Goal: Task Accomplishment & Management: Complete application form

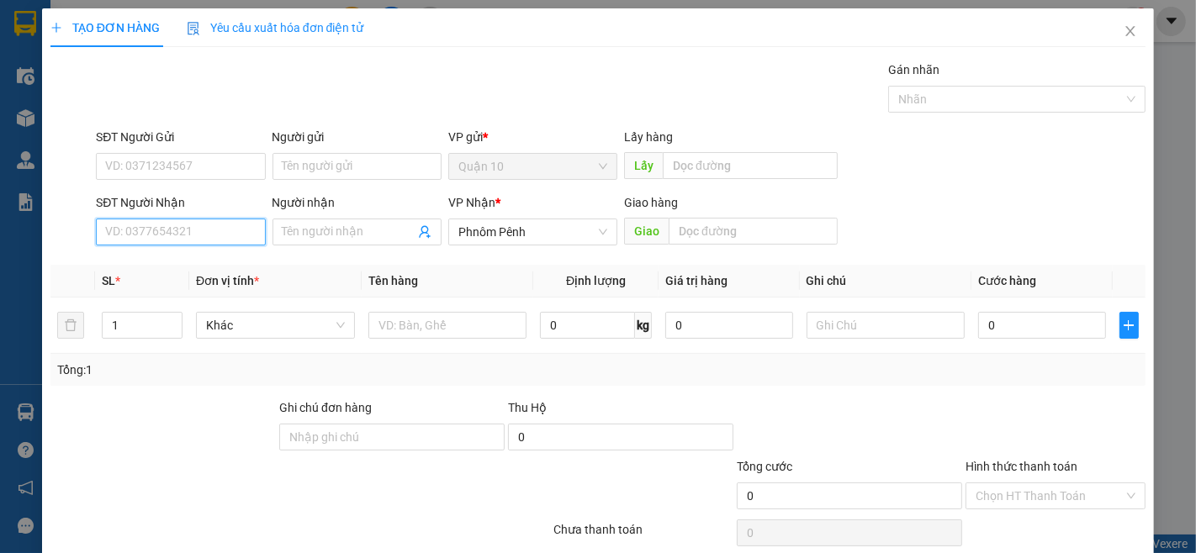
drag, startPoint x: 236, startPoint y: 229, endPoint x: 1195, endPoint y: 553, distance: 1012.1
click at [246, 229] on input "SĐT Người Nhận" at bounding box center [180, 232] width 169 height 27
click at [208, 278] on div "061488366 - LEAP LEAP" at bounding box center [178, 265] width 167 height 27
type input "061488366"
type input "LEAP LEAP"
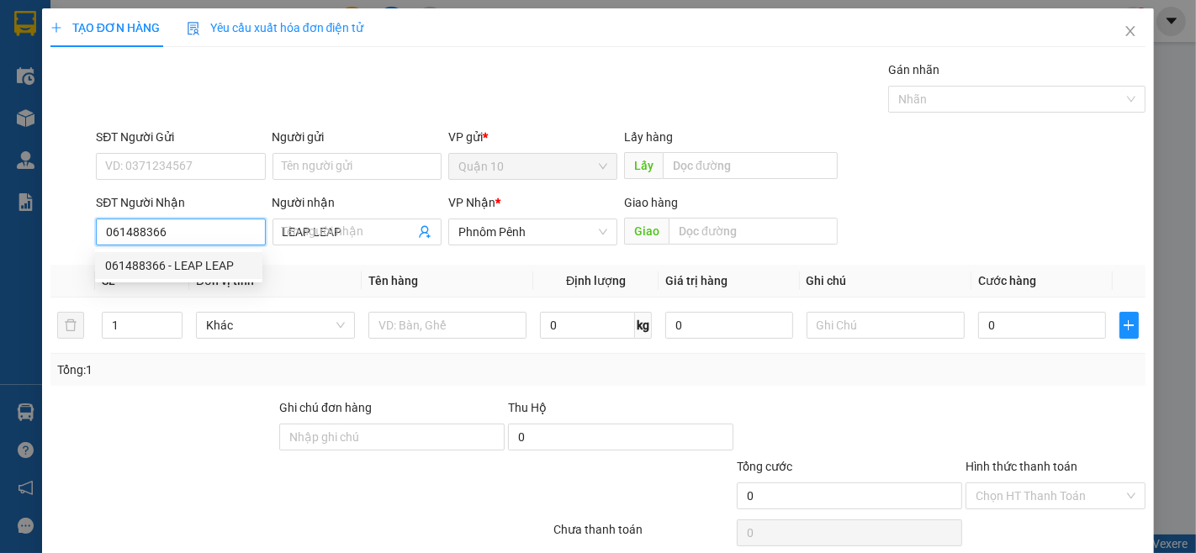
type input "250.000"
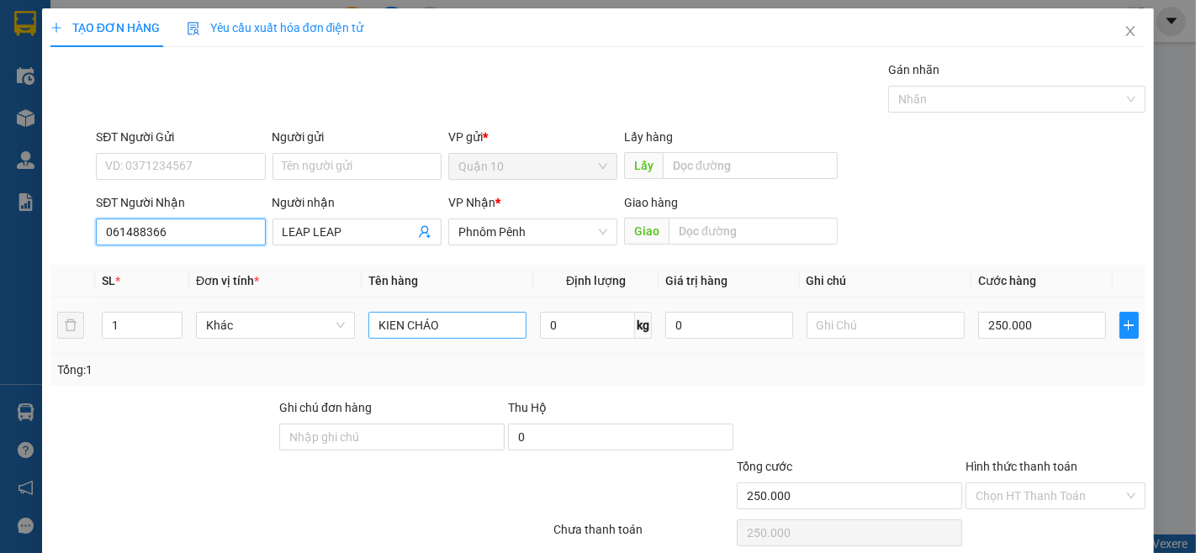
type input "061488366"
click at [469, 328] on input "KIEN CHÁO" at bounding box center [447, 325] width 159 height 27
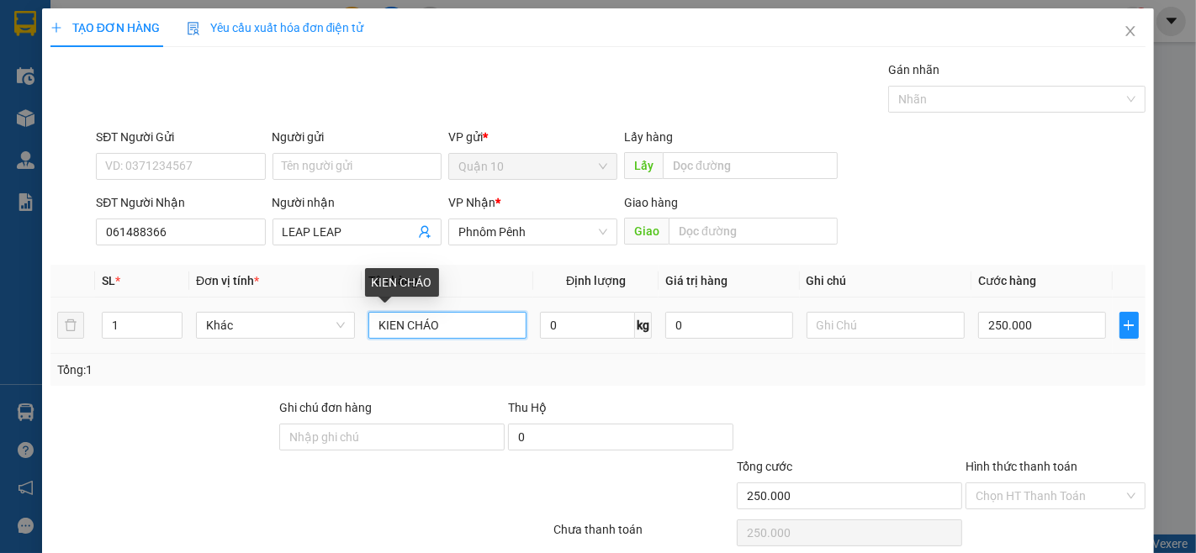
click at [469, 328] on input "KIEN CHÁO" at bounding box center [447, 325] width 159 height 27
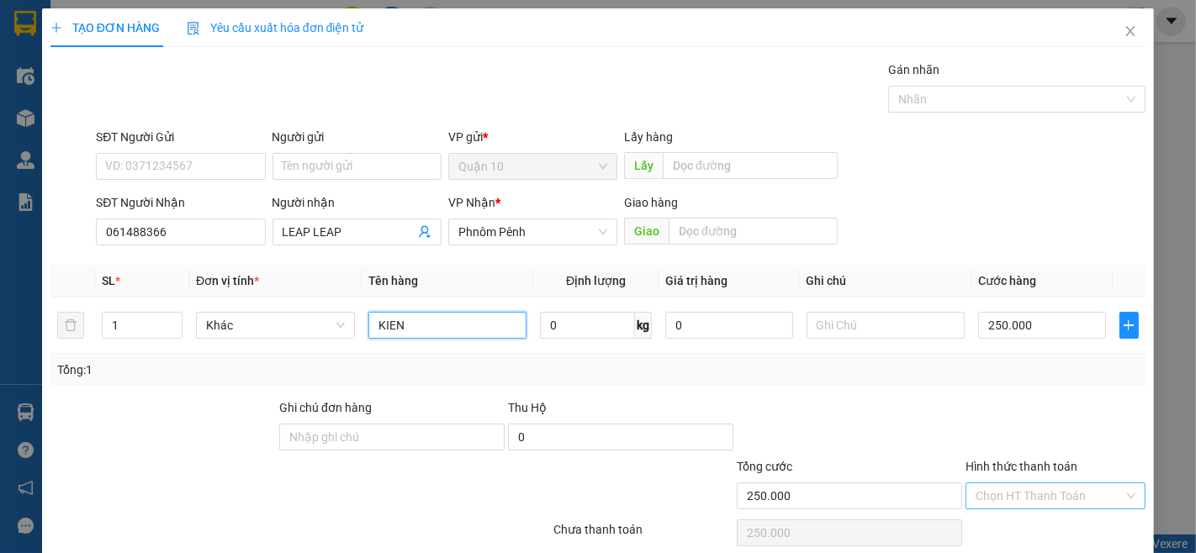
type input "KIEN"
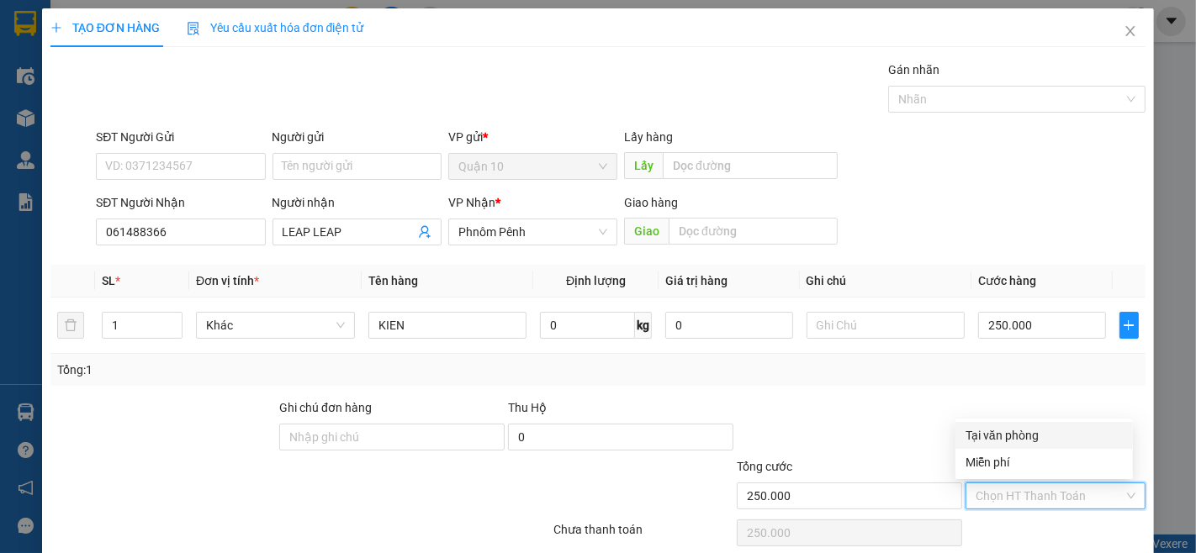
click at [1016, 507] on input "Hình thức thanh toán" at bounding box center [1050, 496] width 148 height 25
click at [1038, 442] on div "Tại văn phòng" at bounding box center [1044, 435] width 157 height 19
type input "0"
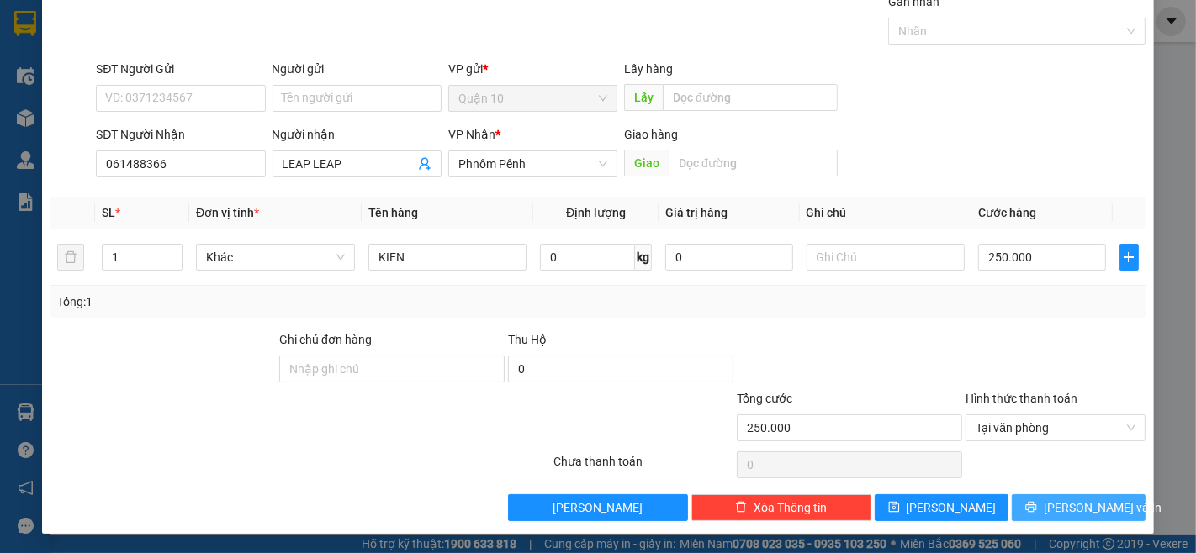
click at [1089, 510] on span "[PERSON_NAME] và In" at bounding box center [1103, 508] width 118 height 19
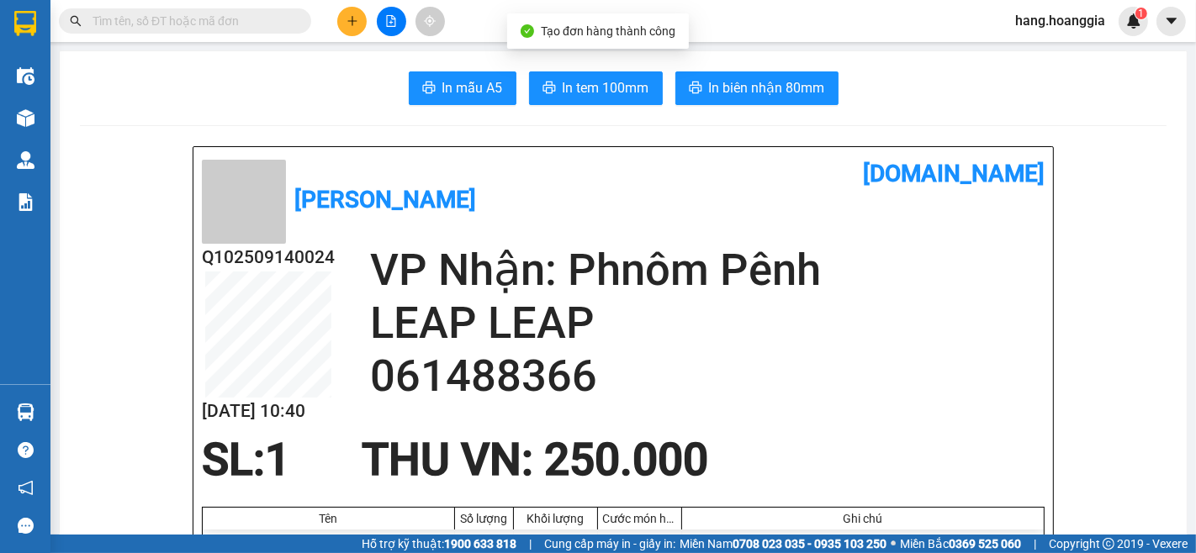
click at [740, 103] on button "In biên nhận 80mm" at bounding box center [756, 88] width 163 height 34
click at [343, 23] on button at bounding box center [351, 21] width 29 height 29
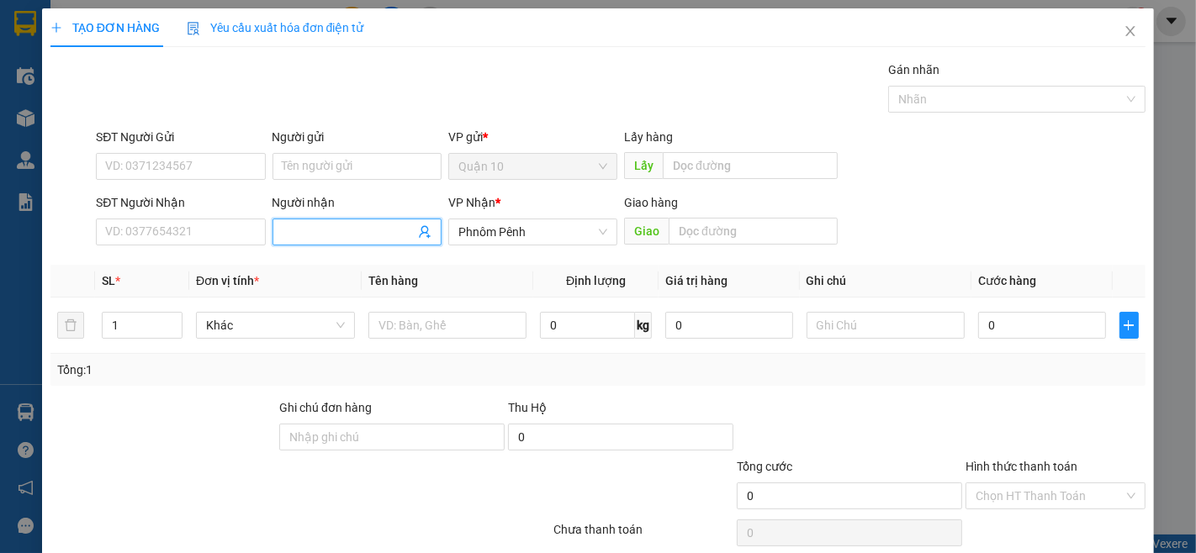
click at [373, 220] on span at bounding box center [357, 232] width 169 height 27
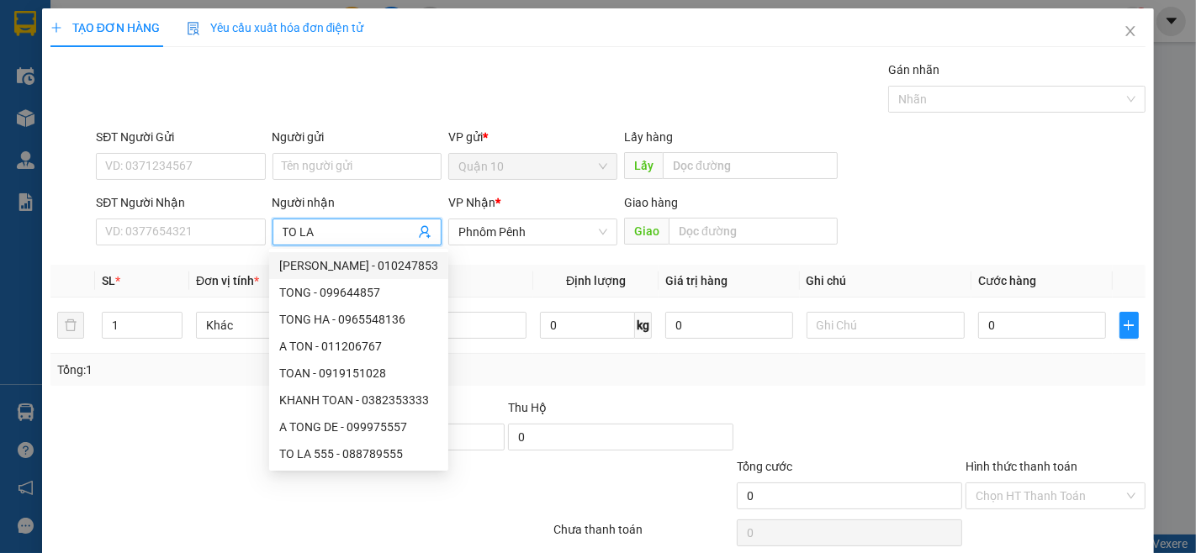
click at [298, 228] on input "TO LA" at bounding box center [349, 232] width 132 height 19
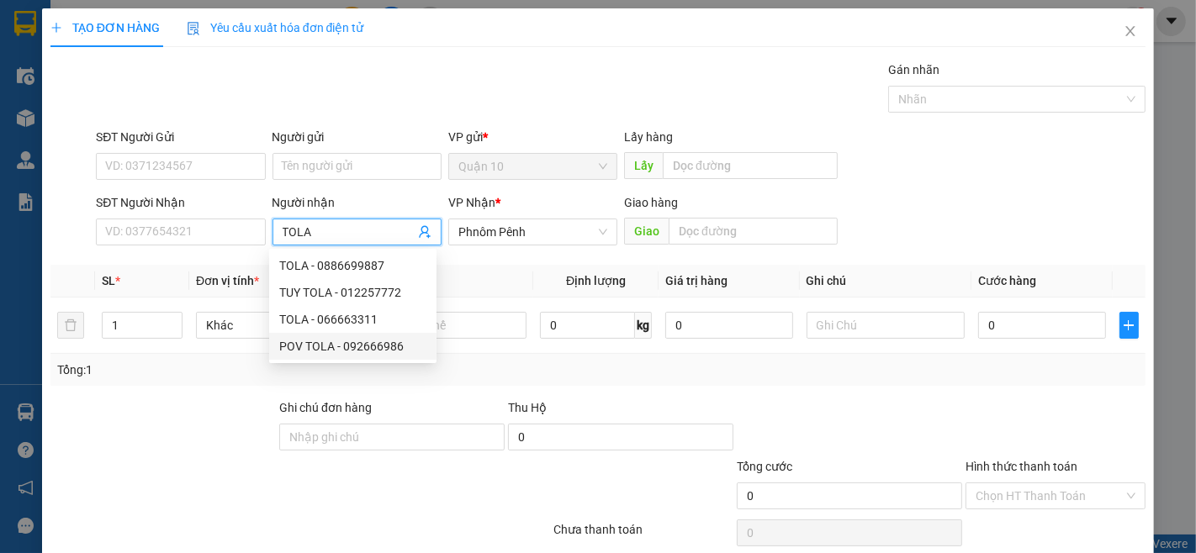
type input "TO LA"
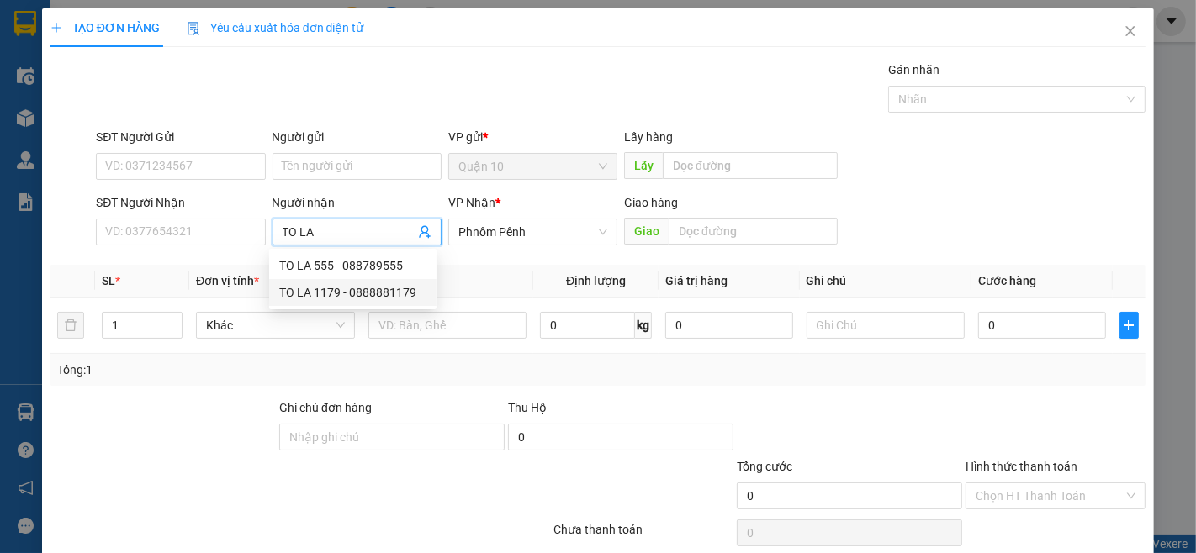
click at [314, 300] on div "TO LA 1179 - 0888881179" at bounding box center [352, 292] width 147 height 19
type input "0888881179"
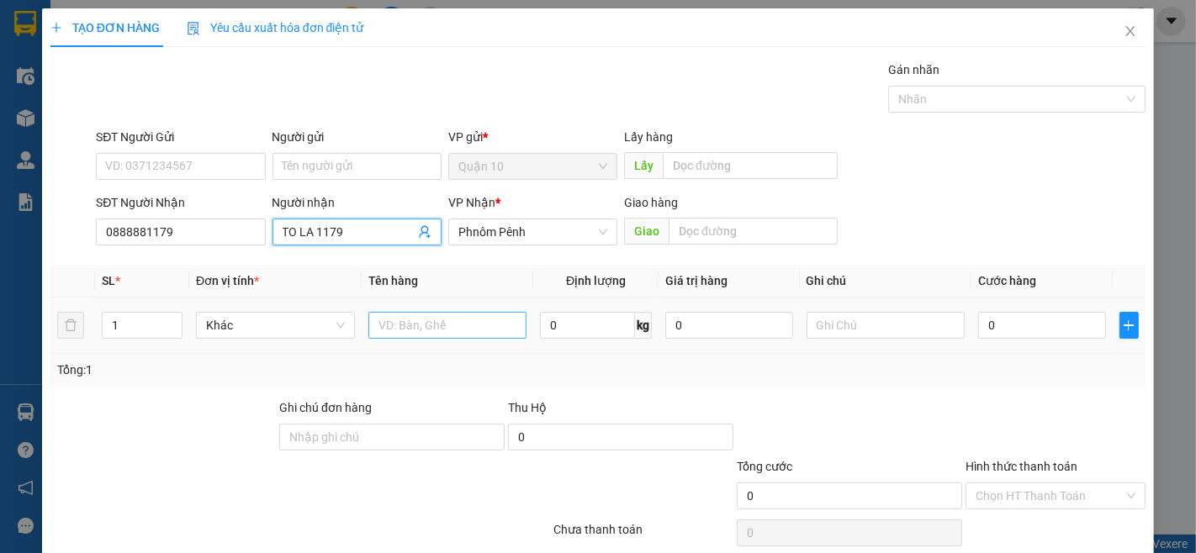
type input "TO LA 1179"
click at [433, 328] on input "text" at bounding box center [447, 325] width 159 height 27
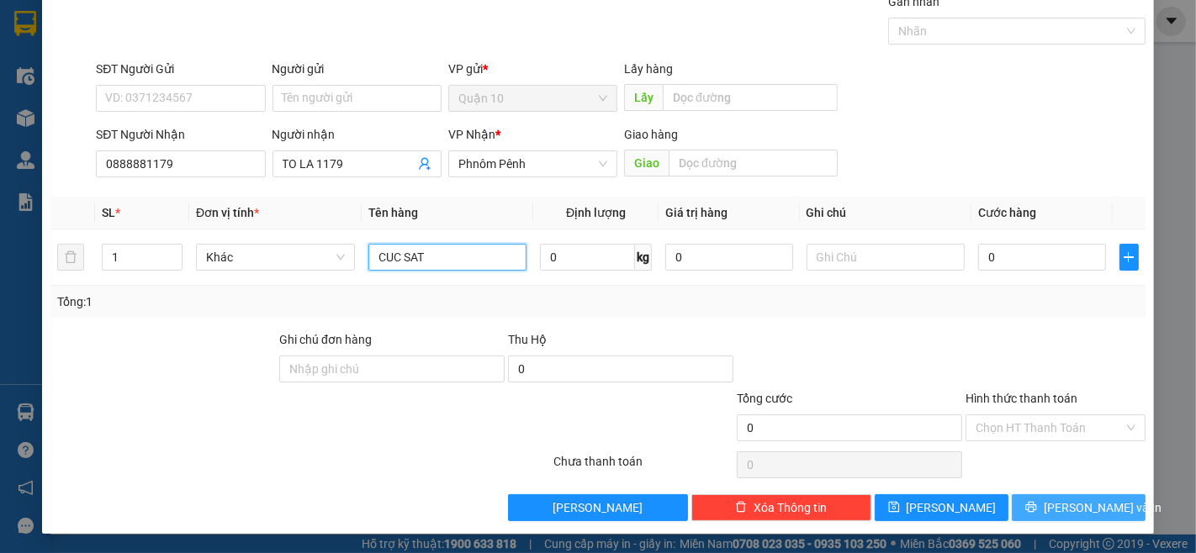
type input "CUC SAT"
click at [1050, 502] on button "[PERSON_NAME] và In" at bounding box center [1079, 508] width 134 height 27
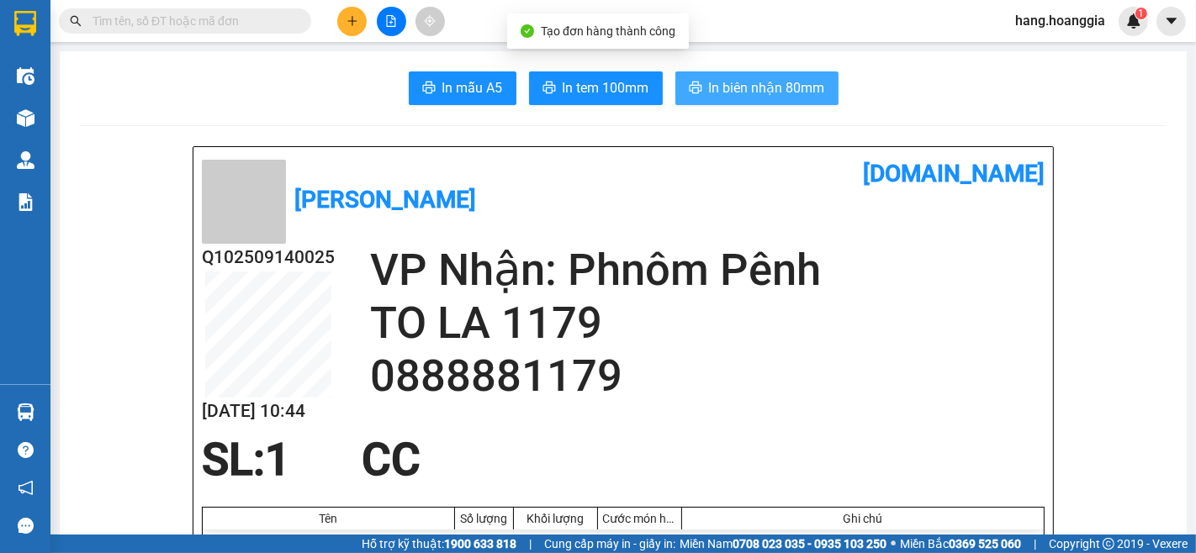
click at [744, 71] on button "In biên nhận 80mm" at bounding box center [756, 88] width 163 height 34
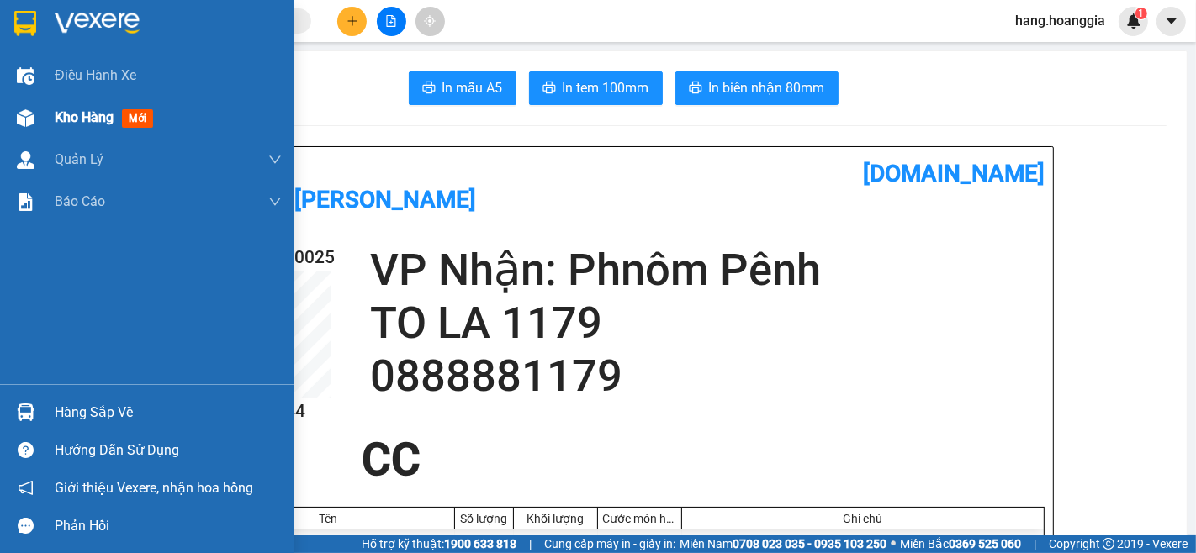
click at [57, 120] on span "Kho hàng" at bounding box center [84, 117] width 59 height 16
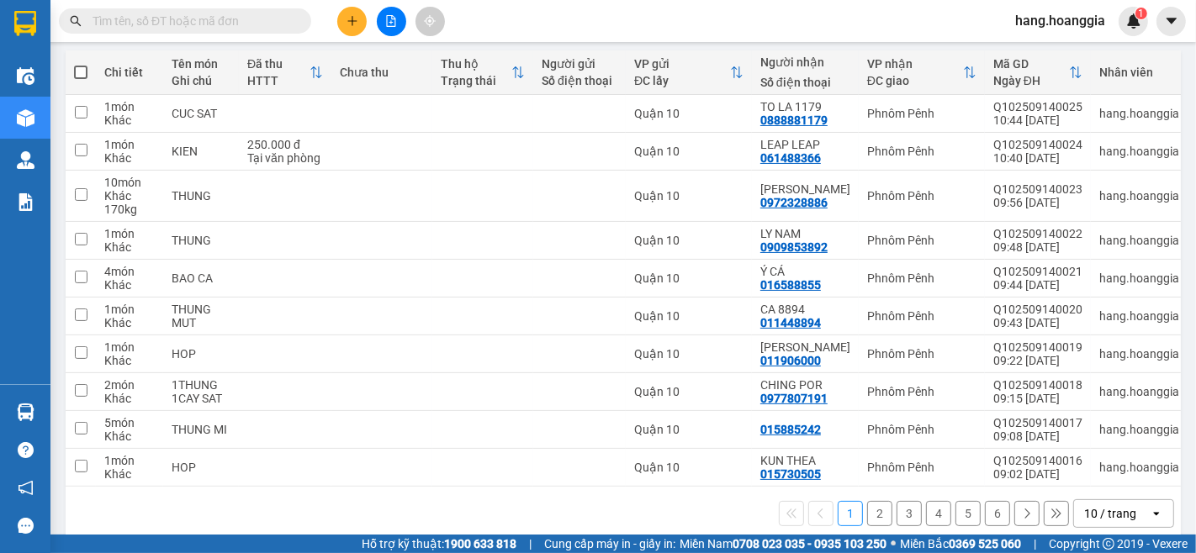
scroll to position [214, 0]
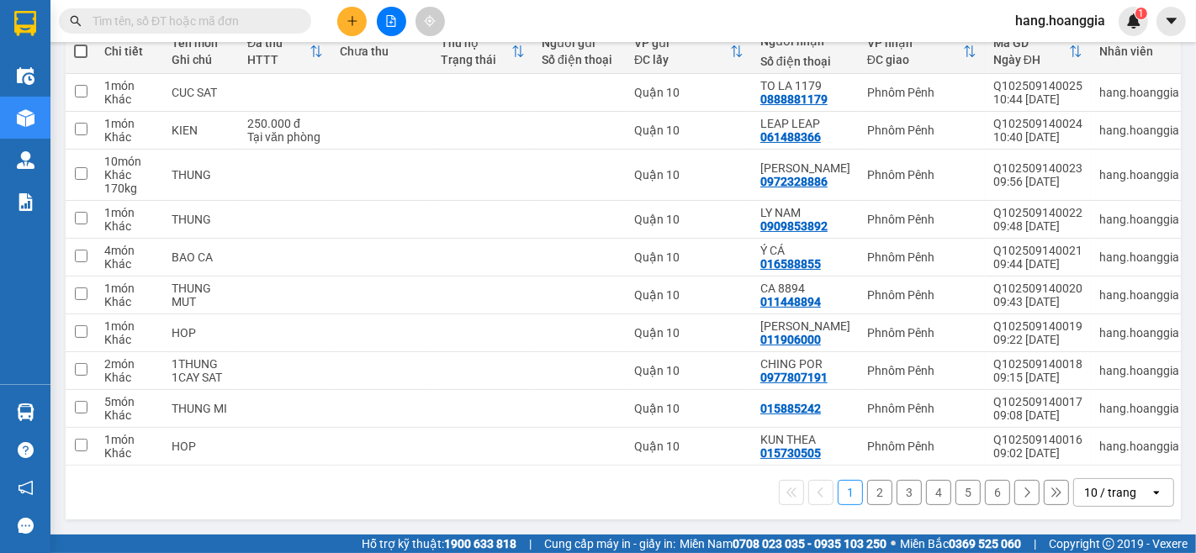
drag, startPoint x: 986, startPoint y: 490, endPoint x: 987, endPoint y: 516, distance: 26.9
click at [986, 490] on button "6" at bounding box center [997, 492] width 25 height 25
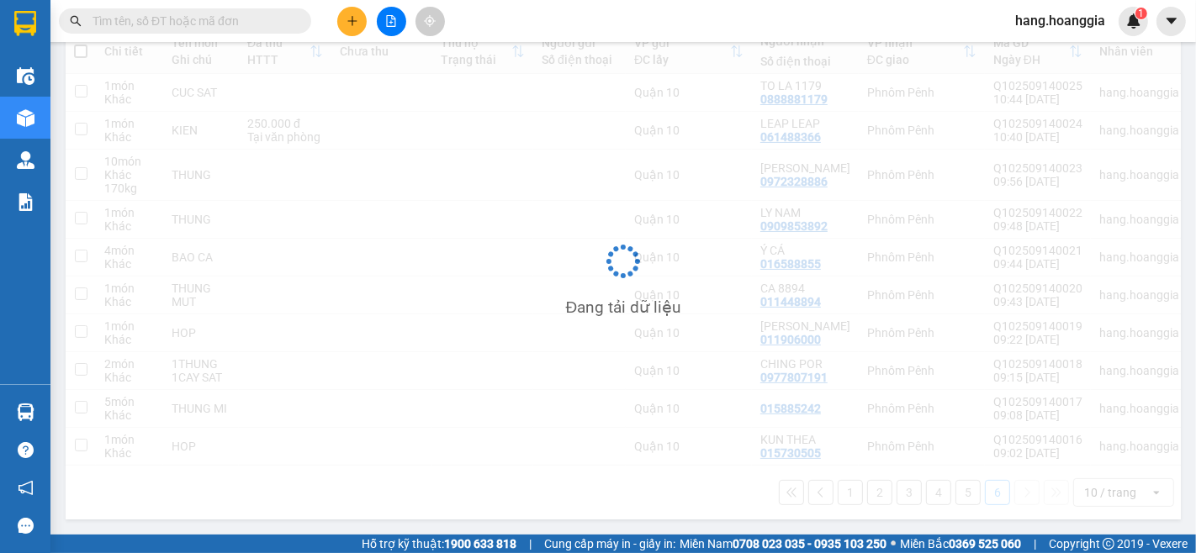
scroll to position [77, 0]
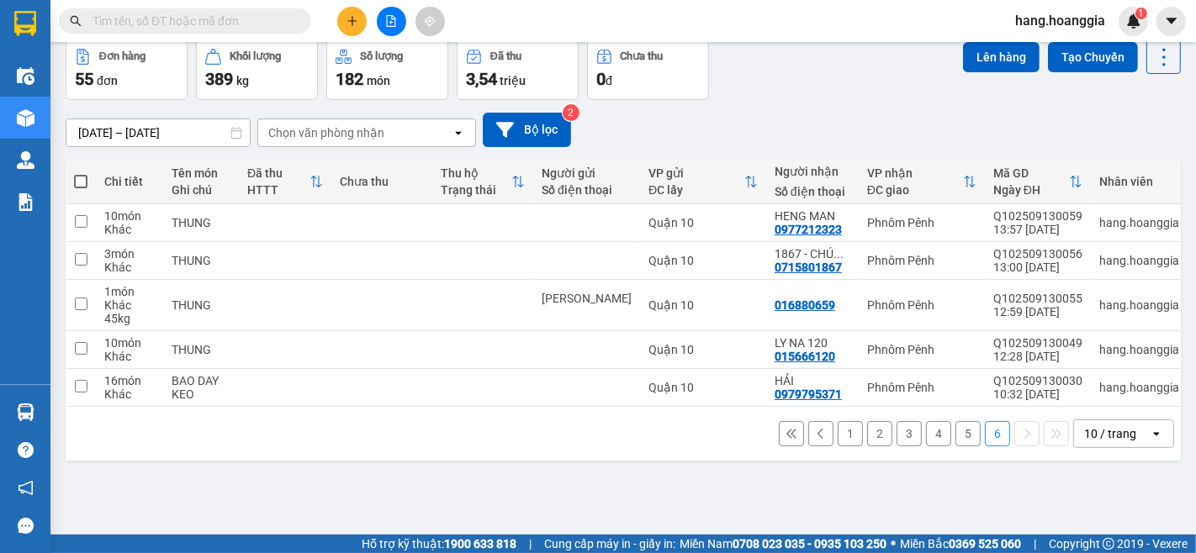
click at [78, 180] on span at bounding box center [80, 181] width 13 height 13
click at [81, 173] on input "checkbox" at bounding box center [81, 173] width 0 height 0
checkbox input "true"
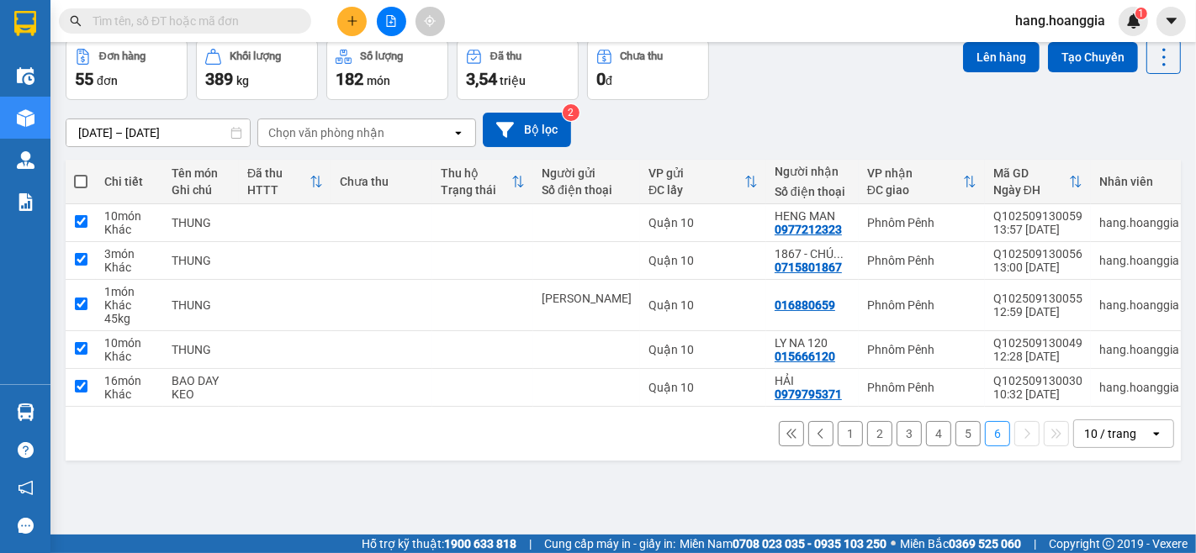
checkbox input "true"
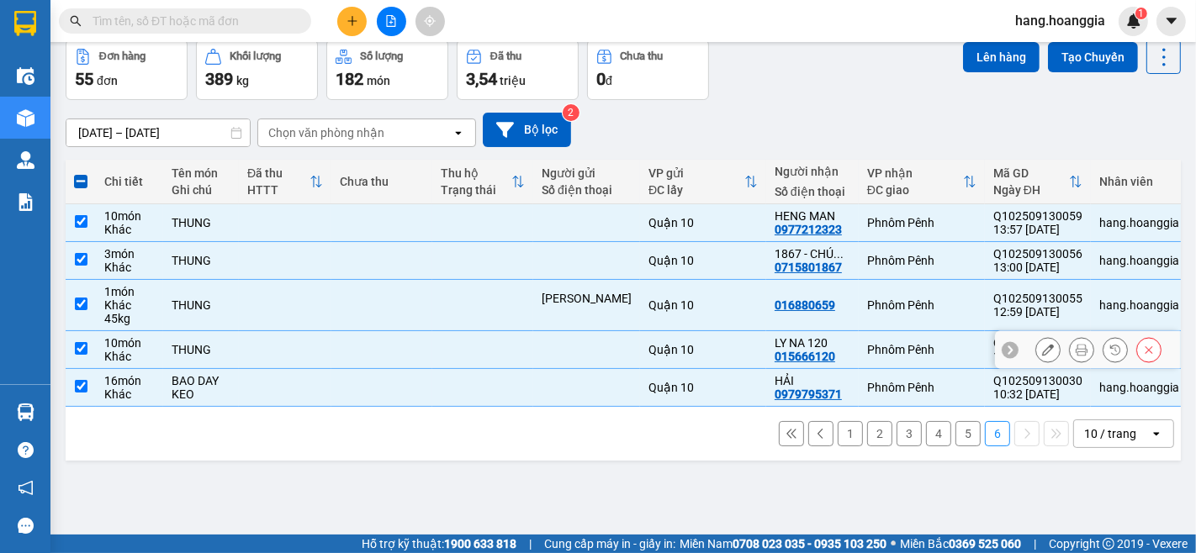
click at [273, 342] on td at bounding box center [285, 350] width 93 height 38
checkbox input "false"
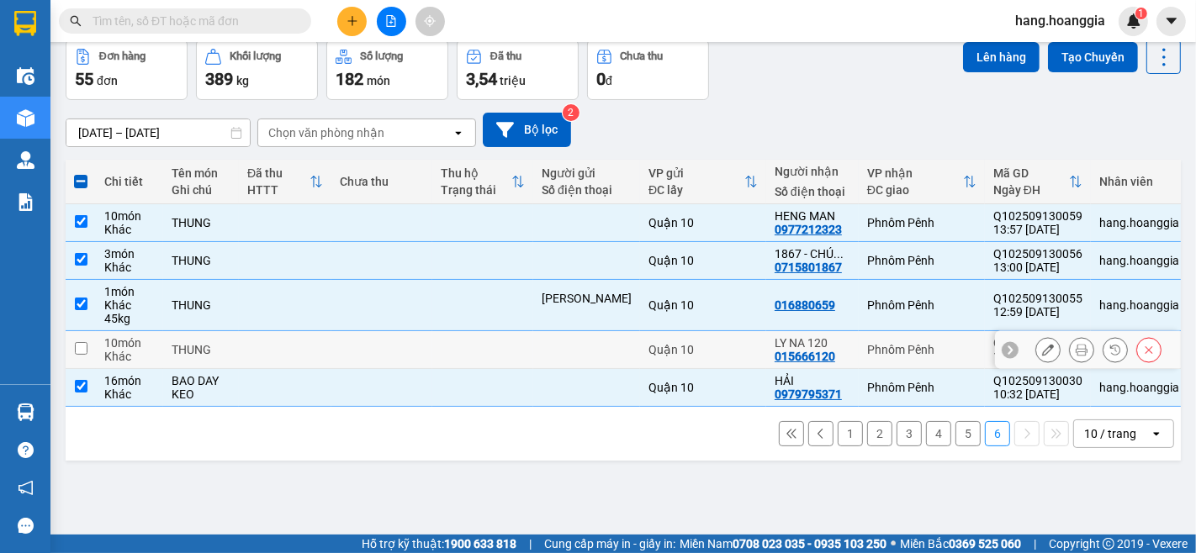
scroll to position [0, 0]
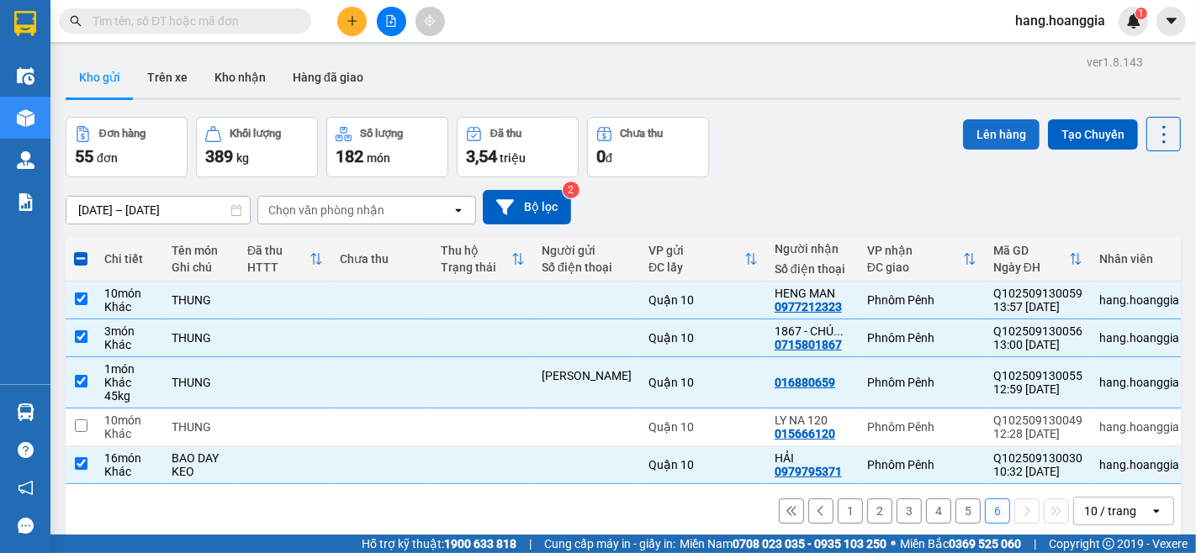
click at [1004, 129] on button "Lên hàng" at bounding box center [1001, 134] width 77 height 30
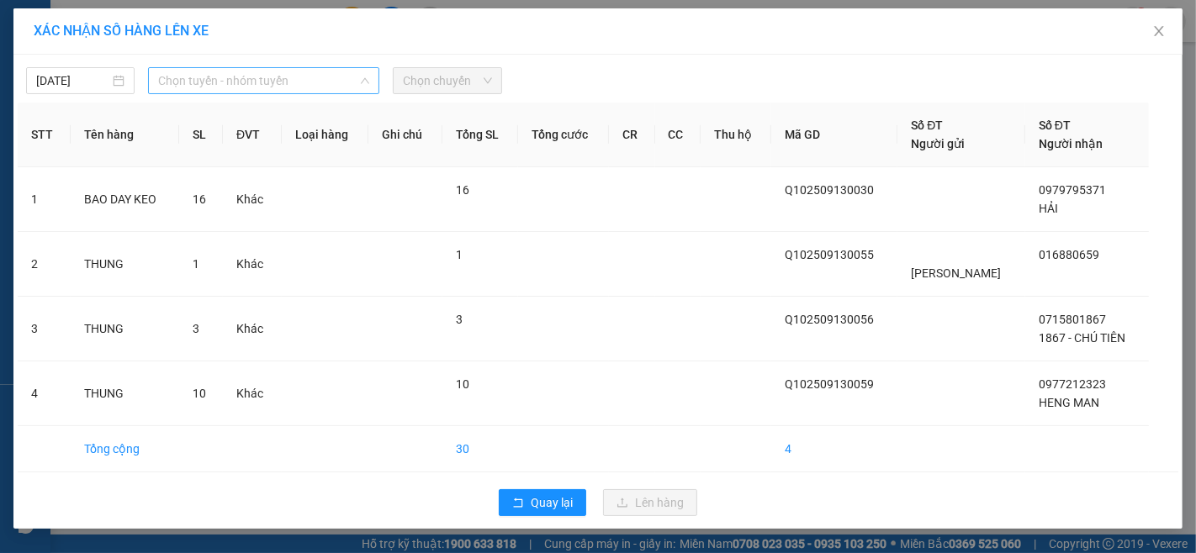
click at [286, 93] on span "Chọn tuyến - nhóm tuyến" at bounding box center [263, 80] width 211 height 25
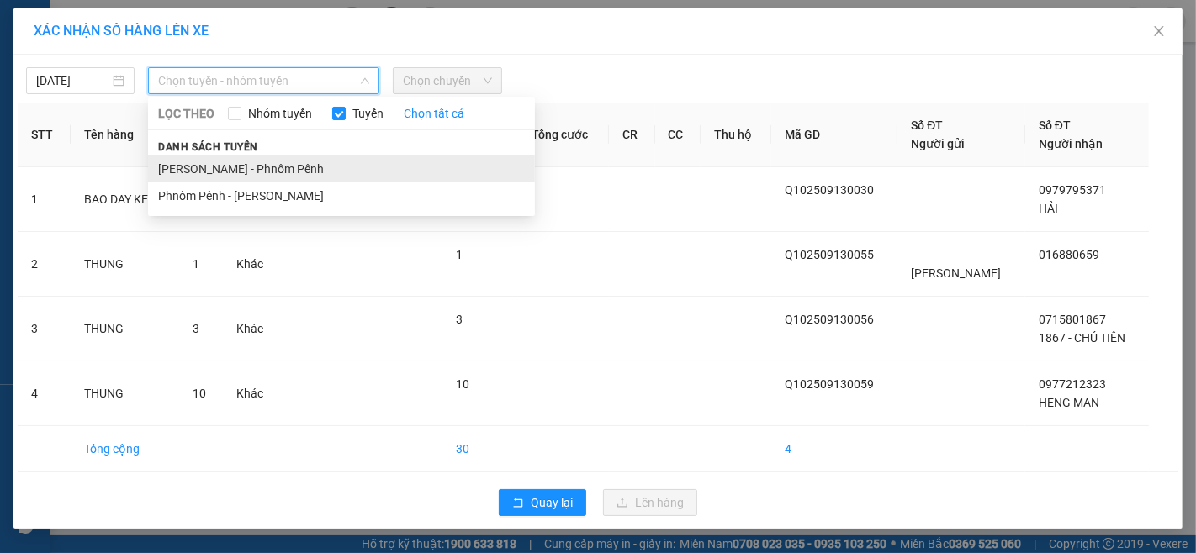
click at [273, 161] on li "[PERSON_NAME] - Phnôm Pênh" at bounding box center [341, 169] width 387 height 27
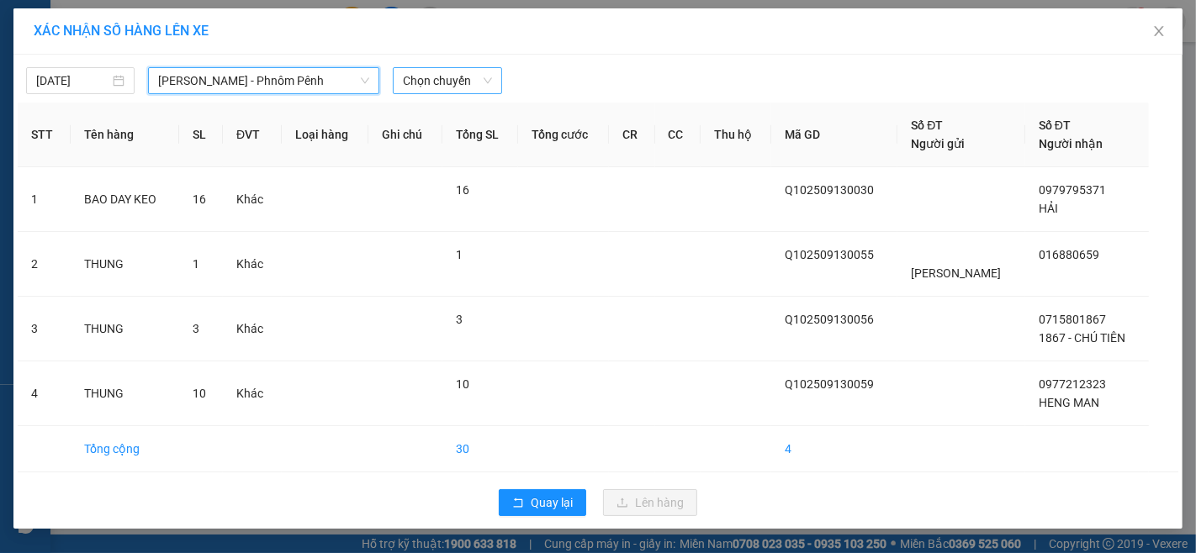
click at [447, 76] on span "Chọn chuyến" at bounding box center [447, 80] width 88 height 25
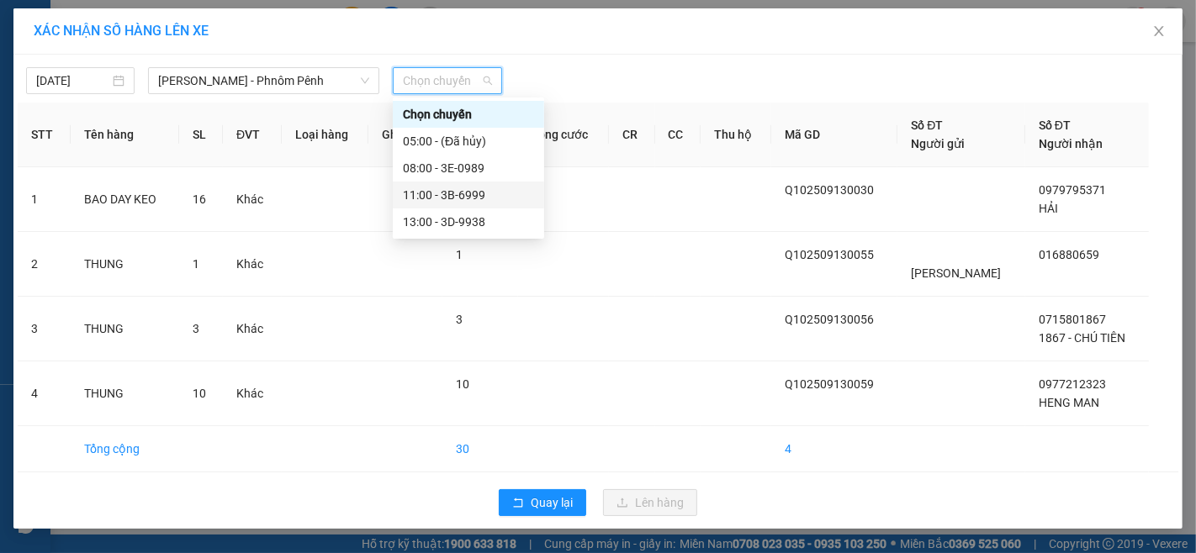
click at [442, 197] on div "11:00 - 3B-6999" at bounding box center [468, 195] width 131 height 19
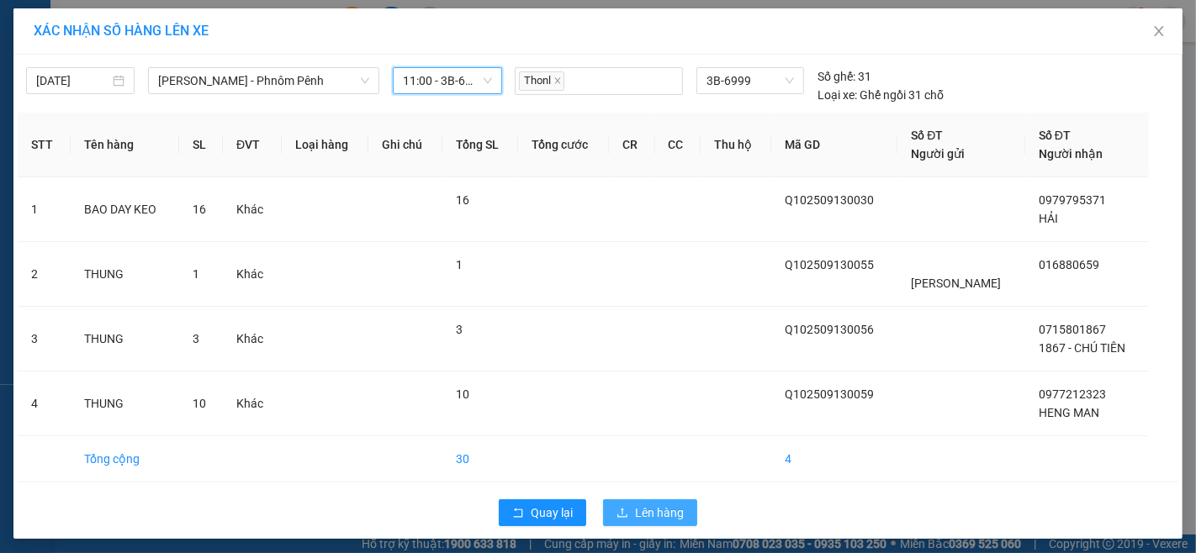
click at [657, 509] on span "Lên hàng" at bounding box center [659, 513] width 49 height 19
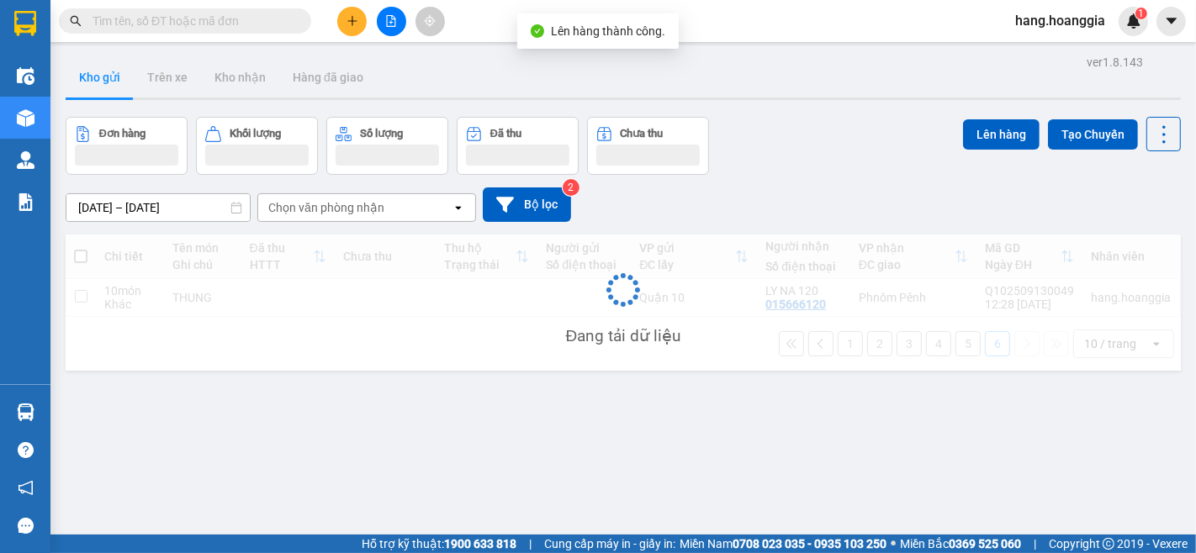
scroll to position [77, 0]
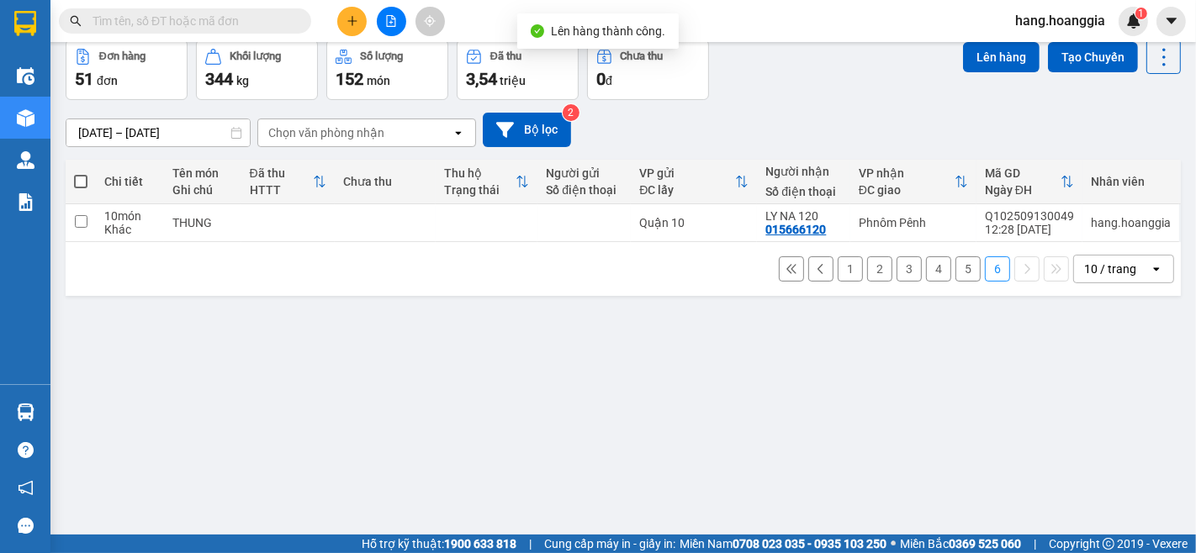
click at [956, 273] on button "5" at bounding box center [968, 269] width 25 height 25
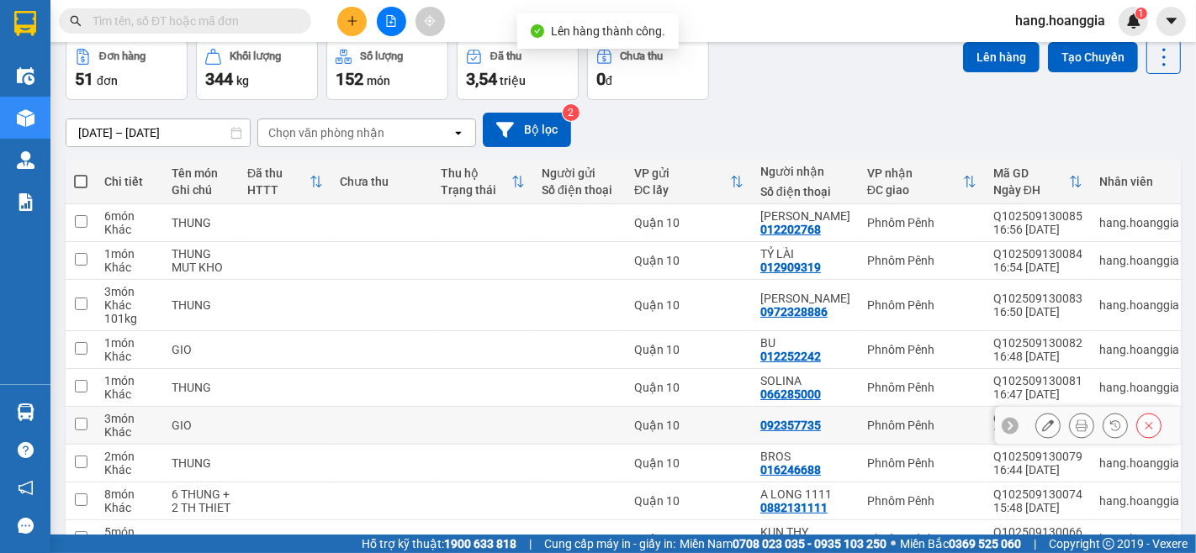
scroll to position [171, 0]
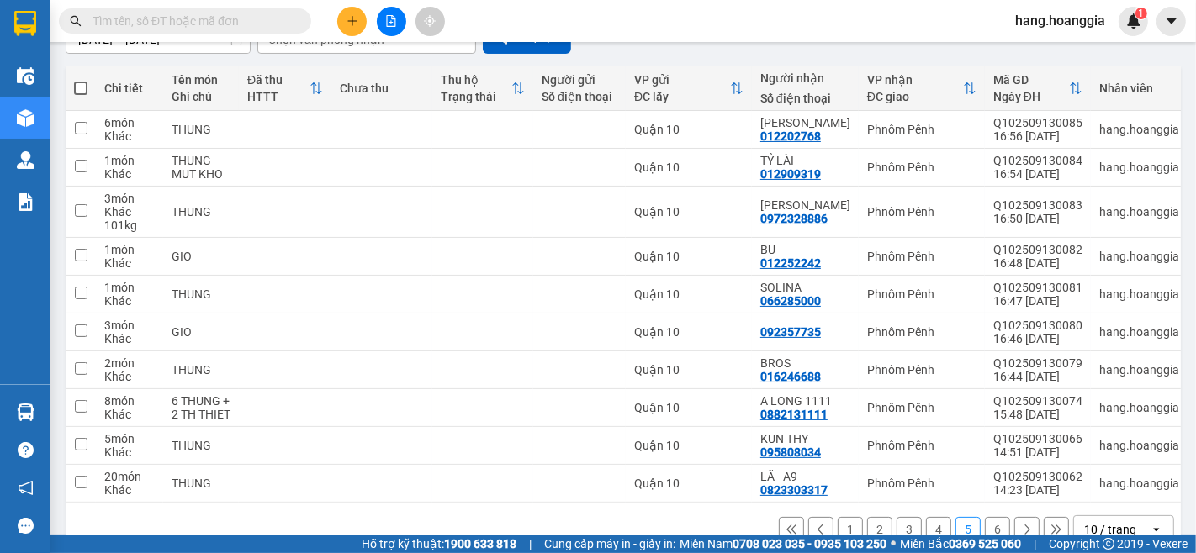
drag, startPoint x: 76, startPoint y: 90, endPoint x: 77, endPoint y: 112, distance: 21.9
click at [77, 90] on span at bounding box center [80, 88] width 13 height 13
click at [81, 80] on input "checkbox" at bounding box center [81, 80] width 0 height 0
checkbox input "true"
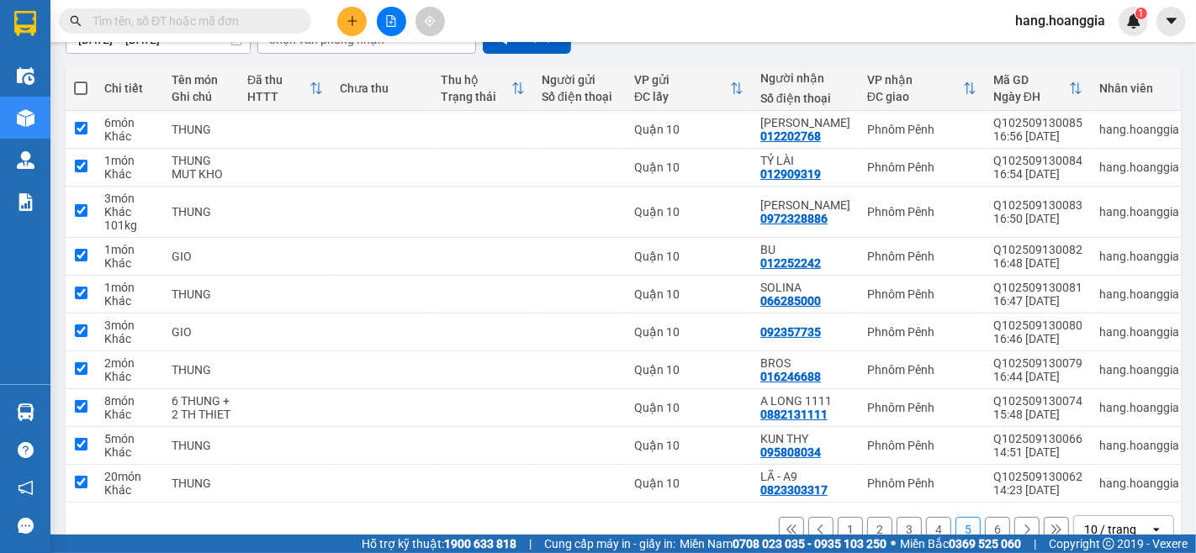
checkbox input "true"
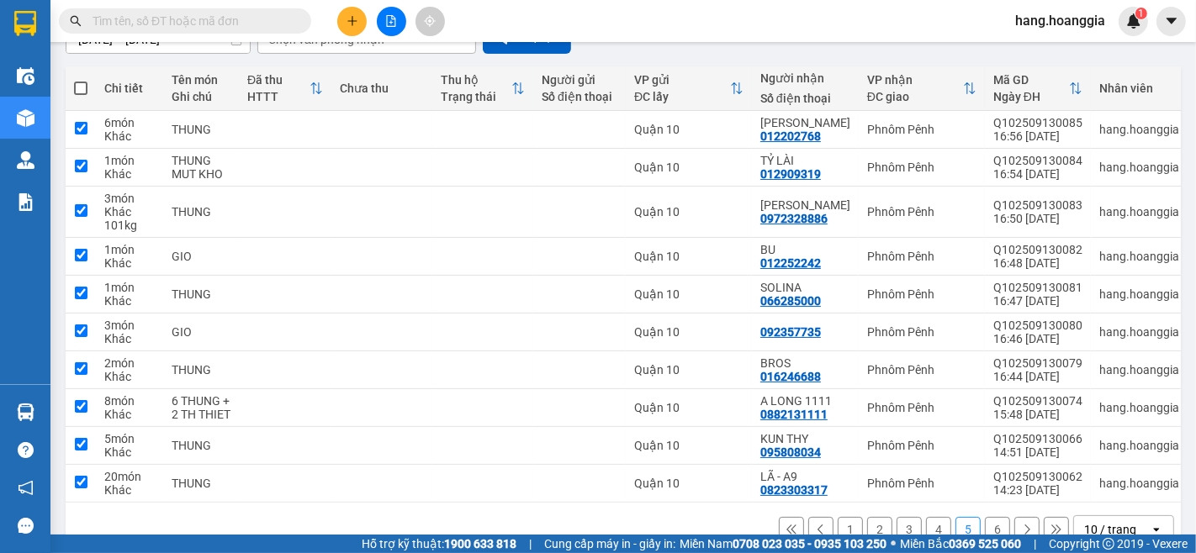
checkbox input "true"
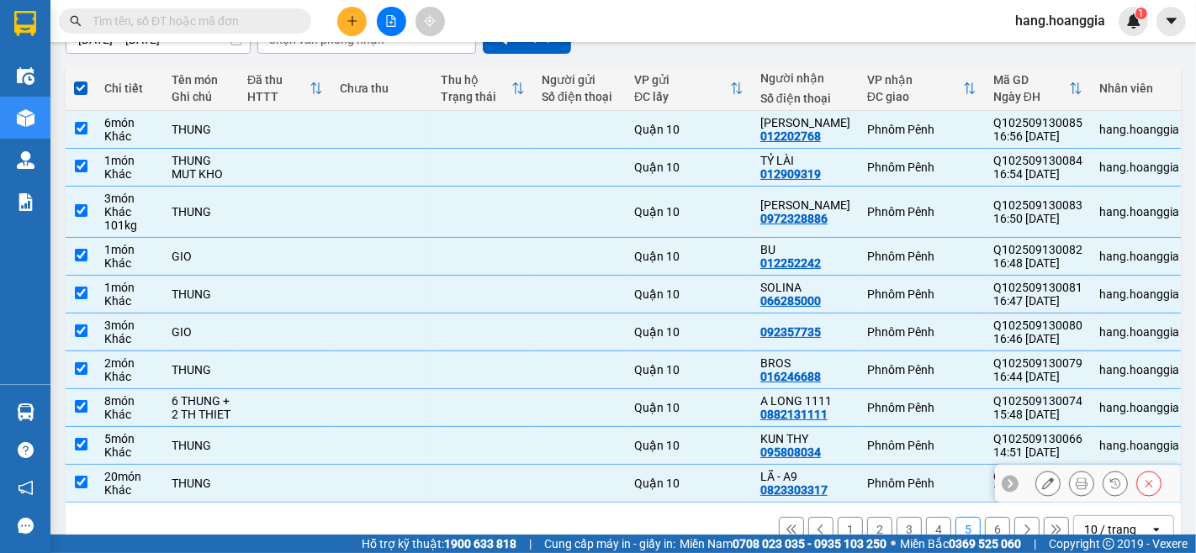
click at [104, 484] on div "20 món" at bounding box center [129, 476] width 50 height 13
checkbox input "false"
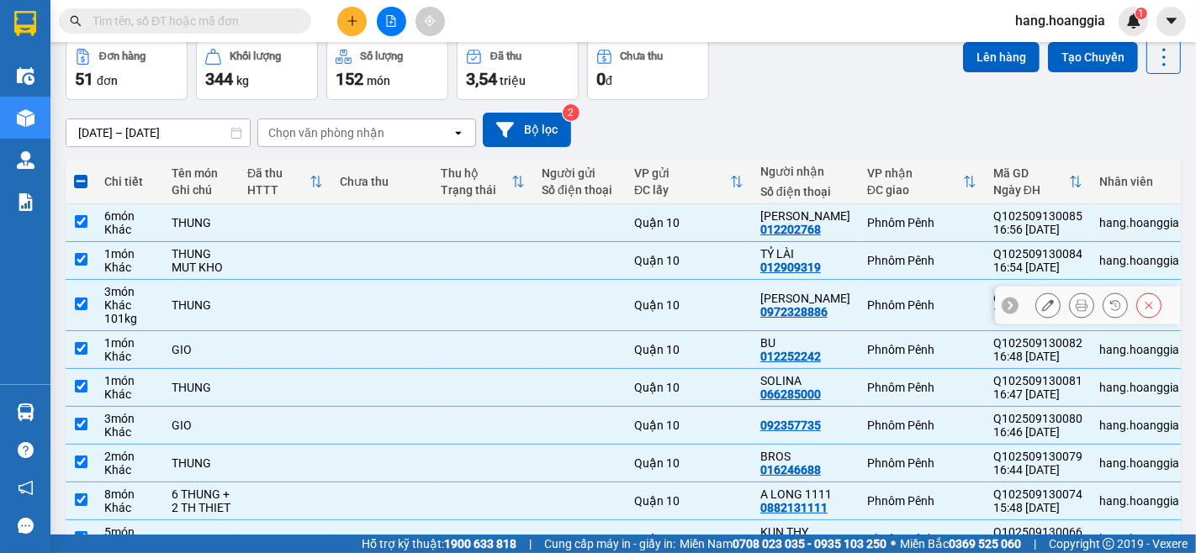
scroll to position [0, 0]
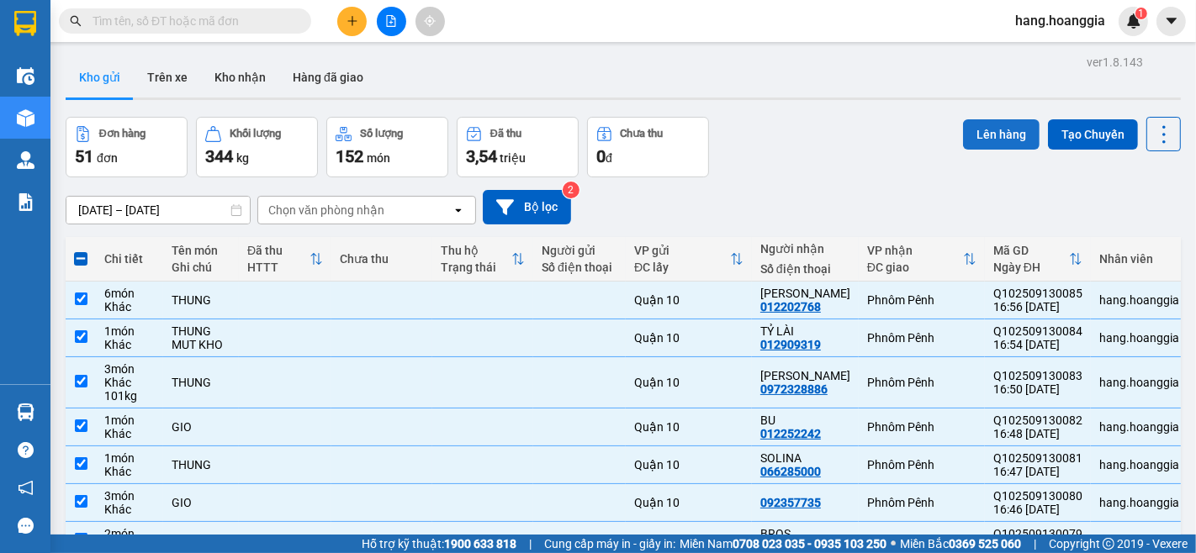
click at [963, 130] on button "Lên hàng" at bounding box center [1001, 134] width 77 height 30
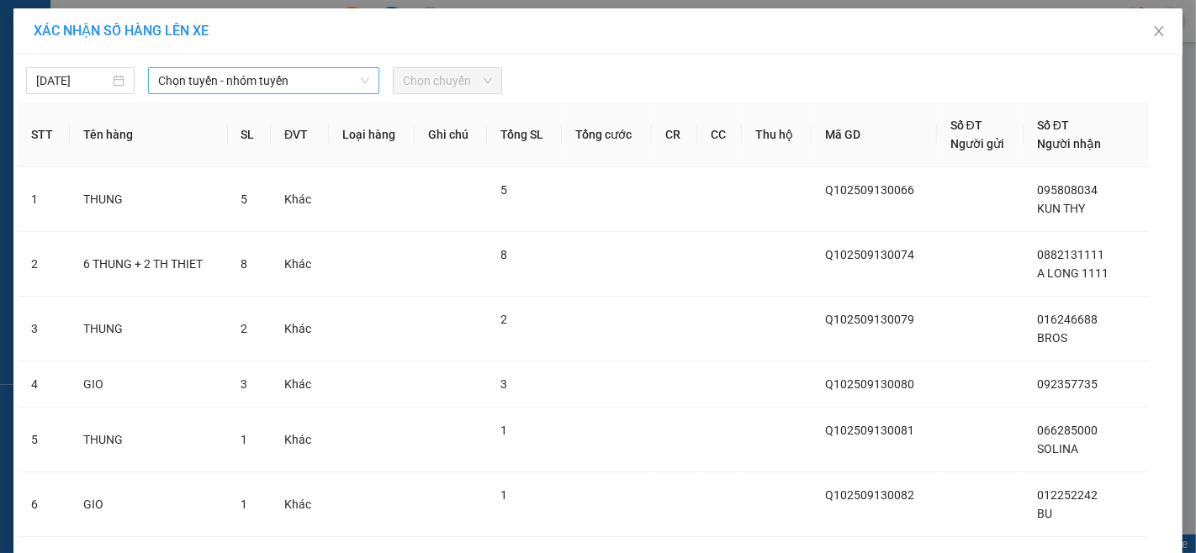
click at [196, 72] on span "Chọn tuyến - nhóm tuyến" at bounding box center [263, 80] width 211 height 25
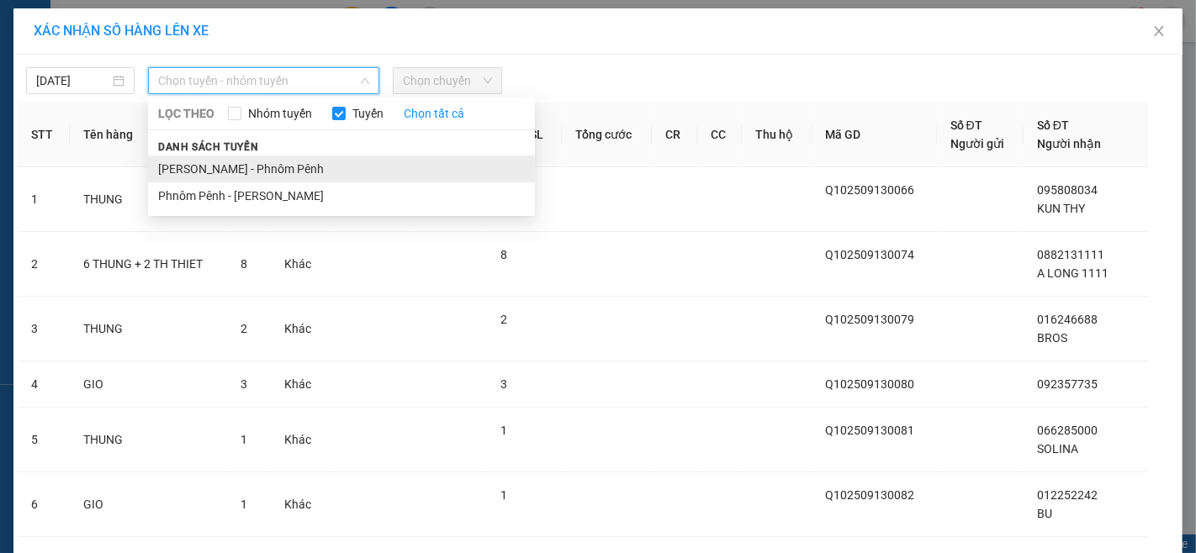
click at [183, 161] on li "[PERSON_NAME] - Phnôm Pênh" at bounding box center [341, 169] width 387 height 27
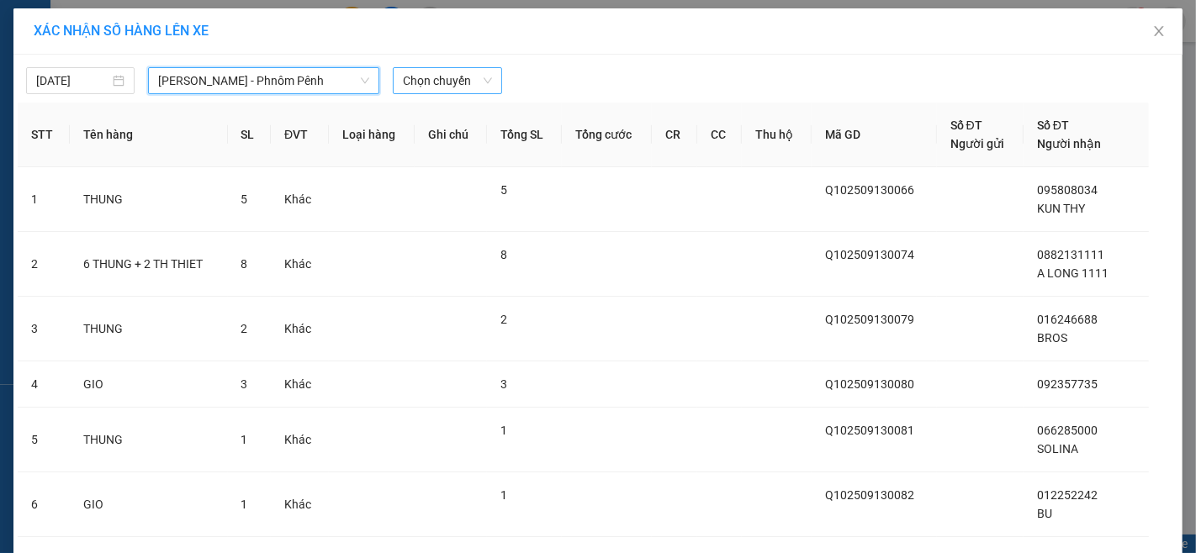
click at [422, 71] on span "Chọn chuyến" at bounding box center [447, 80] width 88 height 25
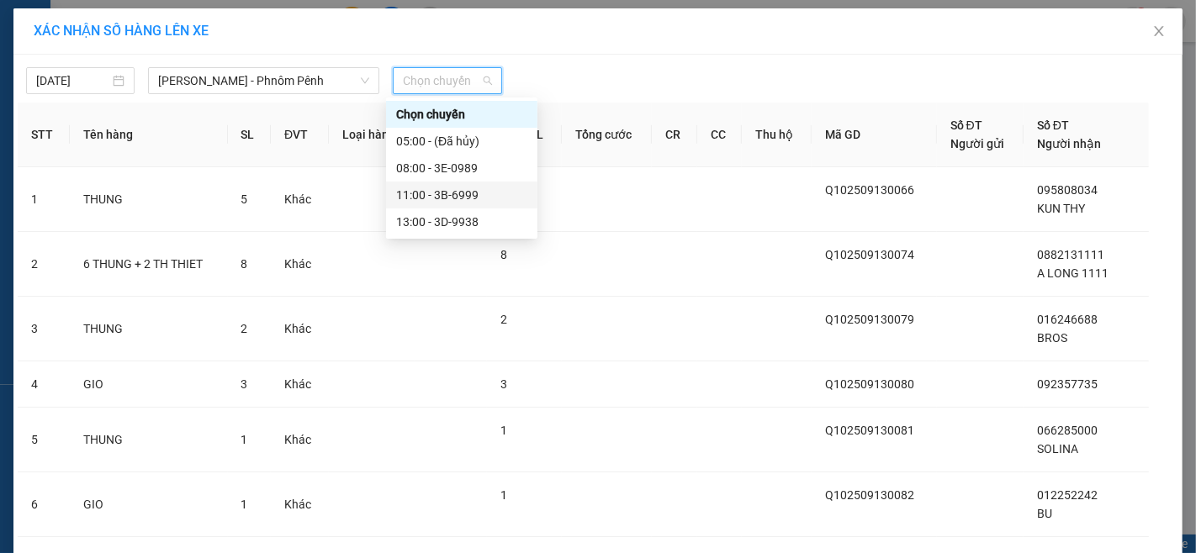
click at [447, 200] on div "11:00 - 3B-6999" at bounding box center [461, 195] width 131 height 19
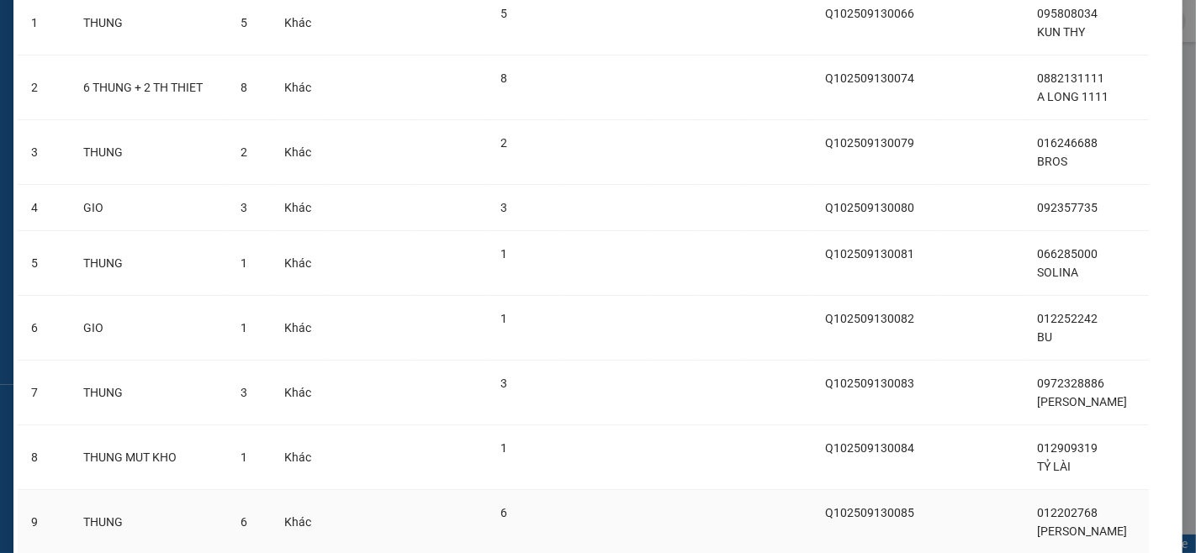
scroll to position [280, 0]
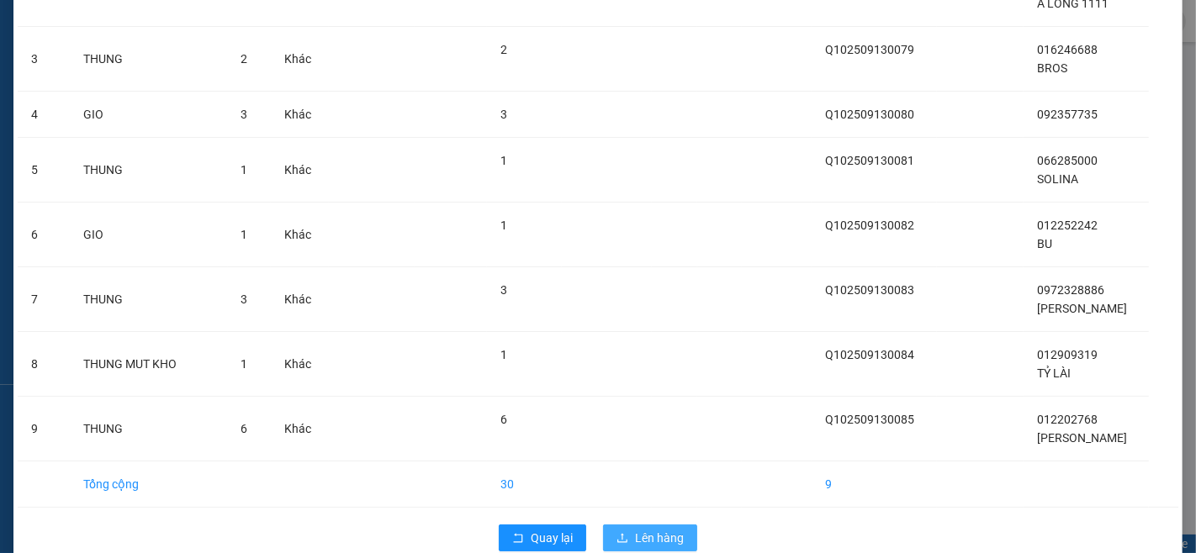
click at [676, 544] on button "Lên hàng" at bounding box center [650, 538] width 94 height 27
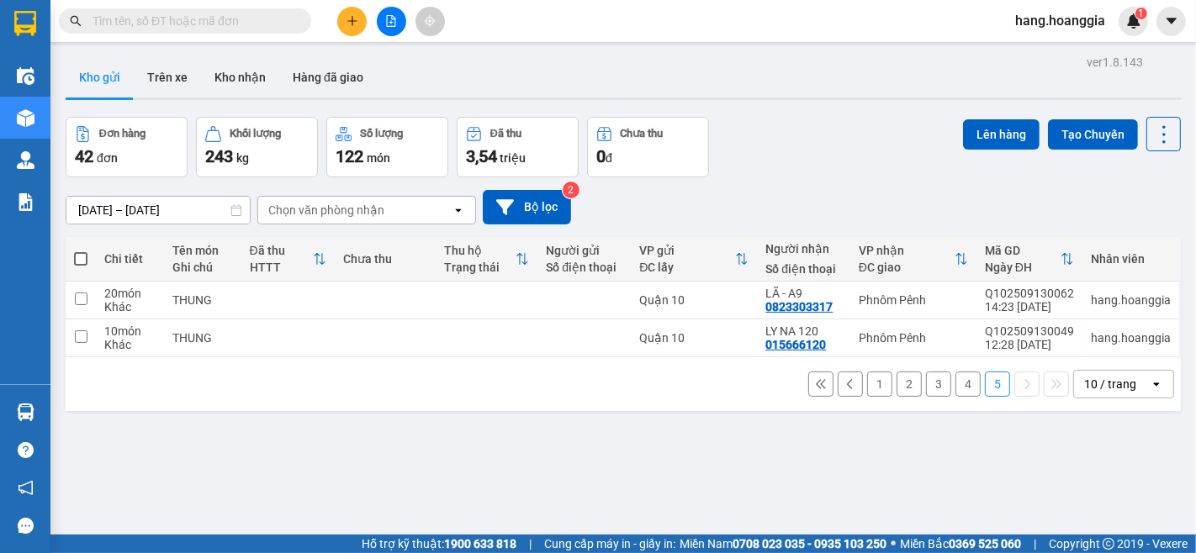
drag, startPoint x: 962, startPoint y: 393, endPoint x: 860, endPoint y: 424, distance: 106.4
click at [961, 394] on button "4" at bounding box center [968, 384] width 25 height 25
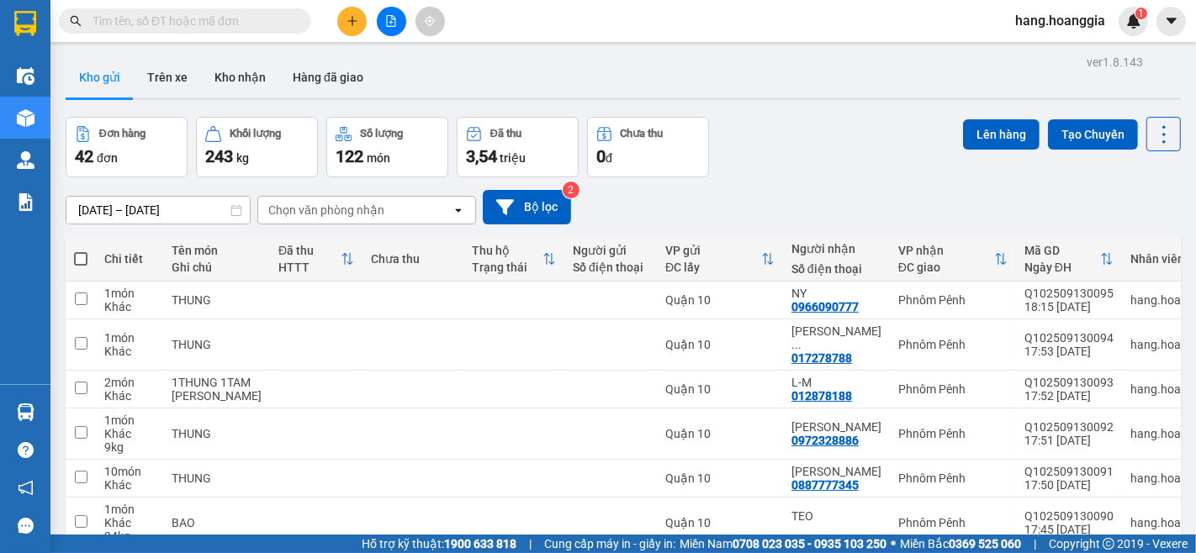
click at [79, 256] on span at bounding box center [80, 258] width 13 height 13
click at [81, 251] on input "checkbox" at bounding box center [81, 251] width 0 height 0
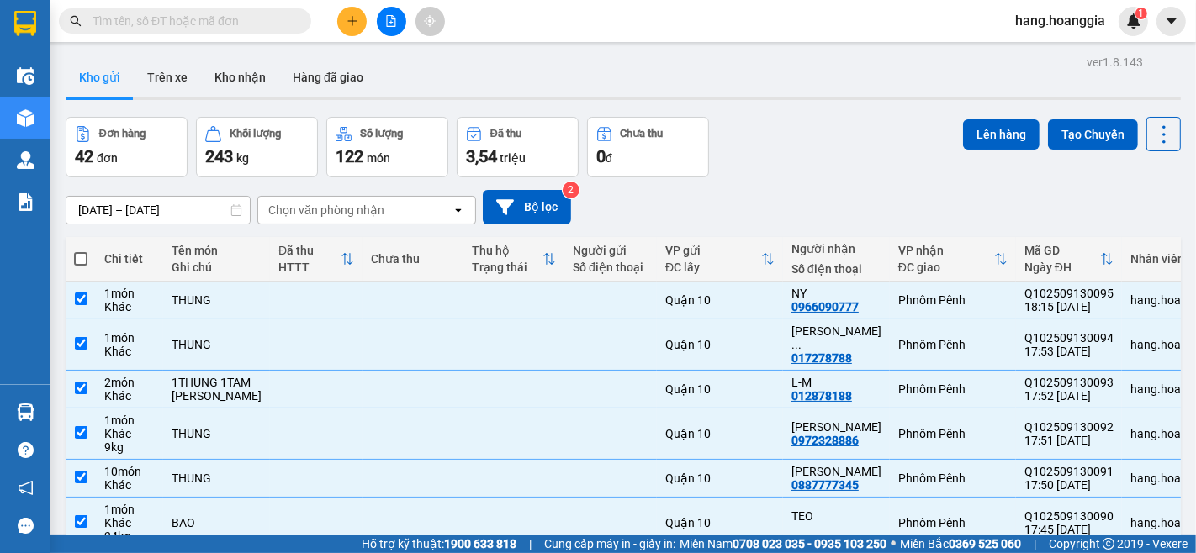
checkbox input "true"
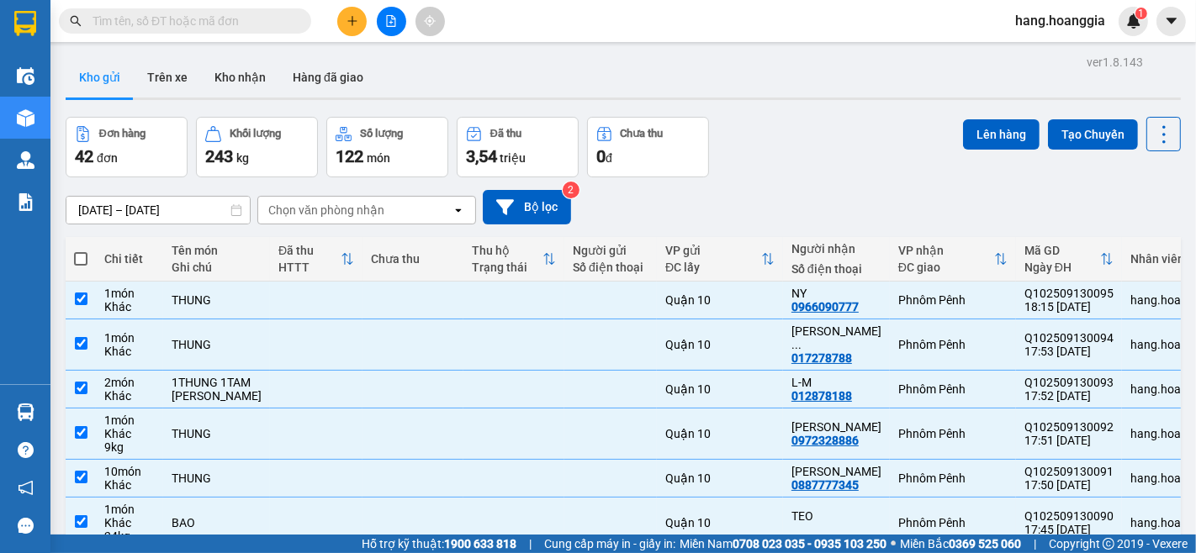
checkbox input "true"
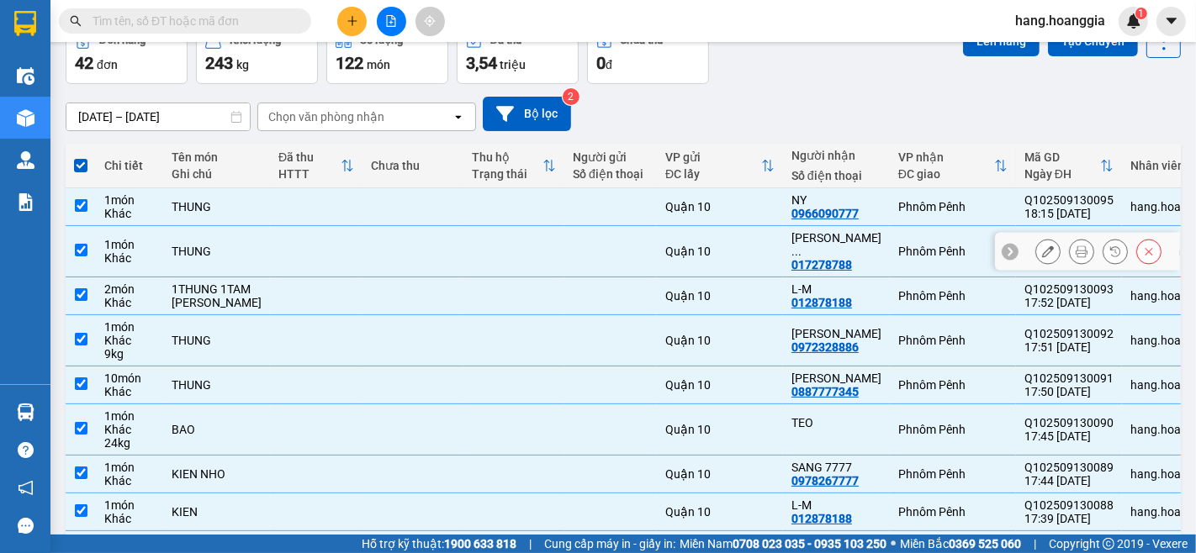
scroll to position [187, 0]
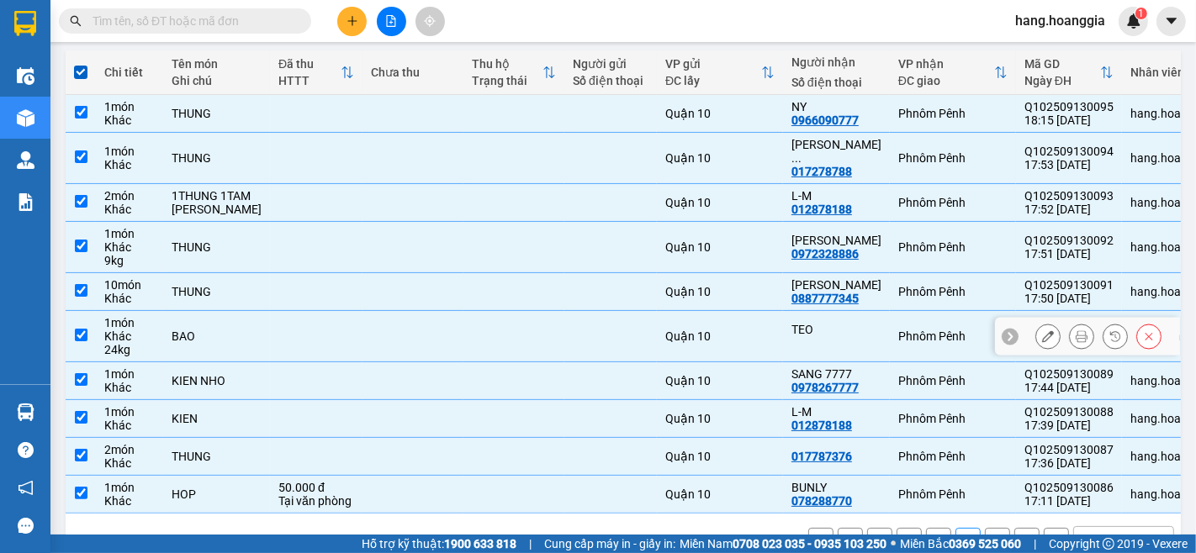
click at [78, 329] on input "checkbox" at bounding box center [81, 335] width 13 height 13
checkbox input "false"
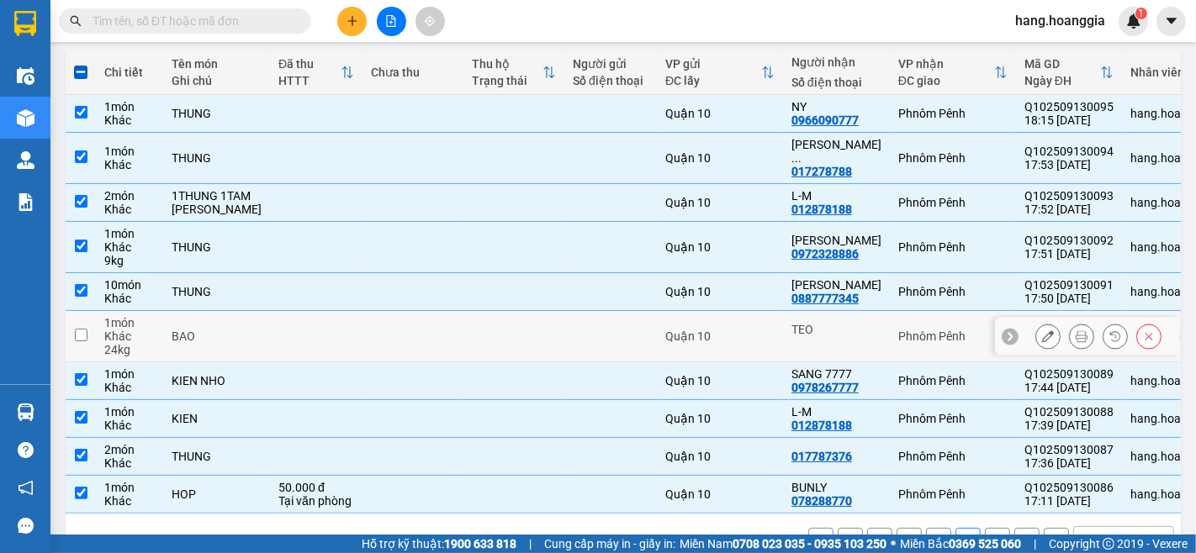
scroll to position [0, 0]
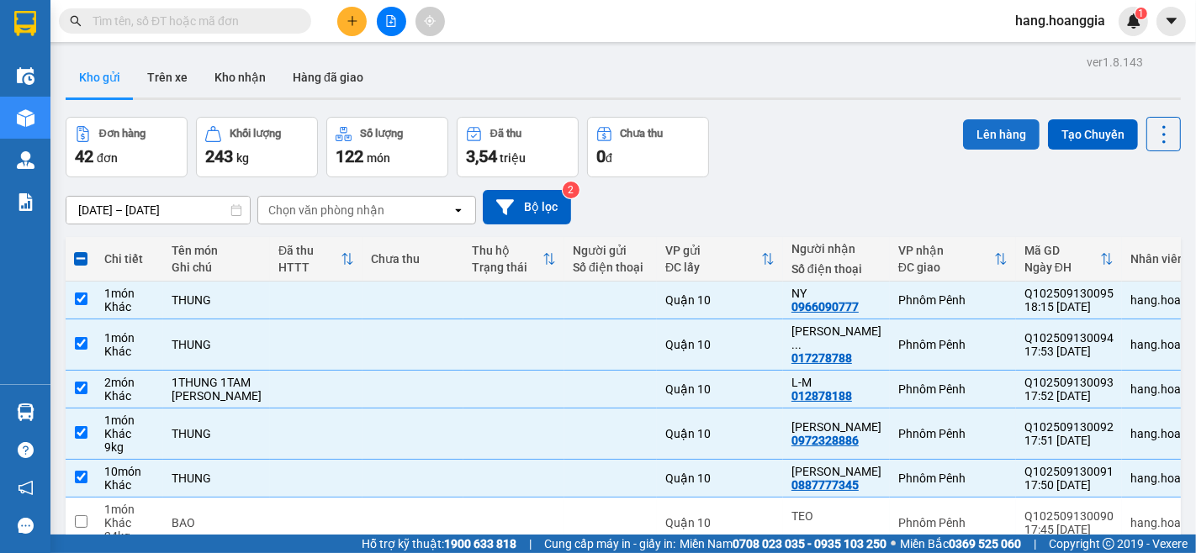
click at [1012, 130] on button "Lên hàng" at bounding box center [1001, 134] width 77 height 30
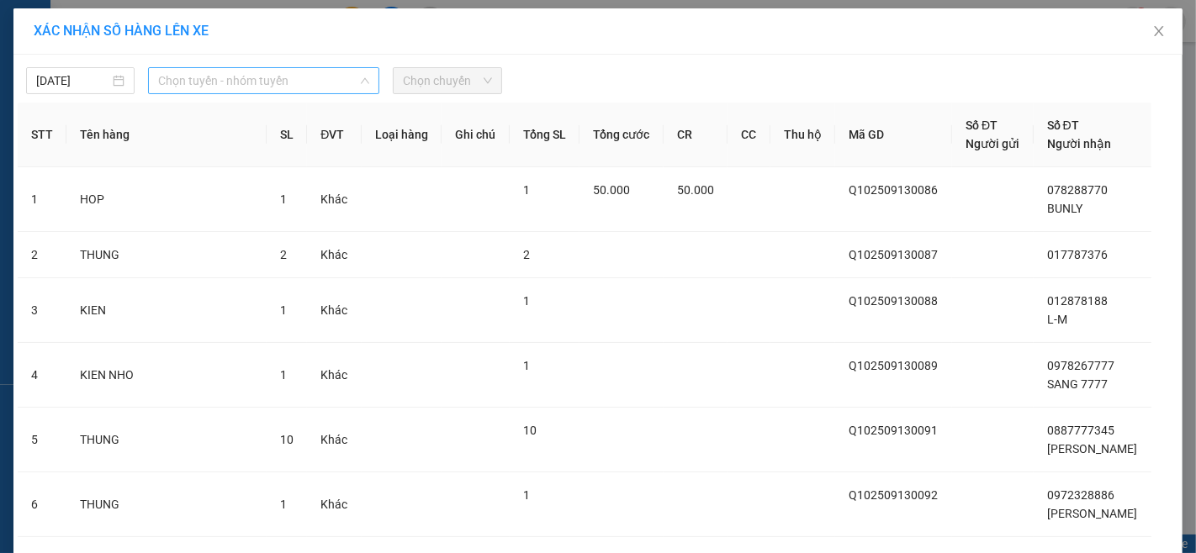
click at [265, 82] on span "Chọn tuyến - nhóm tuyến" at bounding box center [263, 80] width 211 height 25
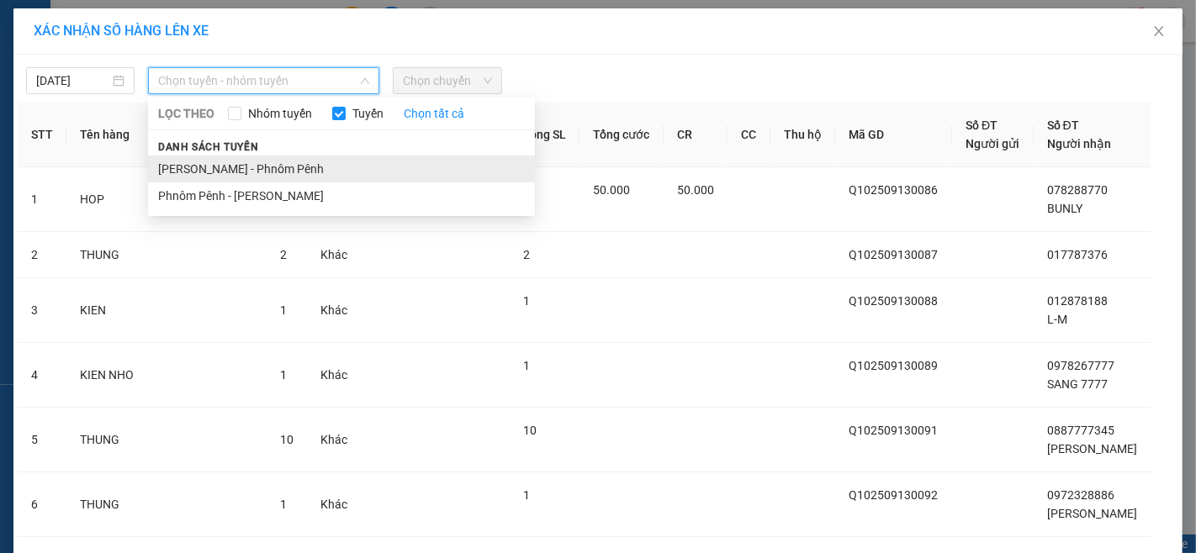
click at [265, 168] on li "[PERSON_NAME] - Phnôm Pênh" at bounding box center [341, 169] width 387 height 27
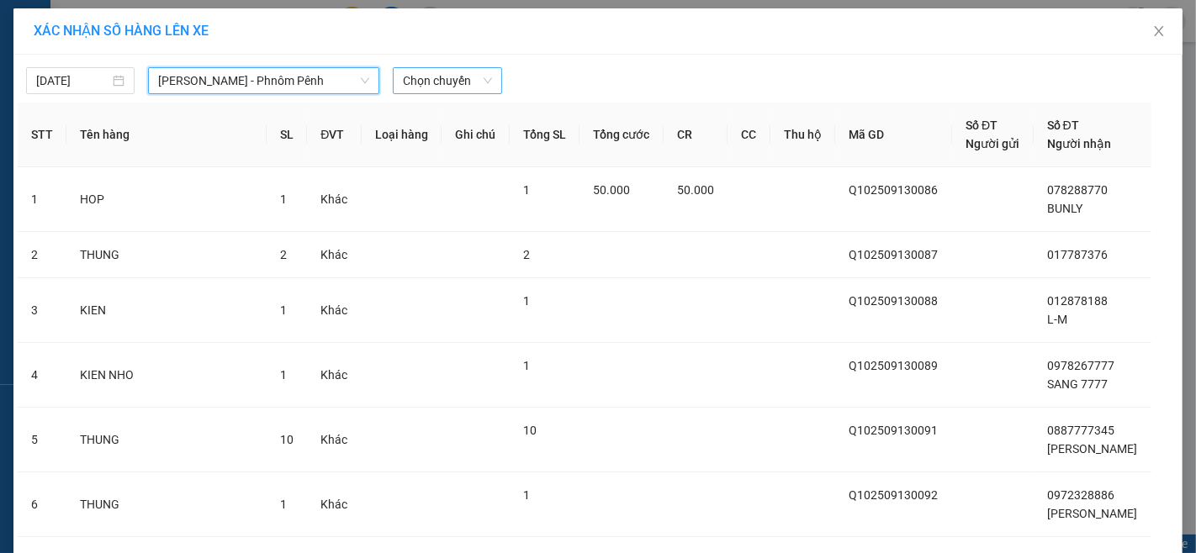
click at [418, 87] on span "Chọn chuyến" at bounding box center [447, 80] width 88 height 25
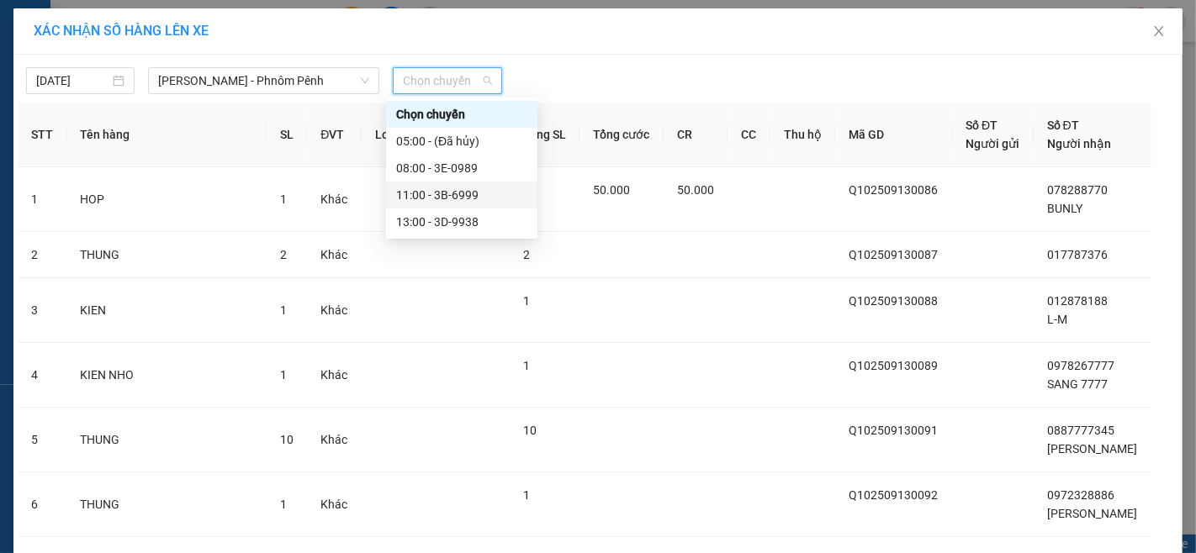
click at [442, 199] on div "11:00 - 3B-6999" at bounding box center [461, 195] width 131 height 19
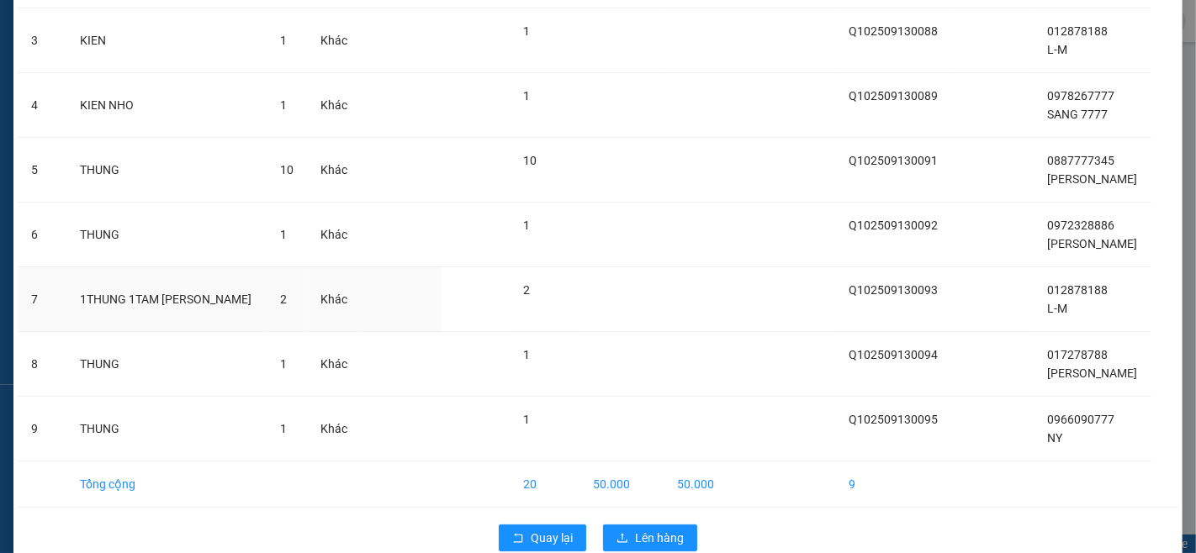
scroll to position [311, 0]
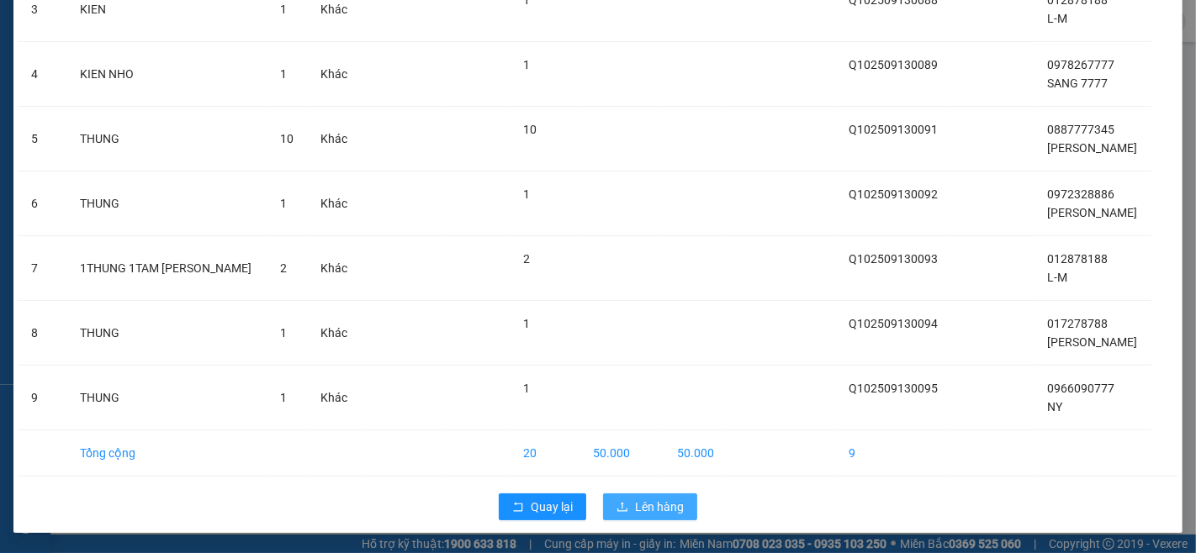
click at [667, 508] on span "Lên hàng" at bounding box center [659, 507] width 49 height 19
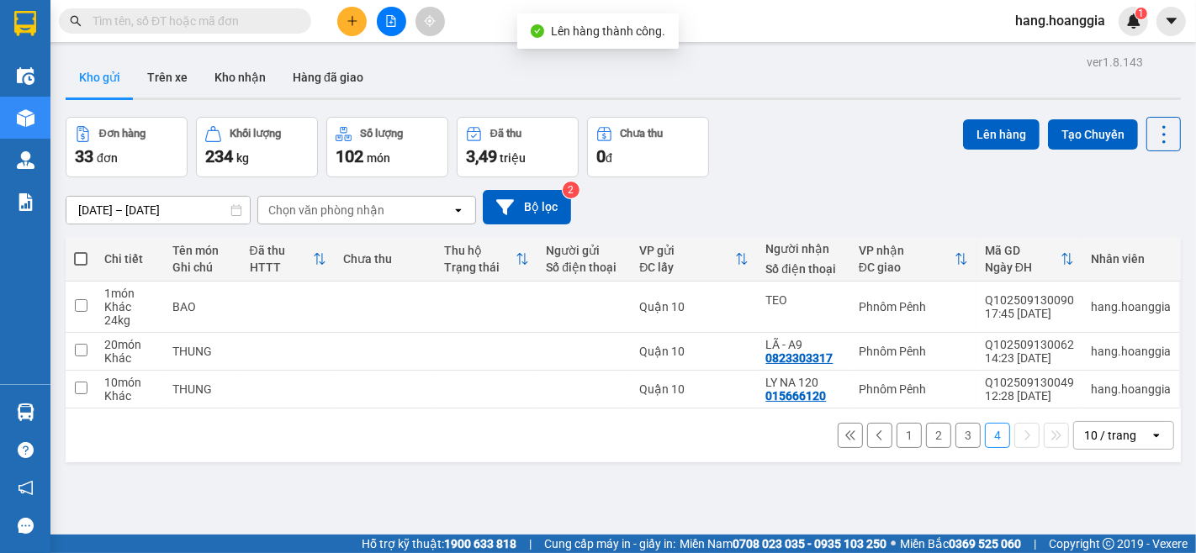
click at [956, 446] on button "3" at bounding box center [968, 435] width 25 height 25
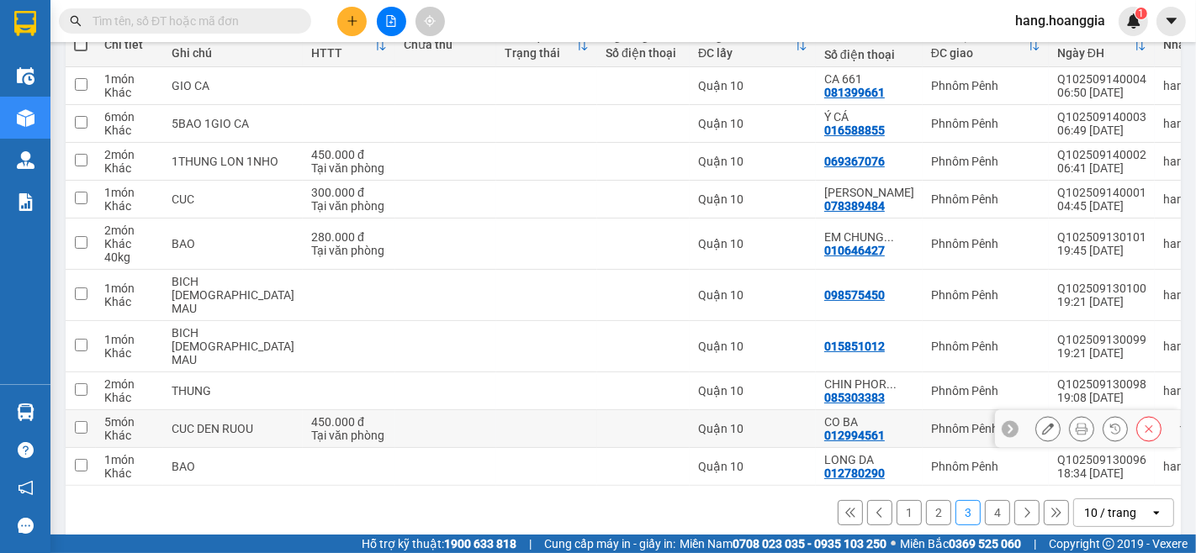
scroll to position [121, 0]
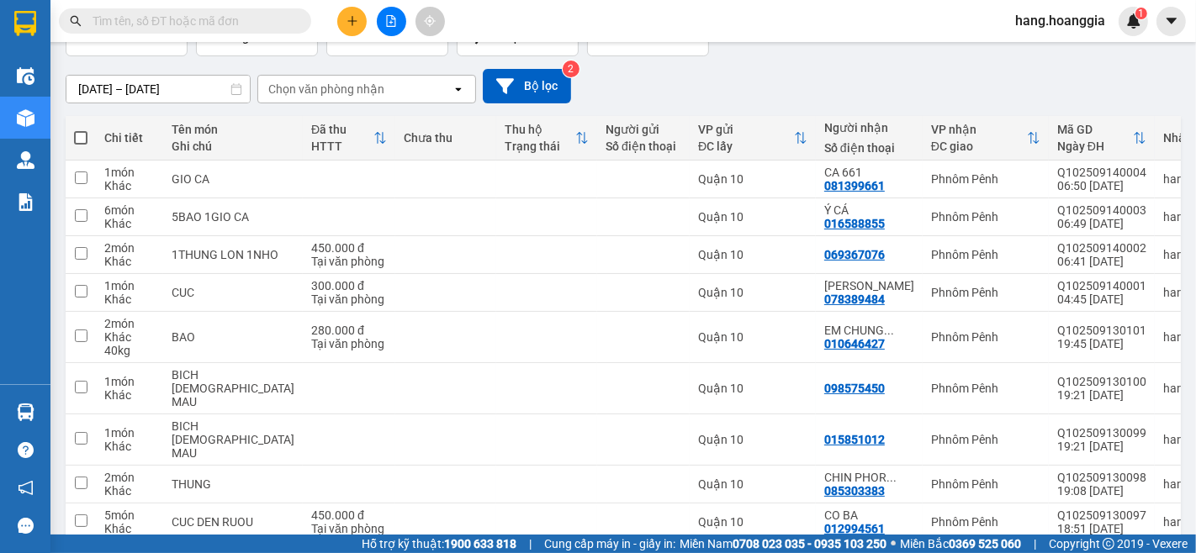
click at [78, 140] on span at bounding box center [80, 137] width 13 height 13
click at [81, 130] on input "checkbox" at bounding box center [81, 130] width 0 height 0
checkbox input "true"
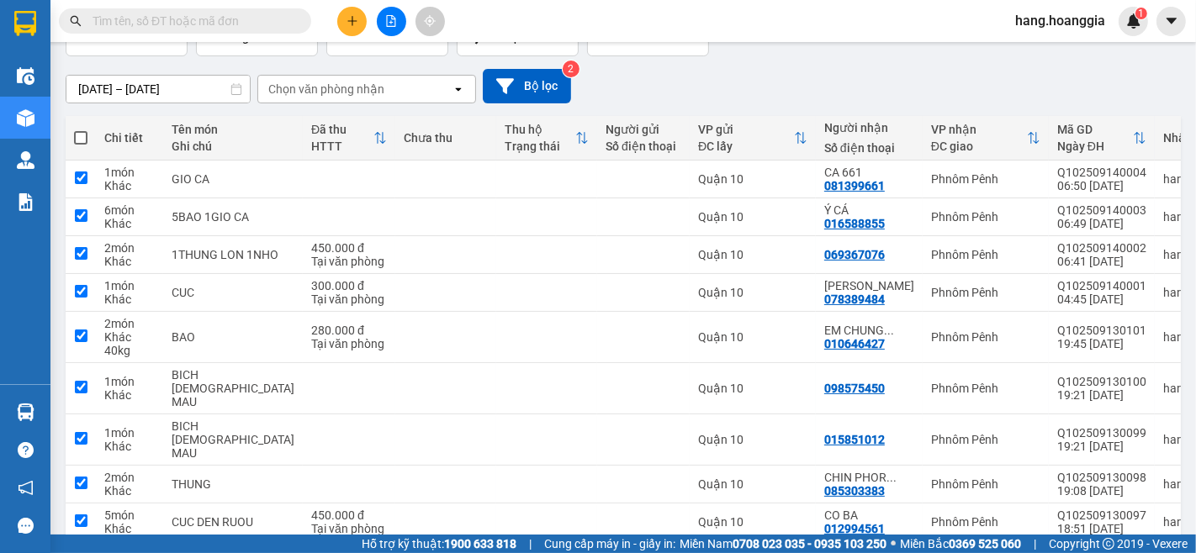
checkbox input "true"
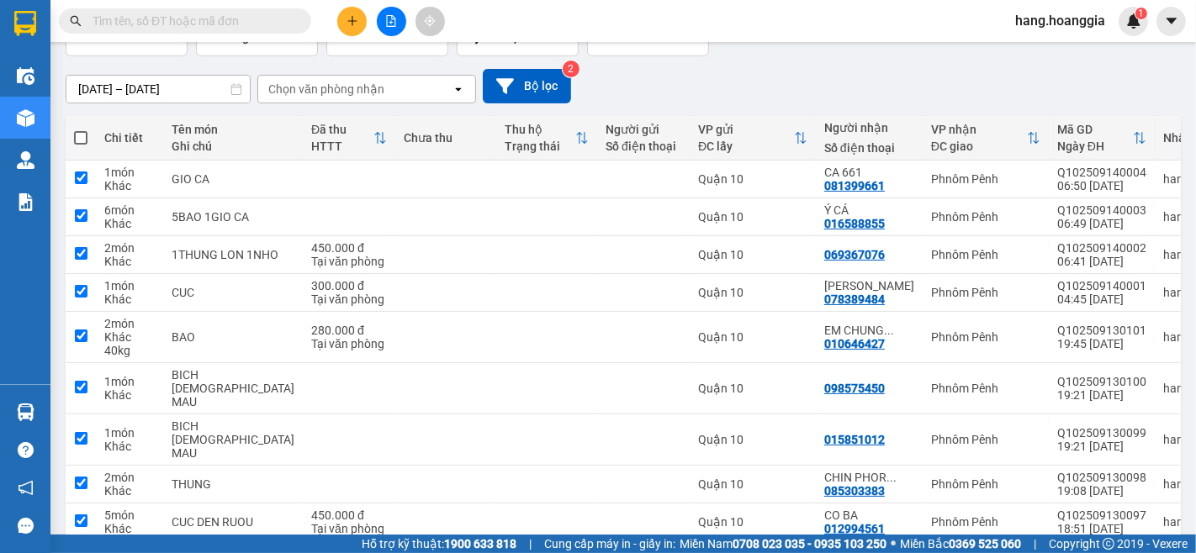
checkbox input "true"
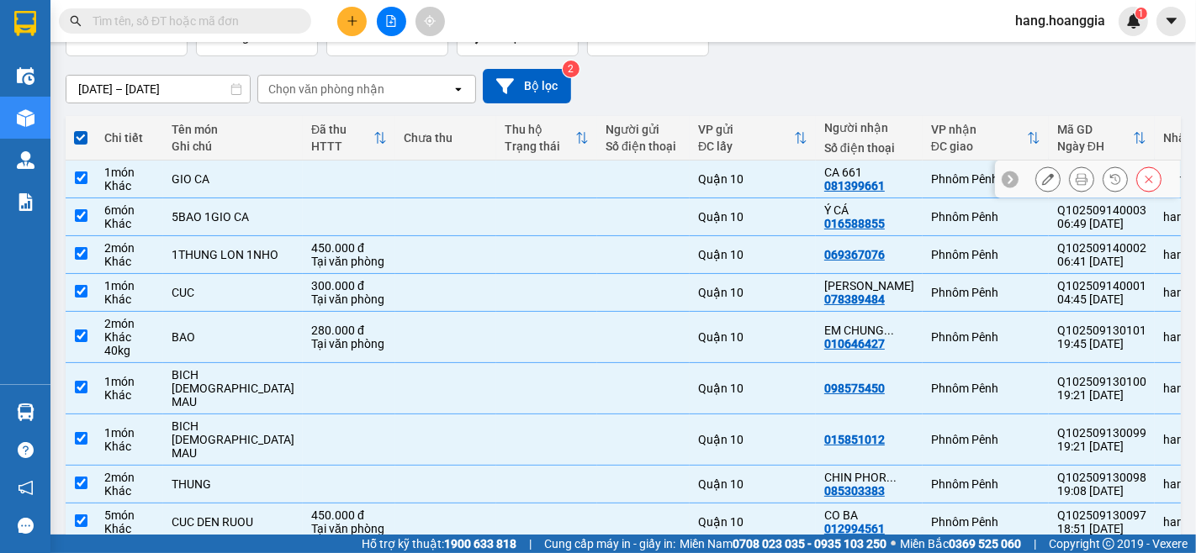
scroll to position [28, 0]
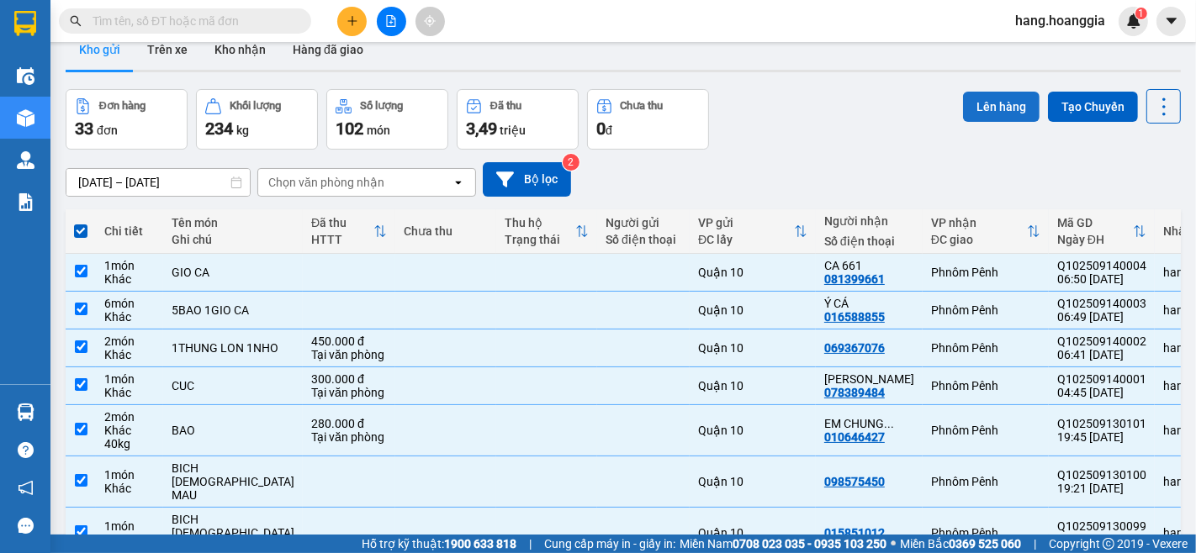
click at [1012, 110] on button "Lên hàng" at bounding box center [1001, 107] width 77 height 30
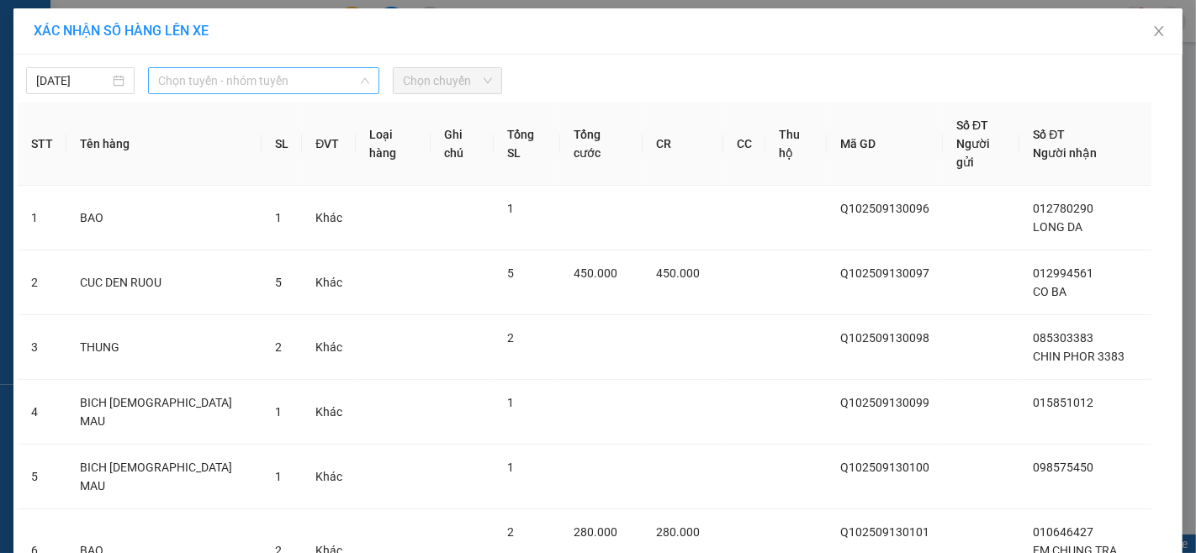
drag, startPoint x: 242, startPoint y: 85, endPoint x: 241, endPoint y: 161, distance: 76.5
click at [242, 94] on div "Chọn tuyến - nhóm tuyến LỌC THEO Nhóm tuyến Tuyến Chọn tất cả Danh sách tuyến H…" at bounding box center [263, 80] width 231 height 27
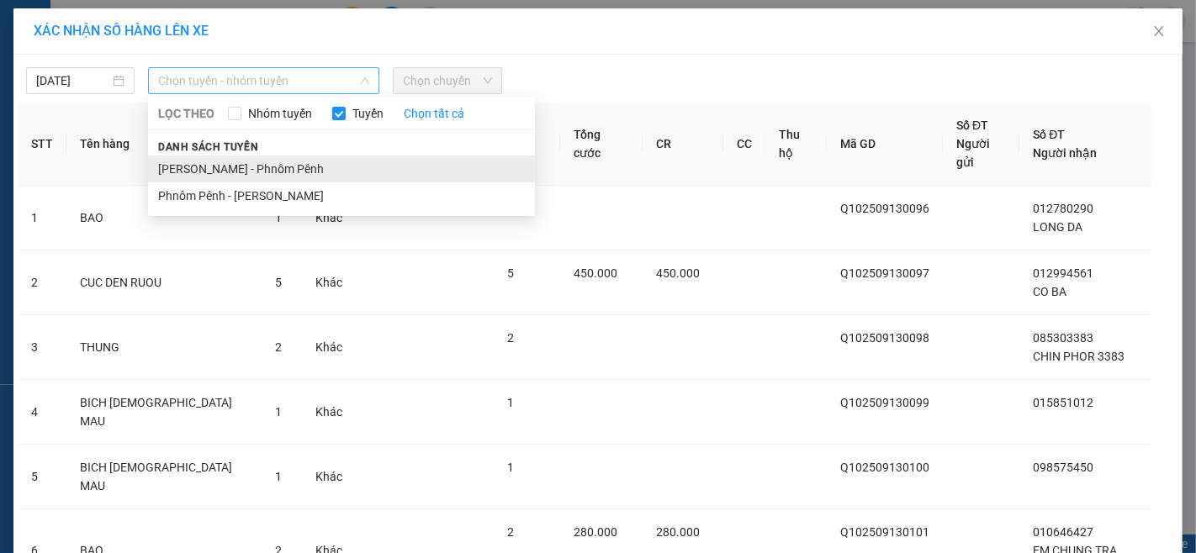
click at [241, 162] on li "[PERSON_NAME] - Phnôm Pênh" at bounding box center [341, 169] width 387 height 27
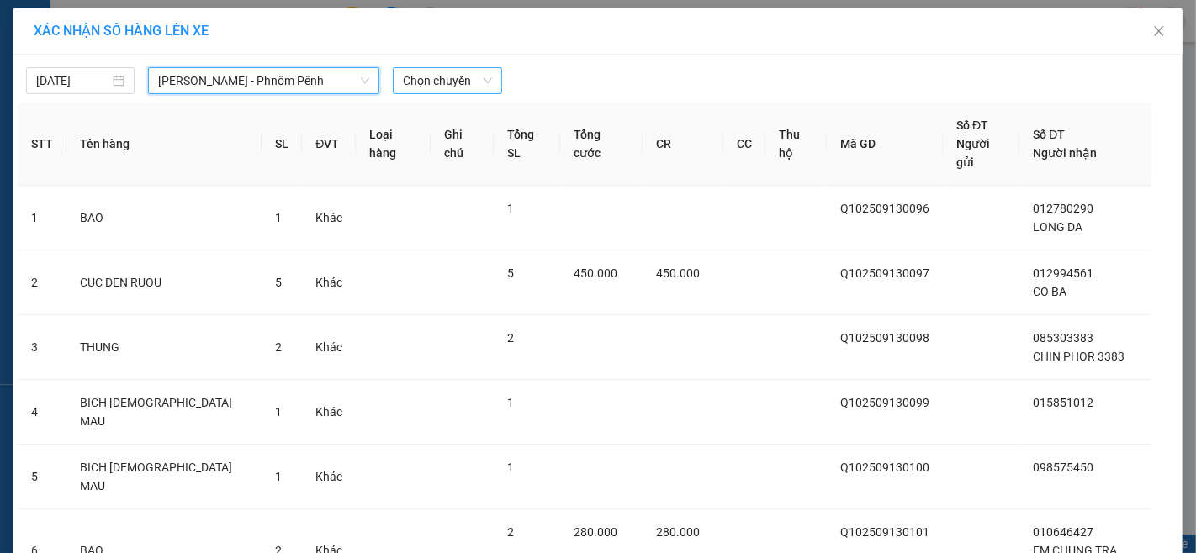
click at [446, 67] on div "Chọn chuyến" at bounding box center [447, 80] width 109 height 27
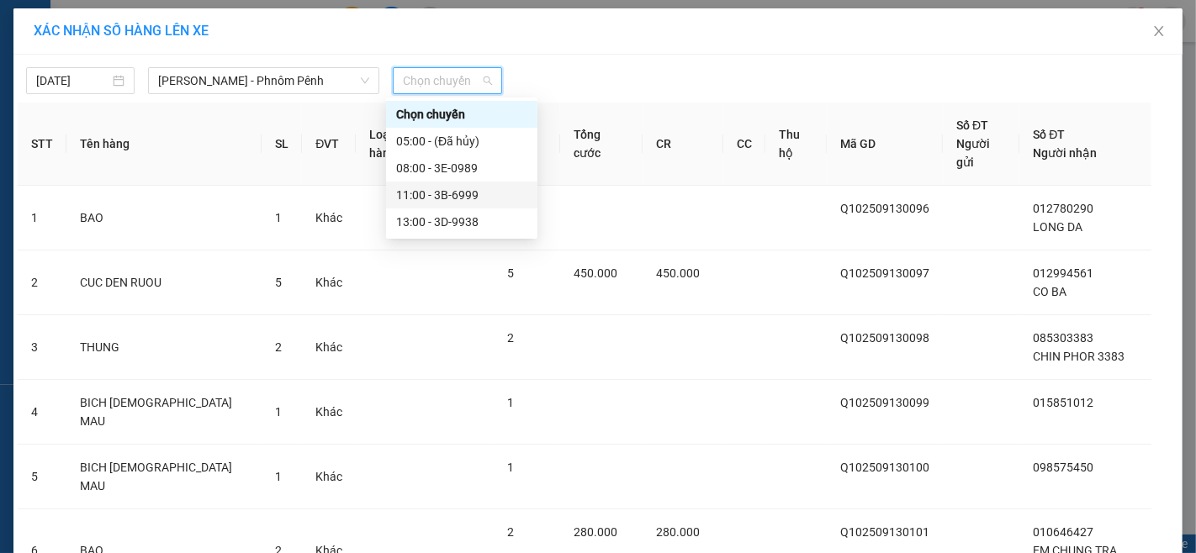
click at [460, 198] on div "11:00 - 3B-6999" at bounding box center [461, 195] width 131 height 19
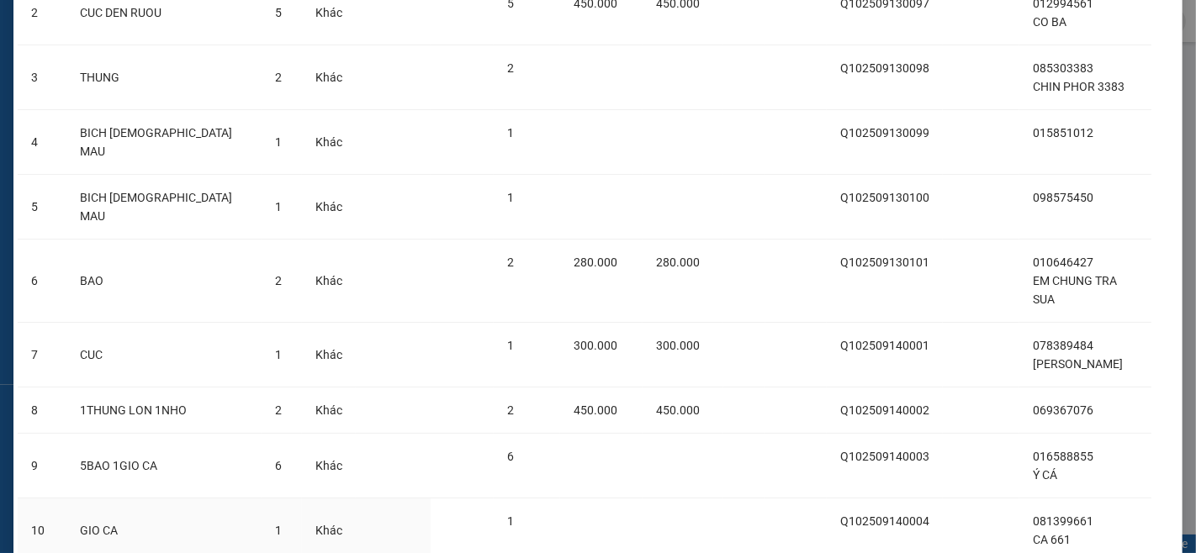
scroll to position [339, 0]
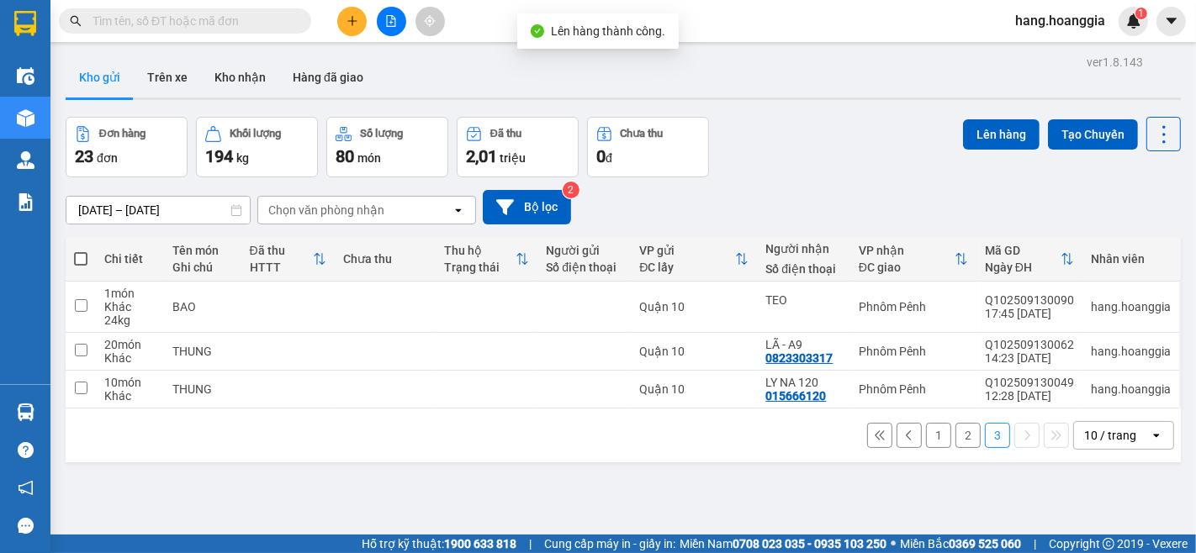
click at [956, 435] on button "2" at bounding box center [968, 435] width 25 height 25
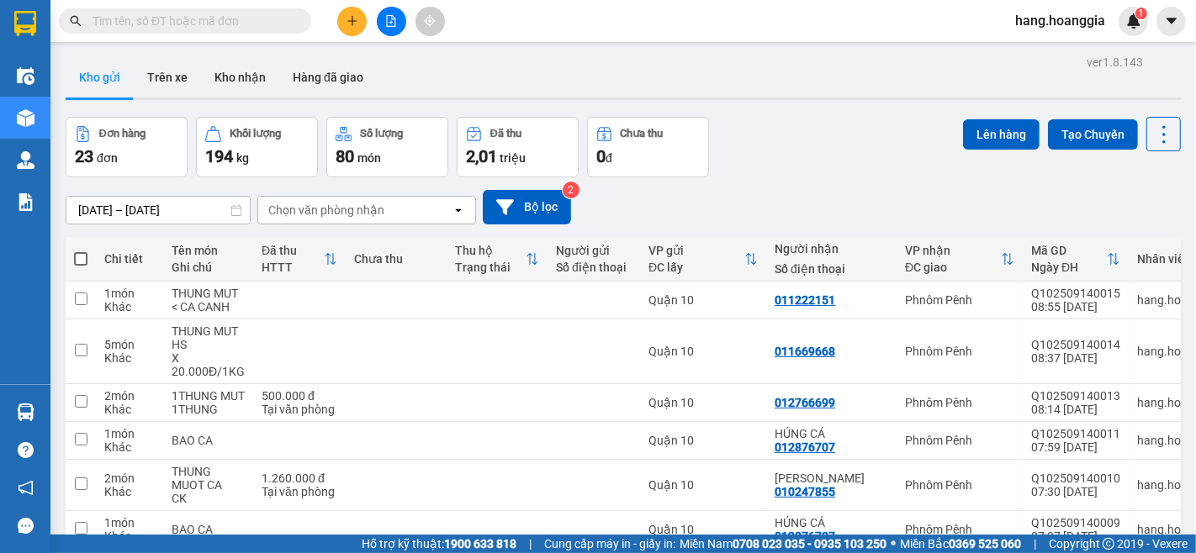
click at [66, 257] on th at bounding box center [81, 259] width 30 height 45
click at [76, 257] on span at bounding box center [80, 258] width 13 height 13
click at [81, 251] on input "checkbox" at bounding box center [81, 251] width 0 height 0
checkbox input "true"
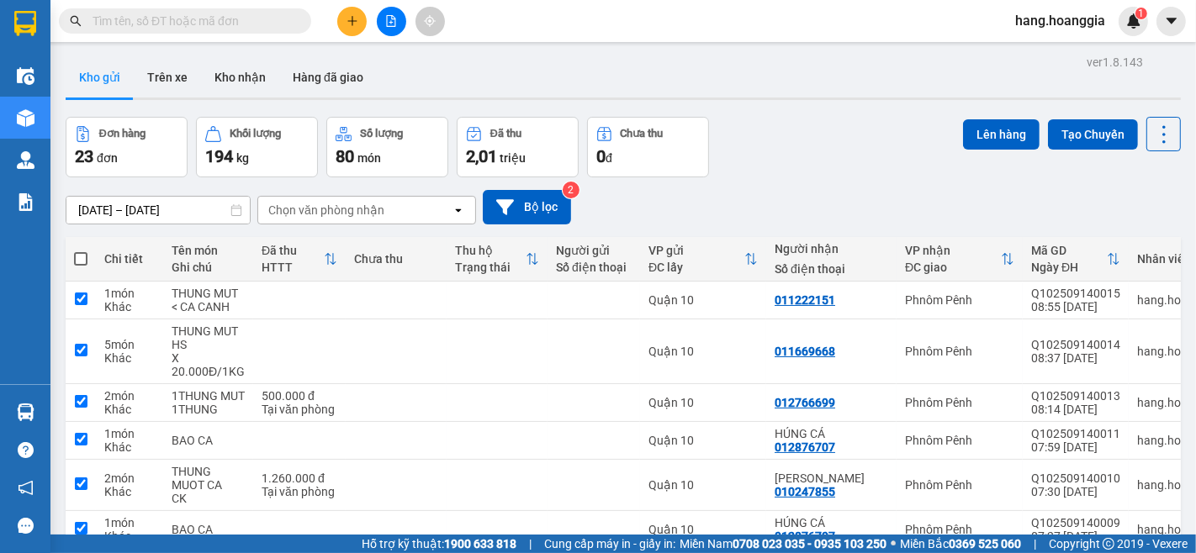
checkbox input "true"
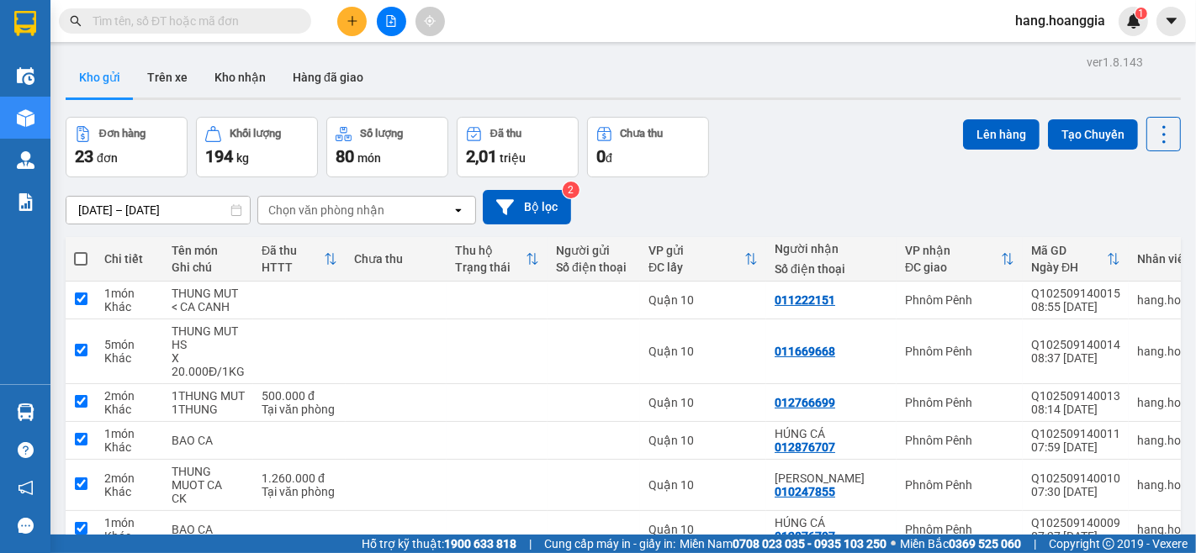
checkbox input "true"
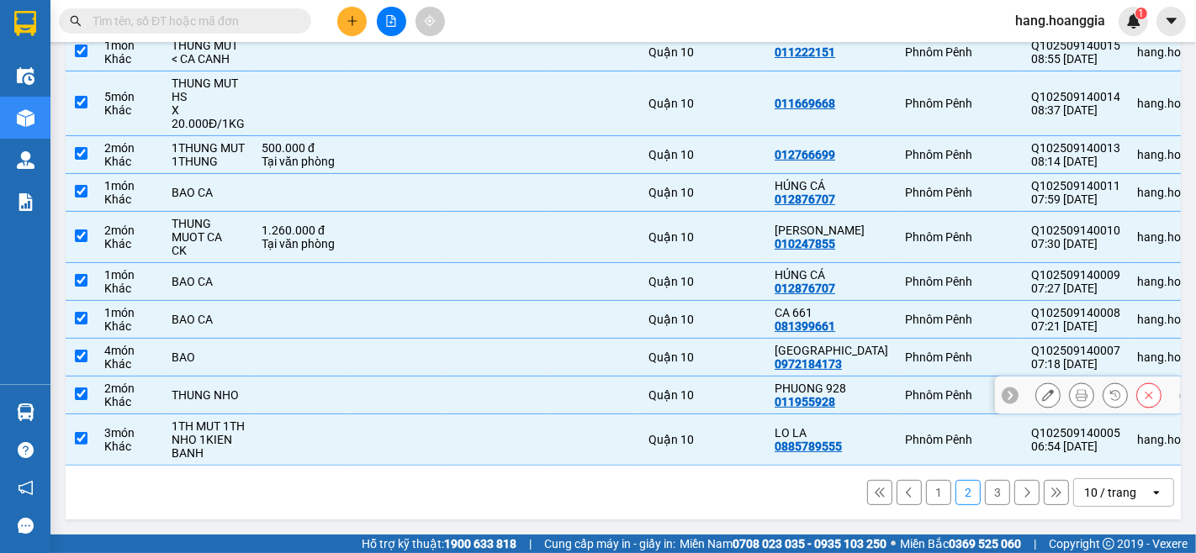
scroll to position [82, 0]
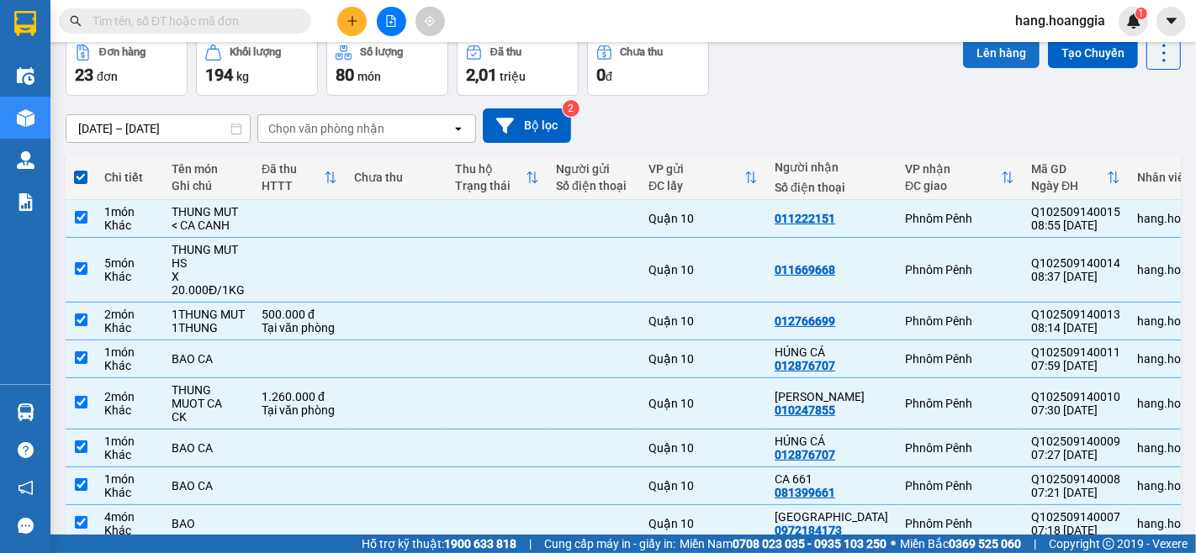
click at [973, 55] on button "Lên hàng" at bounding box center [1001, 53] width 77 height 30
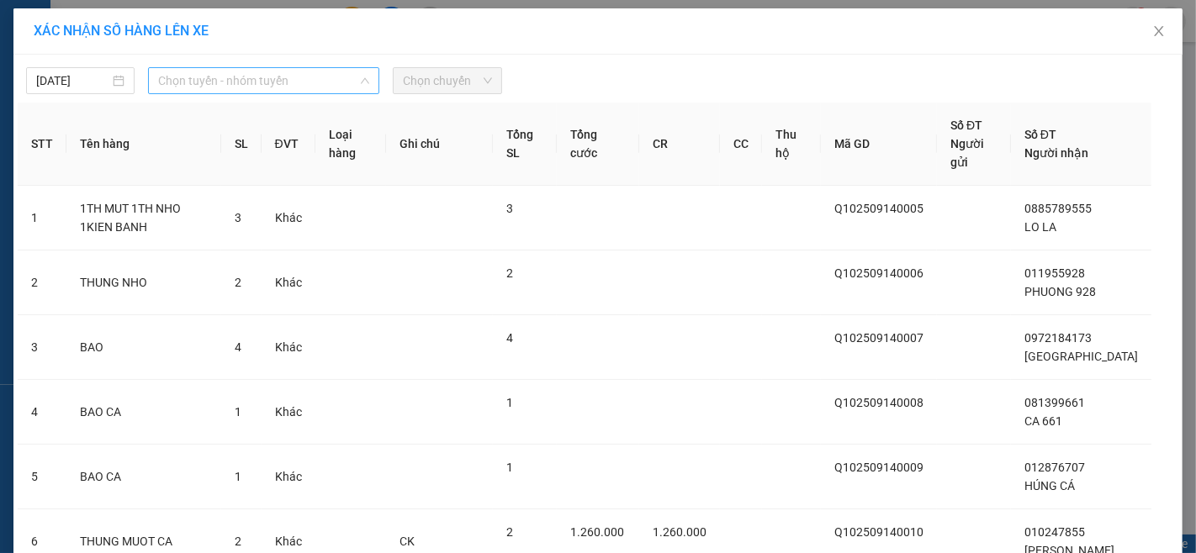
click at [213, 87] on span "Chọn tuyến - nhóm tuyến" at bounding box center [263, 80] width 211 height 25
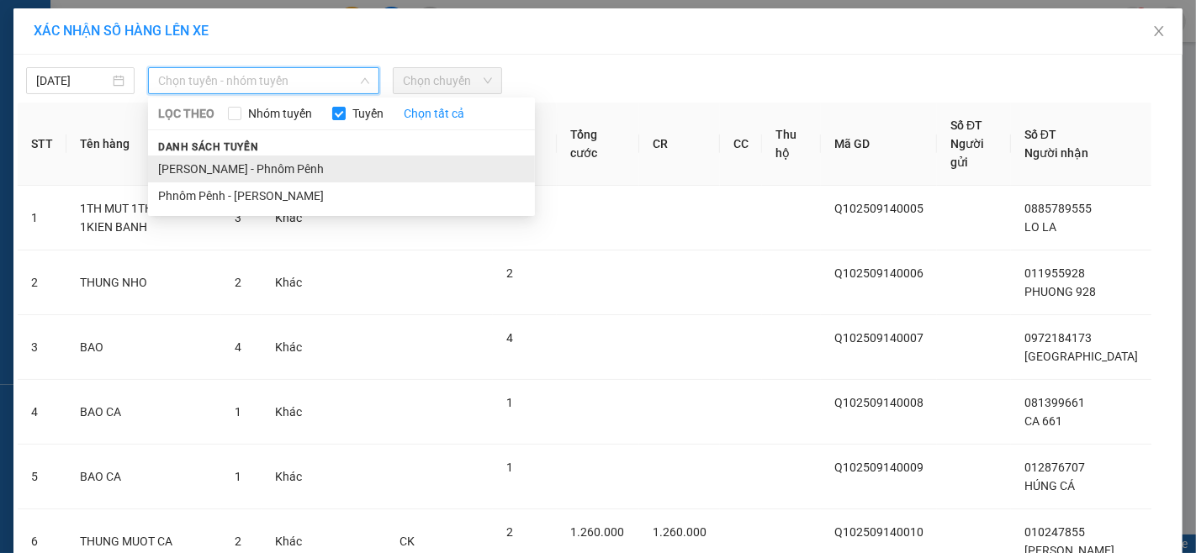
click at [212, 169] on li "[PERSON_NAME] - Phnôm Pênh" at bounding box center [341, 169] width 387 height 27
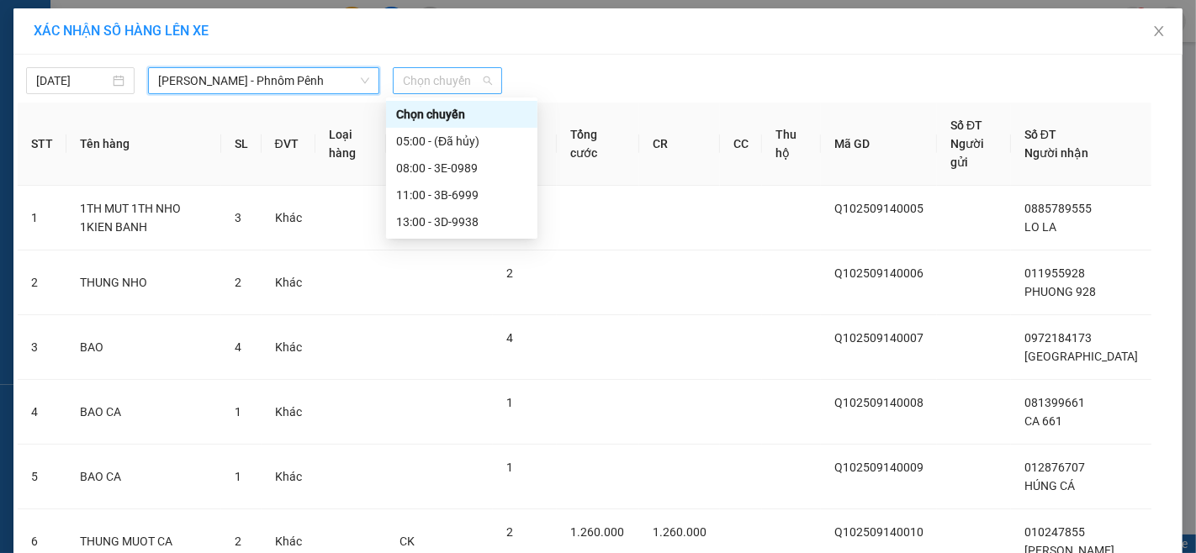
click at [427, 72] on span "Chọn chuyến" at bounding box center [447, 80] width 88 height 25
click at [453, 188] on div "11:00 - 3B-6999" at bounding box center [461, 195] width 131 height 19
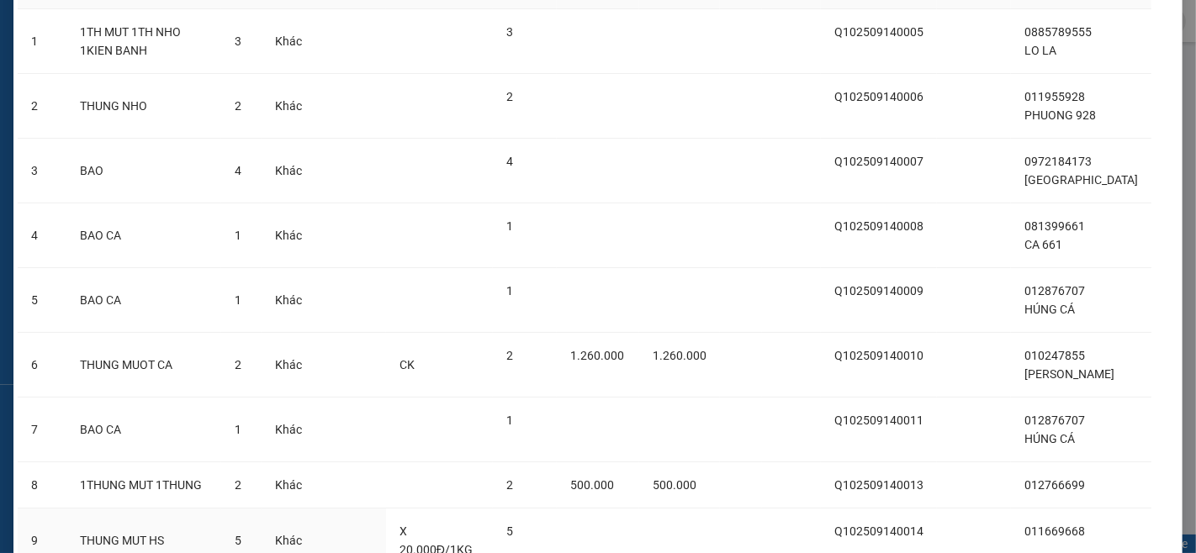
scroll to position [394, 0]
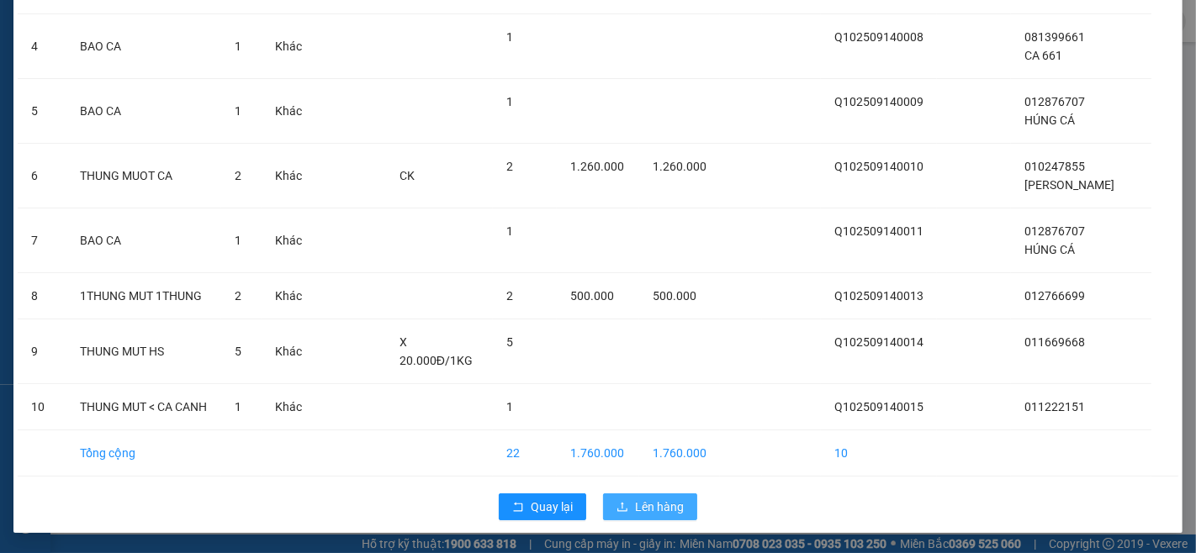
click at [639, 500] on span "Lên hàng" at bounding box center [659, 507] width 49 height 19
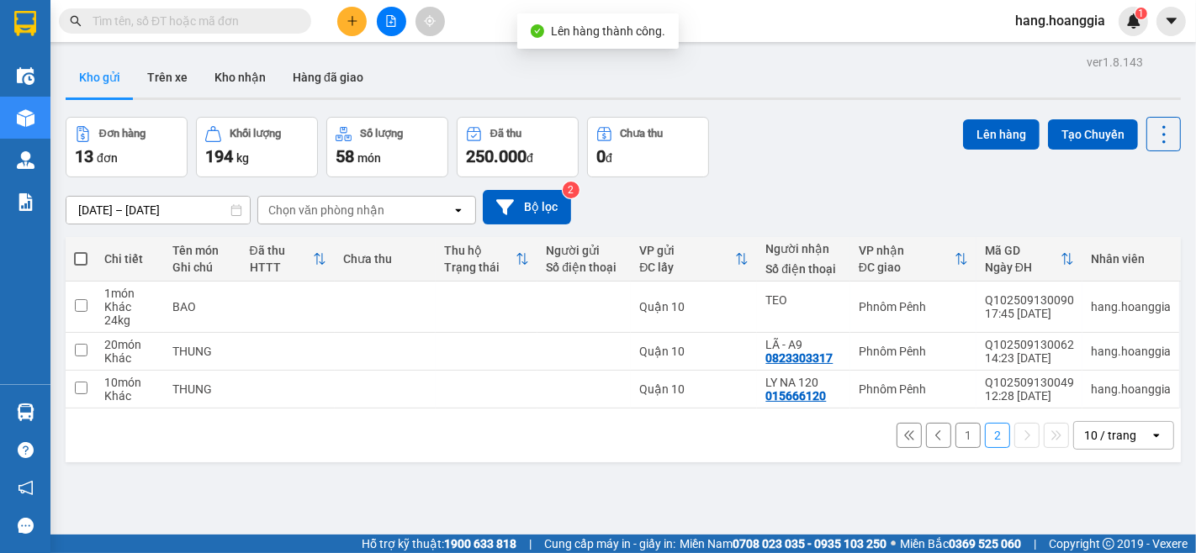
click at [956, 447] on button "1" at bounding box center [968, 435] width 25 height 25
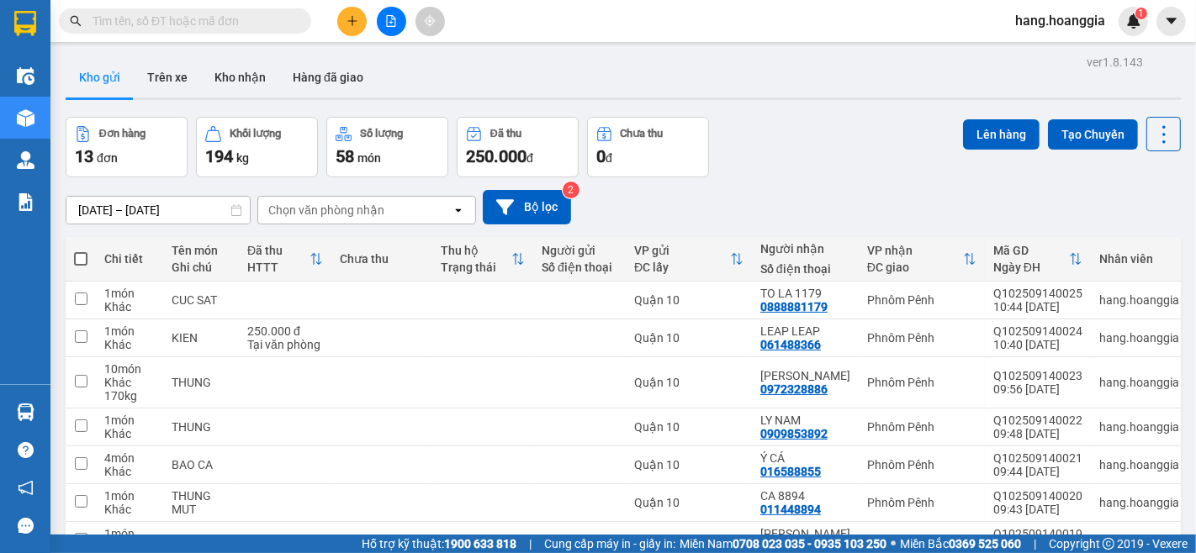
click at [87, 257] on span at bounding box center [80, 258] width 13 height 13
click at [81, 251] on input "checkbox" at bounding box center [81, 251] width 0 height 0
checkbox input "true"
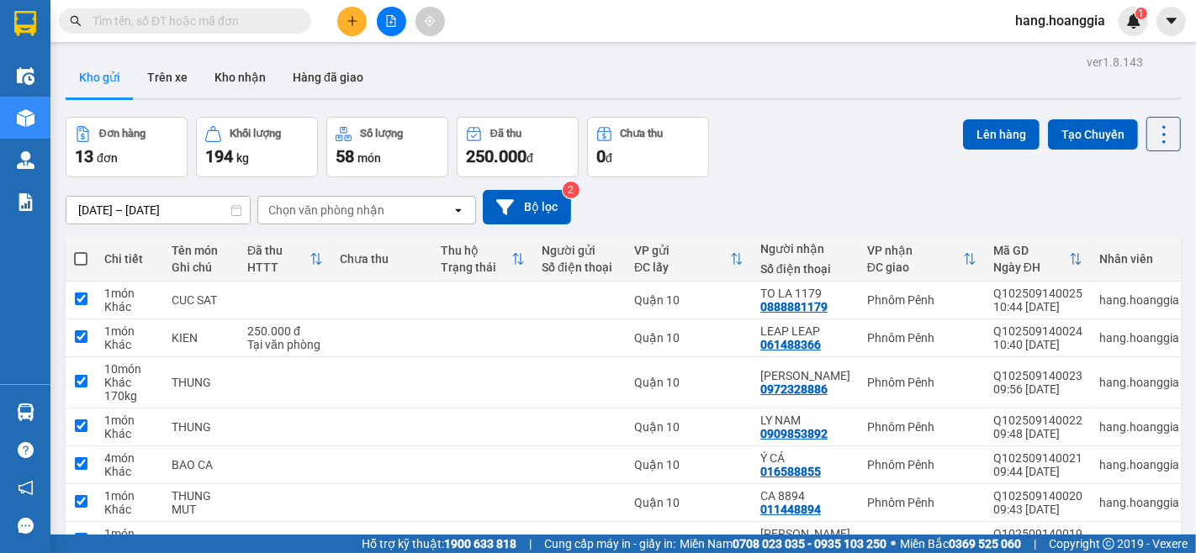
checkbox input "true"
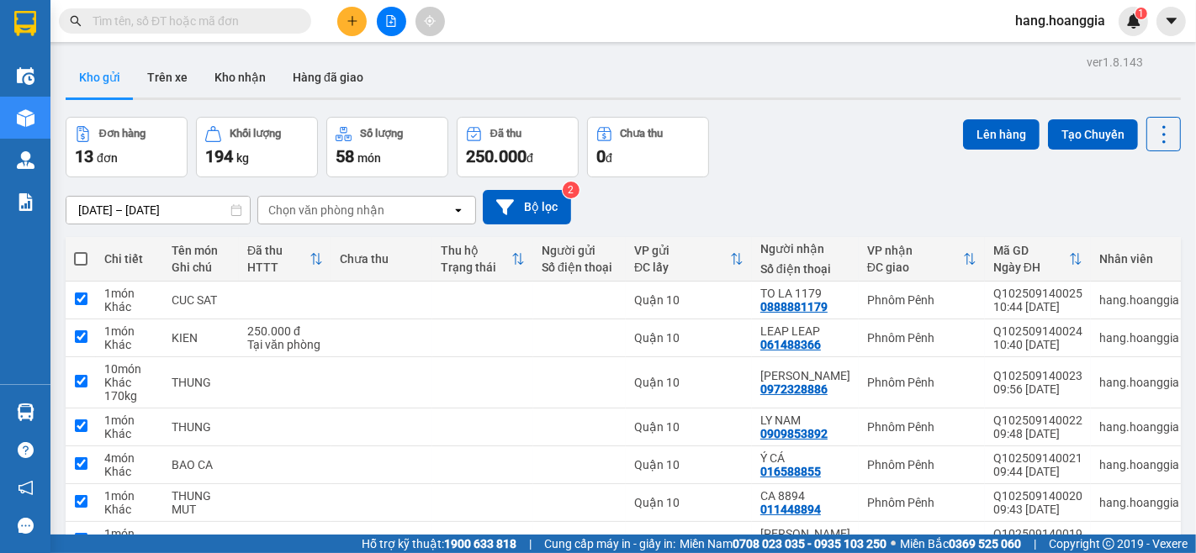
checkbox input "true"
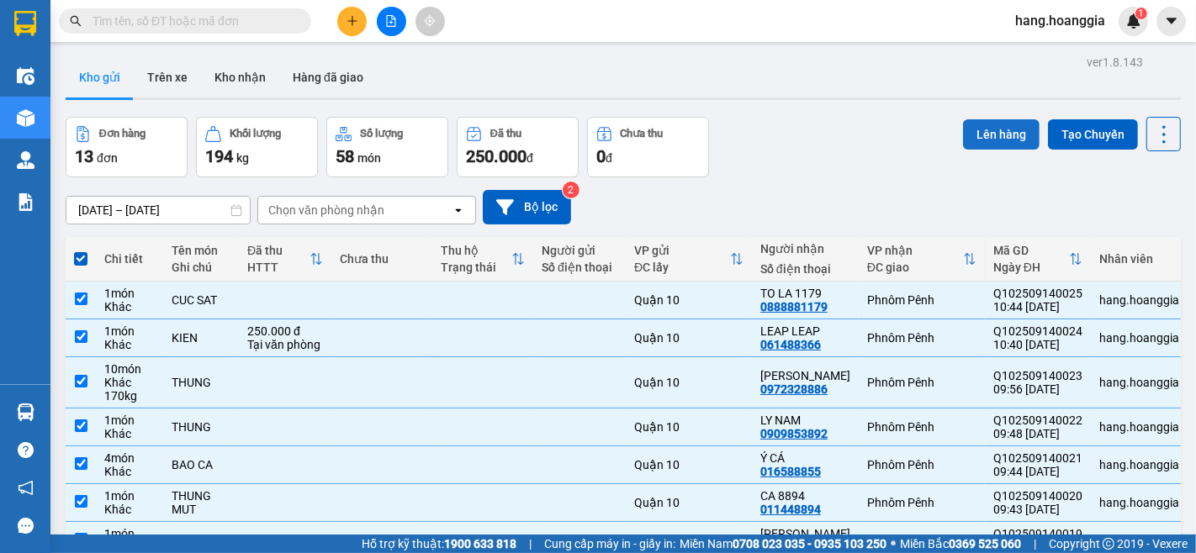
drag, startPoint x: 1001, startPoint y: 135, endPoint x: 991, endPoint y: 146, distance: 14.9
click at [1001, 136] on button "Lên hàng" at bounding box center [1001, 134] width 77 height 30
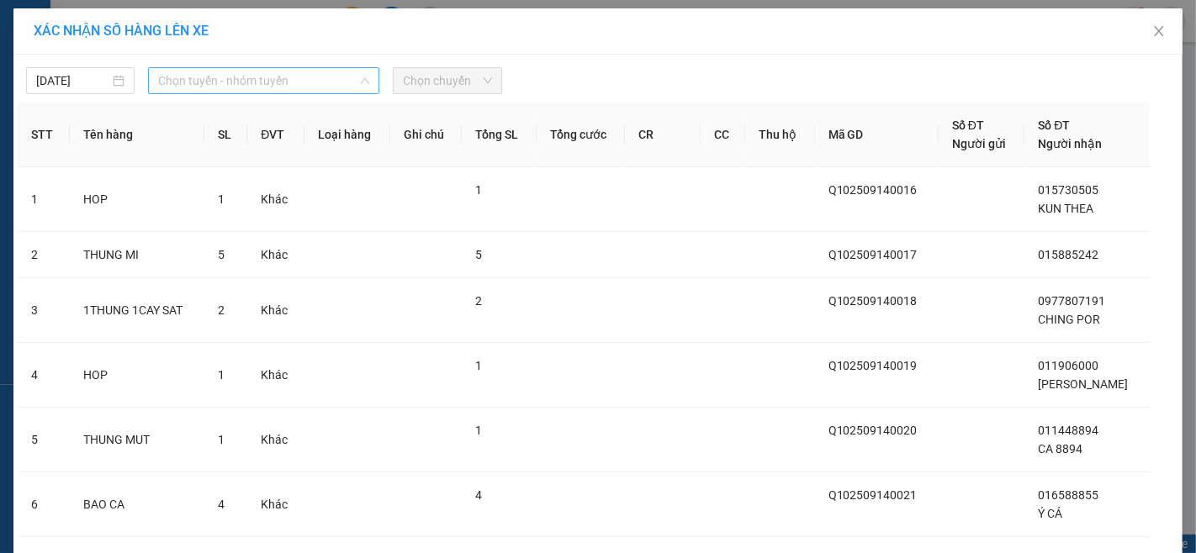
drag, startPoint x: 298, startPoint y: 84, endPoint x: 287, endPoint y: 109, distance: 27.5
click at [296, 84] on span "Chọn tuyến - nhóm tuyến" at bounding box center [263, 80] width 211 height 25
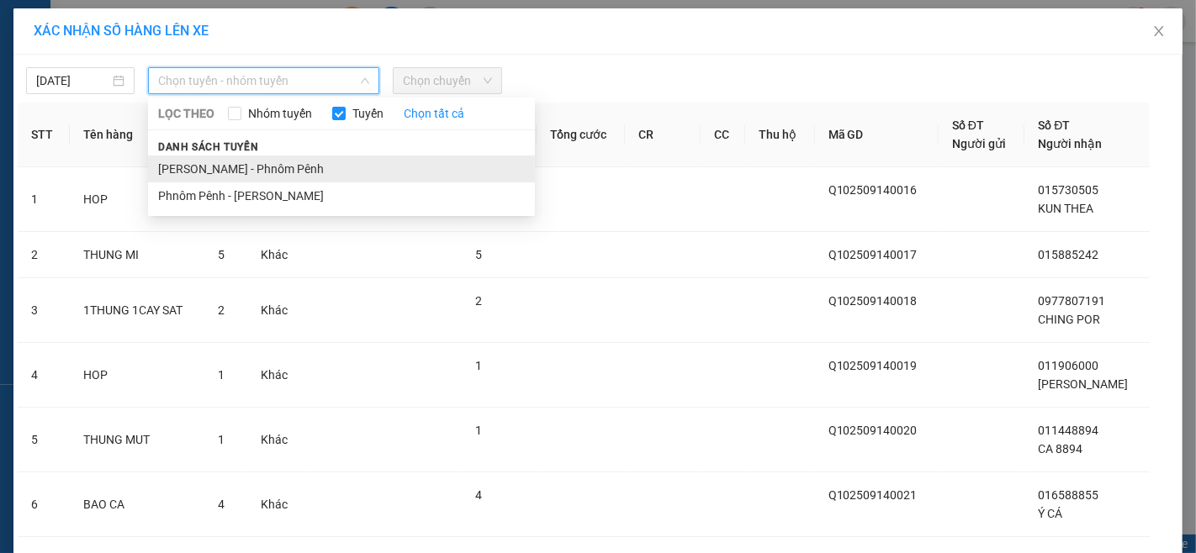
click at [267, 177] on li "[PERSON_NAME] - Phnôm Pênh" at bounding box center [341, 169] width 387 height 27
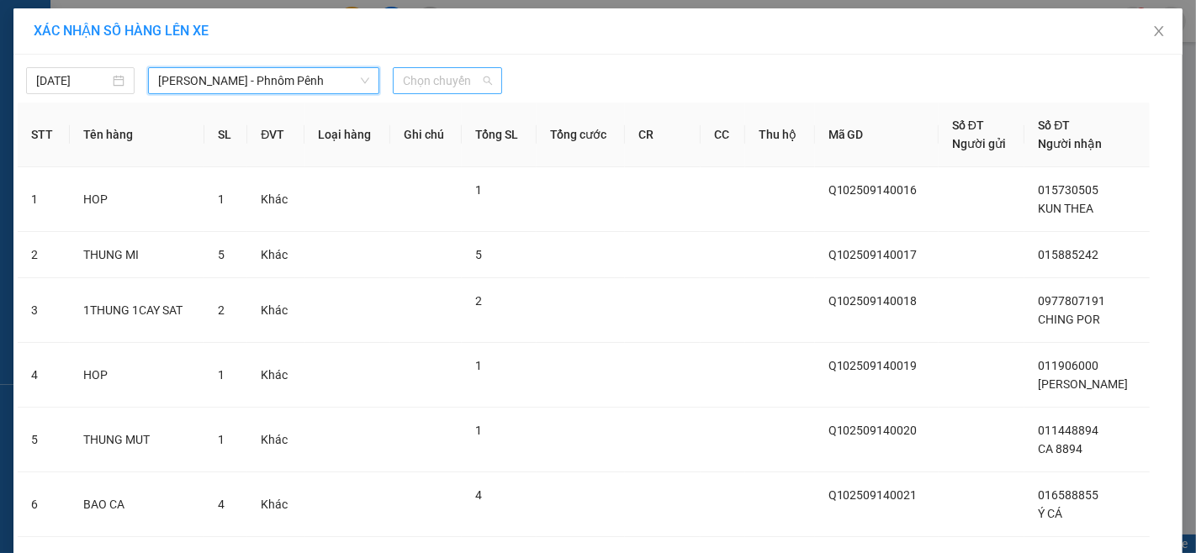
click at [453, 79] on span "Chọn chuyến" at bounding box center [447, 80] width 88 height 25
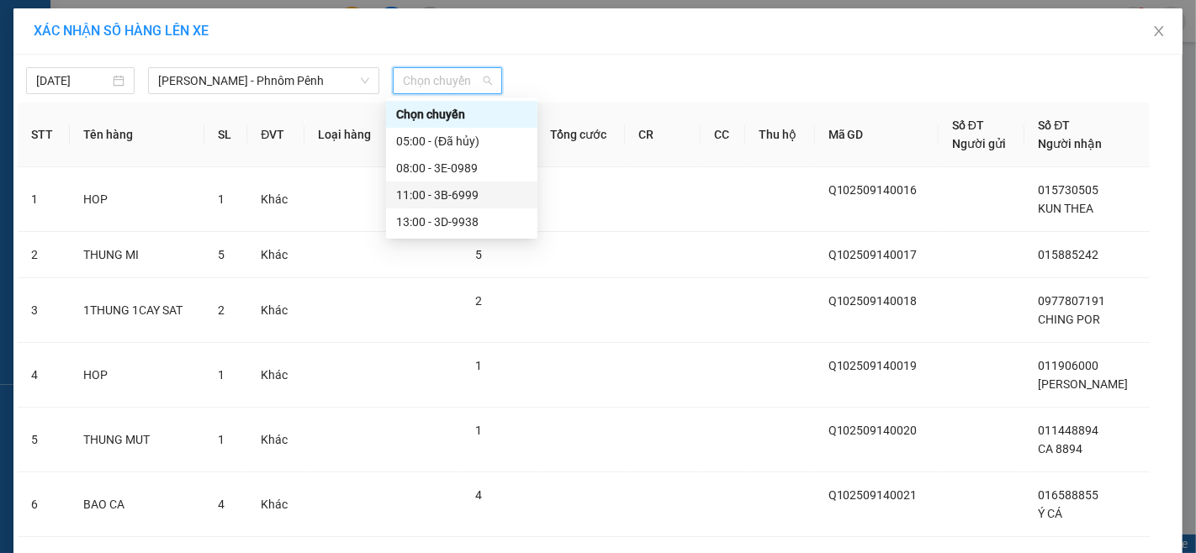
click at [435, 188] on div "11:00 - 3B-6999" at bounding box center [461, 195] width 131 height 19
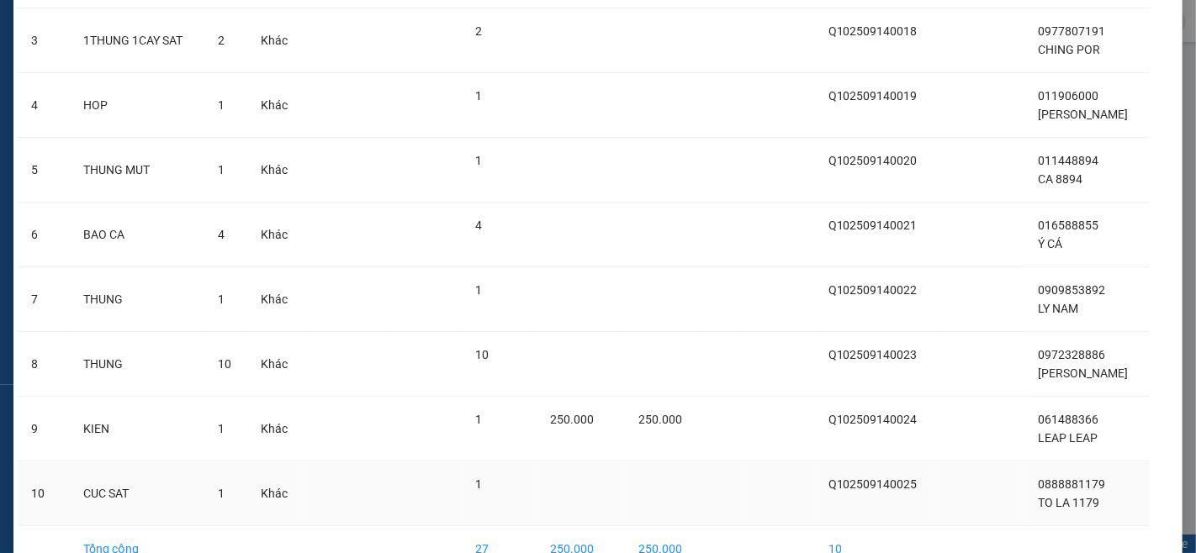
scroll to position [373, 0]
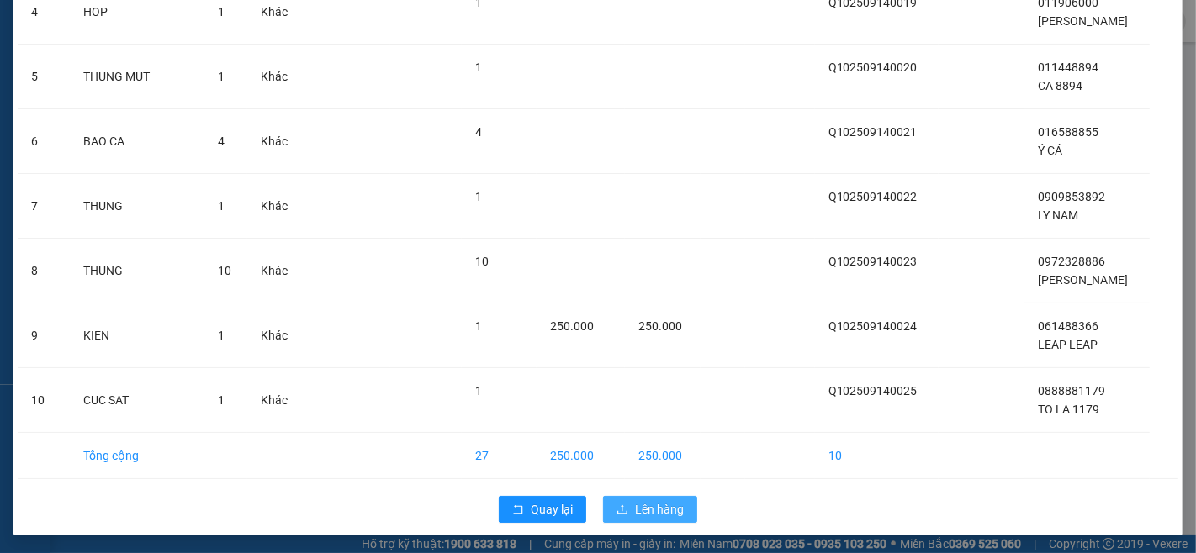
click at [667, 500] on span "Lên hàng" at bounding box center [659, 509] width 49 height 19
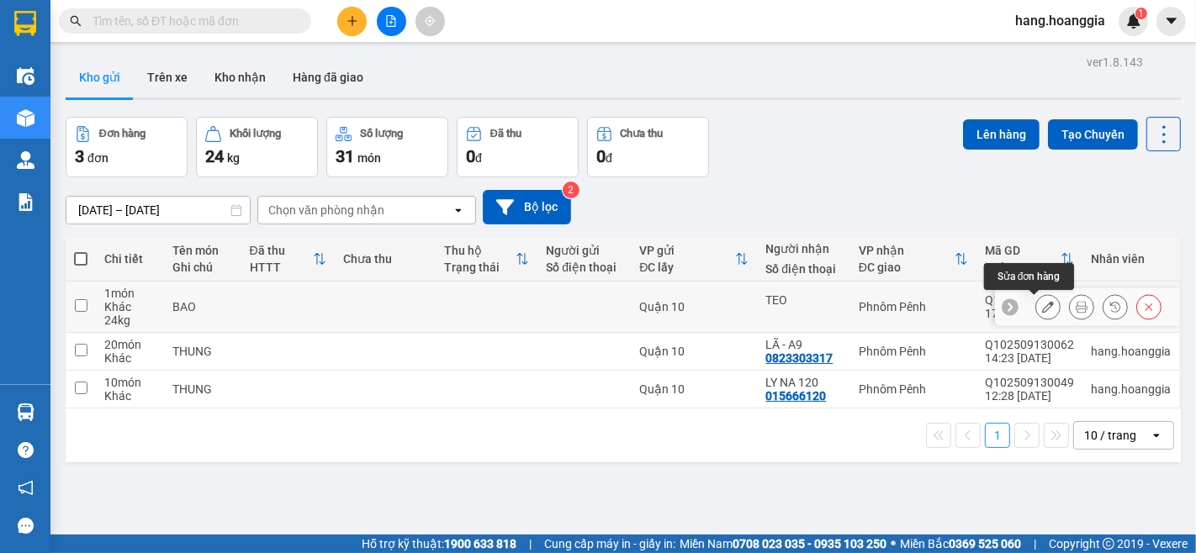
click at [1042, 308] on icon at bounding box center [1048, 307] width 12 height 12
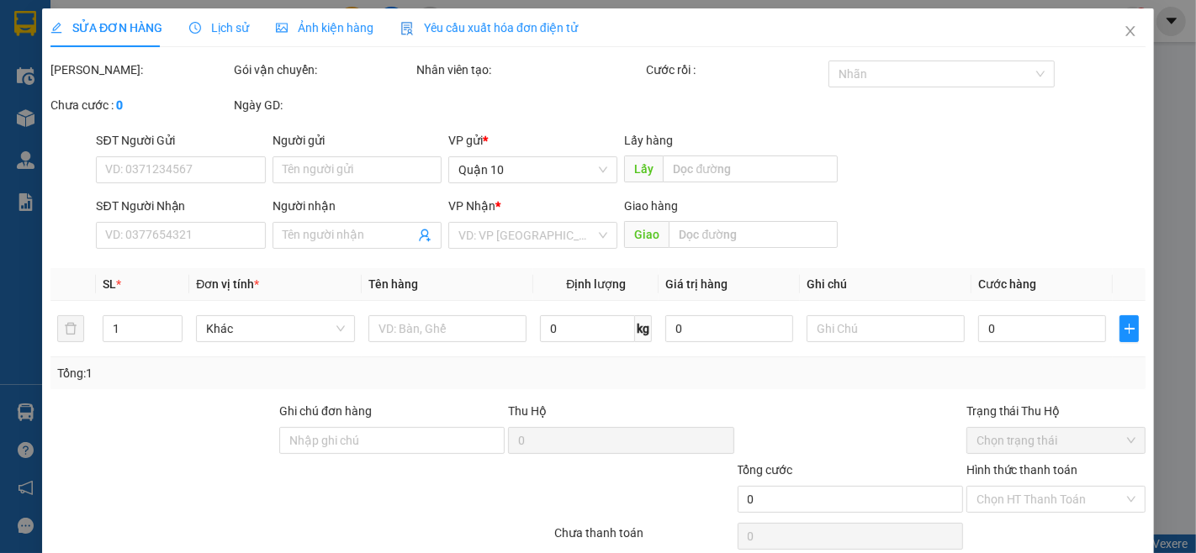
type input "TEO"
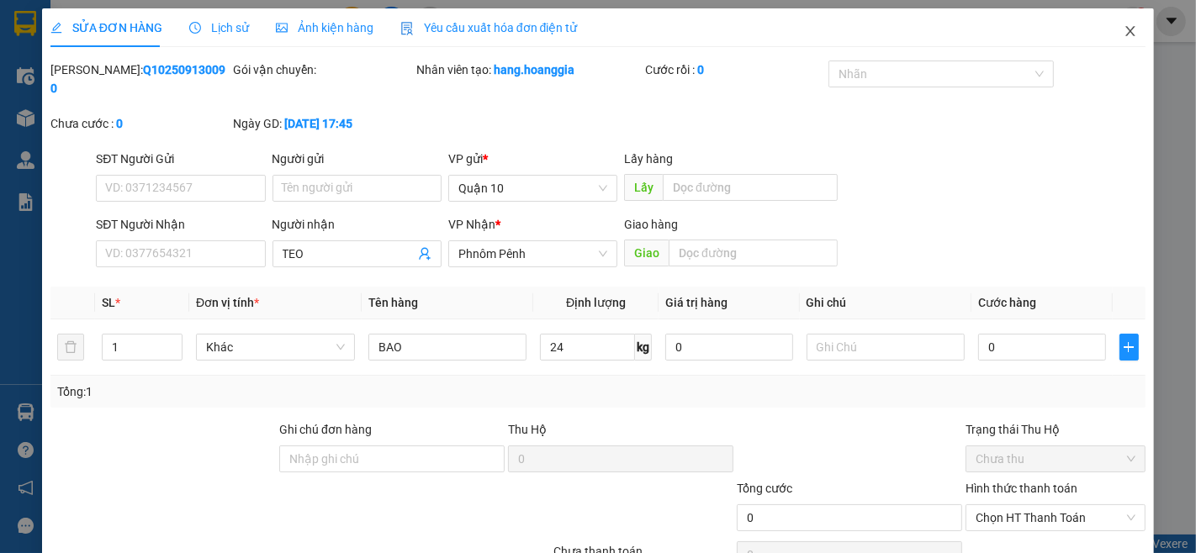
click at [1125, 35] on span "Close" at bounding box center [1130, 31] width 47 height 47
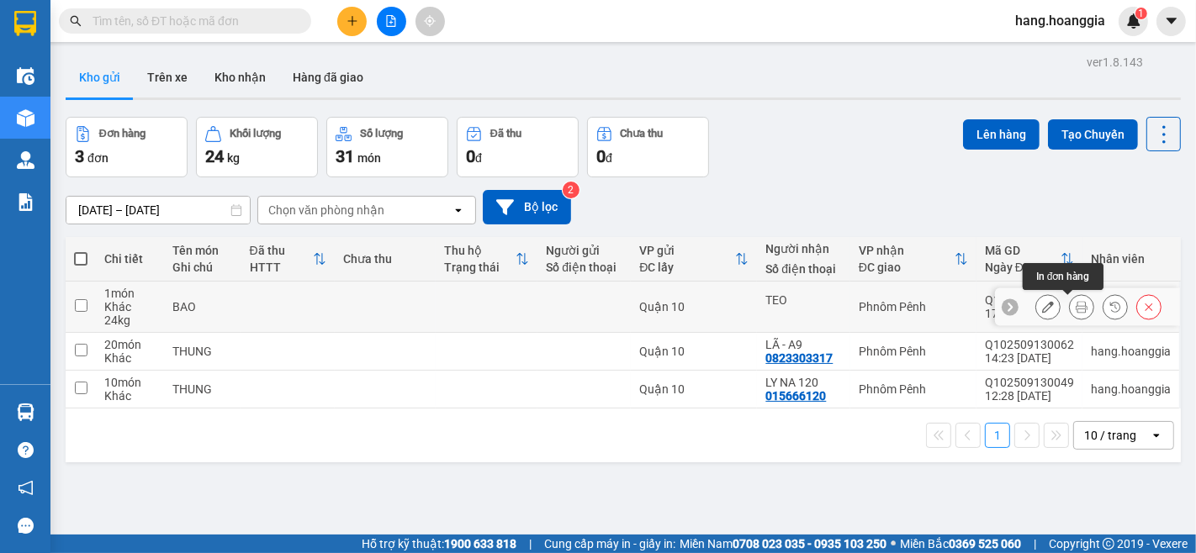
click at [1076, 304] on icon at bounding box center [1082, 307] width 12 height 12
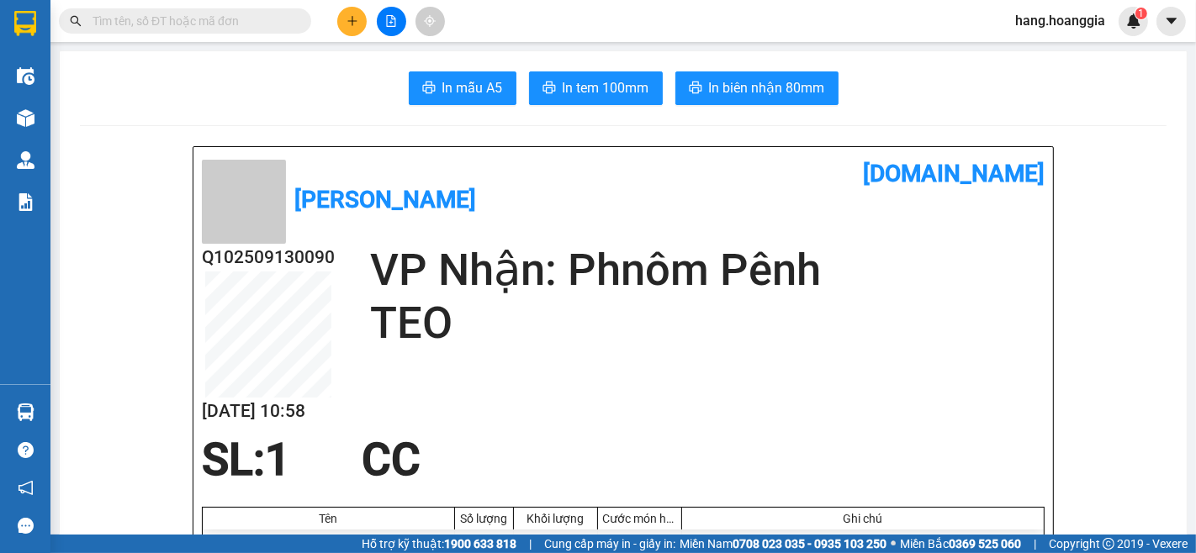
scroll to position [93, 0]
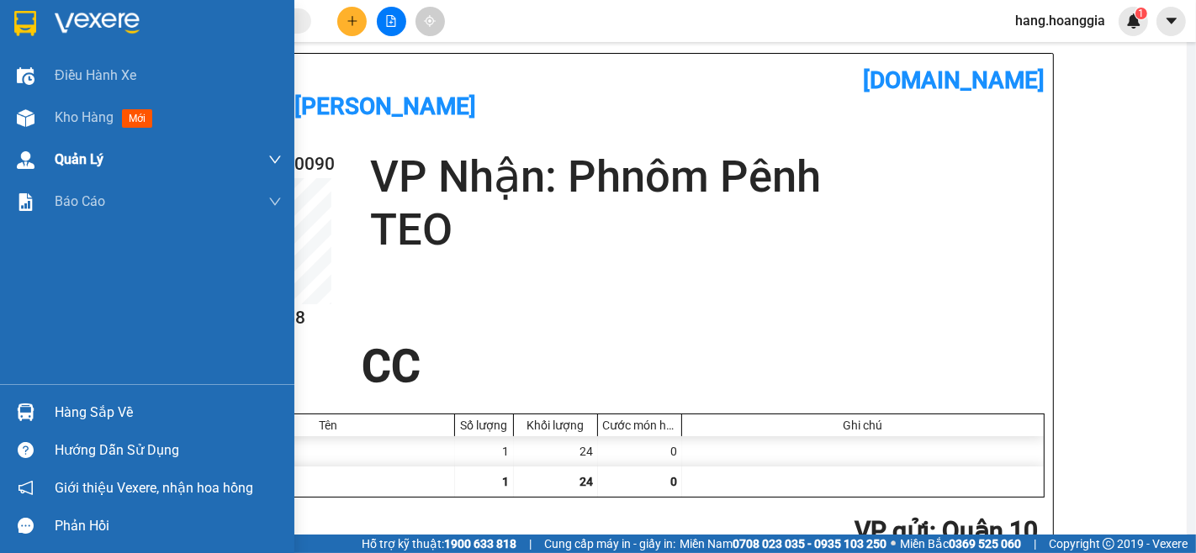
click at [81, 121] on span "Kho hàng" at bounding box center [84, 117] width 59 height 16
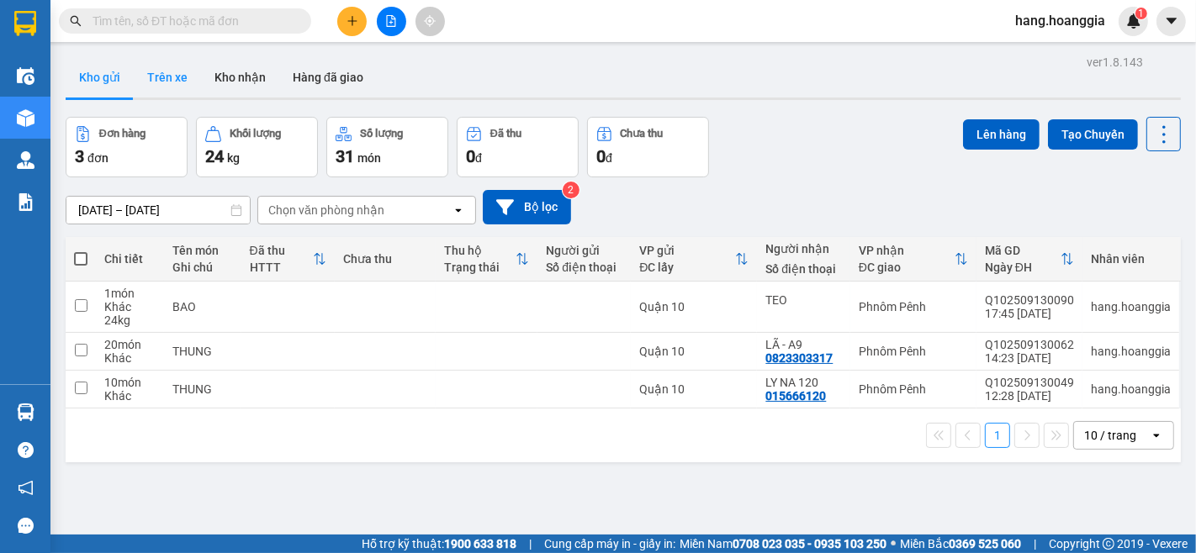
click at [168, 71] on button "Trên xe" at bounding box center [167, 77] width 67 height 40
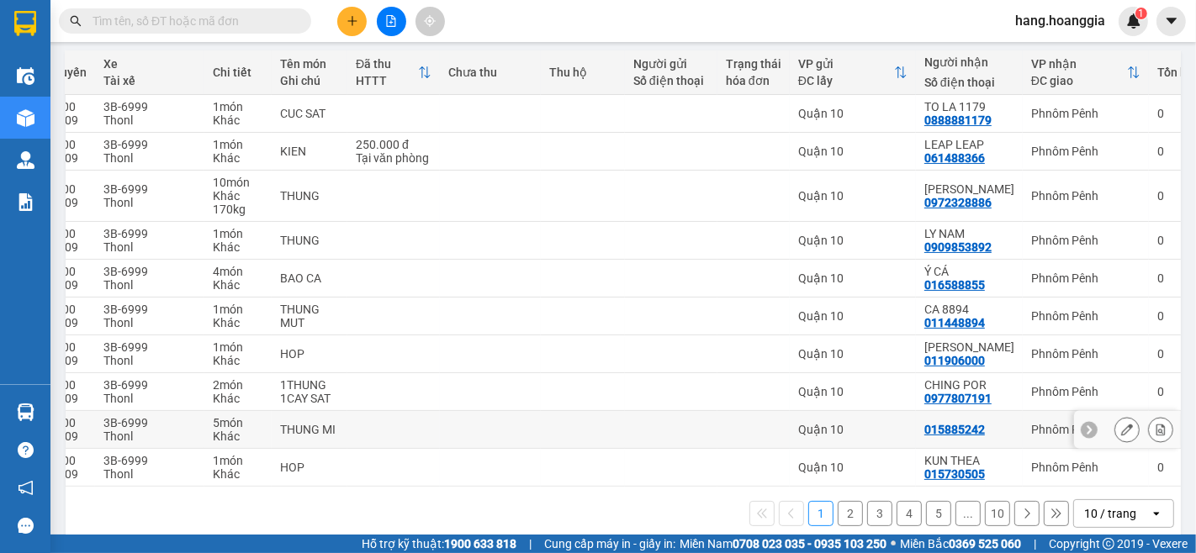
scroll to position [336, 0]
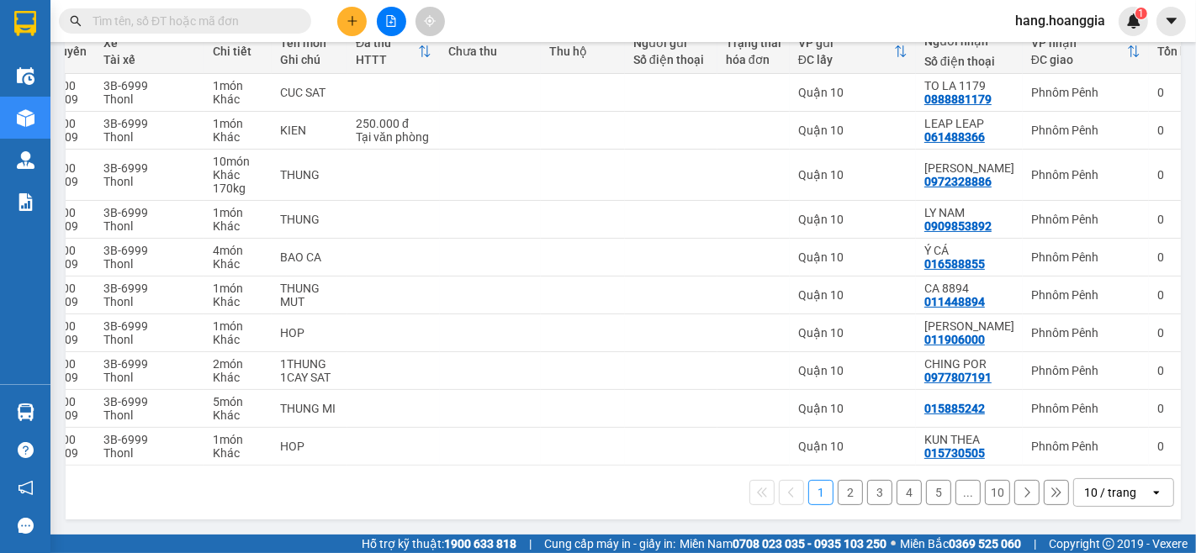
click at [838, 484] on button "2" at bounding box center [850, 492] width 25 height 25
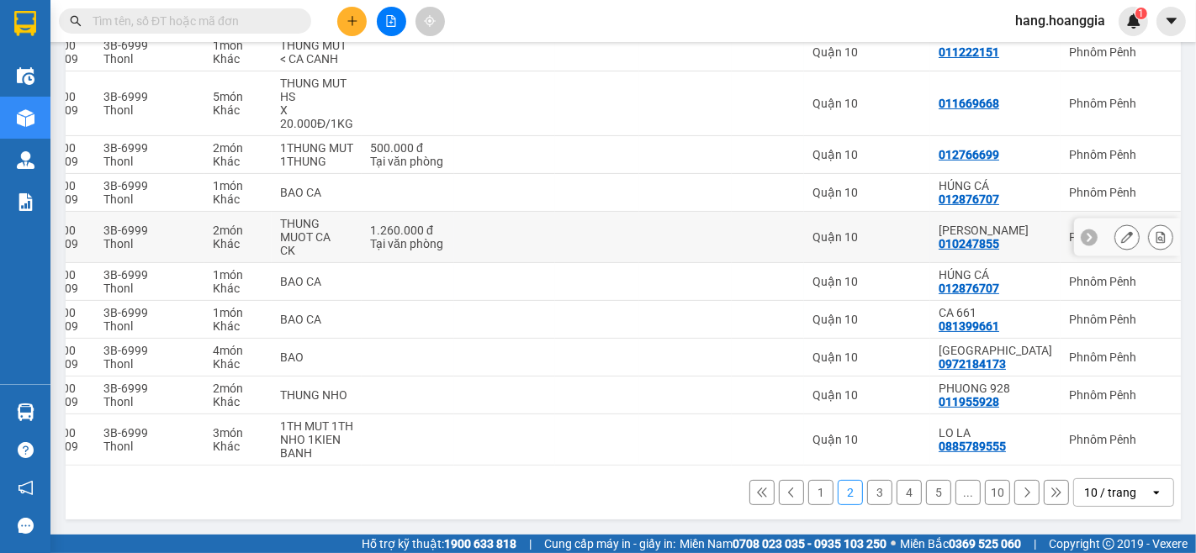
scroll to position [349, 0]
click at [867, 492] on button "3" at bounding box center [879, 492] width 25 height 25
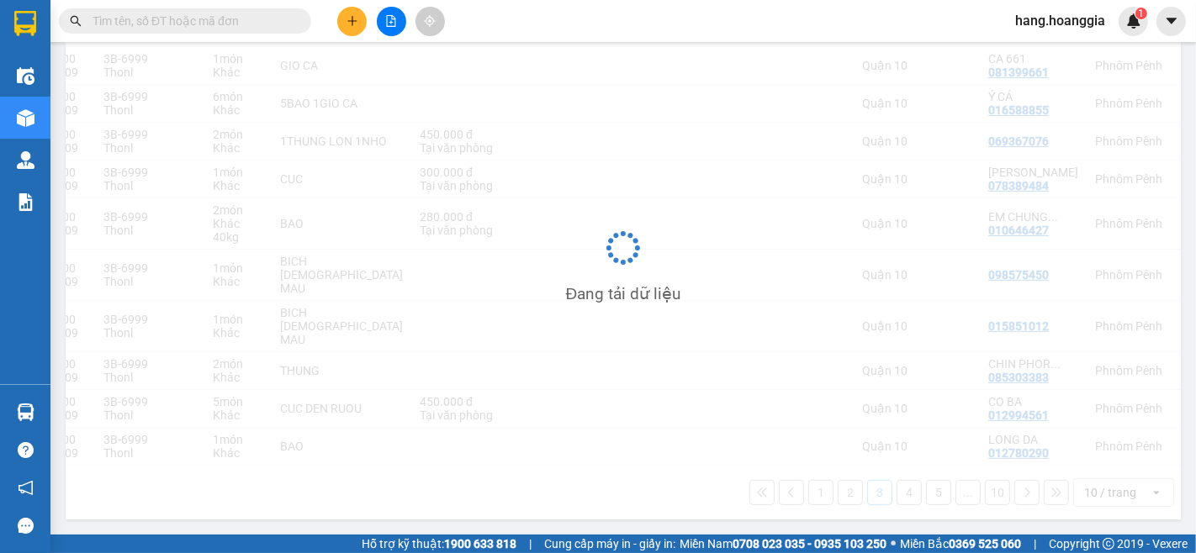
scroll to position [336, 0]
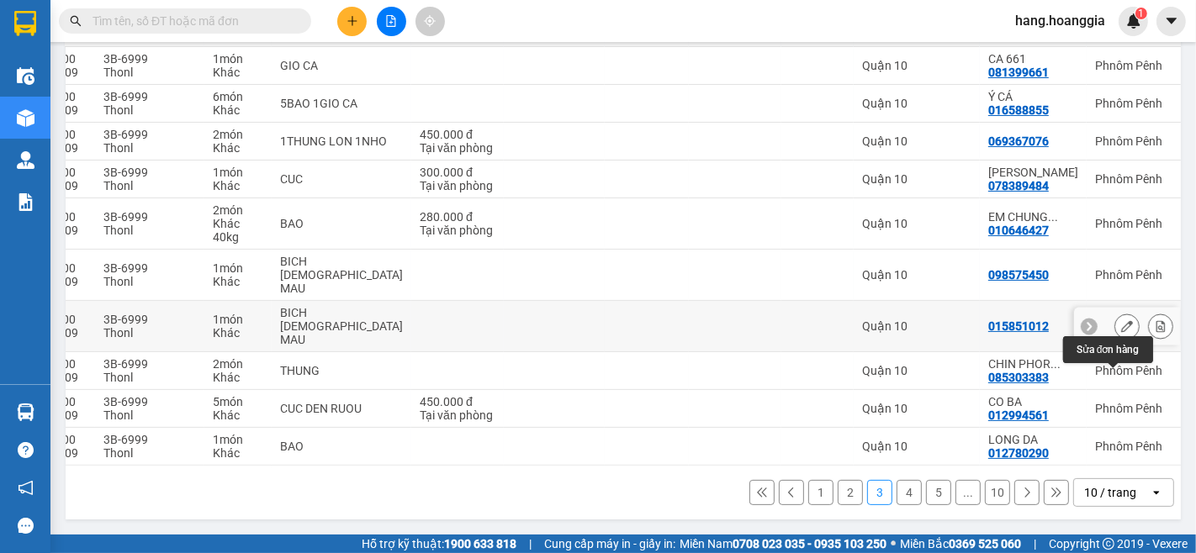
click at [1115, 312] on button at bounding box center [1127, 326] width 24 height 29
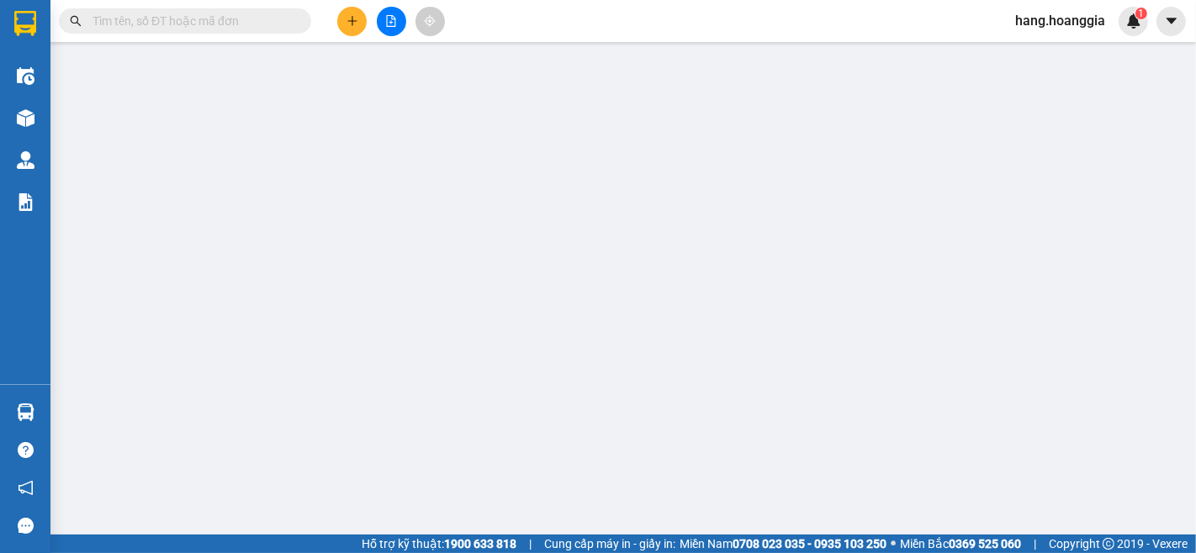
type input "015851012"
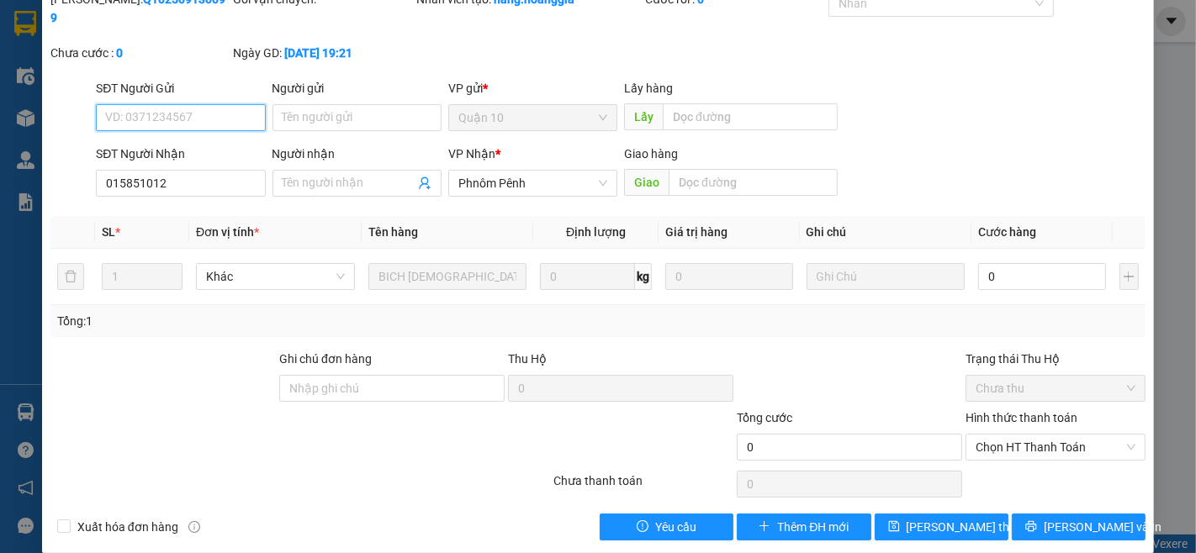
scroll to position [94, 0]
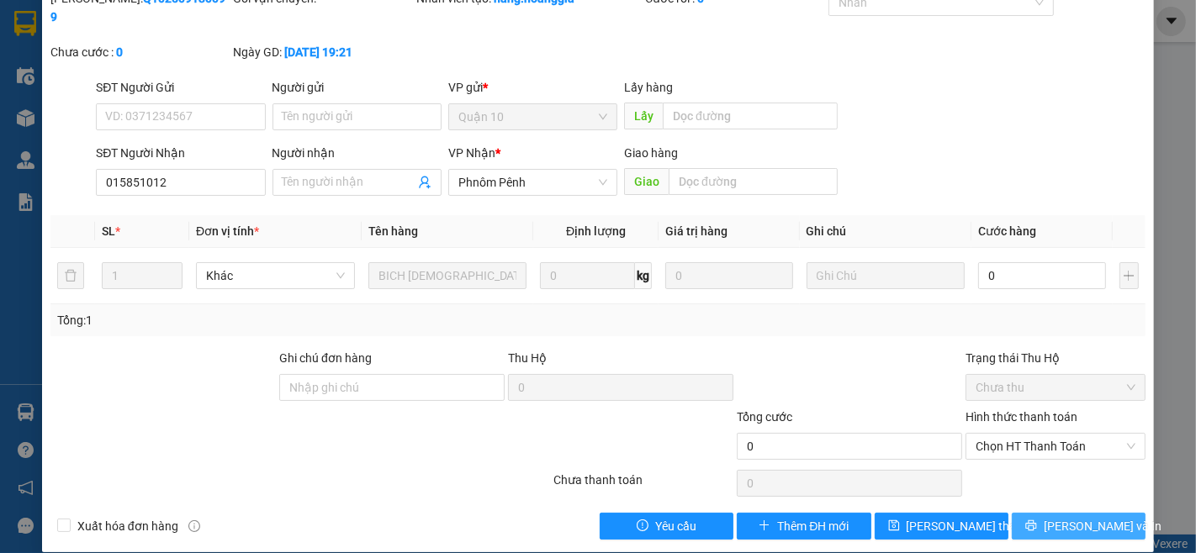
click at [1046, 517] on button "[PERSON_NAME] và In" at bounding box center [1079, 526] width 134 height 27
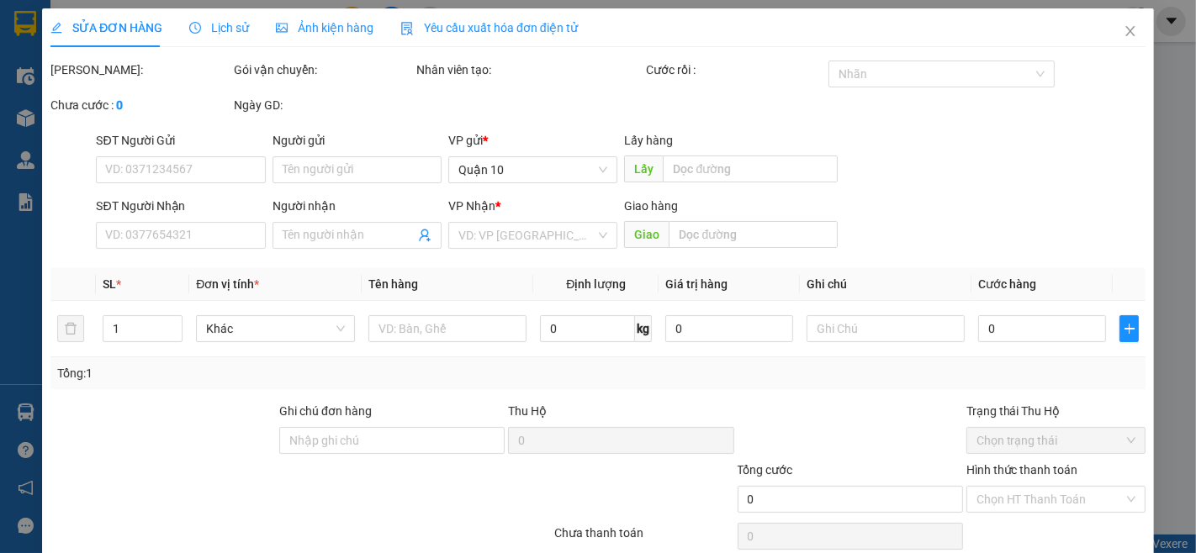
type input "015851012"
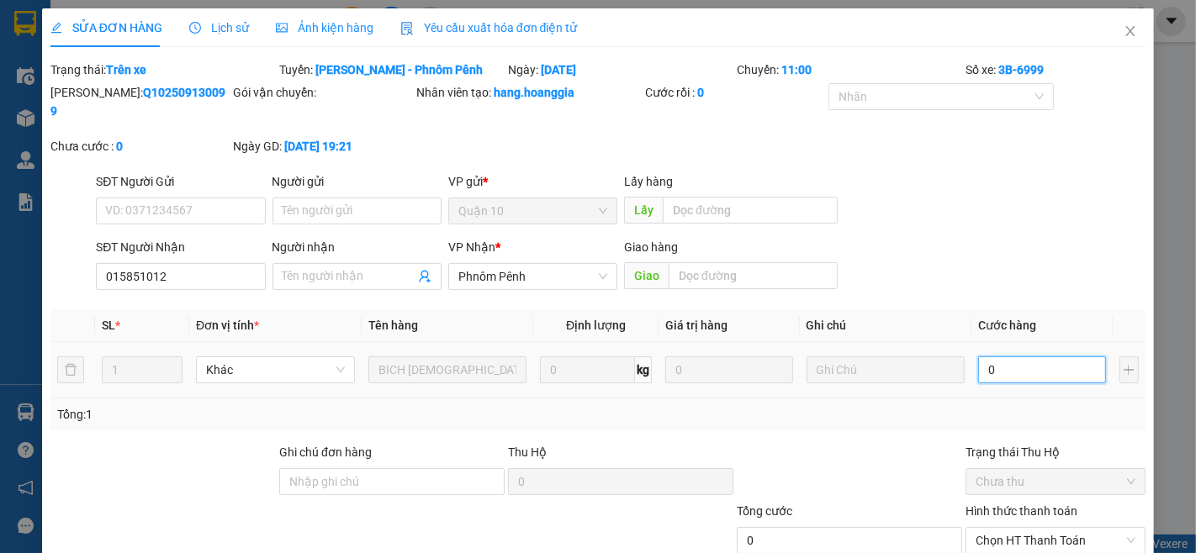
click at [994, 357] on input "0" at bounding box center [1041, 370] width 127 height 27
click at [382, 203] on input "Người gửi" at bounding box center [357, 211] width 169 height 27
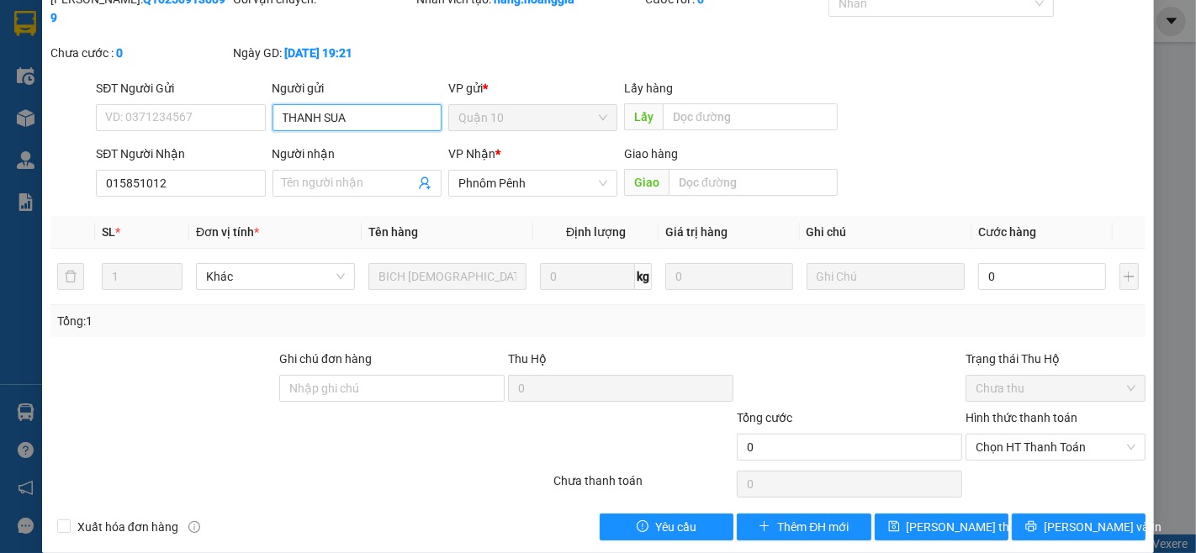
scroll to position [94, 0]
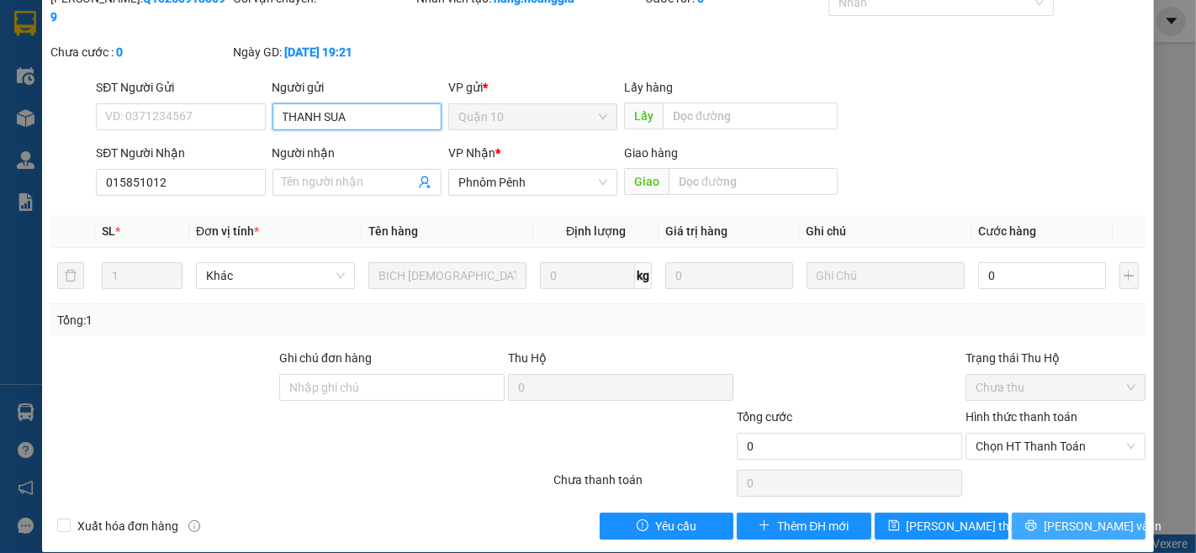
type input "THANH SUA"
click at [1106, 513] on button "[PERSON_NAME] và In" at bounding box center [1079, 526] width 134 height 27
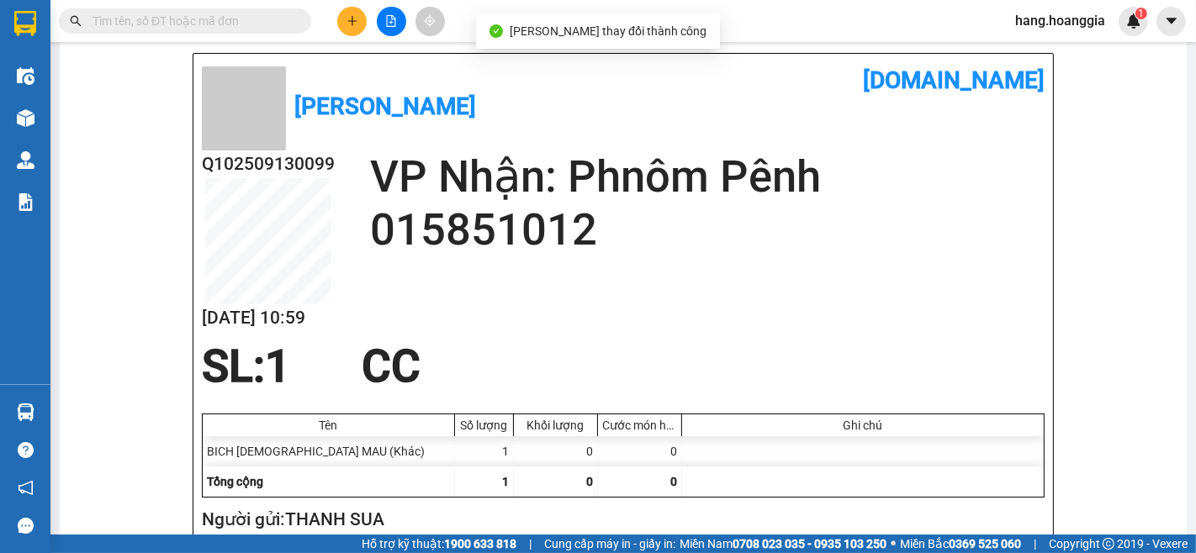
scroll to position [187, 0]
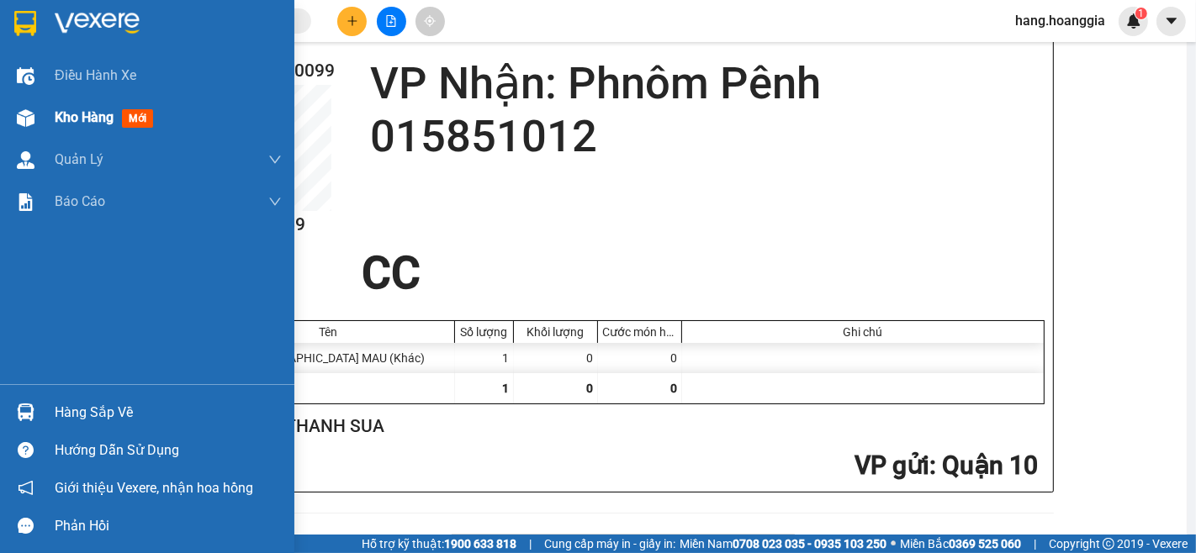
click at [60, 125] on span "Kho hàng" at bounding box center [84, 117] width 59 height 16
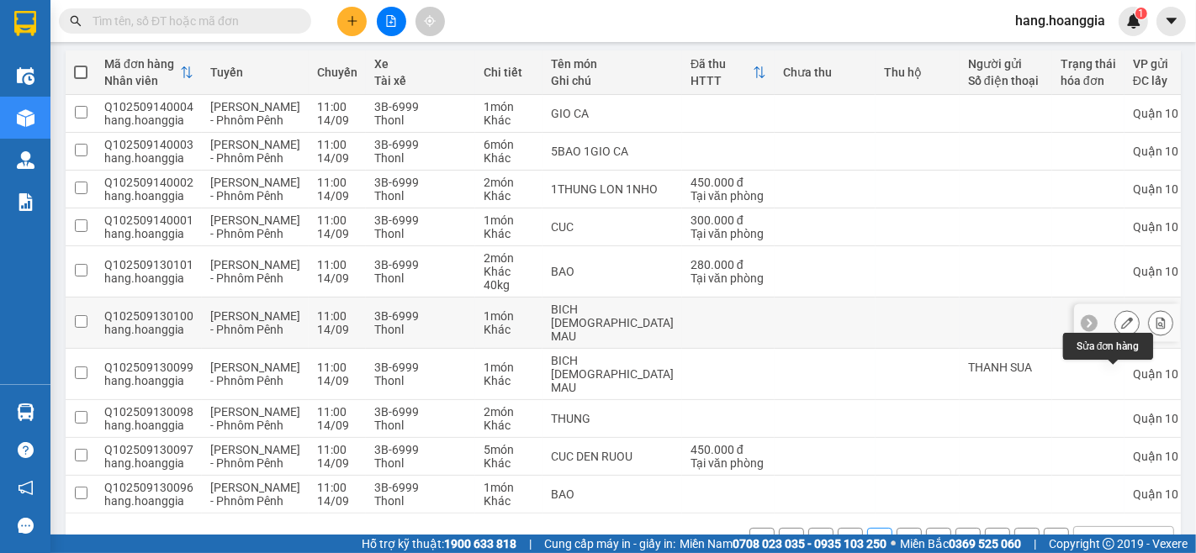
click at [1117, 338] on button at bounding box center [1127, 323] width 24 height 29
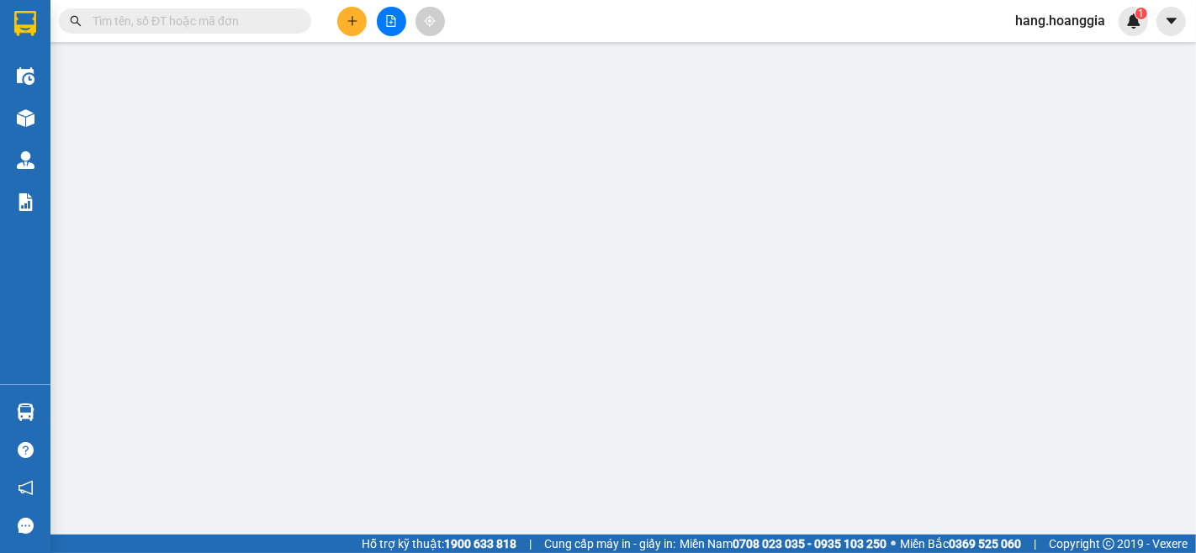
type input "098575450"
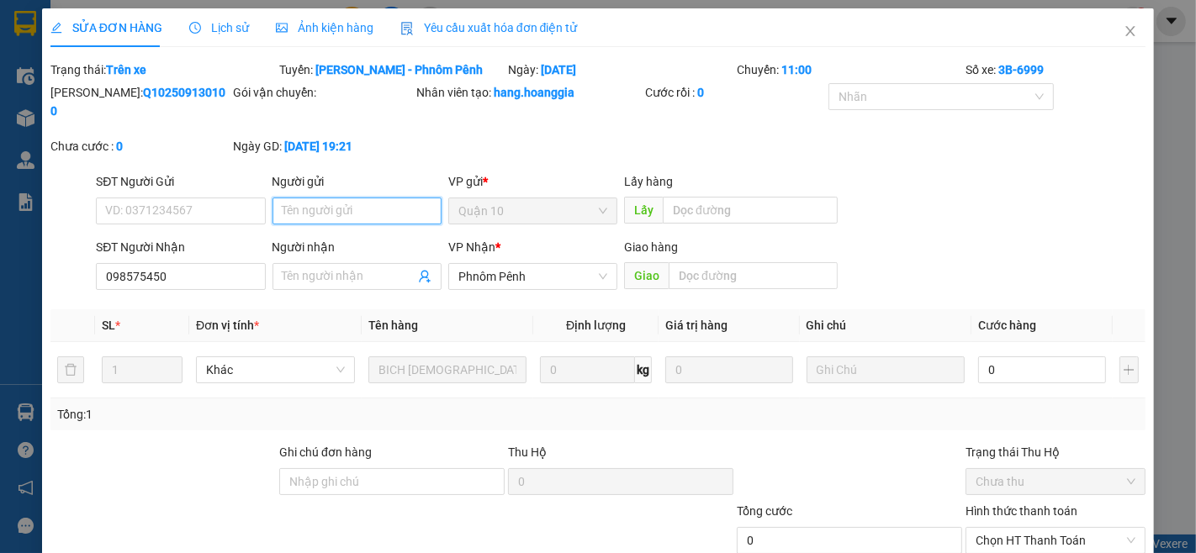
drag, startPoint x: 355, startPoint y: 179, endPoint x: 350, endPoint y: 190, distance: 12.0
click at [352, 198] on input "Người gửi" at bounding box center [357, 211] width 169 height 27
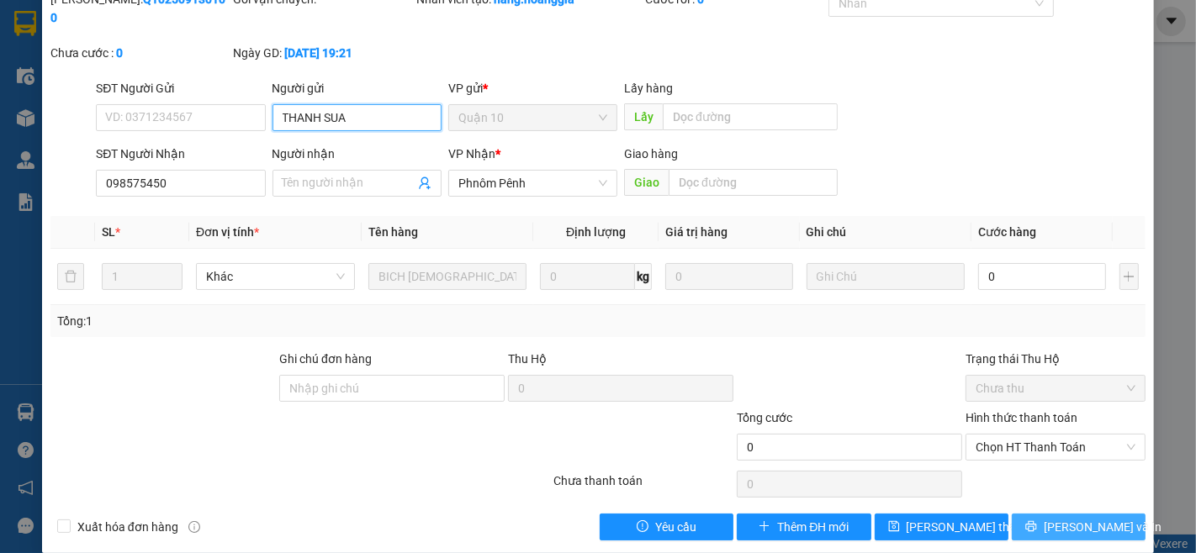
type input "THANH SUA"
click at [1056, 518] on span "[PERSON_NAME] và In" at bounding box center [1103, 527] width 118 height 19
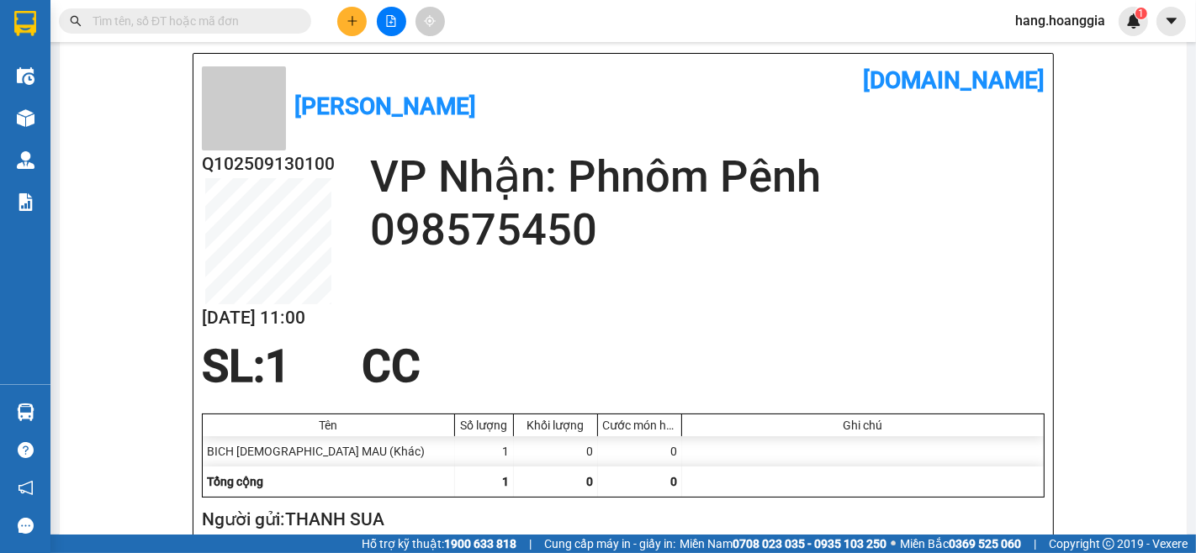
scroll to position [187, 0]
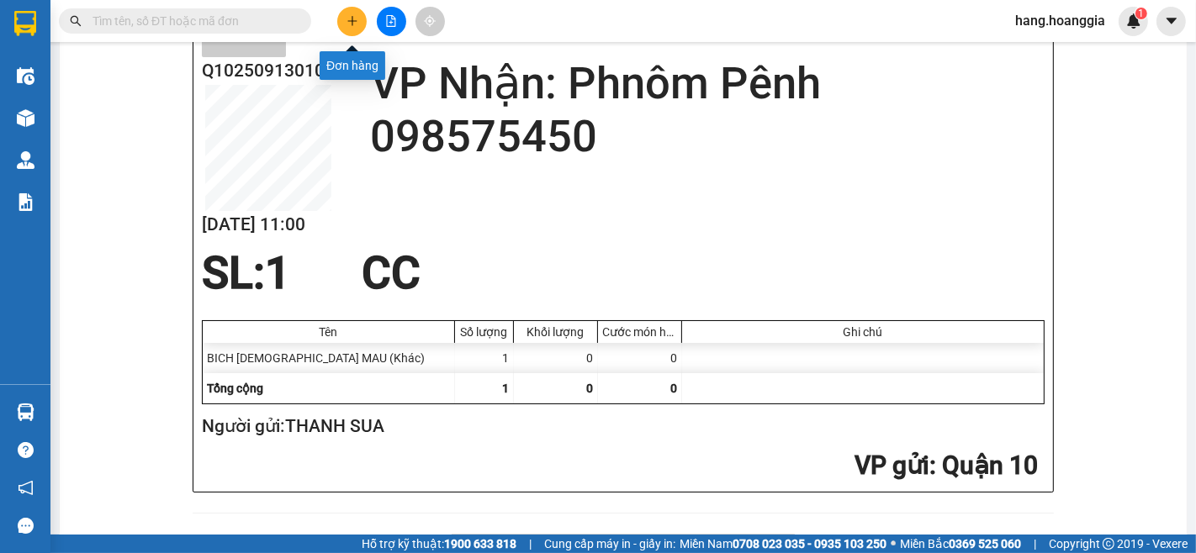
click at [347, 21] on icon "plus" at bounding box center [353, 21] width 12 height 12
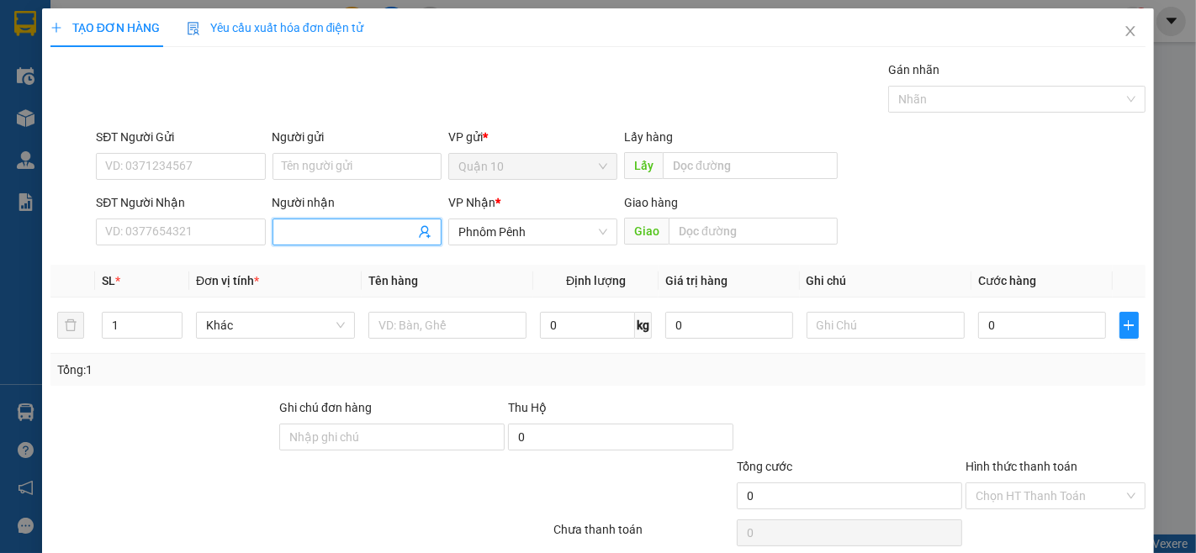
click at [381, 228] on input "Người nhận" at bounding box center [349, 232] width 132 height 19
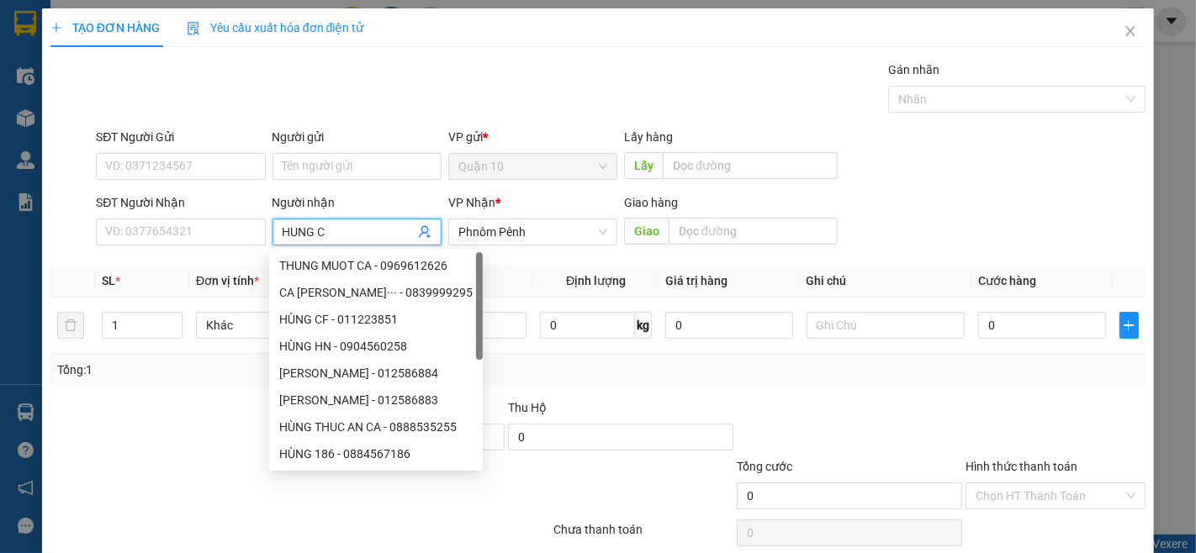
type input "HUNG CA"
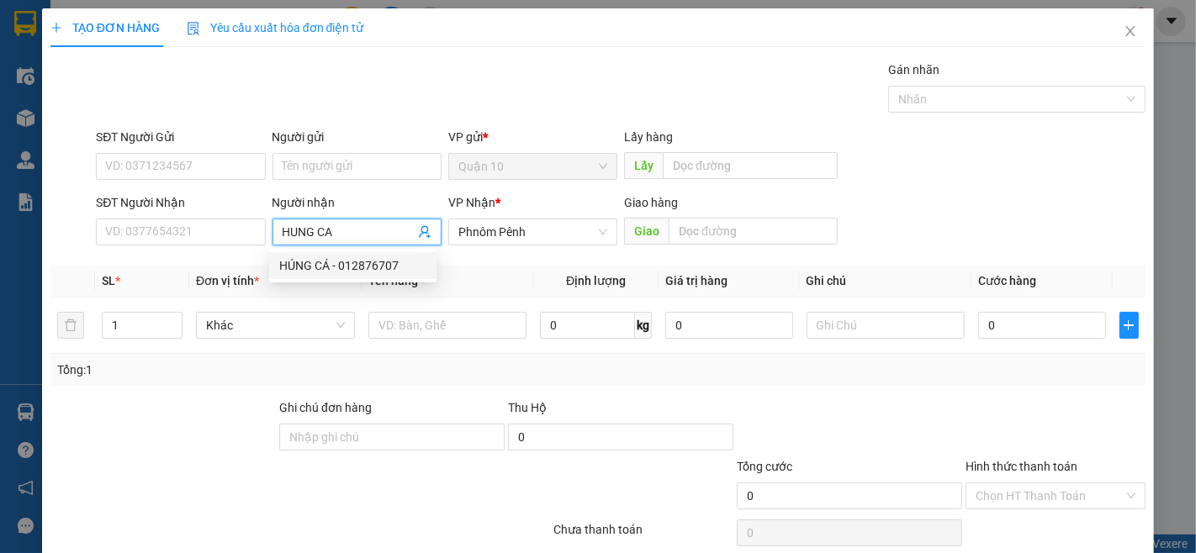
click at [396, 270] on div "HÚNG CÁ - 012876707" at bounding box center [352, 266] width 147 height 19
type input "012876707"
type input "HÚNG CÁ"
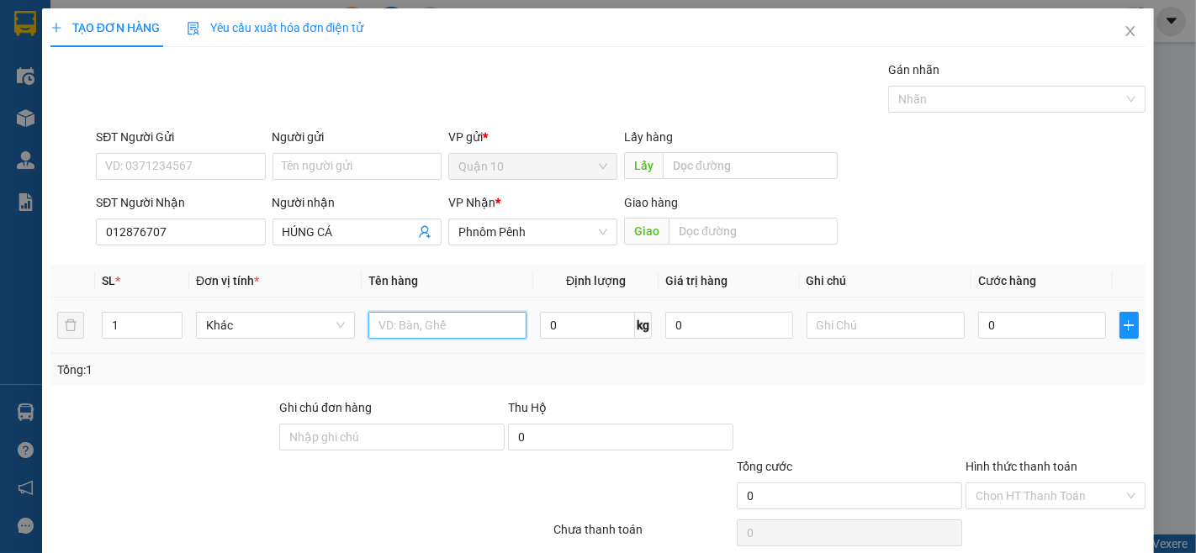
click at [407, 332] on input "text" at bounding box center [447, 325] width 159 height 27
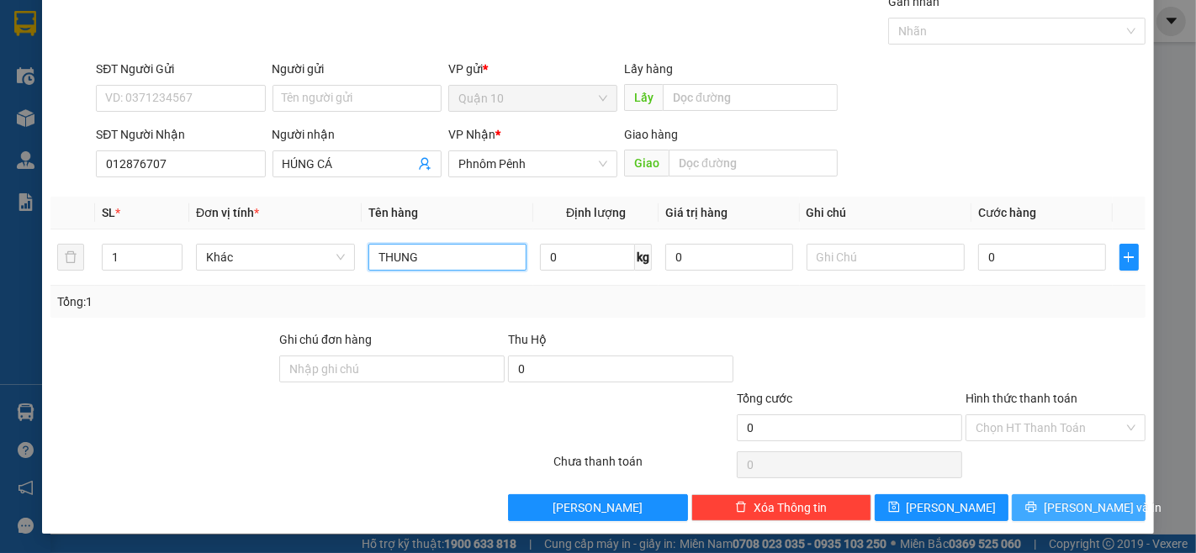
type input "THUNG"
click at [1117, 513] on button "[PERSON_NAME] và In" at bounding box center [1079, 508] width 134 height 27
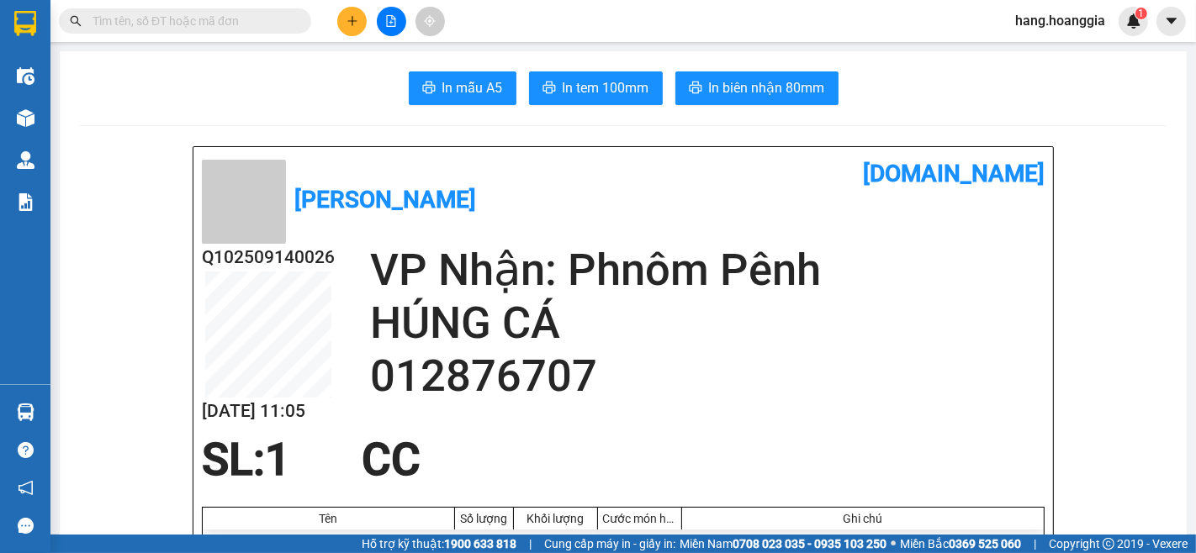
click at [347, 21] on icon "plus" at bounding box center [353, 21] width 12 height 12
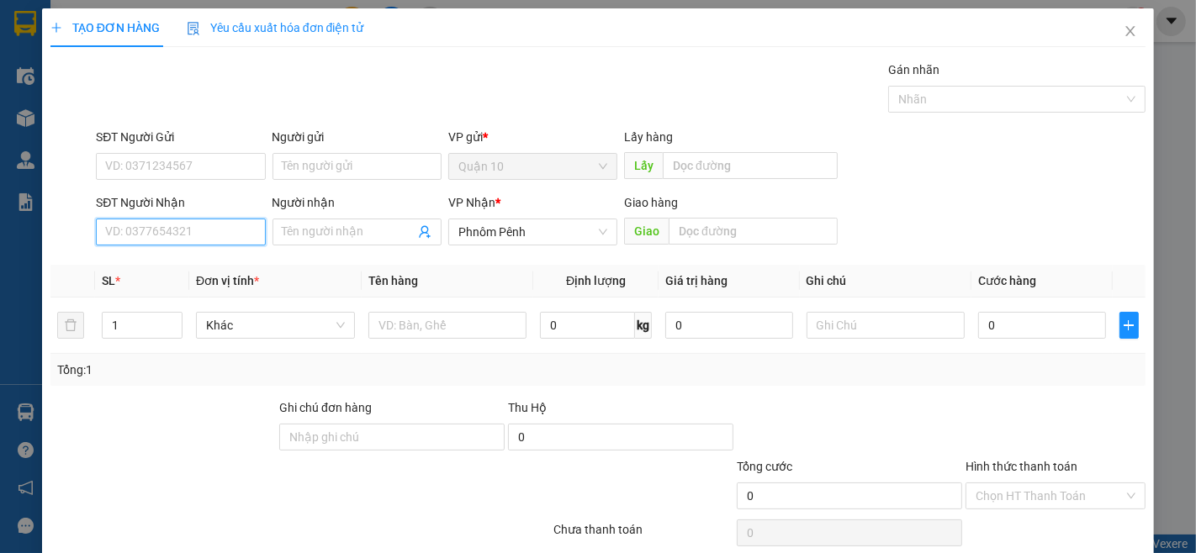
click at [204, 240] on input "SĐT Người Nhận" at bounding box center [180, 232] width 169 height 27
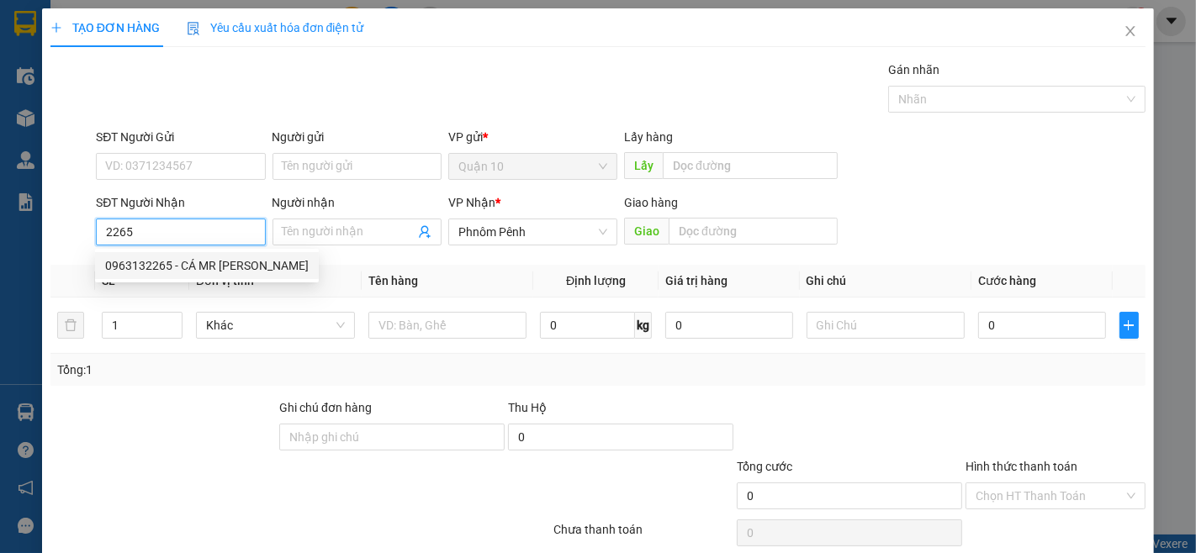
click at [213, 264] on div "0963132265 - CÁ MR [PERSON_NAME]" at bounding box center [207, 266] width 204 height 19
type input "0963132265"
type input "CÁ MR [PERSON_NAME]"
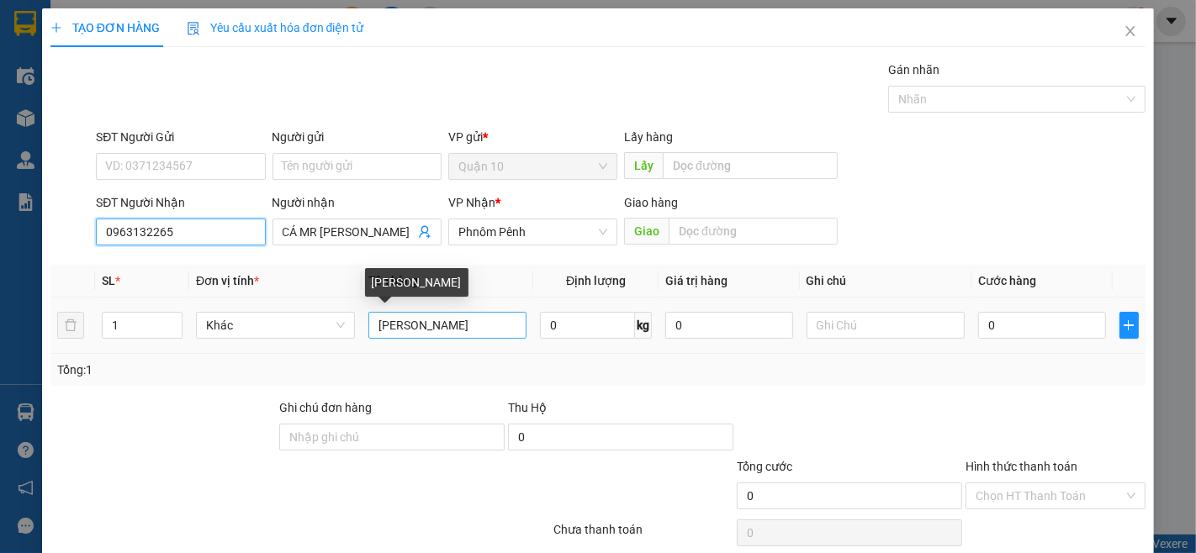
type input "0963132265"
click at [469, 334] on input "[PERSON_NAME]" at bounding box center [447, 325] width 159 height 27
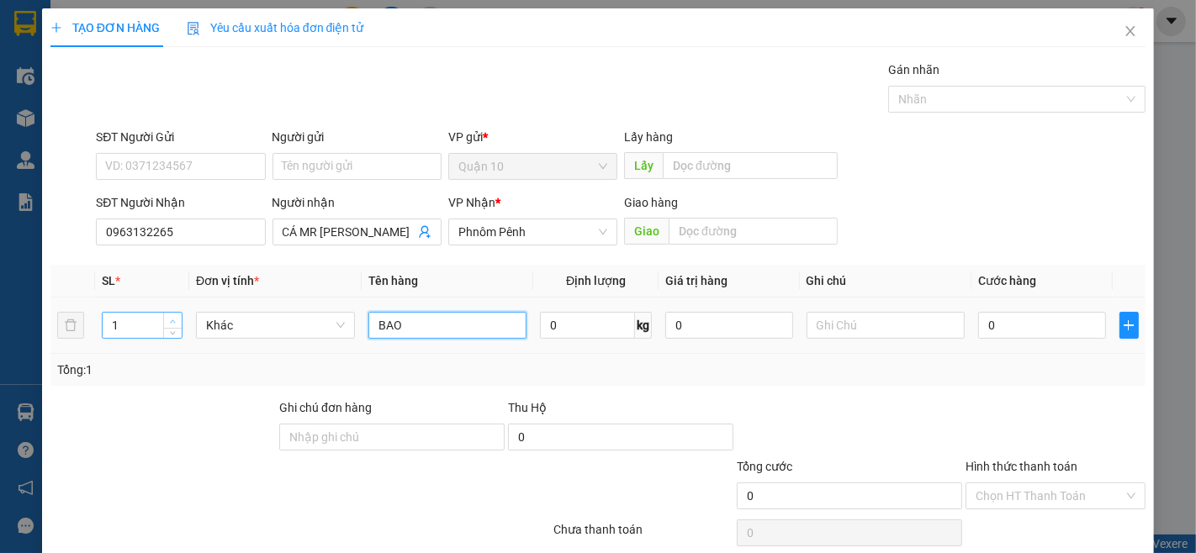
type input "BAO"
click at [170, 316] on span "up" at bounding box center [173, 321] width 10 height 10
type input "3"
click at [170, 316] on span "up" at bounding box center [173, 321] width 10 height 10
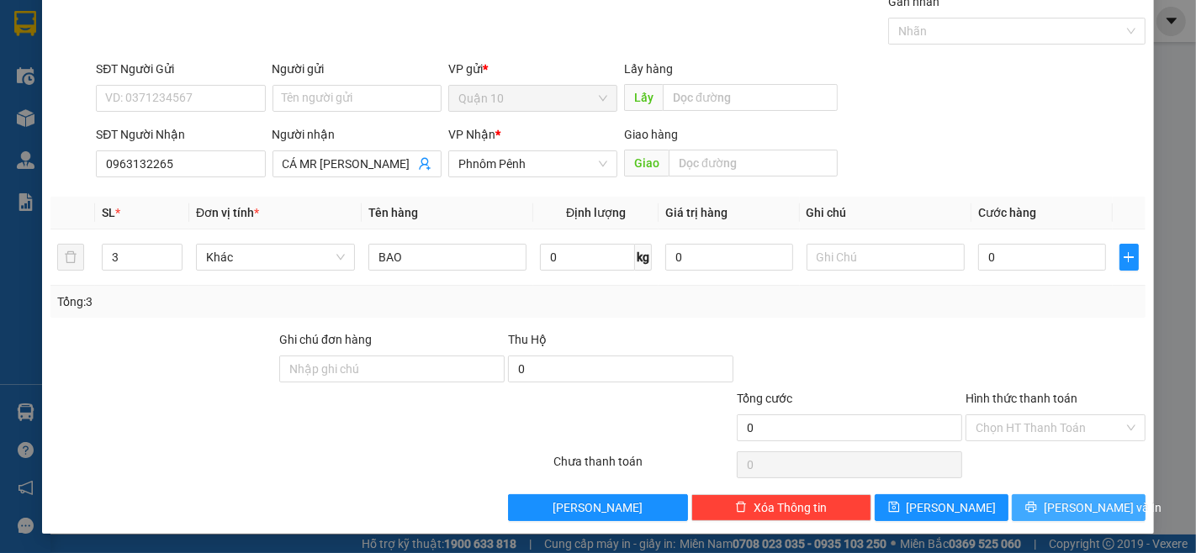
click at [1037, 510] on icon "printer" at bounding box center [1031, 507] width 12 height 12
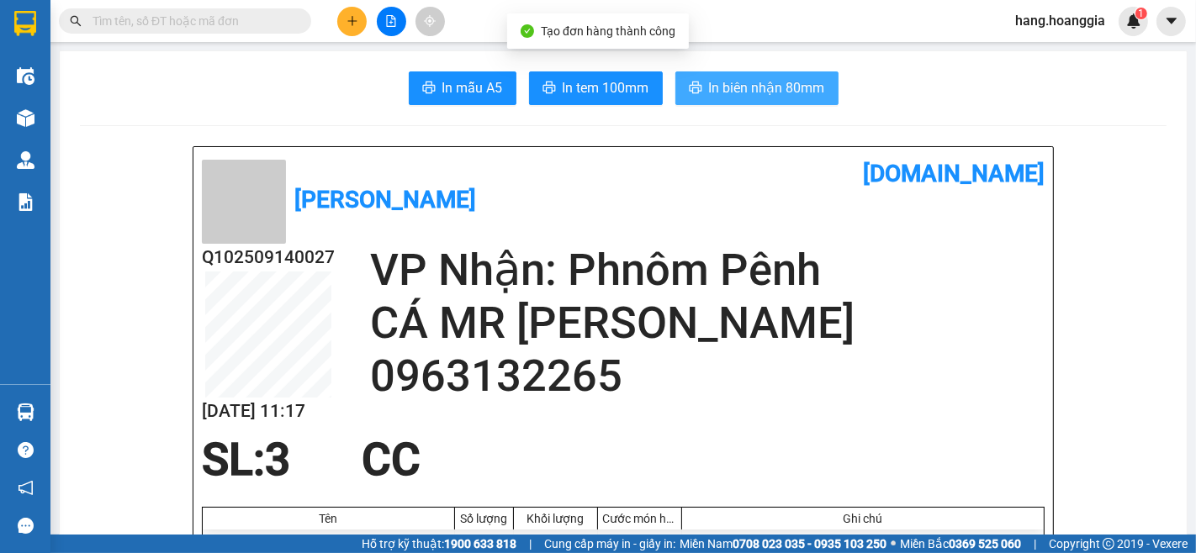
click at [801, 80] on span "In biên nhận 80mm" at bounding box center [767, 87] width 116 height 21
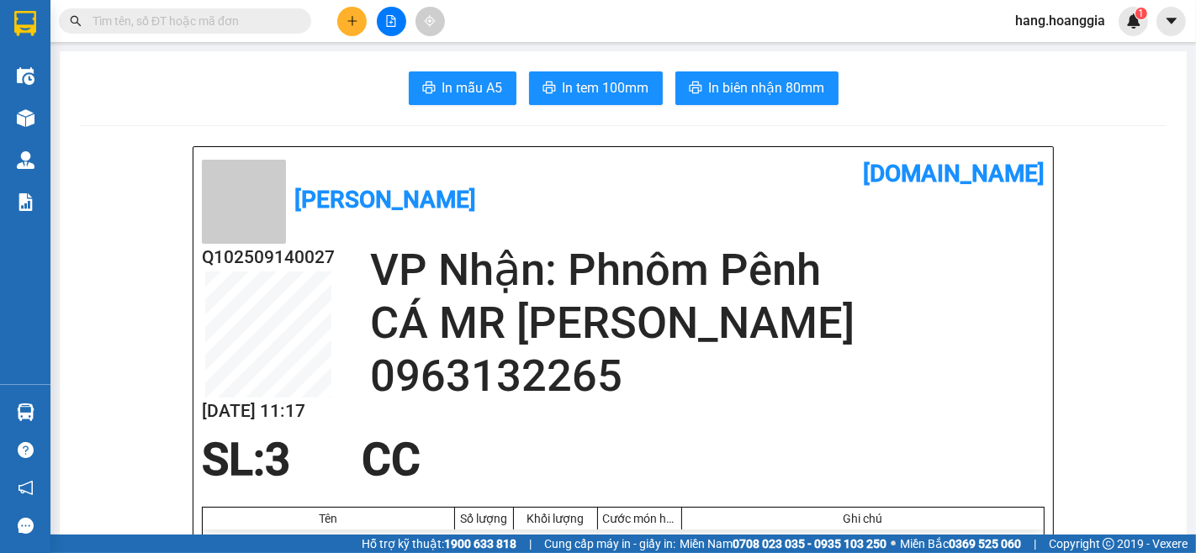
scroll to position [187, 0]
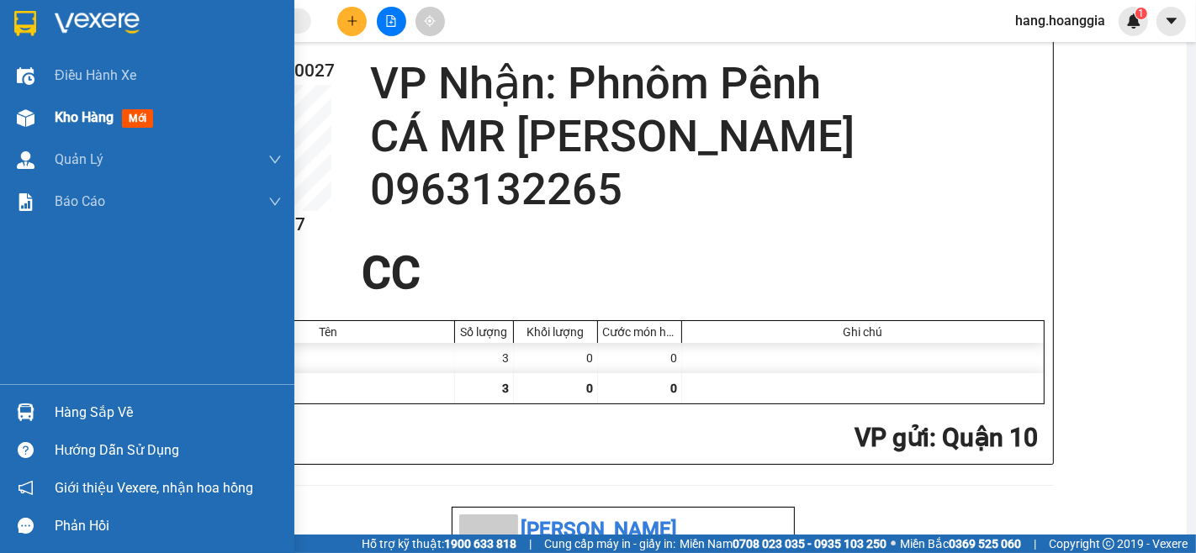
click at [11, 111] on div at bounding box center [25, 117] width 29 height 29
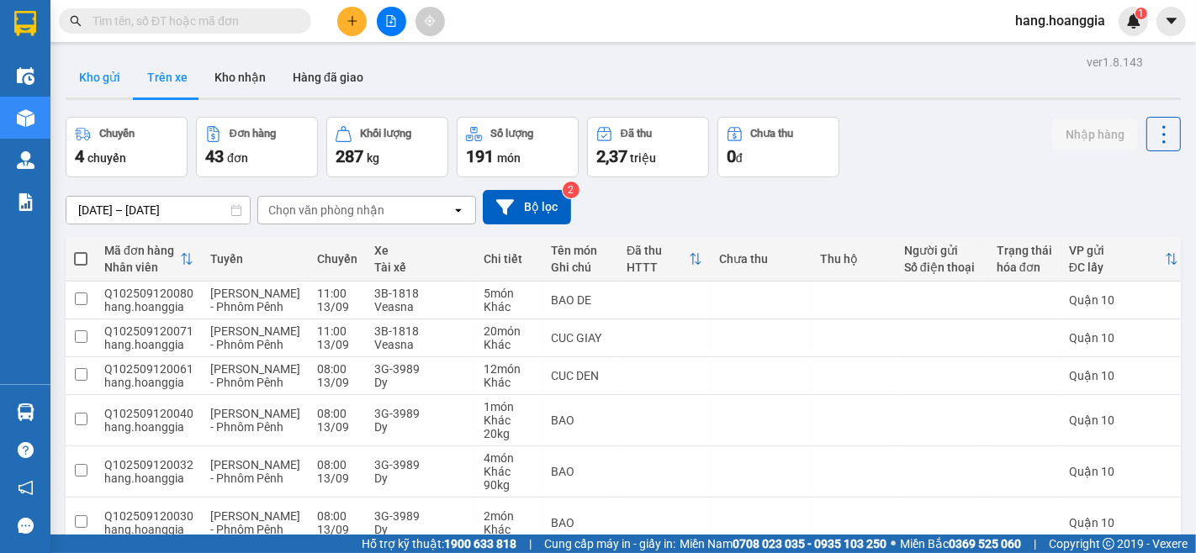
click at [94, 82] on button "Kho gửi" at bounding box center [100, 77] width 68 height 40
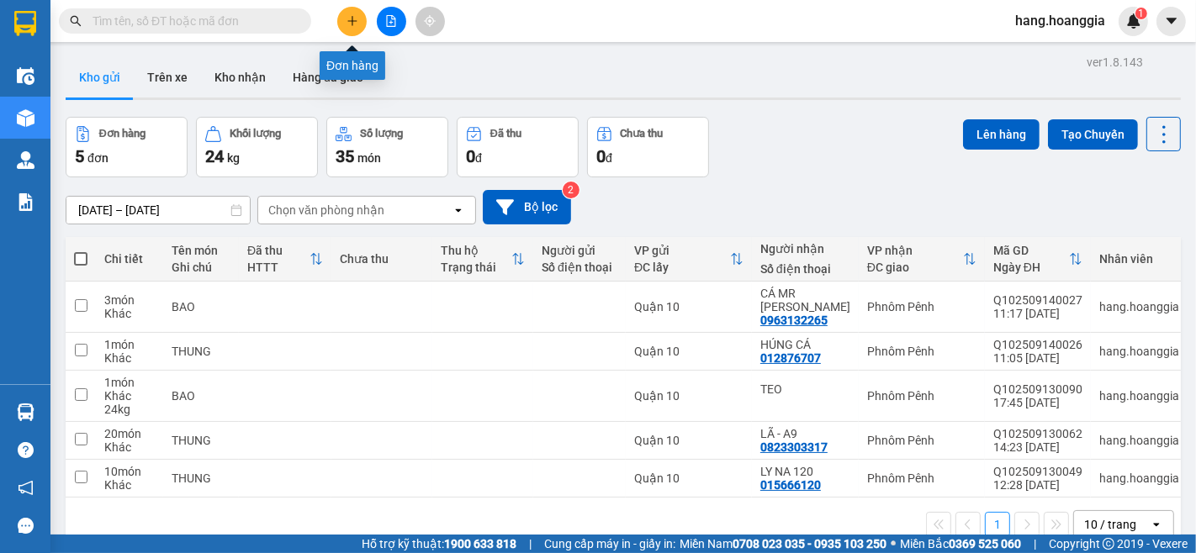
click at [355, 11] on button at bounding box center [351, 21] width 29 height 29
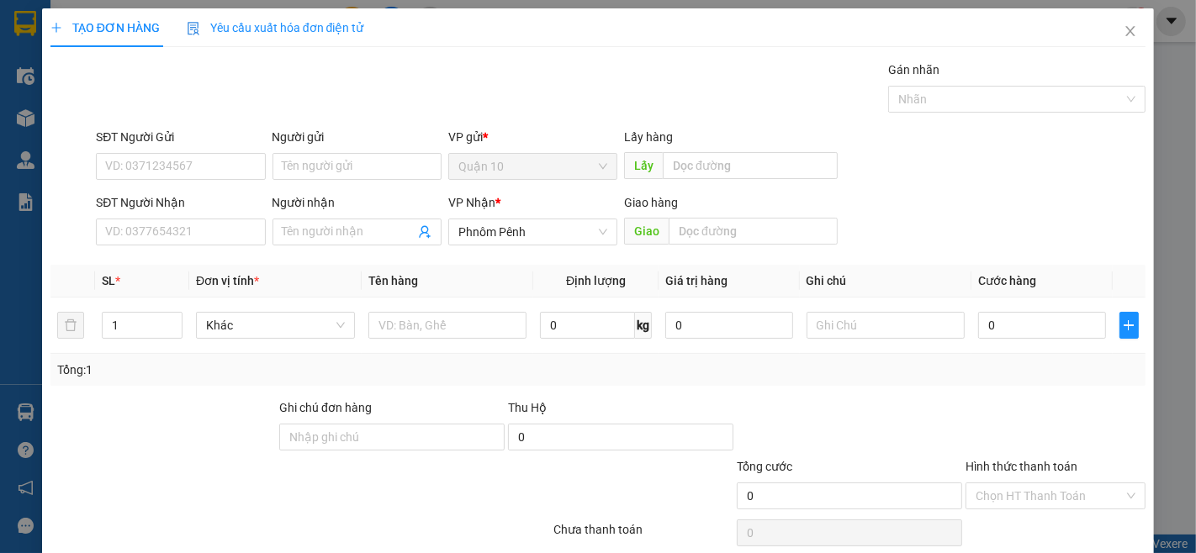
drag, startPoint x: 217, startPoint y: 214, endPoint x: 508, endPoint y: 543, distance: 438.5
click at [241, 263] on div "Transit Pickup Surcharge Ids Transit Deliver Surcharge Ids Transit Deliver Surc…" at bounding box center [597, 325] width 1095 height 529
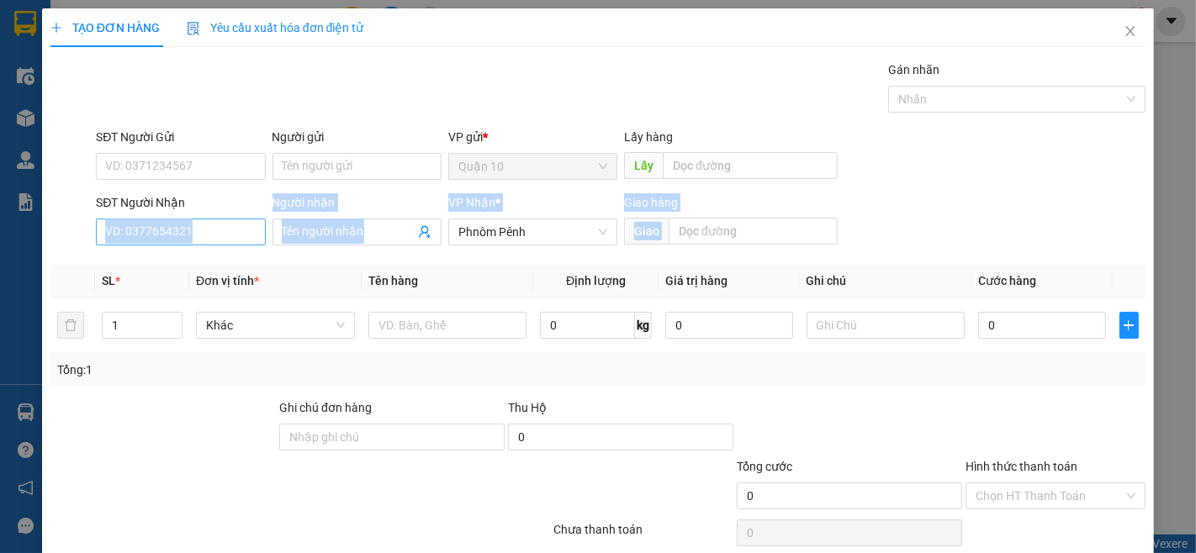
click at [225, 239] on input "SĐT Người Nhận" at bounding box center [180, 232] width 169 height 27
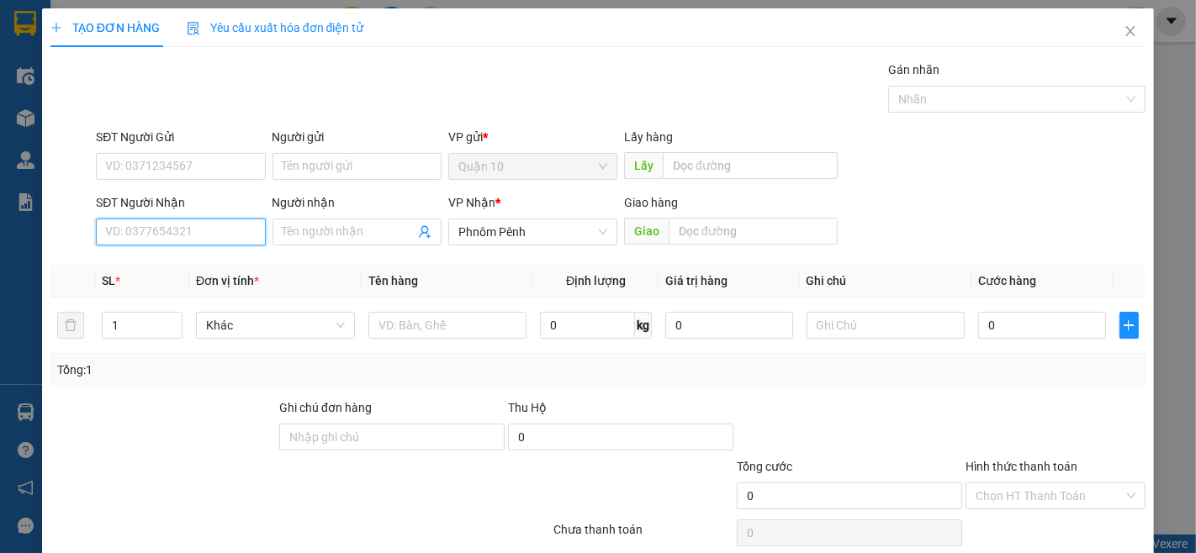
click at [225, 239] on input "SĐT Người Nhận" at bounding box center [180, 232] width 169 height 27
type input "069686872"
click at [153, 254] on div "069686872 - CA 6872" at bounding box center [178, 265] width 167 height 27
type input "CA 6872"
type input "069686872"
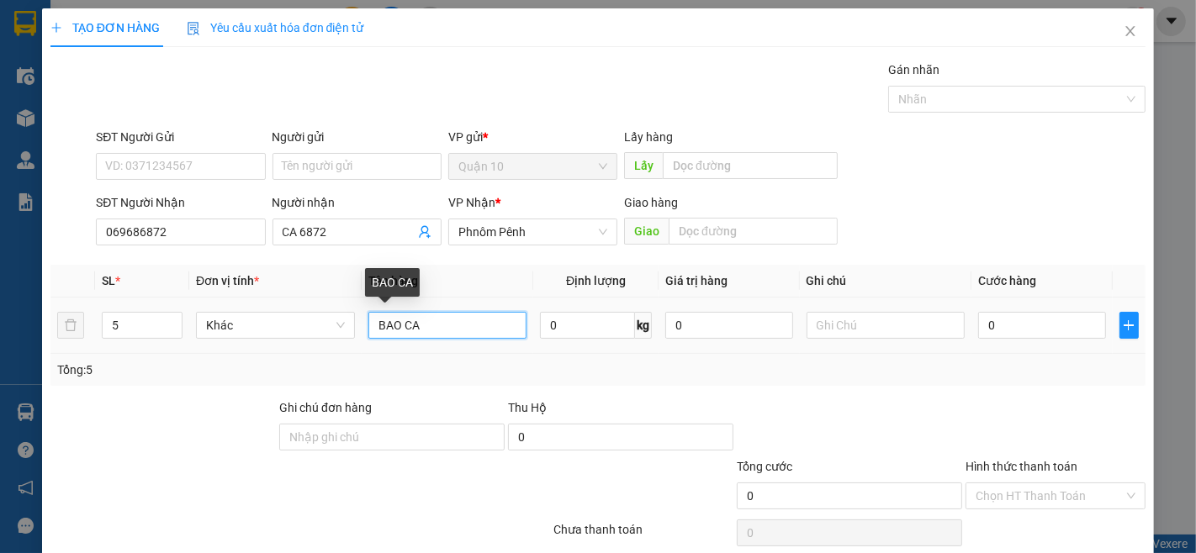
click at [448, 320] on input "BAO CA" at bounding box center [447, 325] width 159 height 27
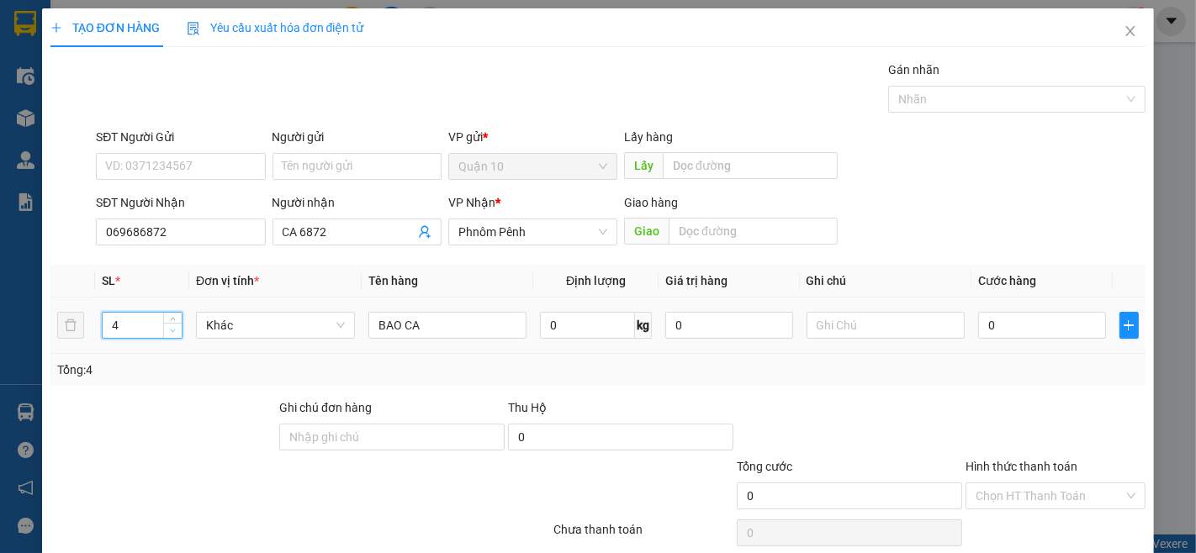
click at [174, 334] on span "down" at bounding box center [173, 331] width 10 height 10
click at [146, 282] on div "SL *" at bounding box center [142, 281] width 81 height 19
type input "2"
click at [172, 332] on icon "down" at bounding box center [173, 331] width 6 height 6
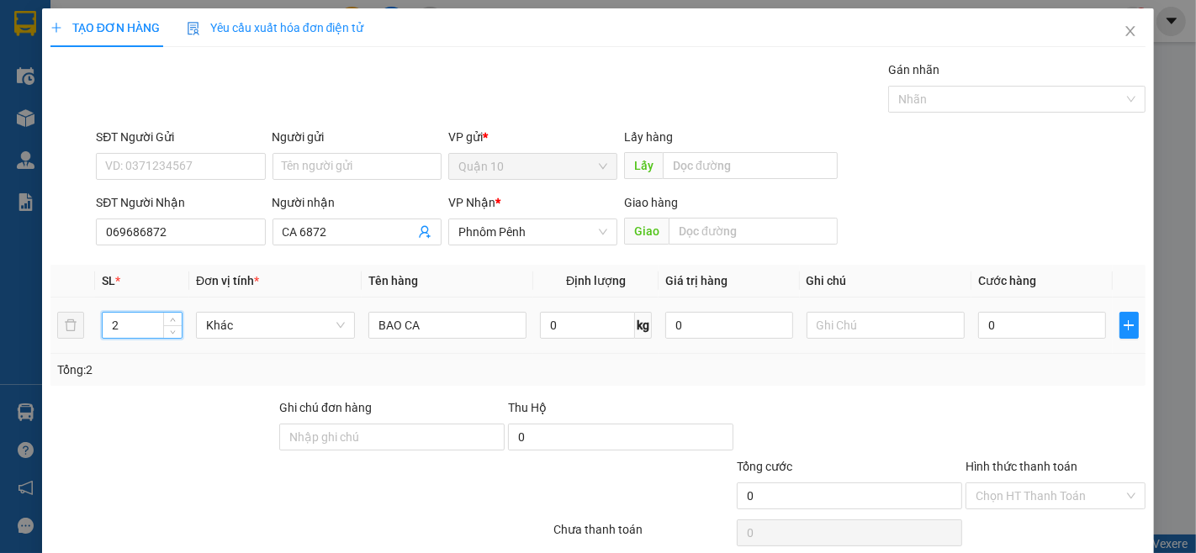
scroll to position [68, 0]
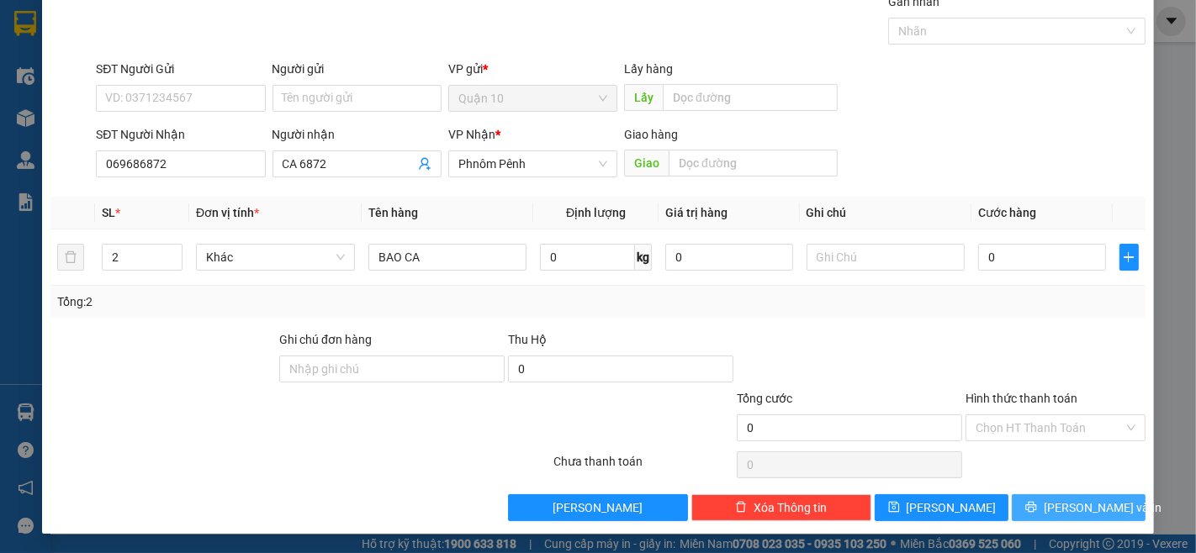
click at [1056, 517] on button "[PERSON_NAME] và In" at bounding box center [1079, 508] width 134 height 27
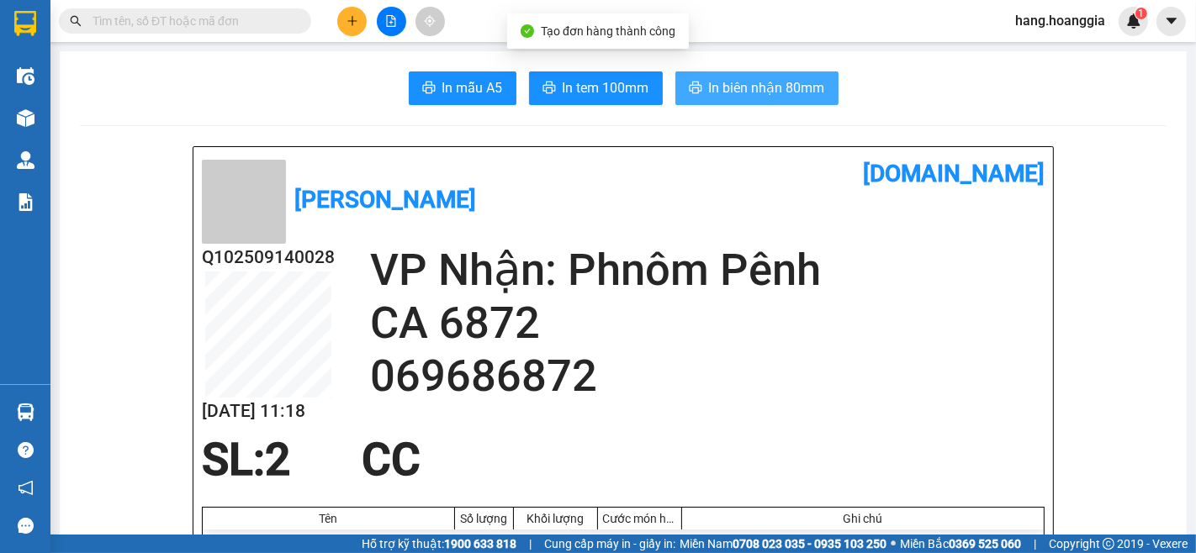
click at [720, 91] on span "In biên nhận 80mm" at bounding box center [767, 87] width 116 height 21
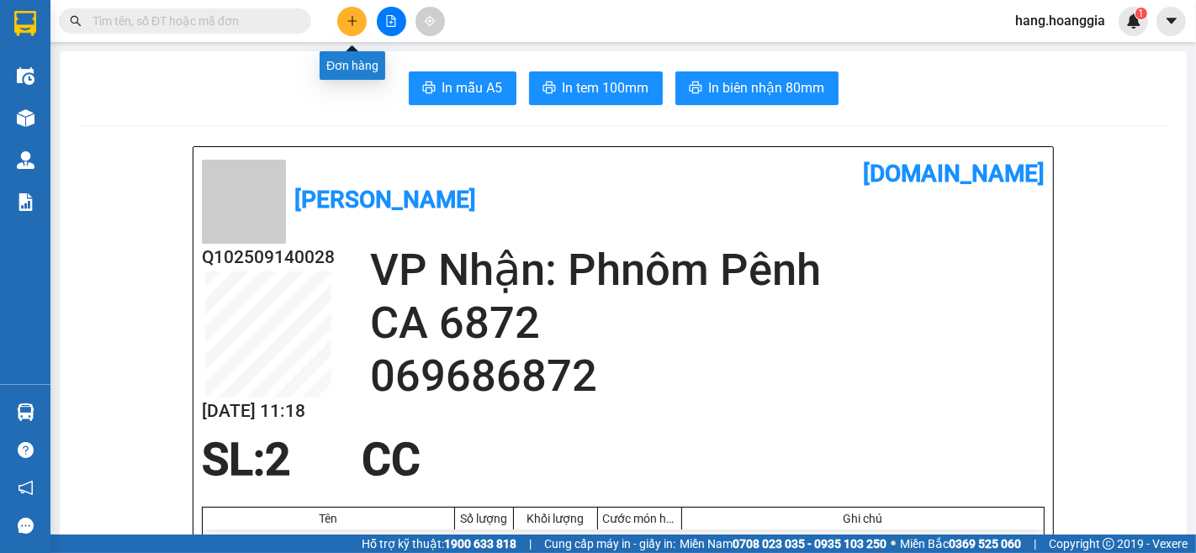
click at [349, 15] on icon "plus" at bounding box center [353, 21] width 12 height 12
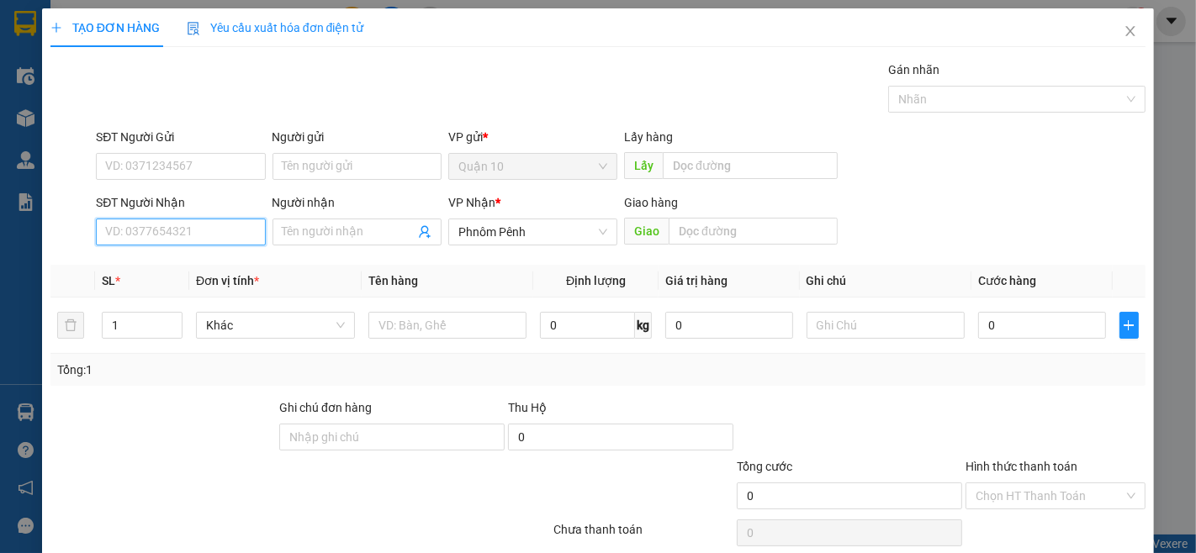
drag, startPoint x: 209, startPoint y: 237, endPoint x: 1120, endPoint y: 547, distance: 962.1
click at [231, 242] on input "SĐT Người Nhận" at bounding box center [180, 232] width 169 height 27
click at [228, 273] on div "0712226022 - PICH CÁ" at bounding box center [178, 266] width 147 height 19
type input "0712226022"
type input "PICH CÁ"
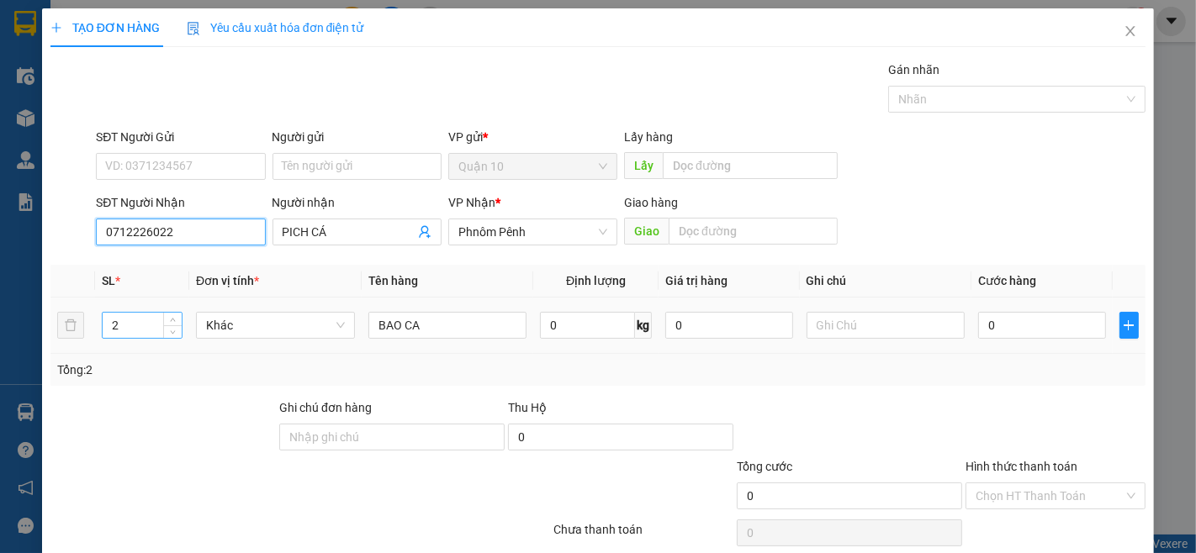
type input "0712226022"
click at [179, 337] on div "2" at bounding box center [142, 325] width 79 height 25
type input "1"
click at [172, 335] on span "down" at bounding box center [173, 331] width 10 height 10
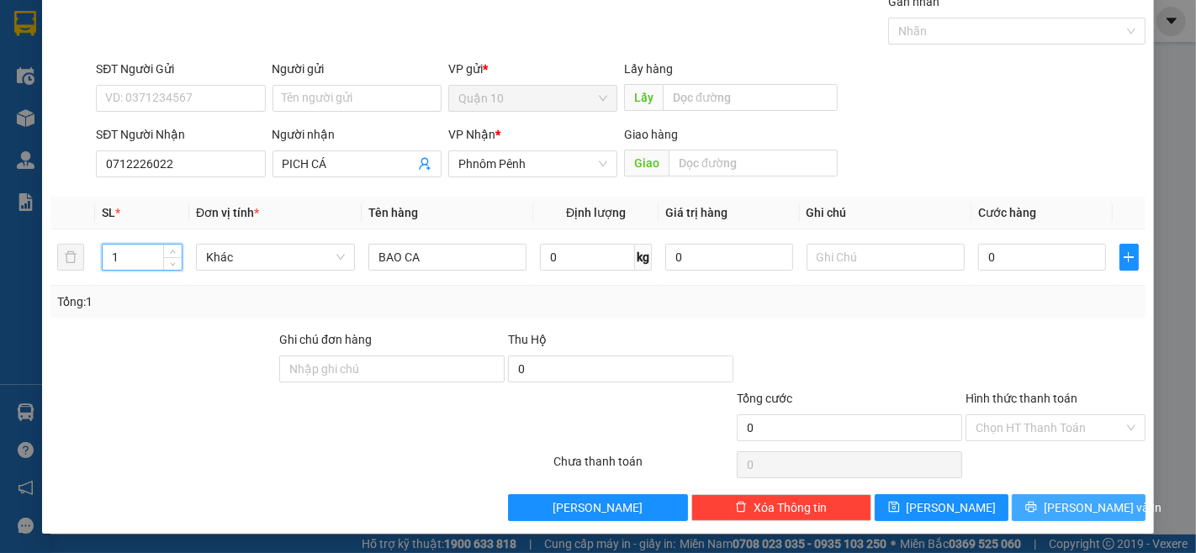
click at [1088, 515] on span "[PERSON_NAME] và In" at bounding box center [1103, 508] width 118 height 19
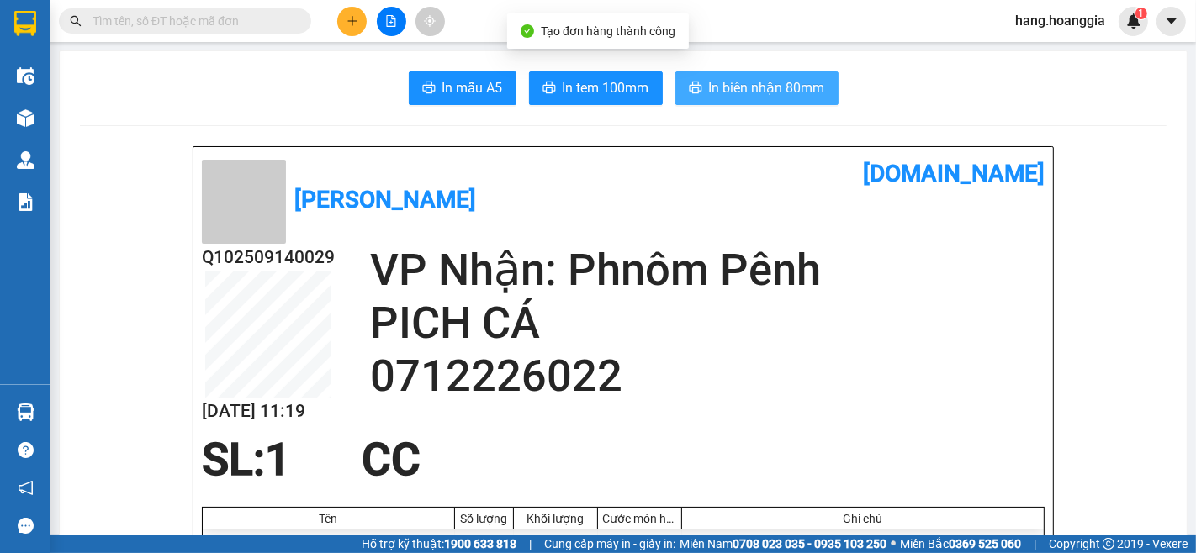
drag, startPoint x: 742, startPoint y: 96, endPoint x: 762, endPoint y: 211, distance: 117.0
click at [740, 96] on span "In biên nhận 80mm" at bounding box center [767, 87] width 116 height 21
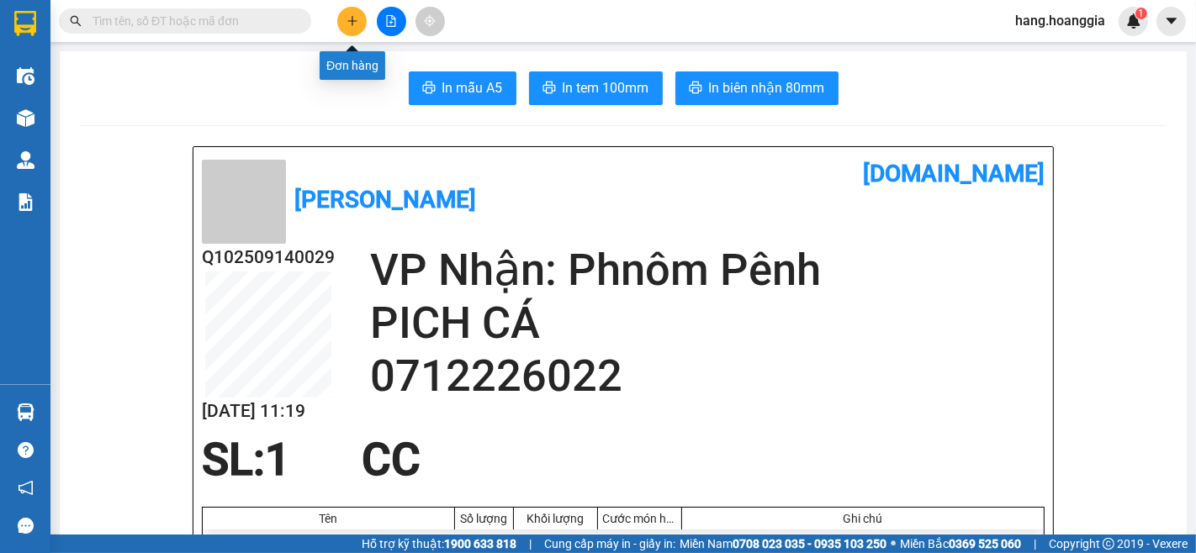
click at [346, 29] on button at bounding box center [351, 21] width 29 height 29
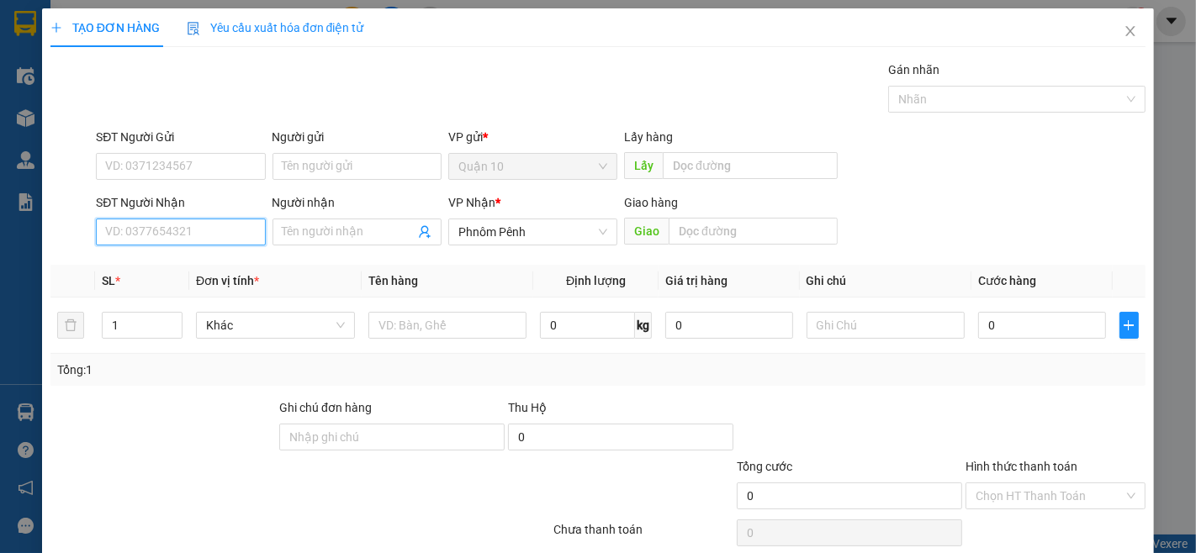
click at [254, 234] on input "SĐT Người Nhận" at bounding box center [180, 232] width 169 height 27
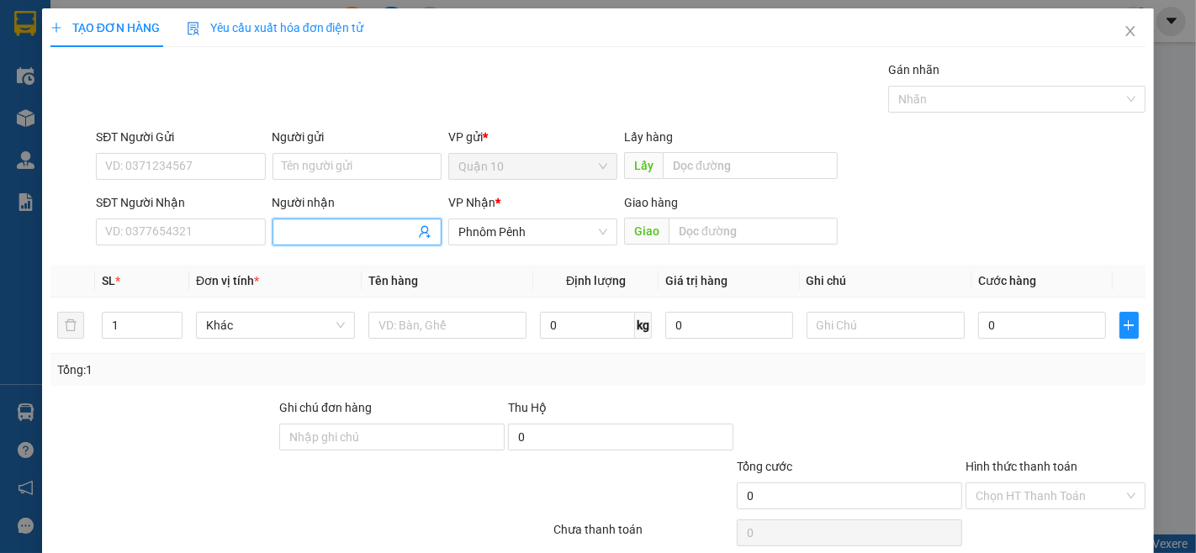
click at [335, 236] on input "Người nhận" at bounding box center [349, 232] width 132 height 19
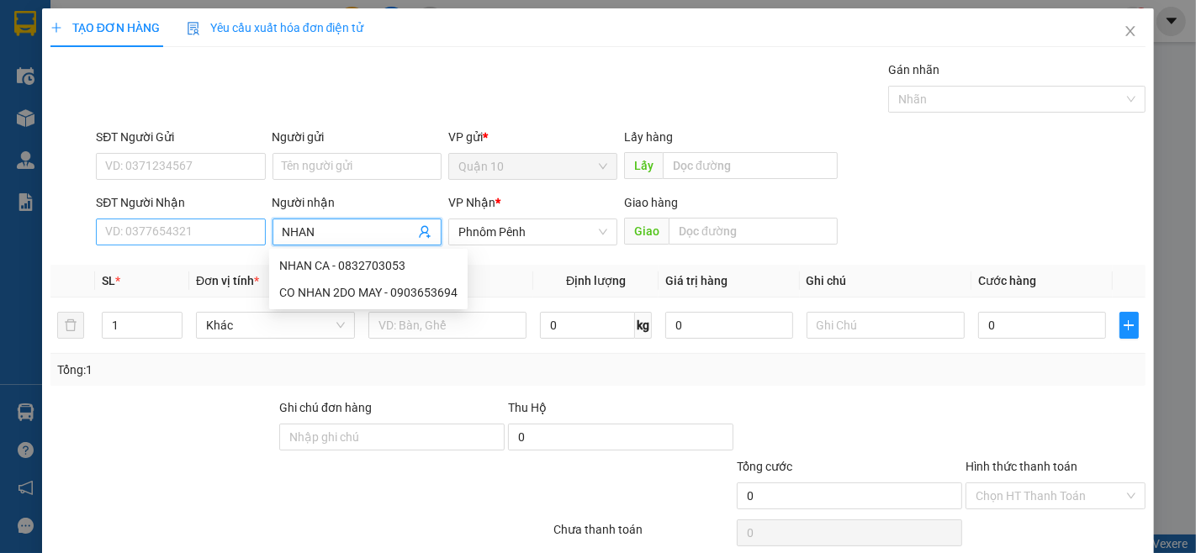
type input "NHAN"
click at [205, 240] on input "SĐT Người Nhận" at bounding box center [180, 232] width 169 height 27
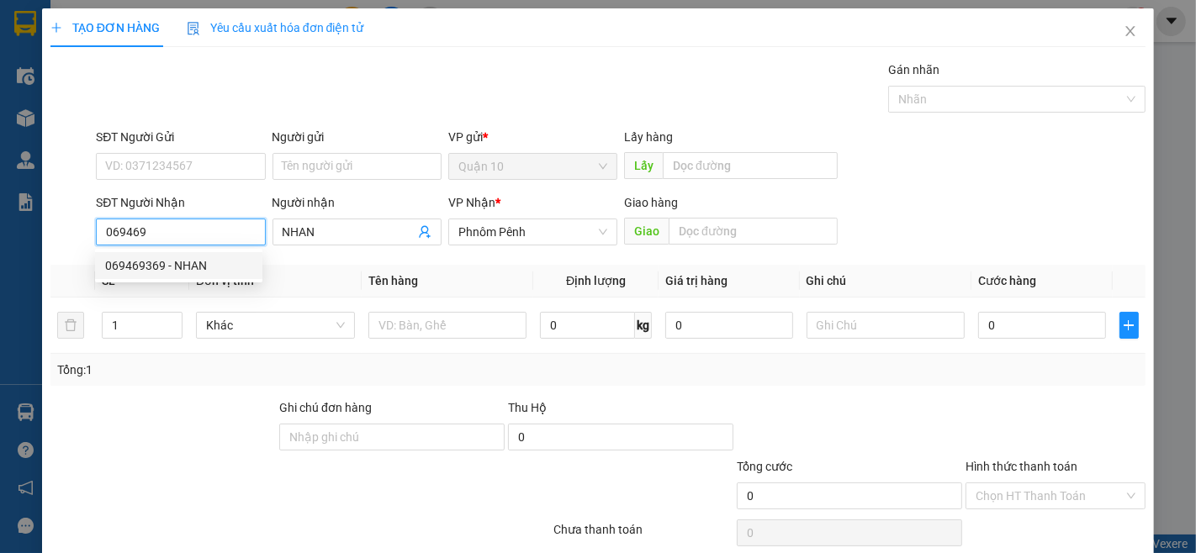
drag, startPoint x: 156, startPoint y: 262, endPoint x: 99, endPoint y: 345, distance: 100.3
click at [156, 269] on div "069469369 - NHAN" at bounding box center [178, 266] width 147 height 19
type input "069469369"
type input "NHAN"
type input "190.000"
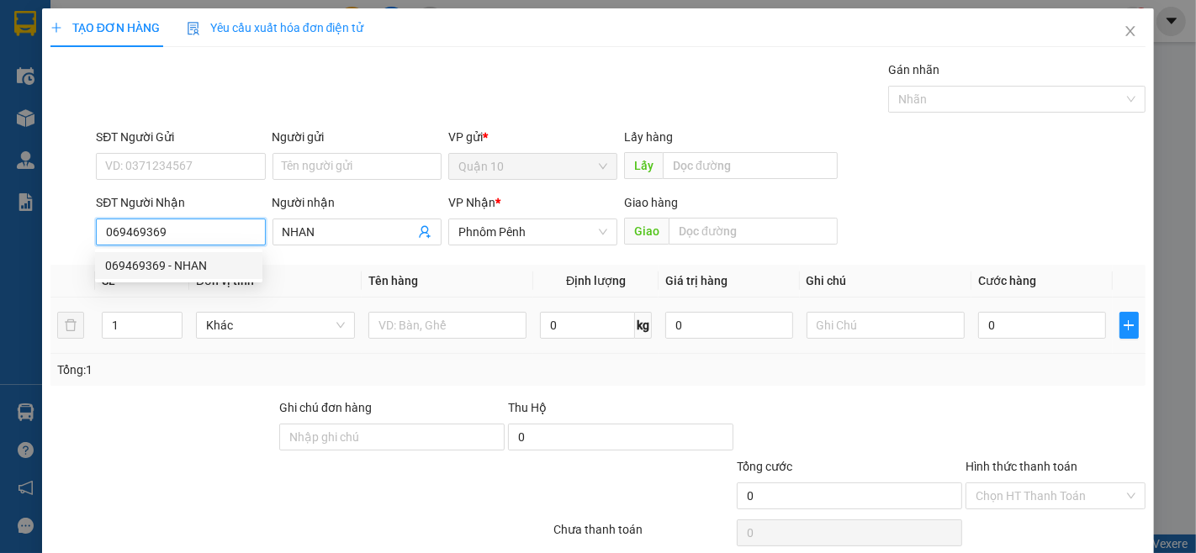
type input "190.000"
type input "069469369"
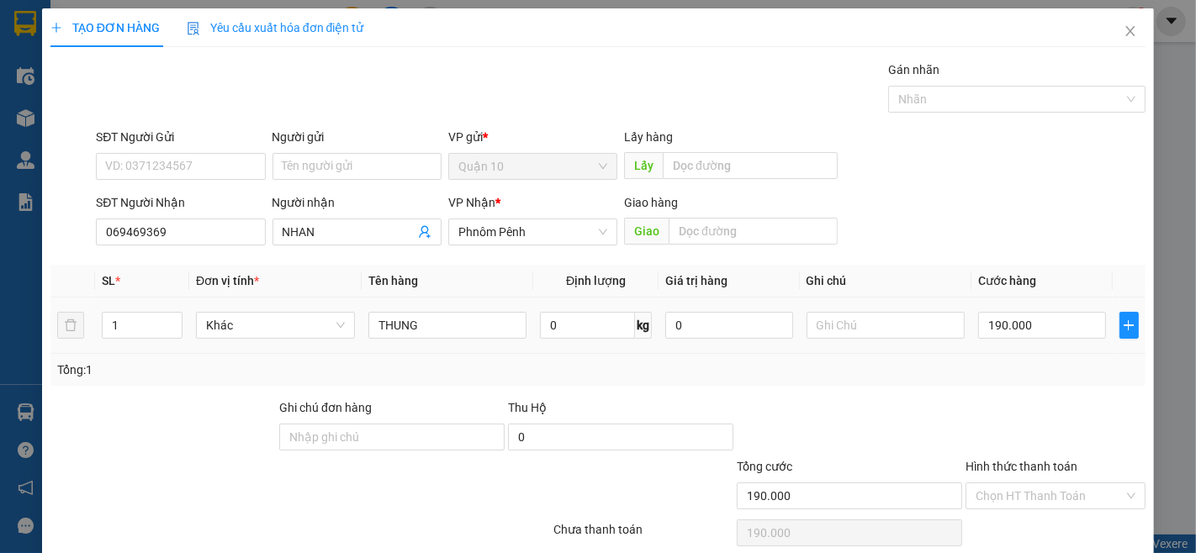
click at [474, 341] on div "THUNG" at bounding box center [447, 326] width 159 height 34
click at [454, 320] on input "THUNG" at bounding box center [447, 325] width 159 height 27
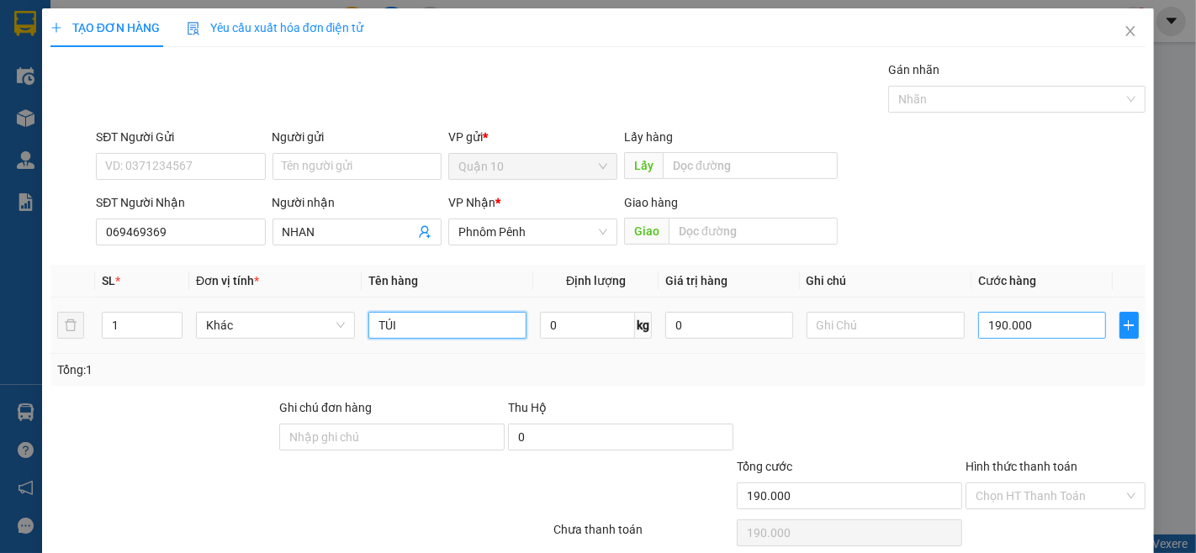
type input "TÚI"
click at [1068, 335] on input "190.000" at bounding box center [1041, 325] width 127 height 27
type input "1"
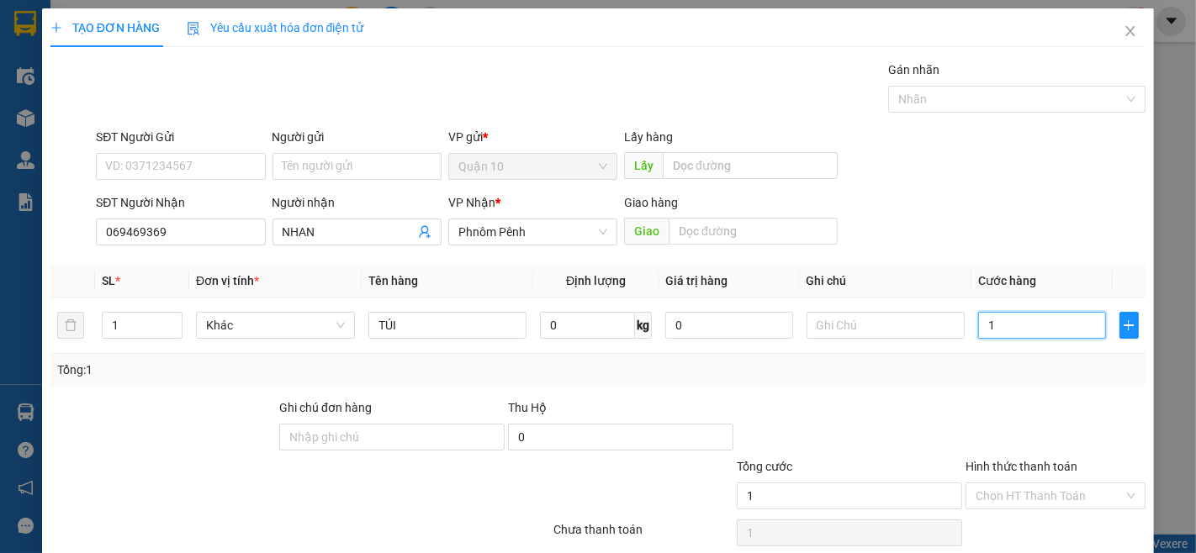
type input "15"
type input "150"
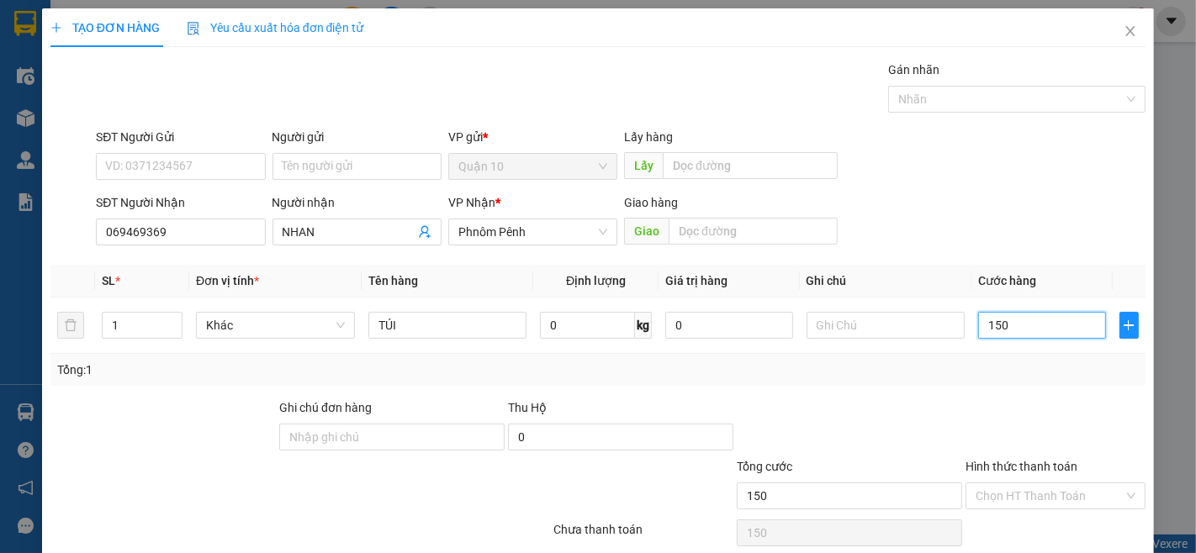
type input "150"
type input "150.000"
click at [1102, 443] on div at bounding box center [1055, 428] width 183 height 59
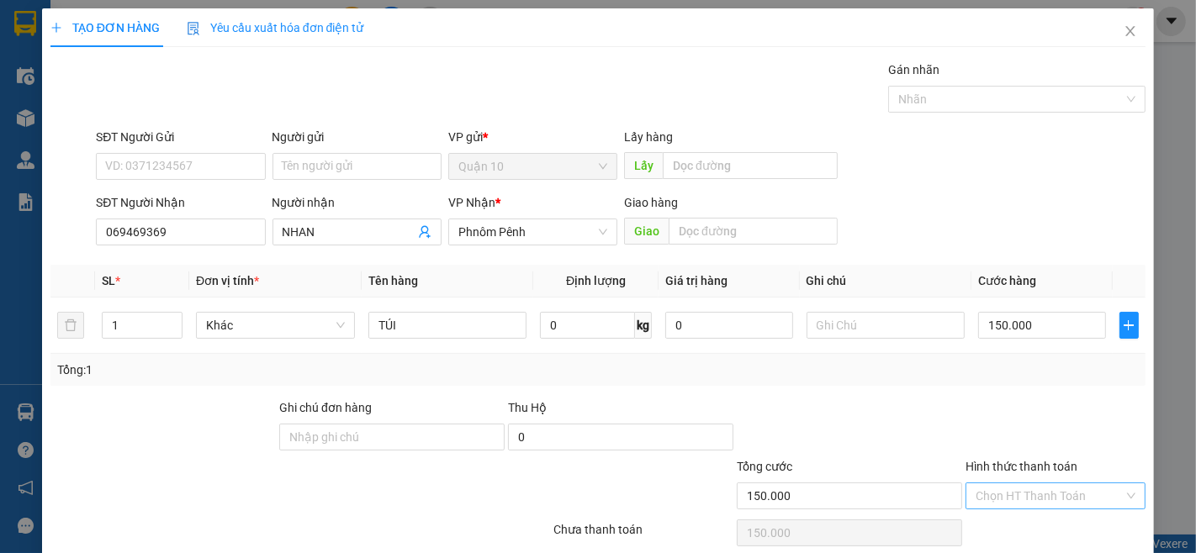
click at [1057, 500] on input "Hình thức thanh toán" at bounding box center [1050, 496] width 148 height 25
click at [1021, 435] on div "Tại văn phòng" at bounding box center [1044, 435] width 157 height 19
type input "0"
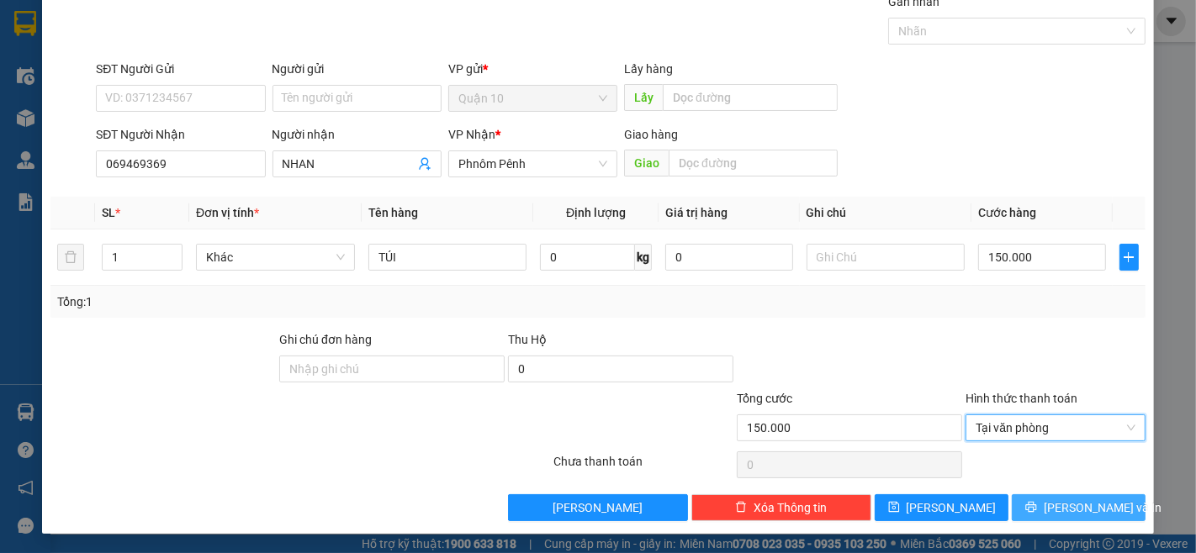
click at [1063, 516] on span "[PERSON_NAME] và In" at bounding box center [1103, 508] width 118 height 19
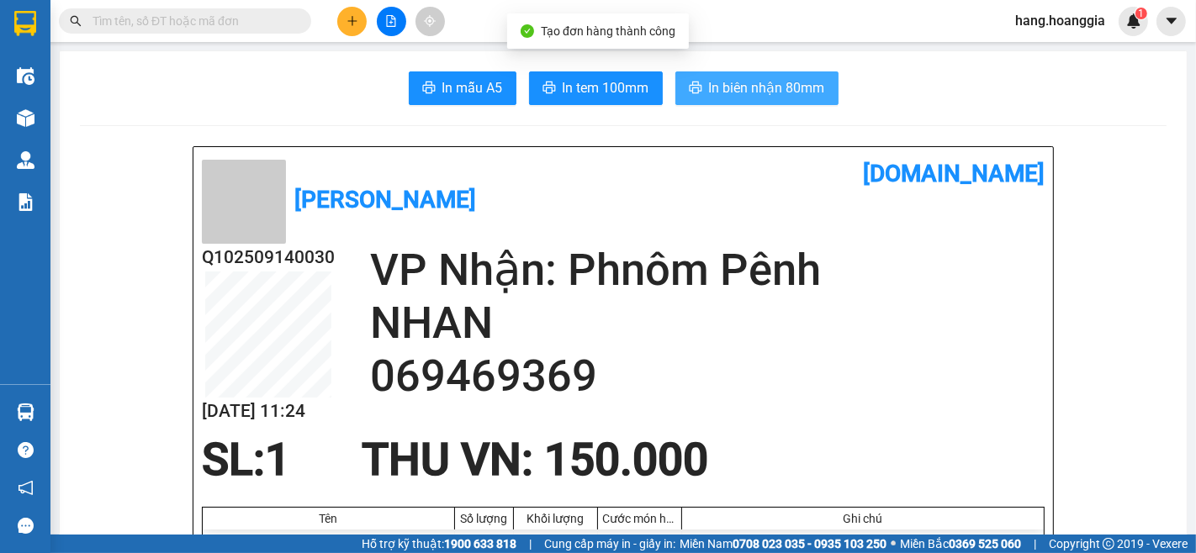
click at [763, 79] on span "In biên nhận 80mm" at bounding box center [767, 87] width 116 height 21
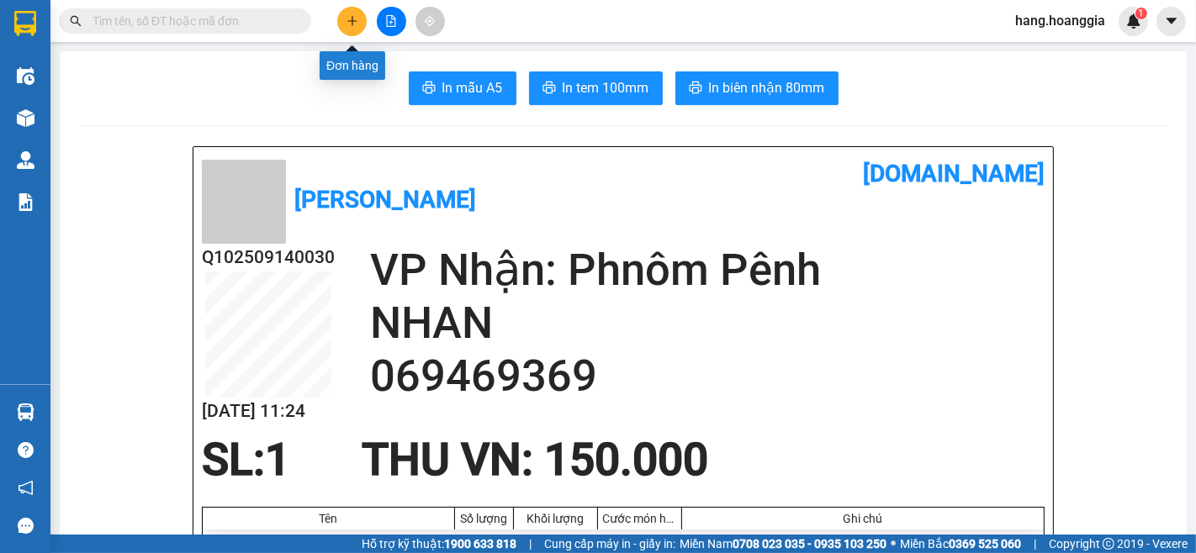
click at [347, 18] on icon "plus" at bounding box center [353, 21] width 12 height 12
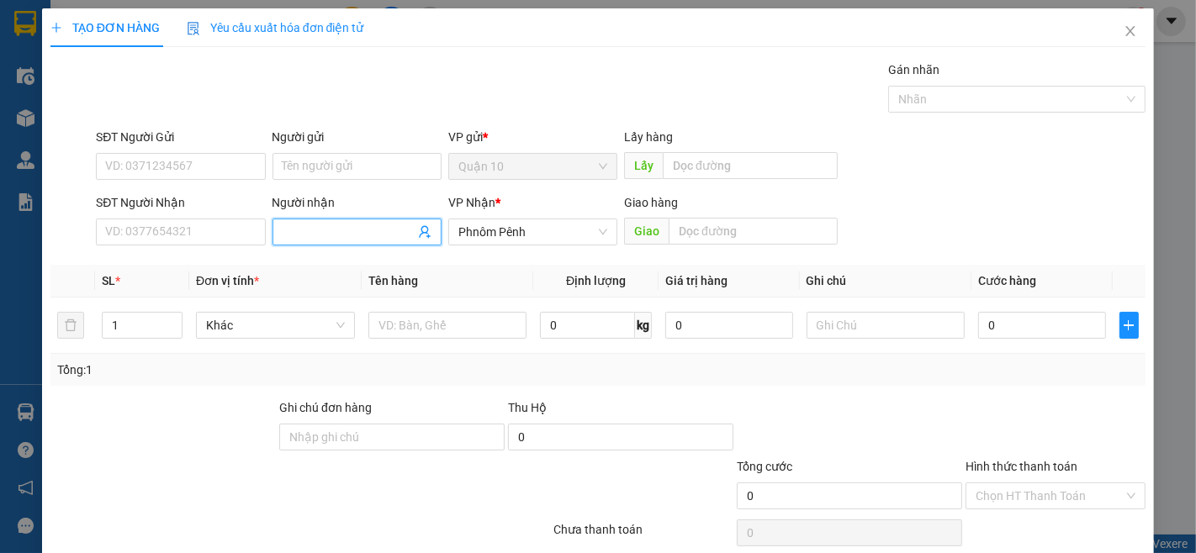
click at [296, 225] on input "Người nhận" at bounding box center [349, 232] width 132 height 19
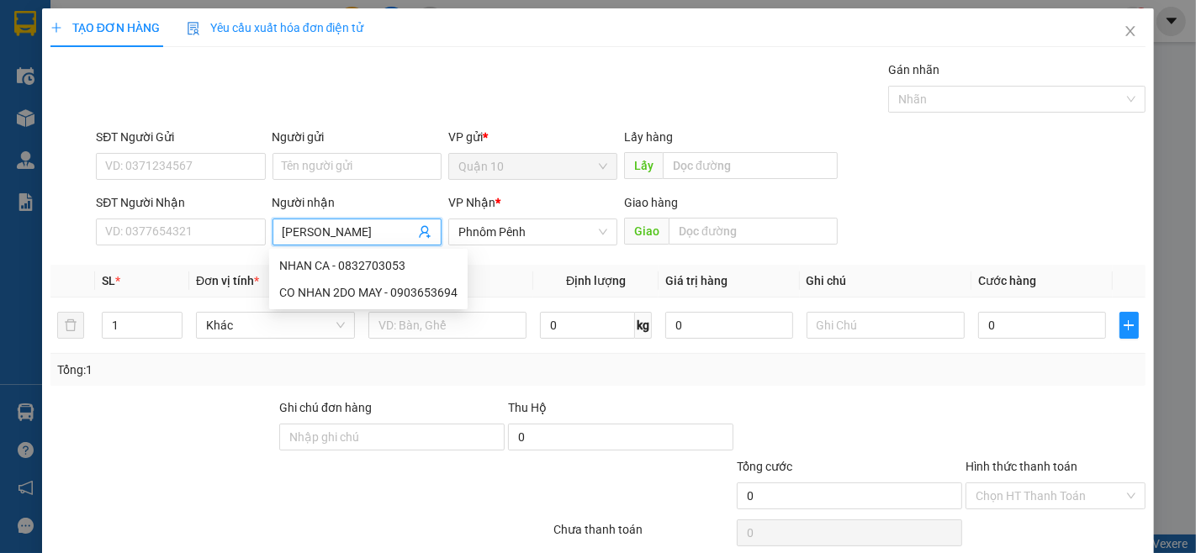
type input "[PERSON_NAME]"
click at [347, 317] on div "[PERSON_NAME] - 0972328886" at bounding box center [362, 319] width 166 height 19
type input "0972328886"
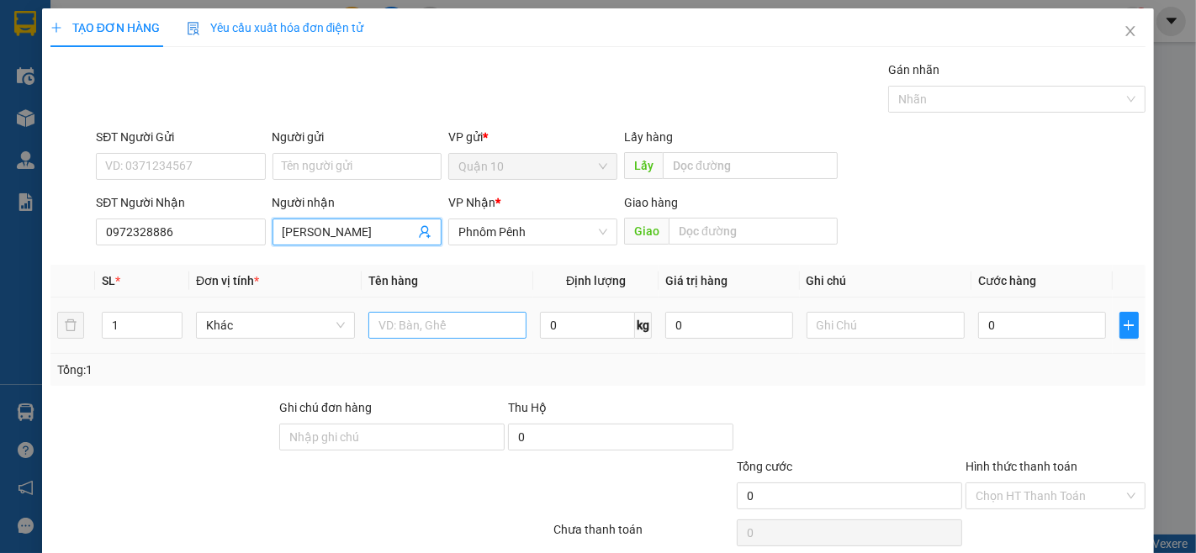
type input "[PERSON_NAME]"
click at [507, 315] on input "text" at bounding box center [447, 325] width 159 height 27
type input "THUNG"
click at [118, 333] on input "1" at bounding box center [142, 325] width 79 height 25
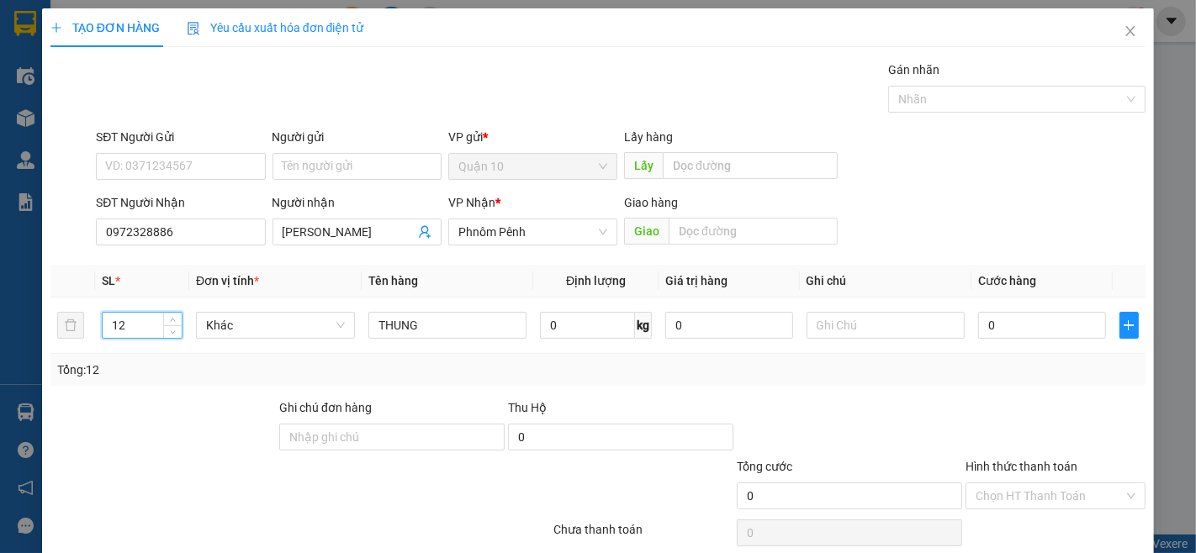
type input "12"
drag, startPoint x: 873, startPoint y: 383, endPoint x: 812, endPoint y: 410, distance: 67.4
click at [873, 383] on div "Tổng: 12" at bounding box center [597, 370] width 1095 height 32
click at [568, 328] on input "0" at bounding box center [587, 325] width 95 height 27
type input "180"
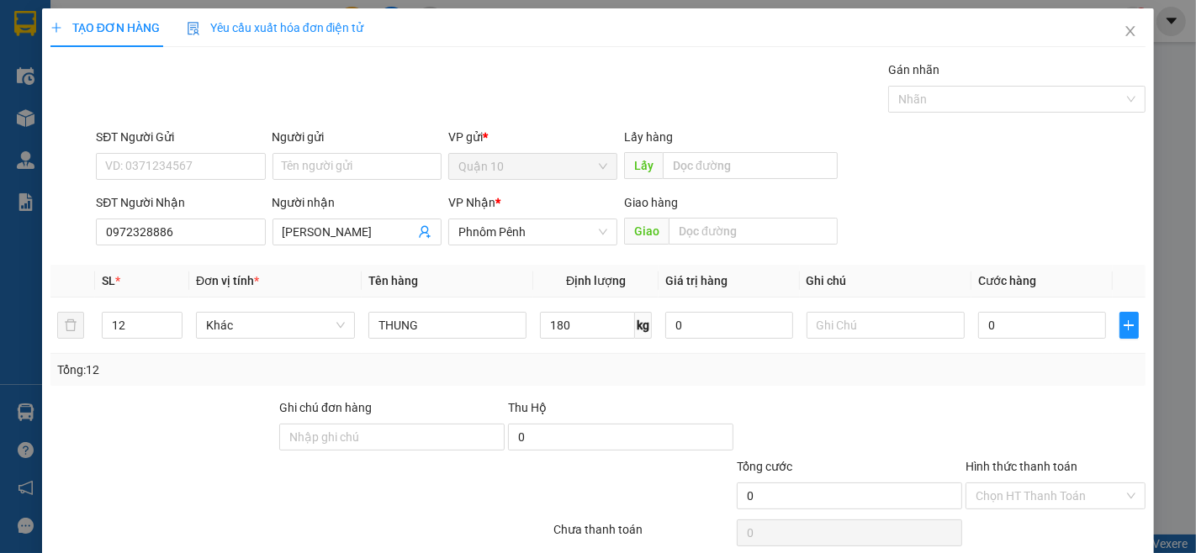
click at [966, 407] on div at bounding box center [1055, 428] width 183 height 59
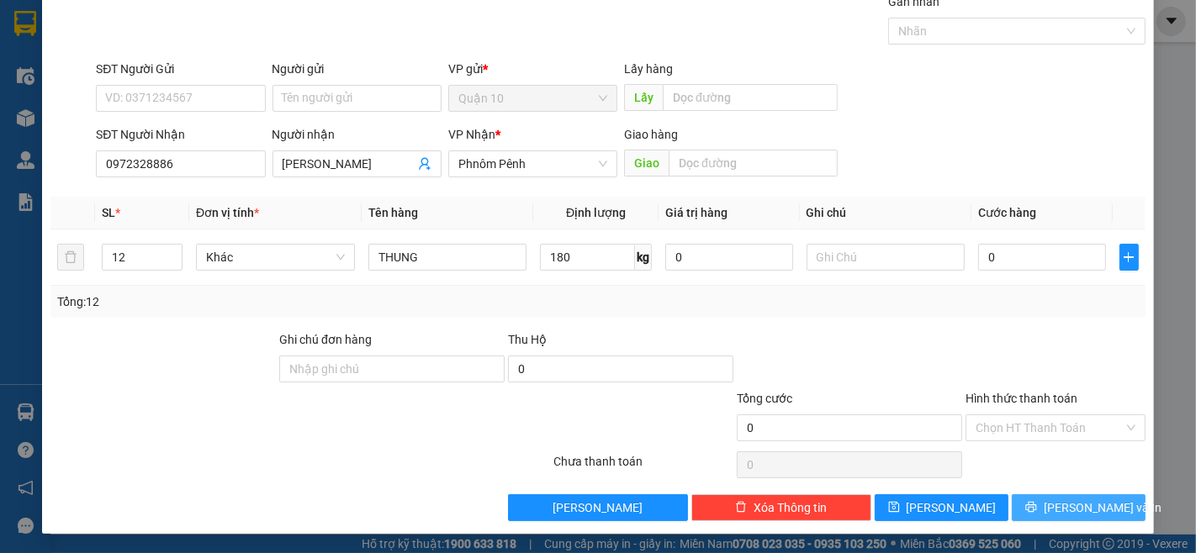
click at [1038, 516] on button "[PERSON_NAME] và In" at bounding box center [1079, 508] width 134 height 27
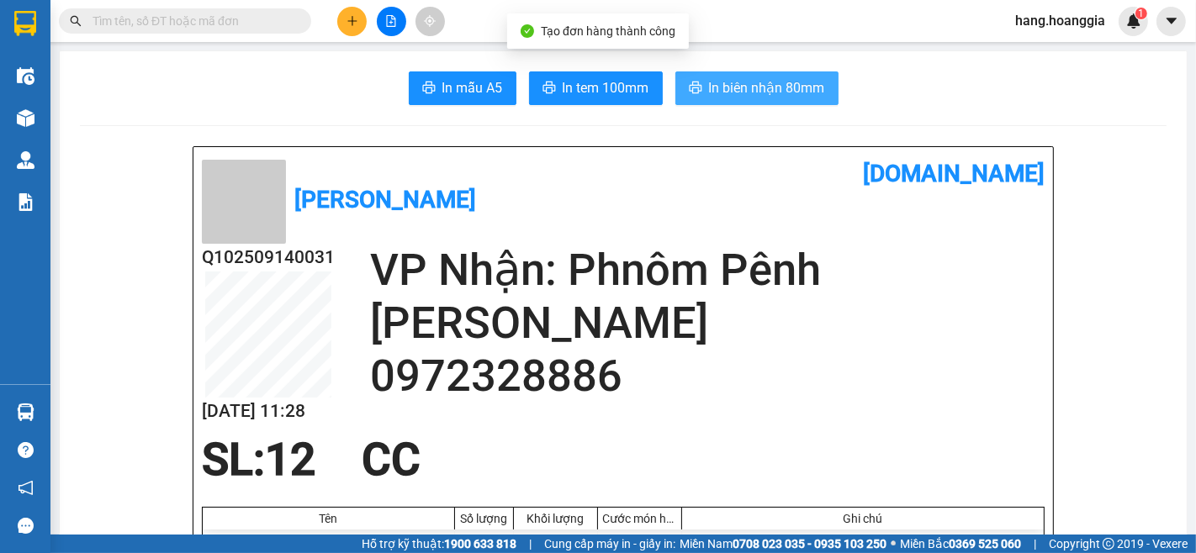
drag, startPoint x: 687, startPoint y: 93, endPoint x: 801, endPoint y: 299, distance: 235.3
click at [689, 96] on span "printer" at bounding box center [695, 89] width 13 height 16
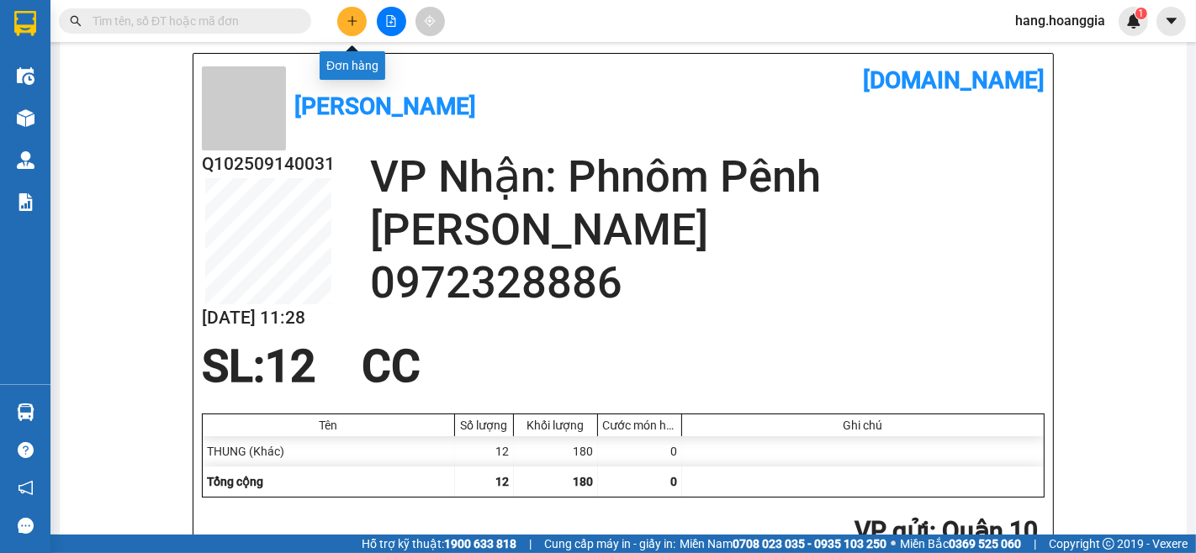
click at [360, 13] on button at bounding box center [351, 21] width 29 height 29
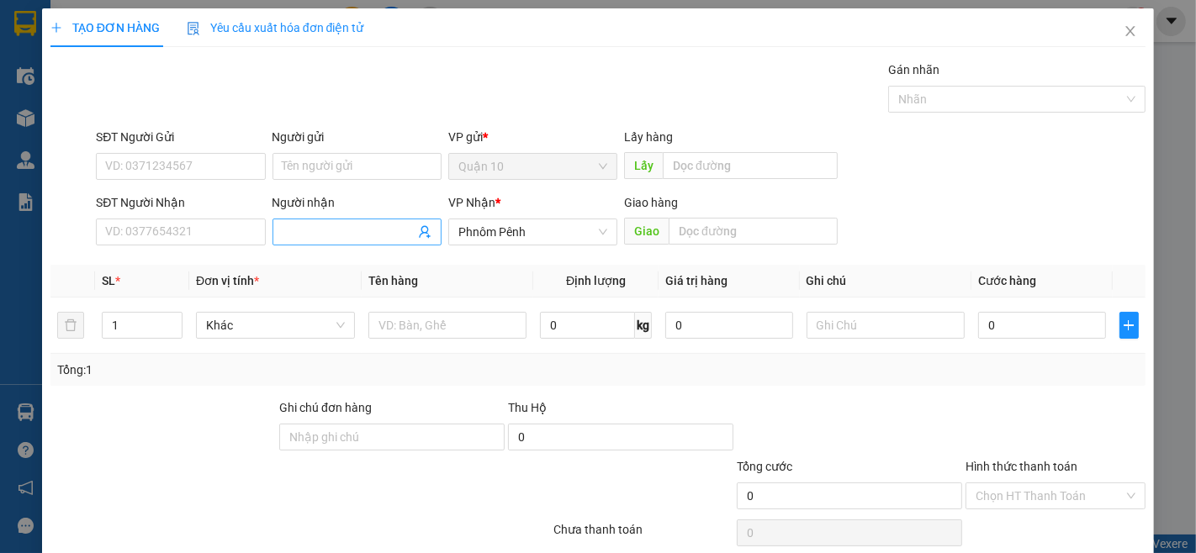
click at [315, 225] on input "Người nhận" at bounding box center [349, 232] width 132 height 19
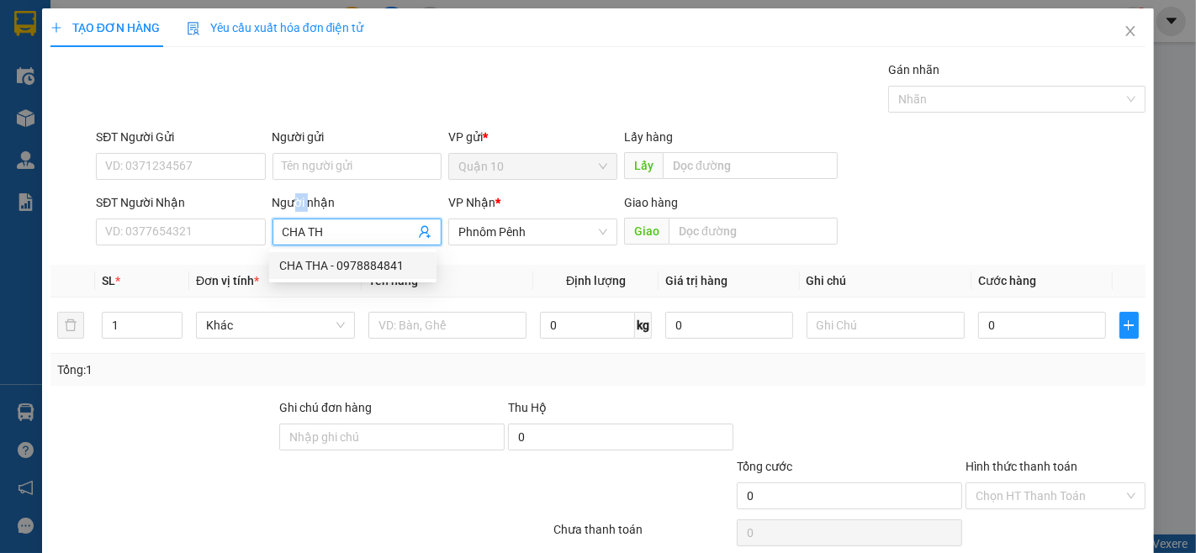
drag, startPoint x: 304, startPoint y: 215, endPoint x: 283, endPoint y: 236, distance: 29.7
click at [289, 217] on div "Người nhận" at bounding box center [357, 205] width 169 height 25
click at [391, 245] on span "CHA TH" at bounding box center [357, 232] width 169 height 27
click at [295, 225] on input "CHA TH" at bounding box center [349, 232] width 132 height 19
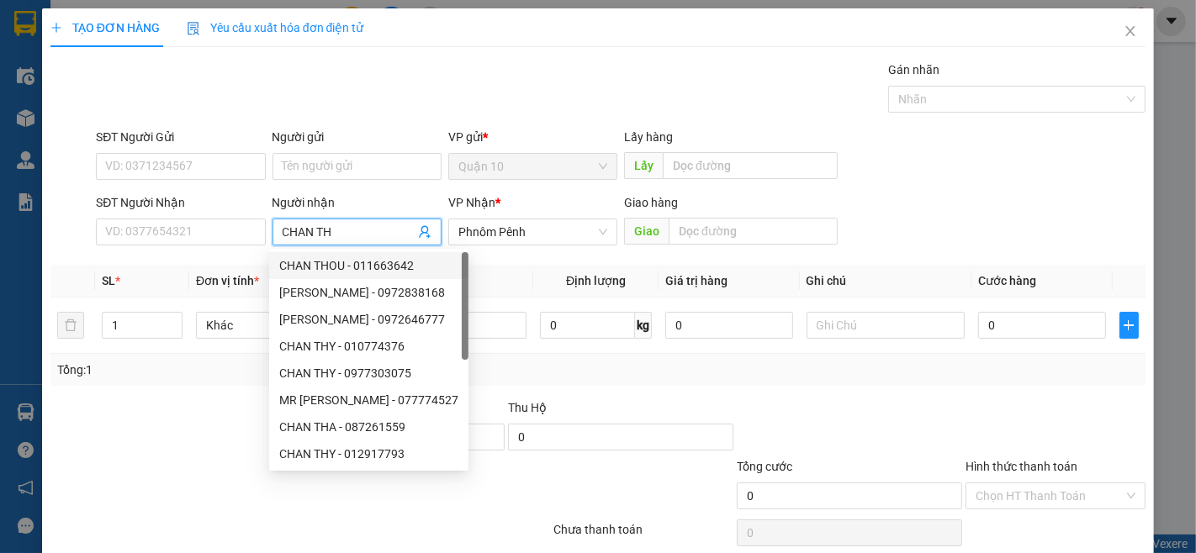
click at [334, 223] on input "CHAN TH" at bounding box center [349, 232] width 132 height 19
type input "CHANTHA"
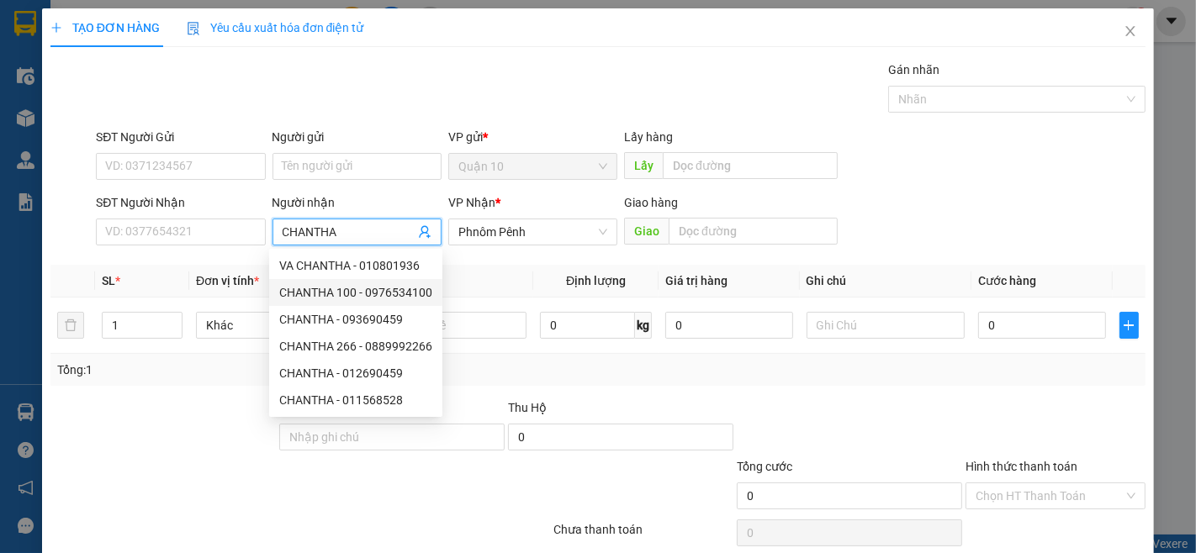
click at [421, 293] on div "CHANTHA 100 - 0976534100" at bounding box center [355, 292] width 153 height 19
type input "0976534100"
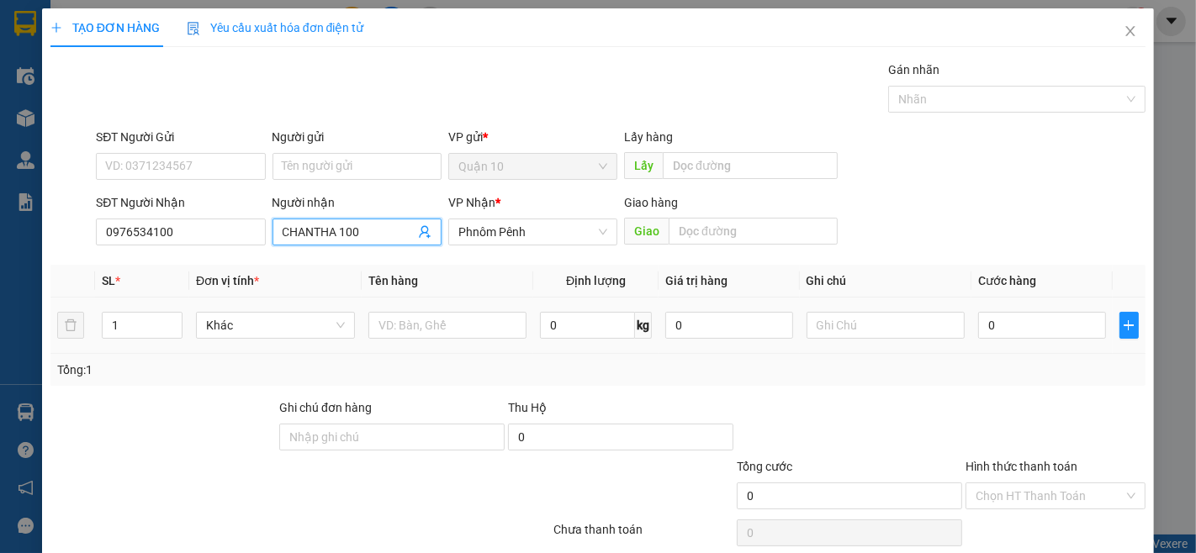
type input "CHANTHA 100"
click at [469, 340] on div at bounding box center [447, 326] width 159 height 34
click at [469, 324] on input "text" at bounding box center [447, 325] width 159 height 27
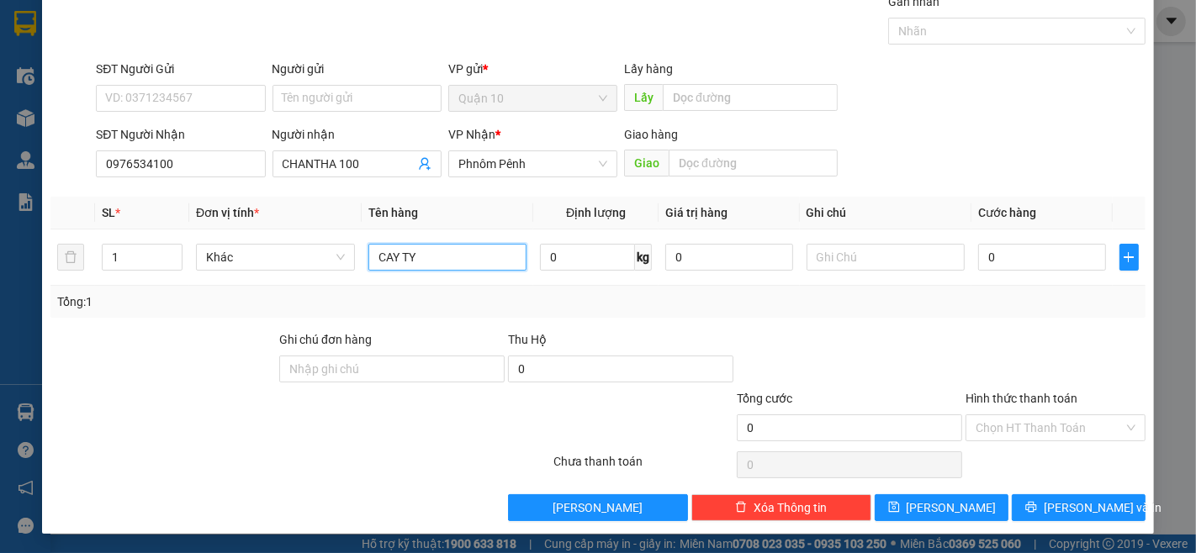
type input "CAY TY"
click at [1085, 519] on button "[PERSON_NAME] và In" at bounding box center [1079, 508] width 134 height 27
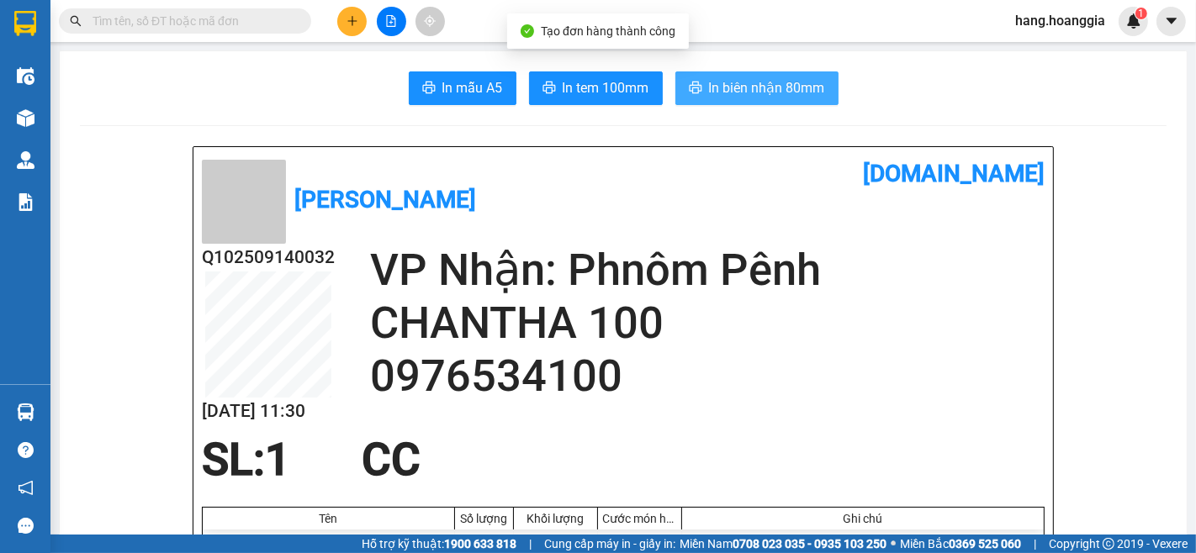
drag, startPoint x: 765, startPoint y: 89, endPoint x: 765, endPoint y: 181, distance: 91.7
click at [765, 91] on span "In biên nhận 80mm" at bounding box center [767, 87] width 116 height 21
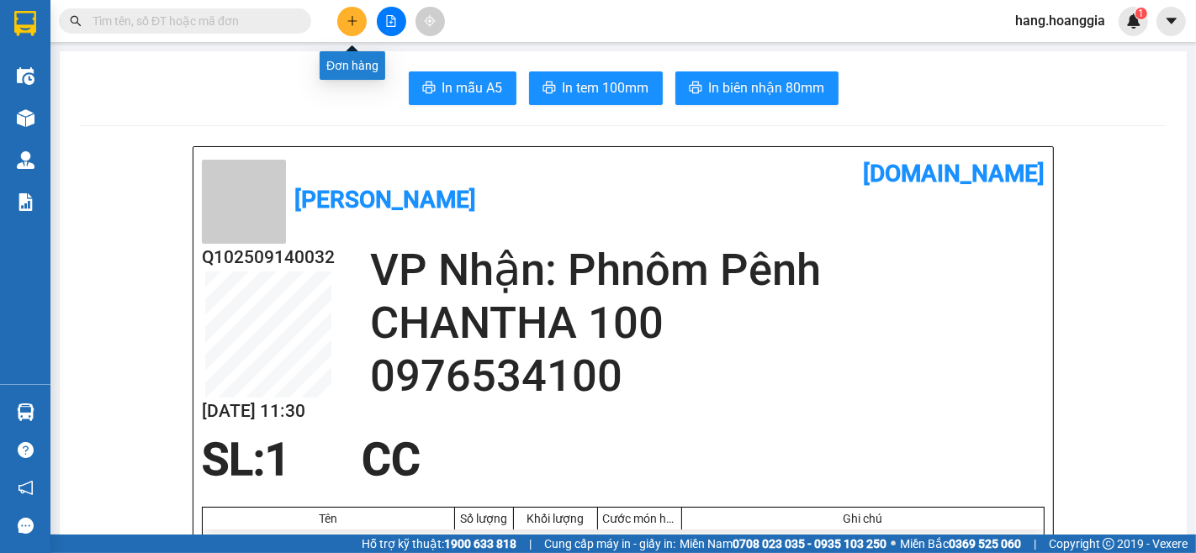
click at [359, 14] on button at bounding box center [351, 21] width 29 height 29
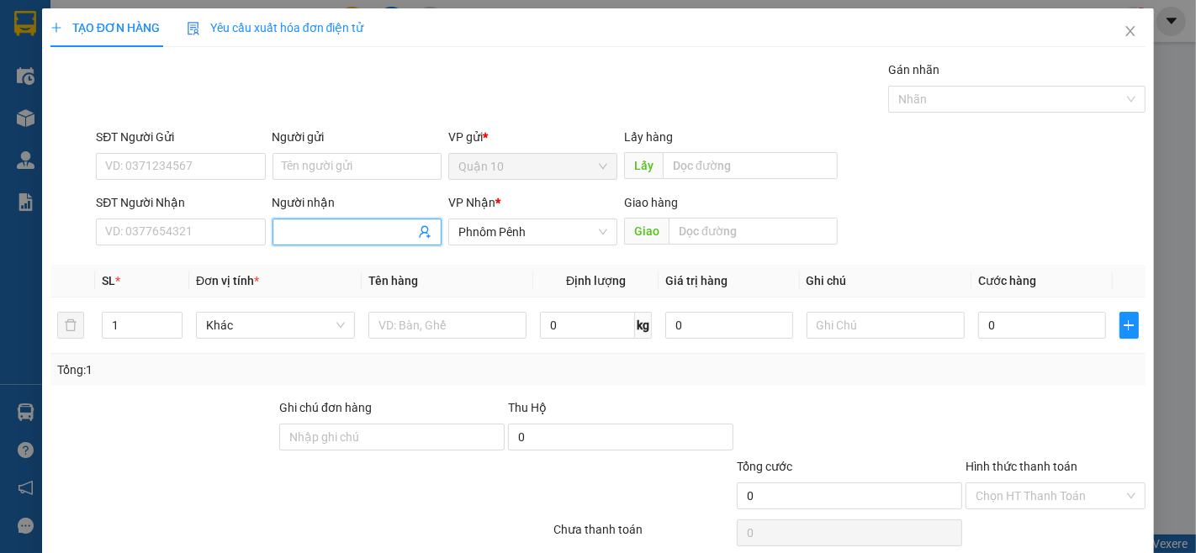
drag, startPoint x: 306, startPoint y: 220, endPoint x: 315, endPoint y: 224, distance: 9.8
click at [307, 220] on span at bounding box center [357, 232] width 169 height 27
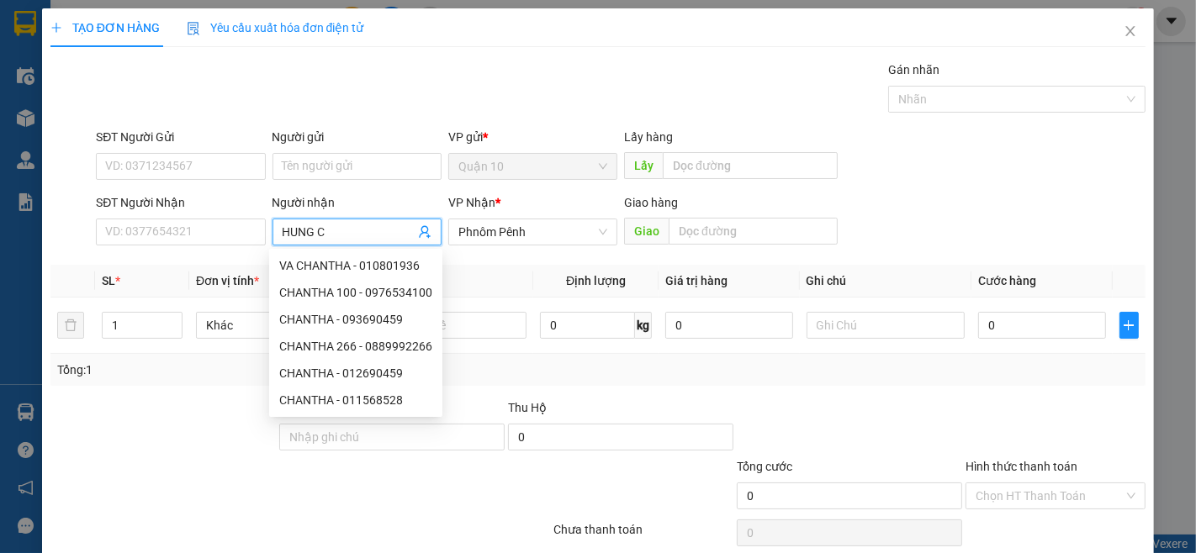
type input "HUNG CA"
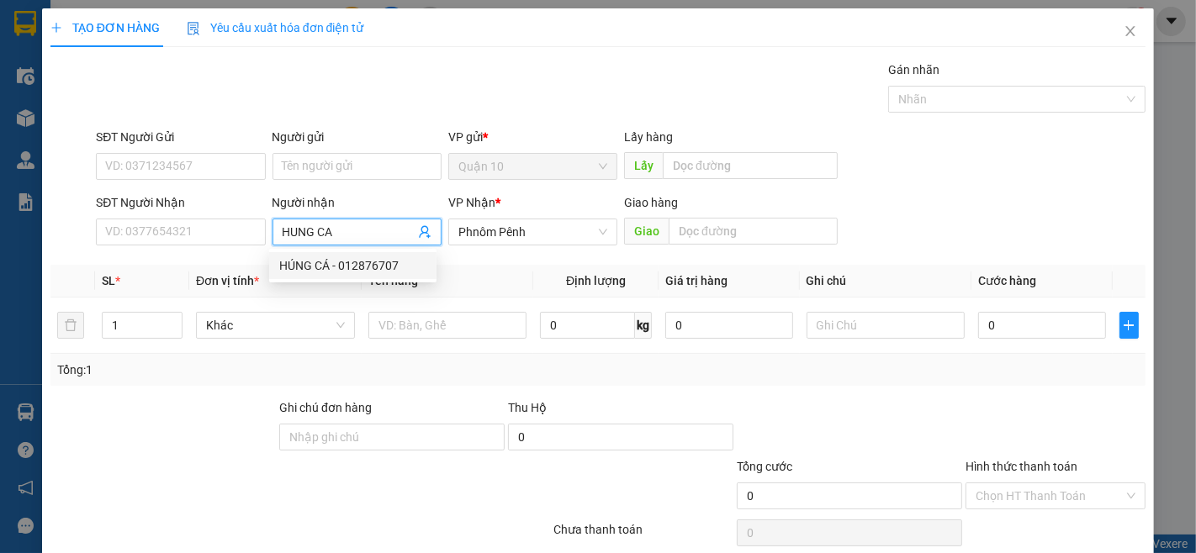
click at [333, 257] on div "HÚNG CÁ - 012876707" at bounding box center [352, 266] width 147 height 19
type input "012876707"
type input "HÚNG CÁ"
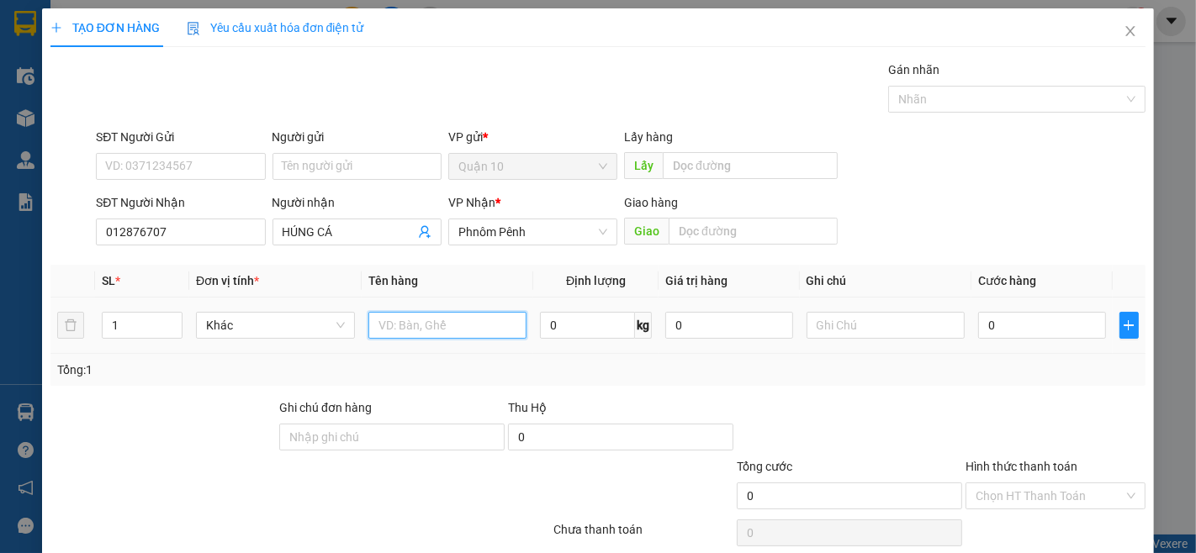
click at [449, 329] on input "text" at bounding box center [447, 325] width 159 height 27
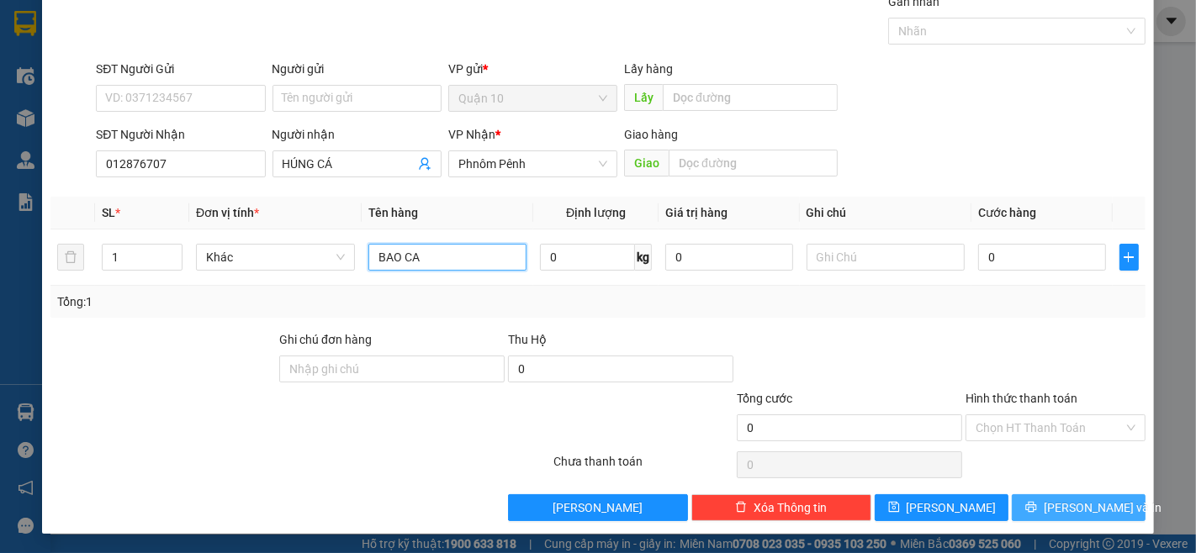
type input "BAO CA"
click at [1088, 515] on span "[PERSON_NAME] và In" at bounding box center [1103, 508] width 118 height 19
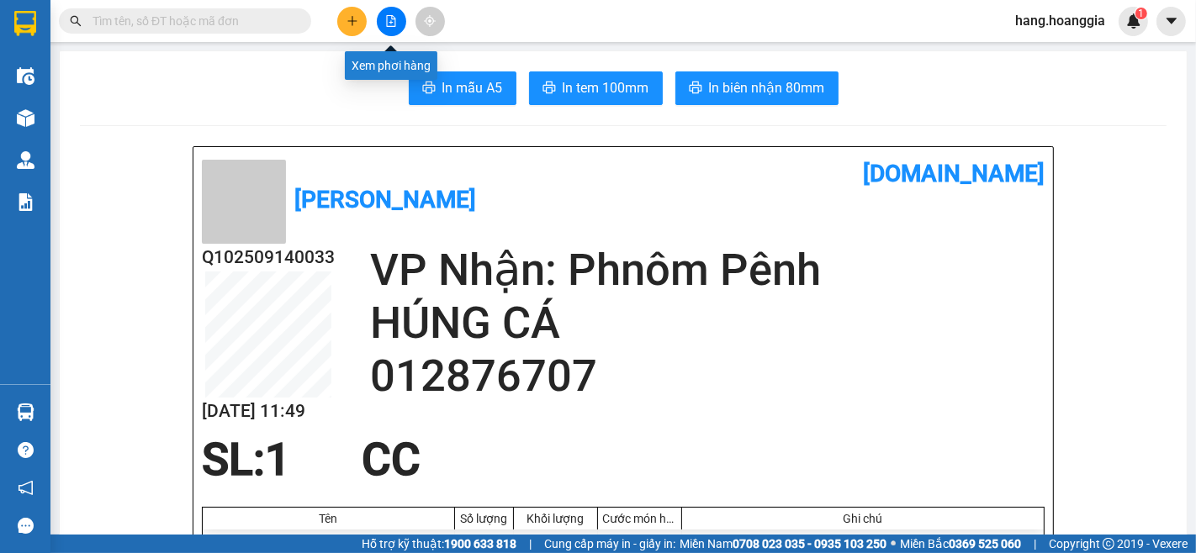
click at [385, 19] on icon "file-add" at bounding box center [391, 21] width 12 height 12
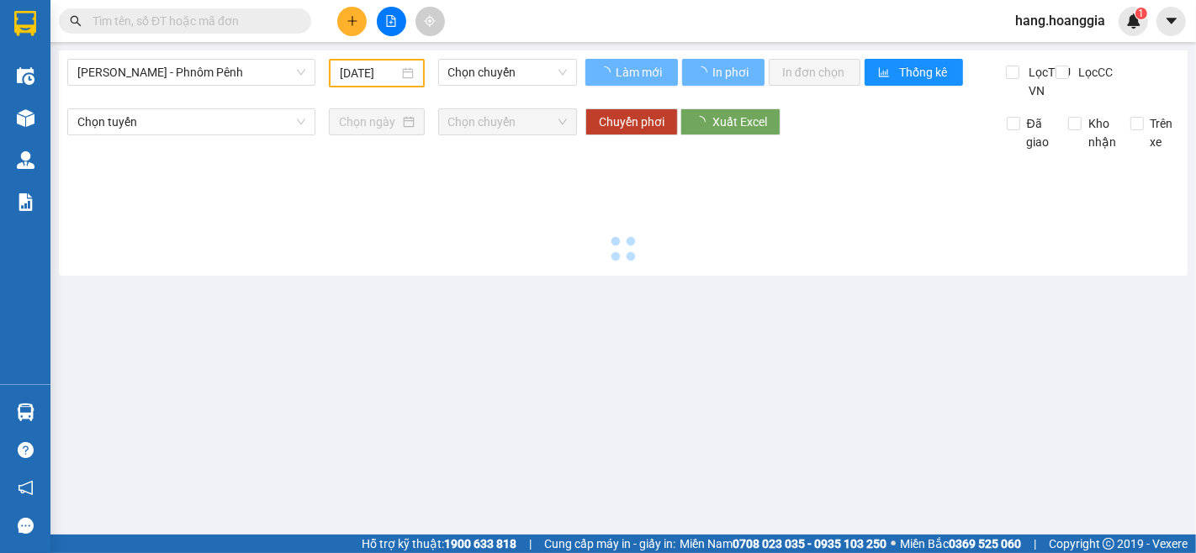
type input "[DATE]"
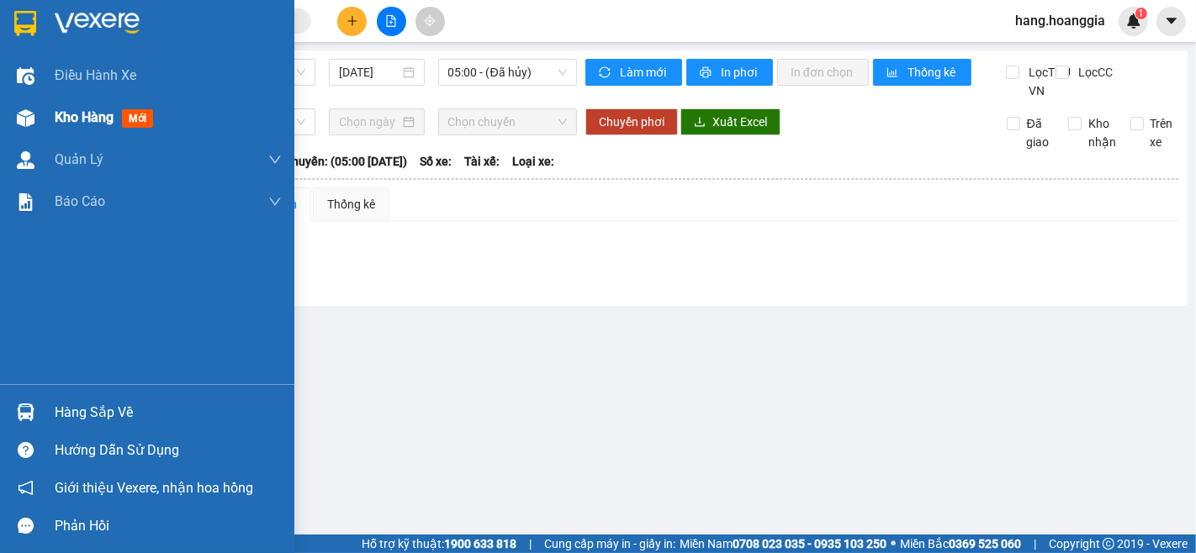
click at [65, 105] on div "Kho hàng mới" at bounding box center [168, 118] width 227 height 42
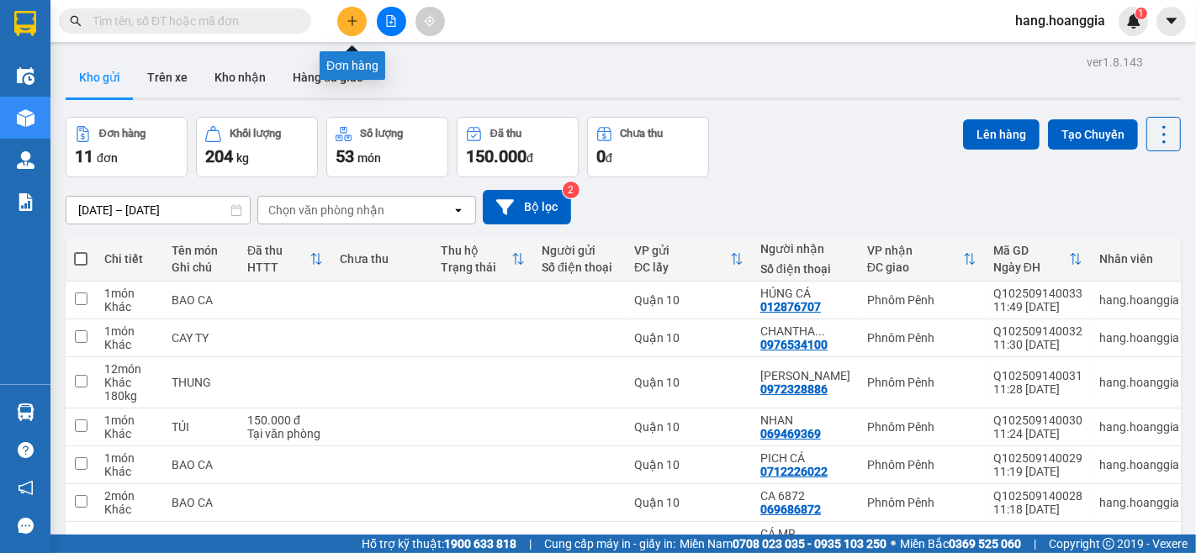
click at [359, 11] on button at bounding box center [351, 21] width 29 height 29
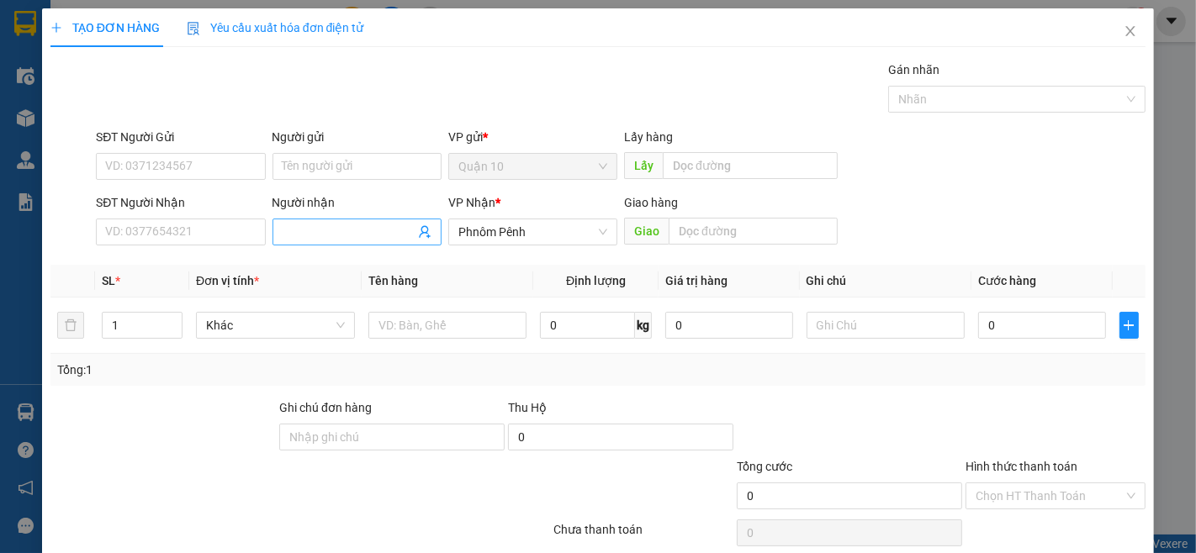
click at [308, 232] on input "Người nhận" at bounding box center [349, 232] width 132 height 19
type input "SOK HEN"
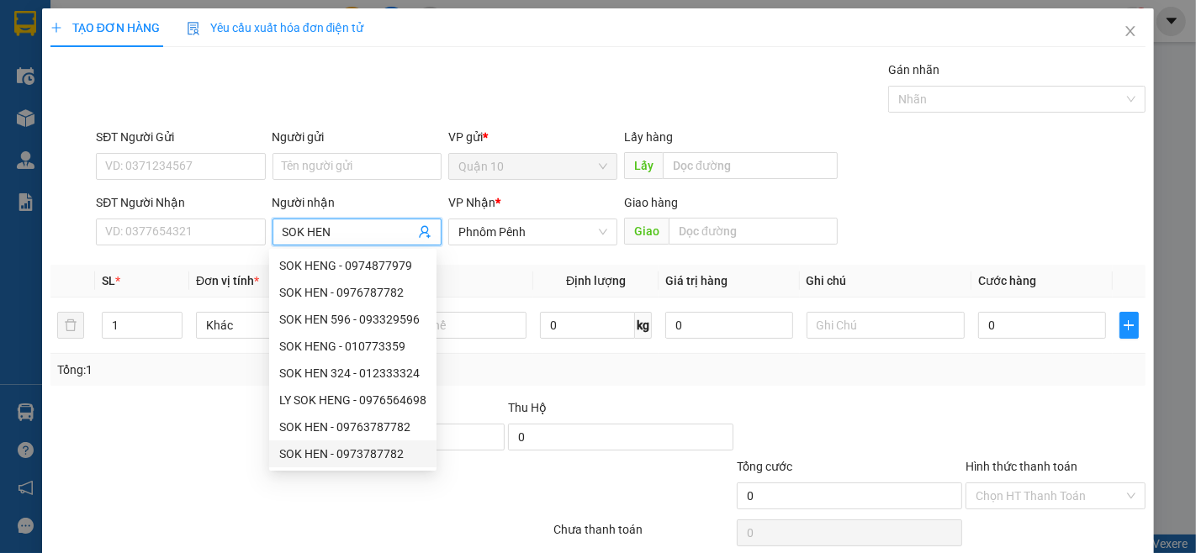
click at [393, 456] on div "SOK HEN - 0973787782" at bounding box center [352, 454] width 147 height 19
type input "0973787782"
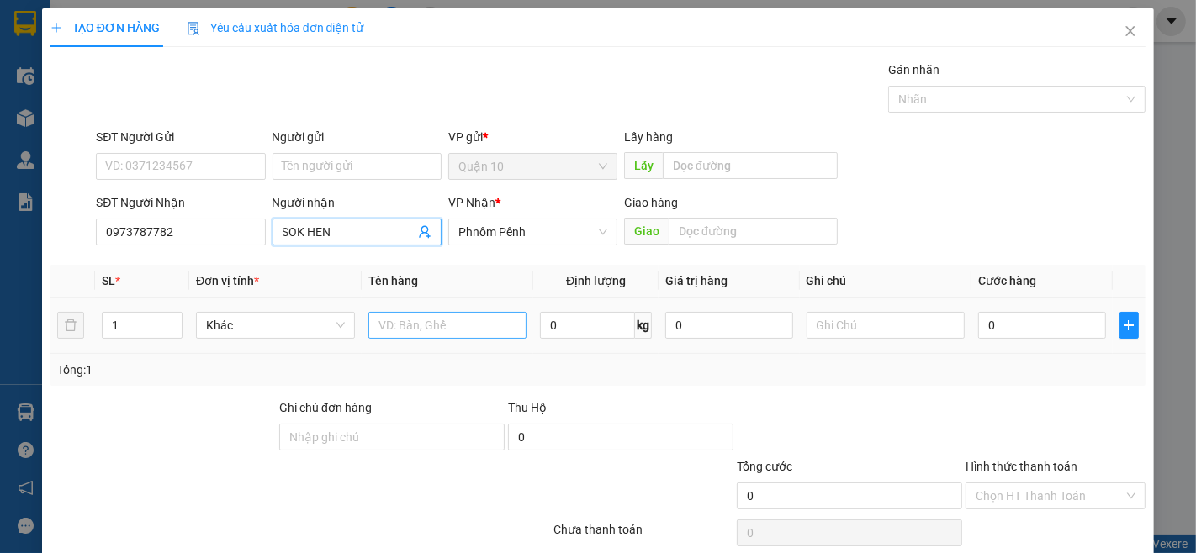
type input "SOK HEN"
click at [486, 334] on input "text" at bounding box center [447, 325] width 159 height 27
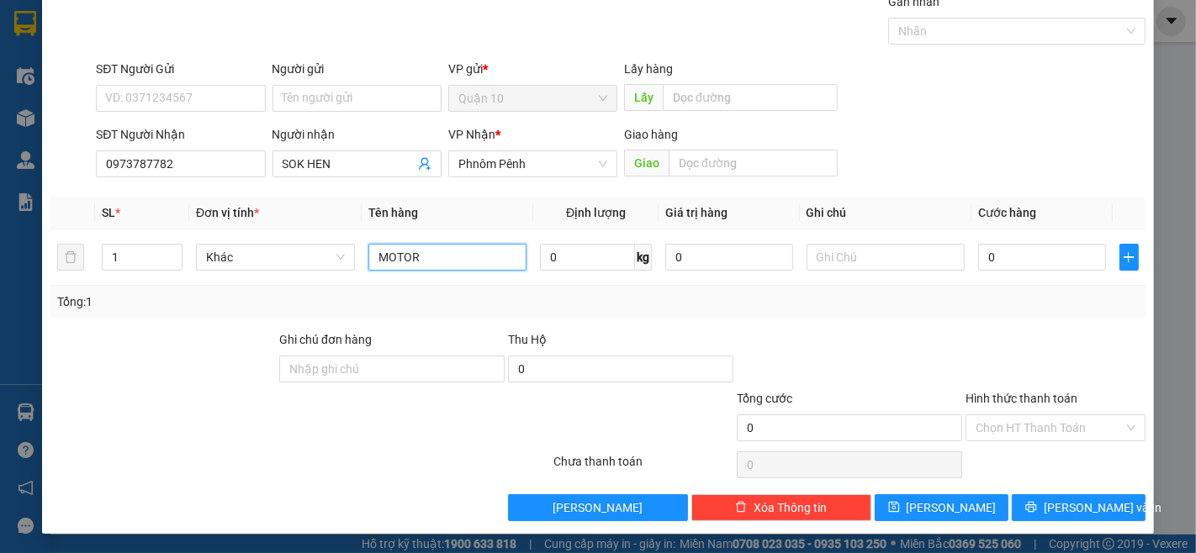
type input "MOTOR"
click at [1070, 528] on div "TẠO ĐƠN HÀNG Yêu cầu xuất hóa đơn điện tử Transit Pickup Surcharge Ids Transit …" at bounding box center [598, 237] width 1112 height 594
click at [1071, 505] on span "[PERSON_NAME] và In" at bounding box center [1103, 508] width 118 height 19
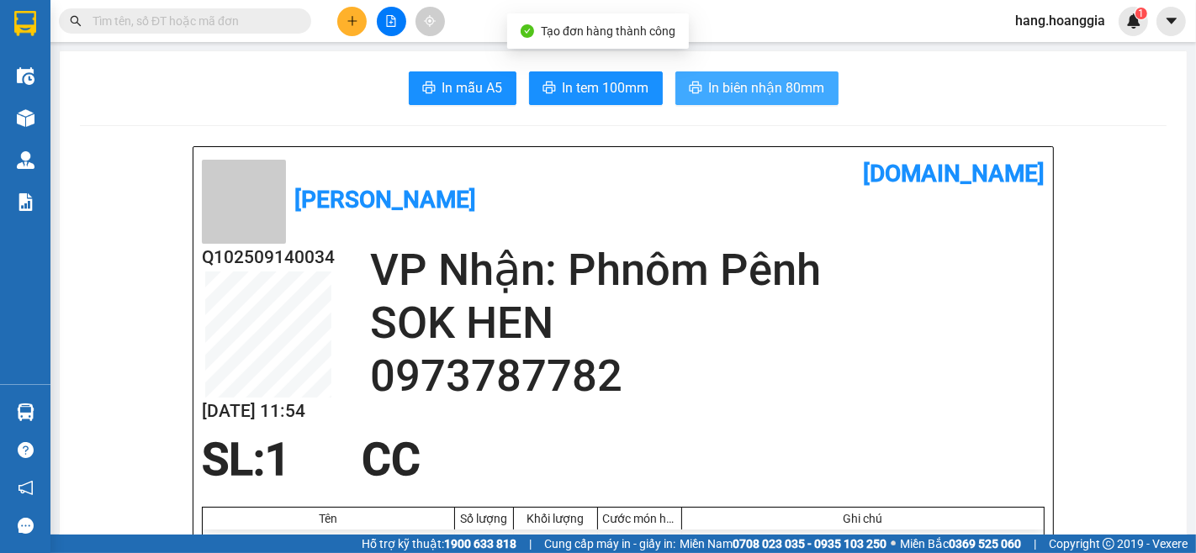
click at [802, 78] on span "In biên nhận 80mm" at bounding box center [767, 87] width 116 height 21
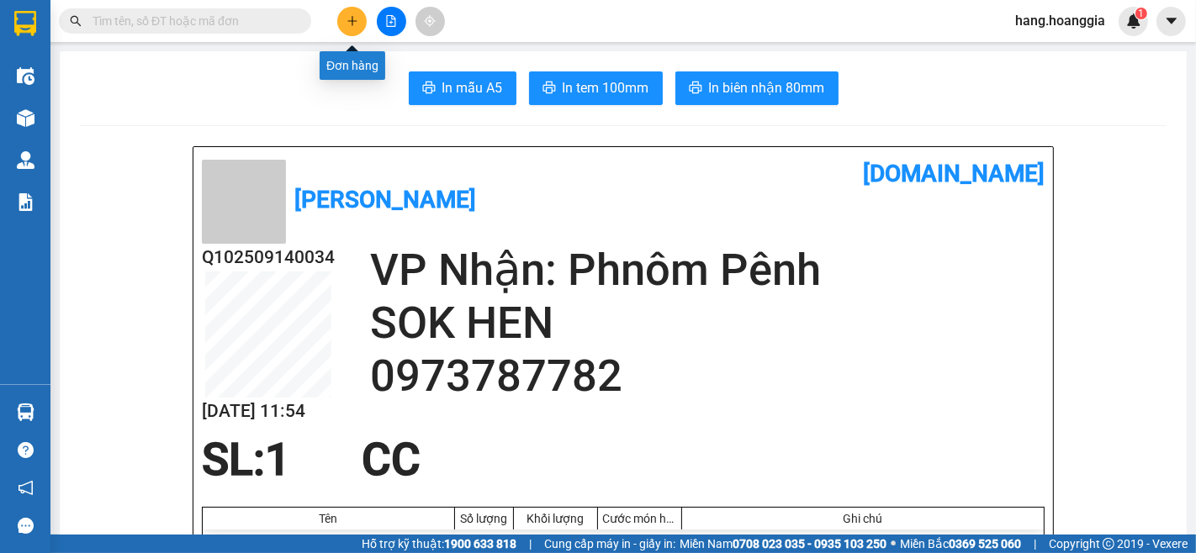
click at [347, 21] on icon "plus" at bounding box center [353, 21] width 12 height 12
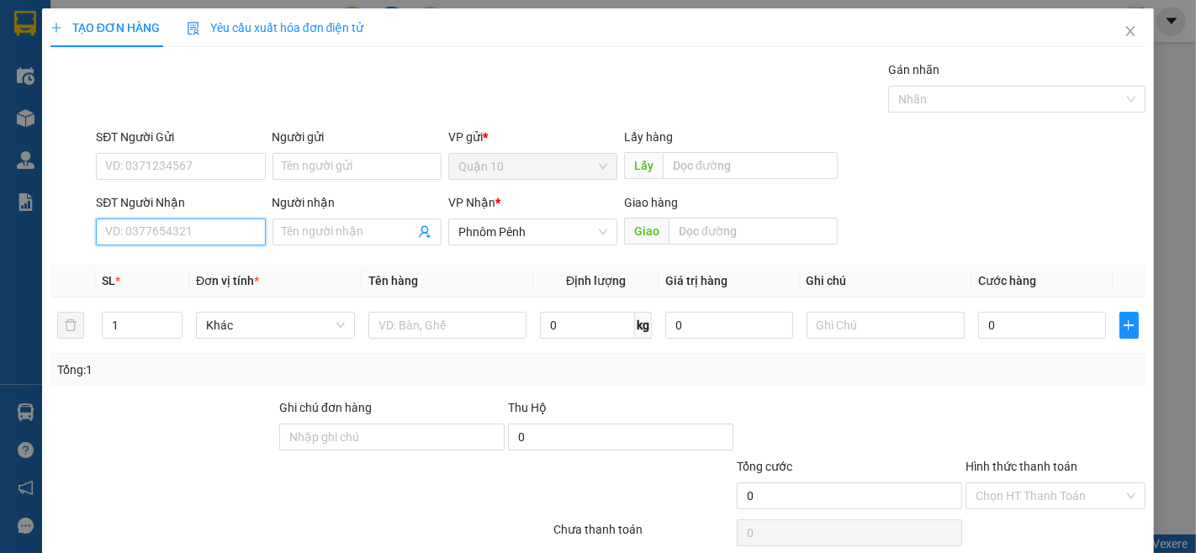
drag, startPoint x: 234, startPoint y: 220, endPoint x: 1195, endPoint y: 542, distance: 1013.7
click at [242, 220] on input "SĐT Người Nhận" at bounding box center [180, 232] width 169 height 27
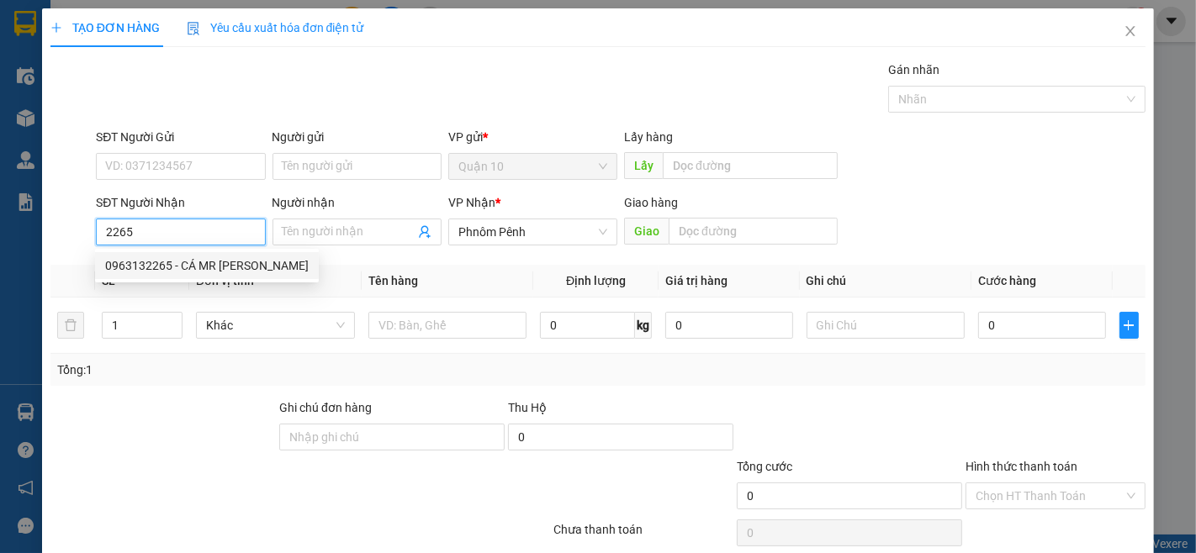
click at [225, 273] on div "0963132265 - CÁ MR [PERSON_NAME]" at bounding box center [207, 266] width 204 height 19
type input "0963132265"
type input "CÁ MR [PERSON_NAME]"
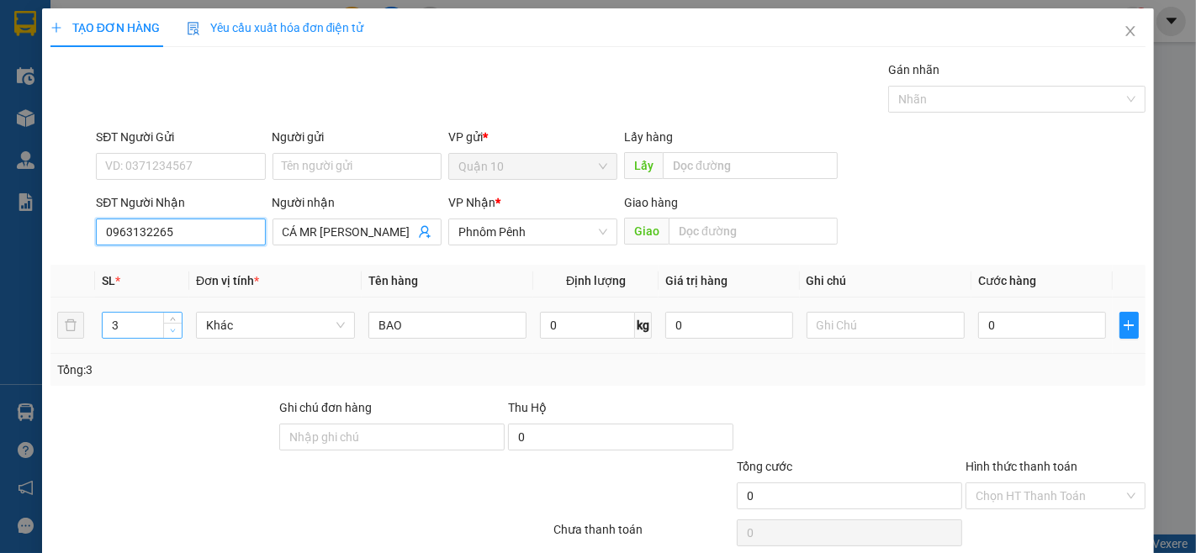
type input "0963132265"
type input "2"
click at [169, 336] on span "Decrease Value" at bounding box center [172, 330] width 19 height 15
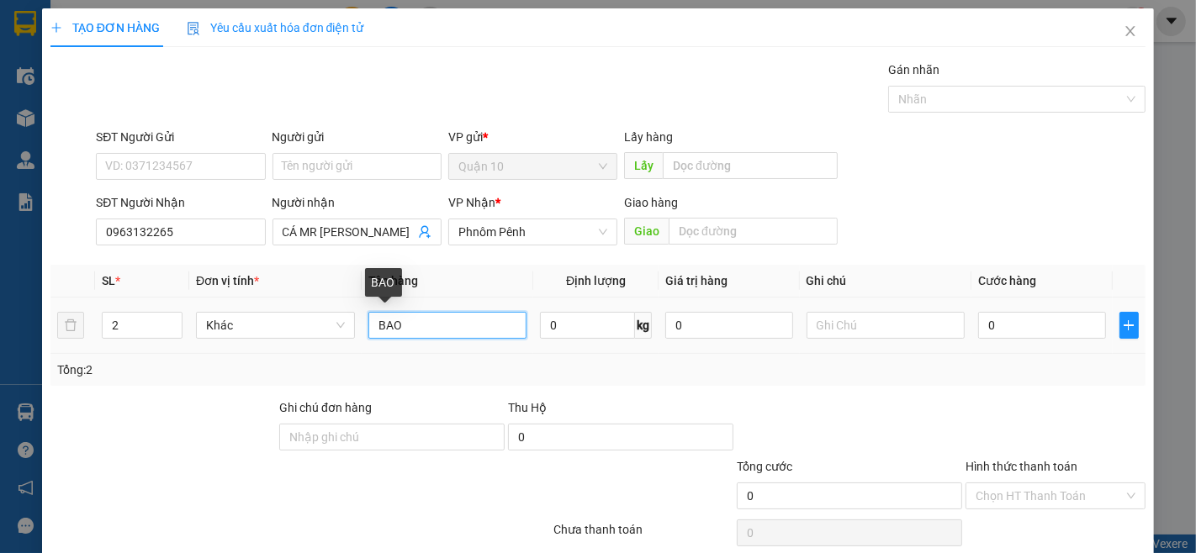
click at [477, 336] on input "BAO" at bounding box center [447, 325] width 159 height 27
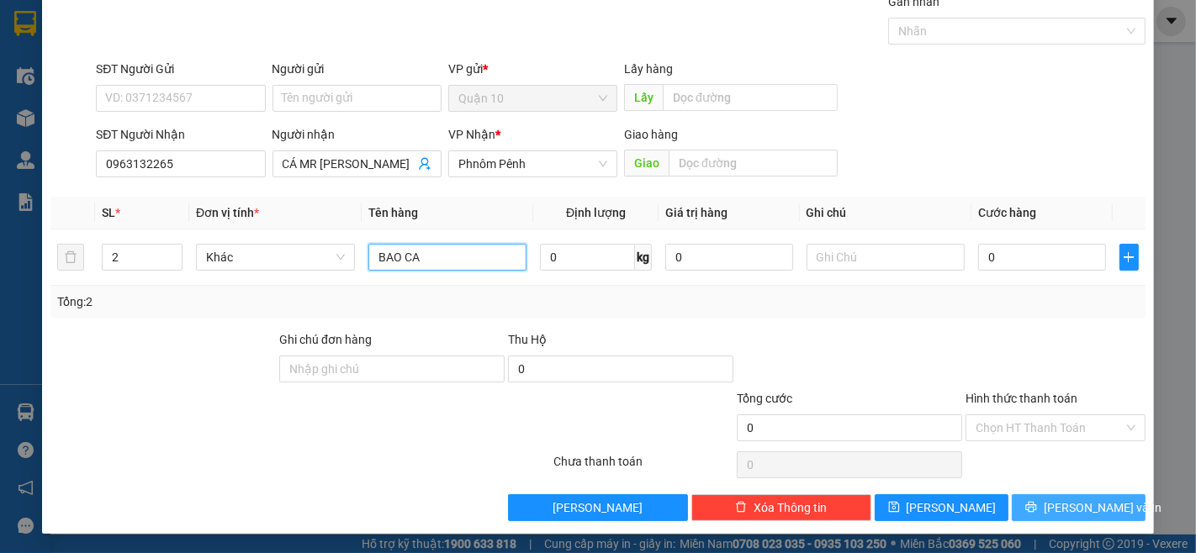
type input "BAO CA"
click at [1037, 495] on button "[PERSON_NAME] và In" at bounding box center [1079, 508] width 134 height 27
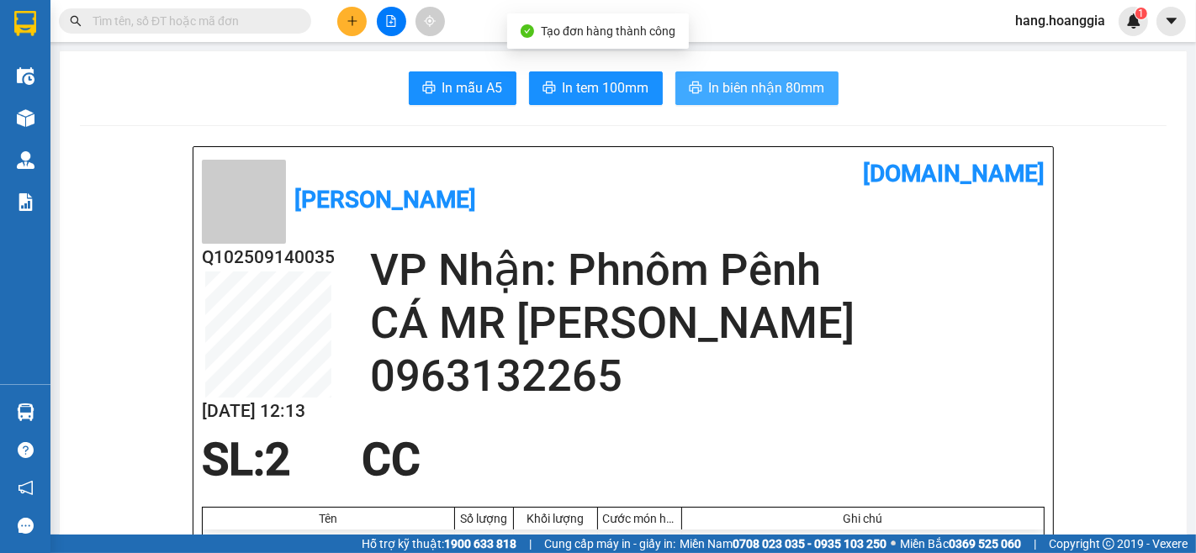
click at [791, 94] on span "In biên nhận 80mm" at bounding box center [767, 87] width 116 height 21
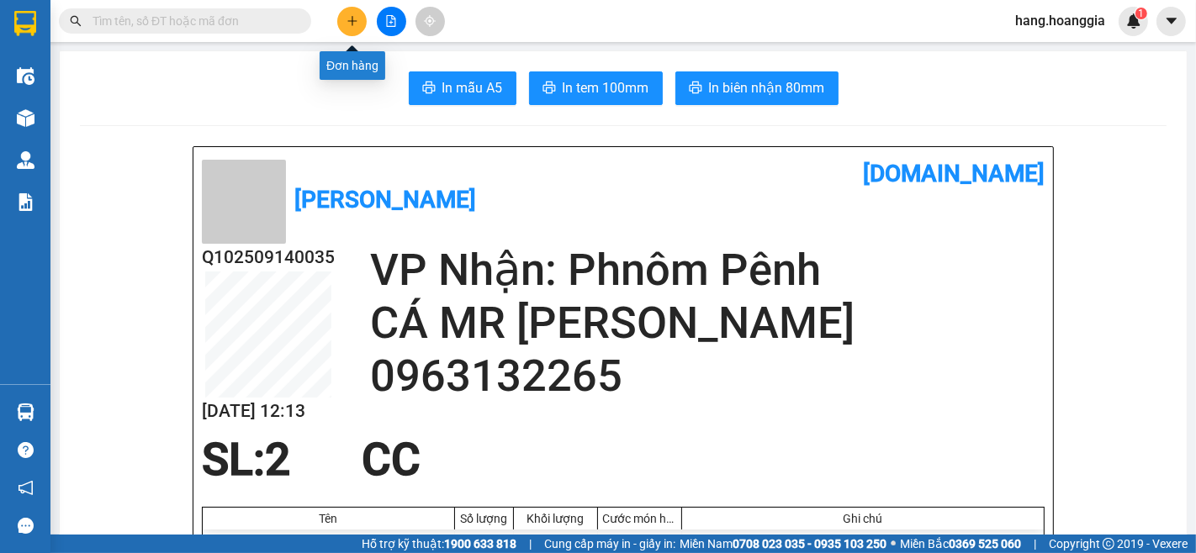
click at [365, 28] on button at bounding box center [351, 21] width 29 height 29
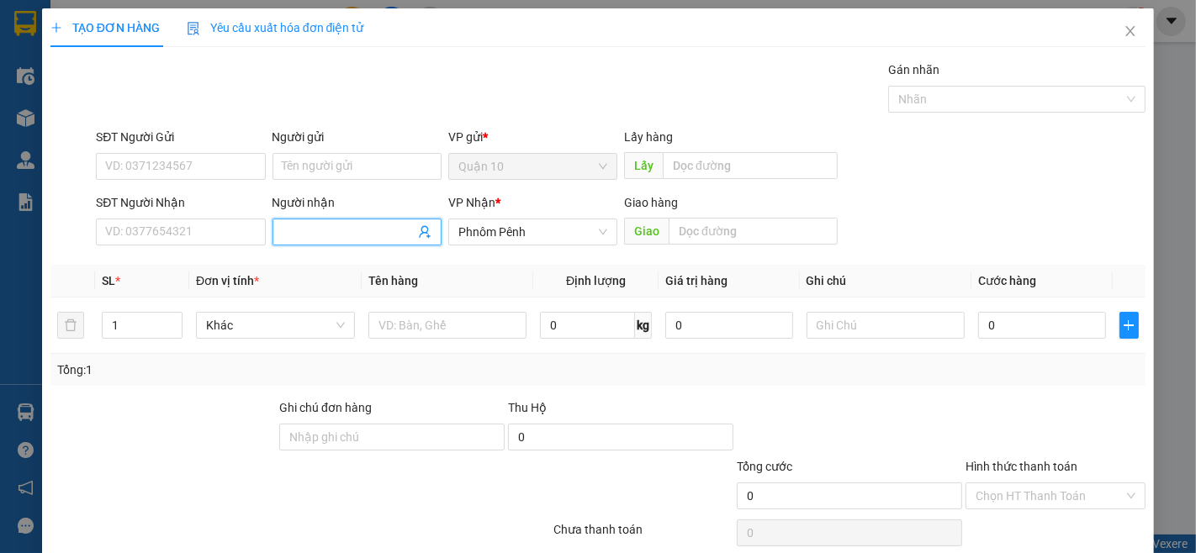
click at [335, 237] on input "Người nhận" at bounding box center [349, 232] width 132 height 19
type input "TUNG 444"
click at [389, 251] on div "4446303 TÙNG 4444 - 0716234444" at bounding box center [352, 266] width 167 height 34
click at [383, 220] on span "TUNG 444" at bounding box center [357, 232] width 169 height 27
click at [412, 275] on div "TÙNG 4444 - 0716234444" at bounding box center [352, 265] width 167 height 27
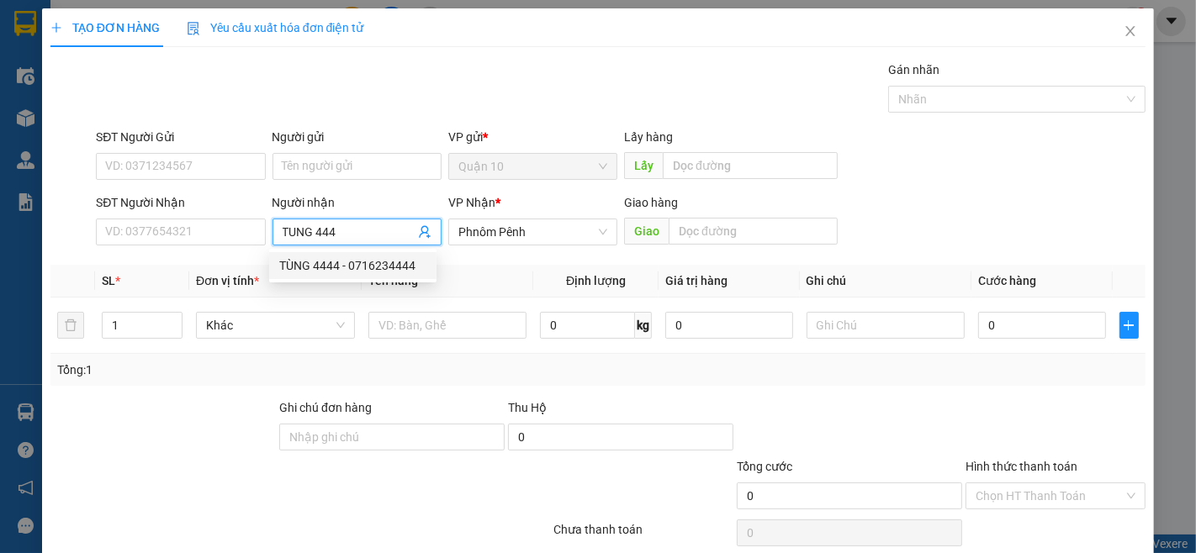
type input "0716234444"
type input "TÙNG 4444"
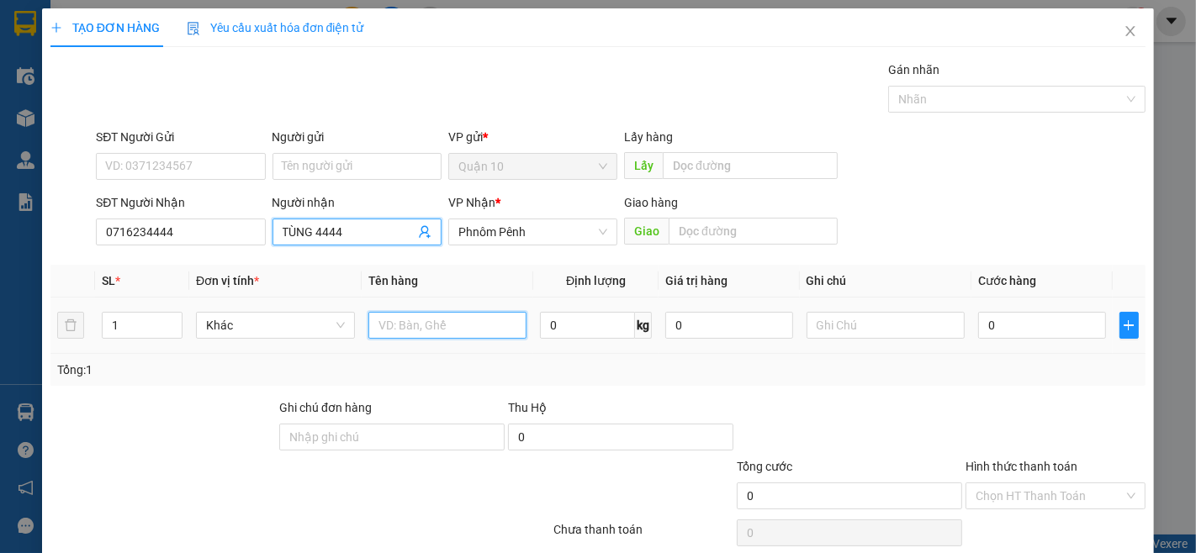
click at [437, 330] on input "text" at bounding box center [447, 325] width 159 height 27
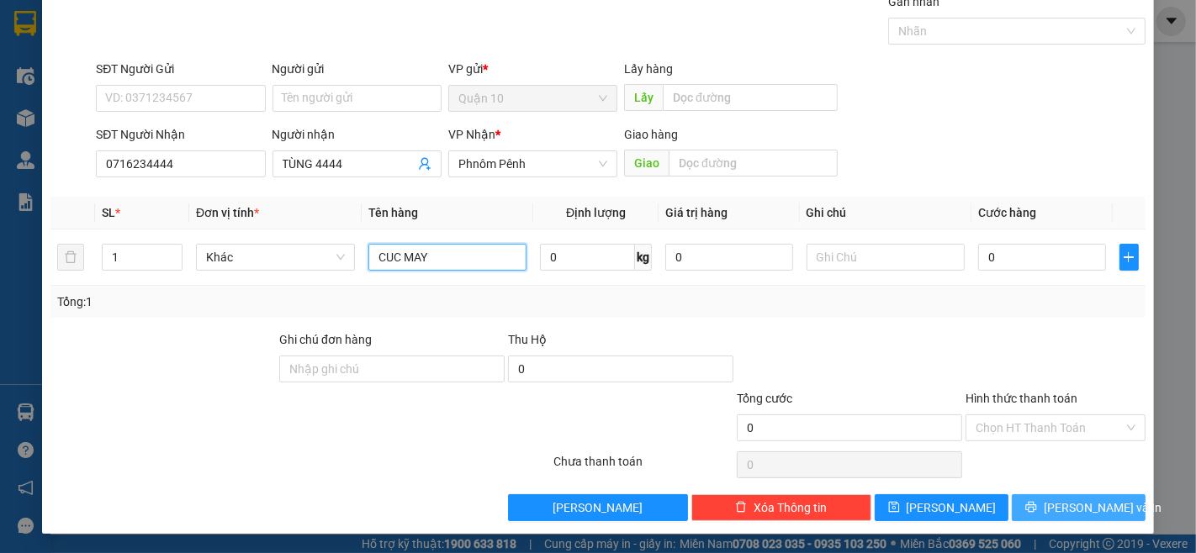
type input "CUC MAY"
drag, startPoint x: 1111, startPoint y: 501, endPoint x: 1062, endPoint y: 535, distance: 60.0
click at [1105, 501] on button "[PERSON_NAME] và In" at bounding box center [1079, 508] width 134 height 27
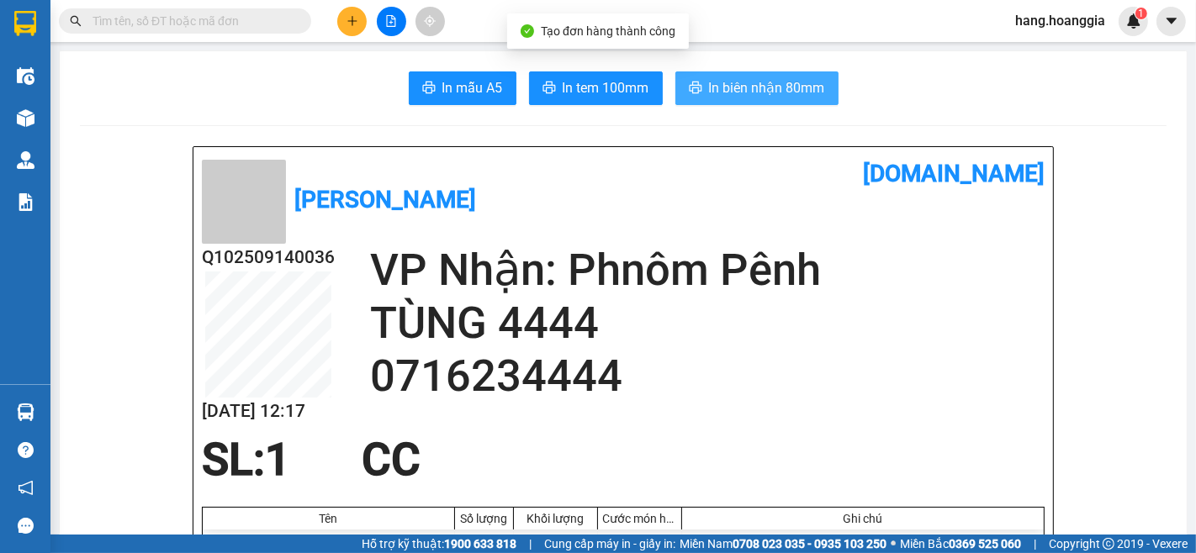
click at [766, 88] on span "In biên nhận 80mm" at bounding box center [767, 87] width 116 height 21
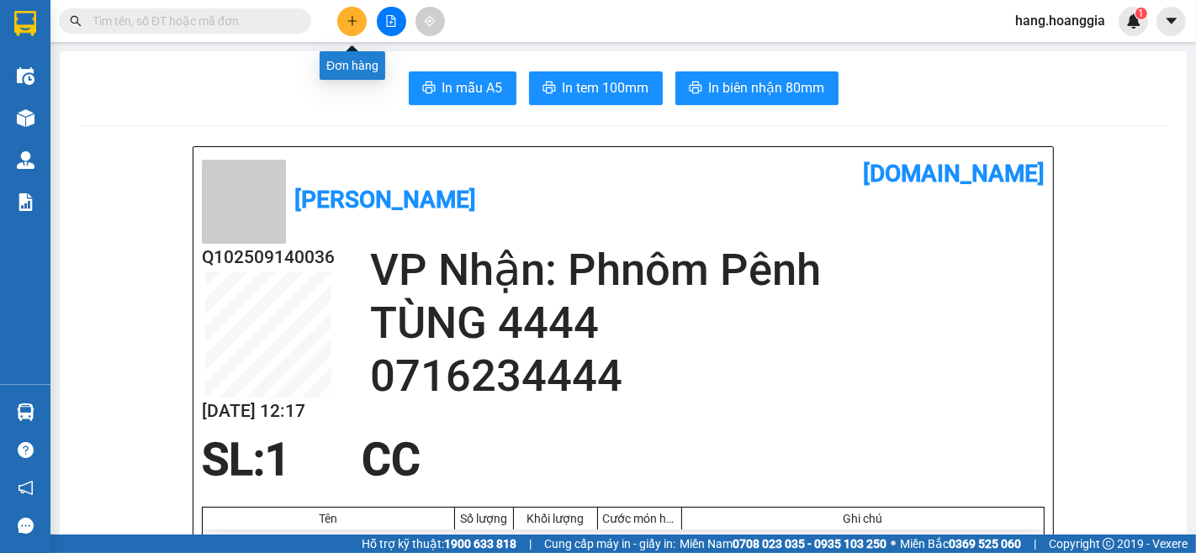
click at [359, 30] on button at bounding box center [351, 21] width 29 height 29
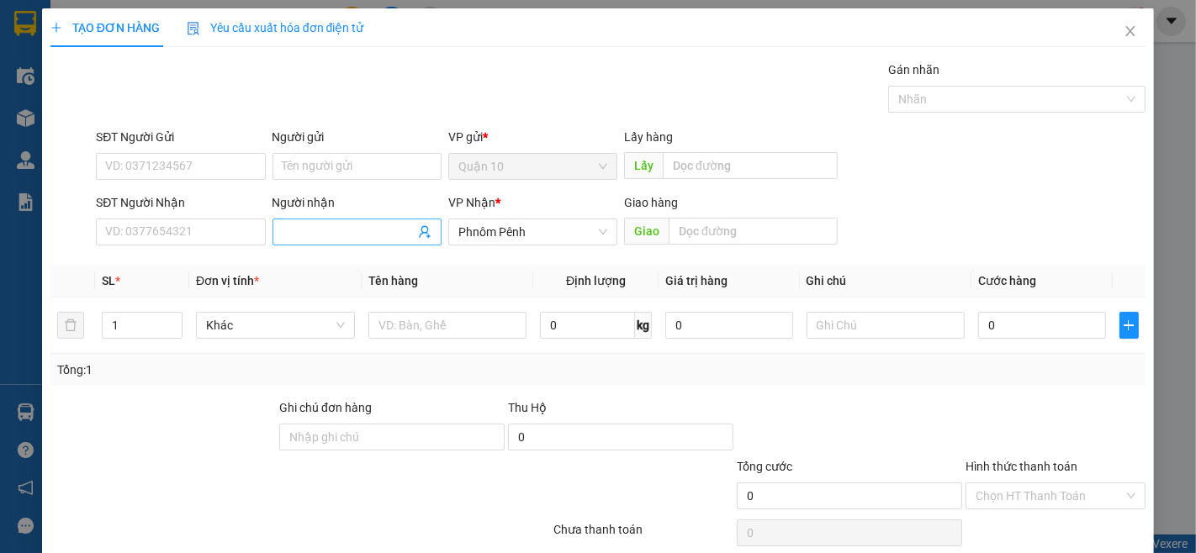
click at [328, 230] on input "Người nhận" at bounding box center [349, 232] width 132 height 19
type input "RA TA NAK"
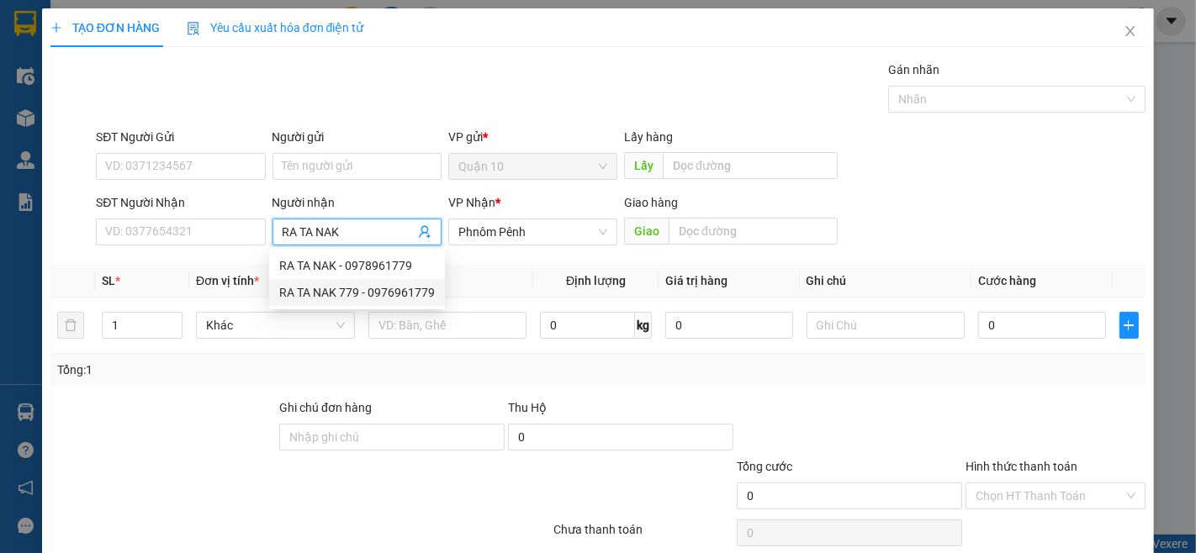
click at [425, 299] on div "RA TA NAK 779 - 0976961779" at bounding box center [357, 292] width 156 height 19
type input "0976961779"
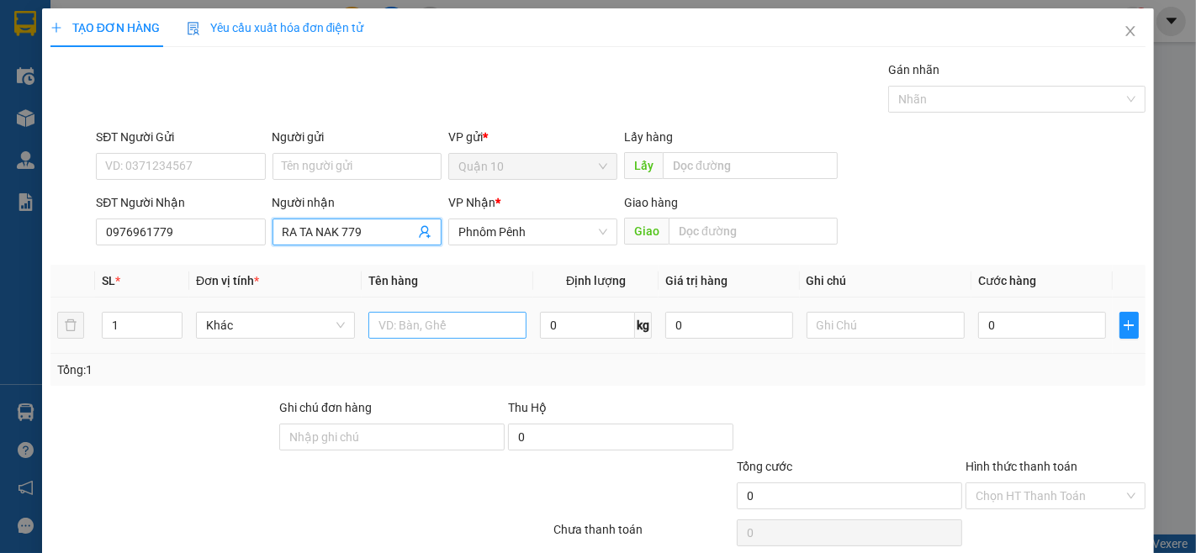
type input "RA TA NAK 779"
drag, startPoint x: 514, startPoint y: 316, endPoint x: 507, endPoint y: 332, distance: 17.3
click at [518, 317] on input "text" at bounding box center [447, 325] width 159 height 27
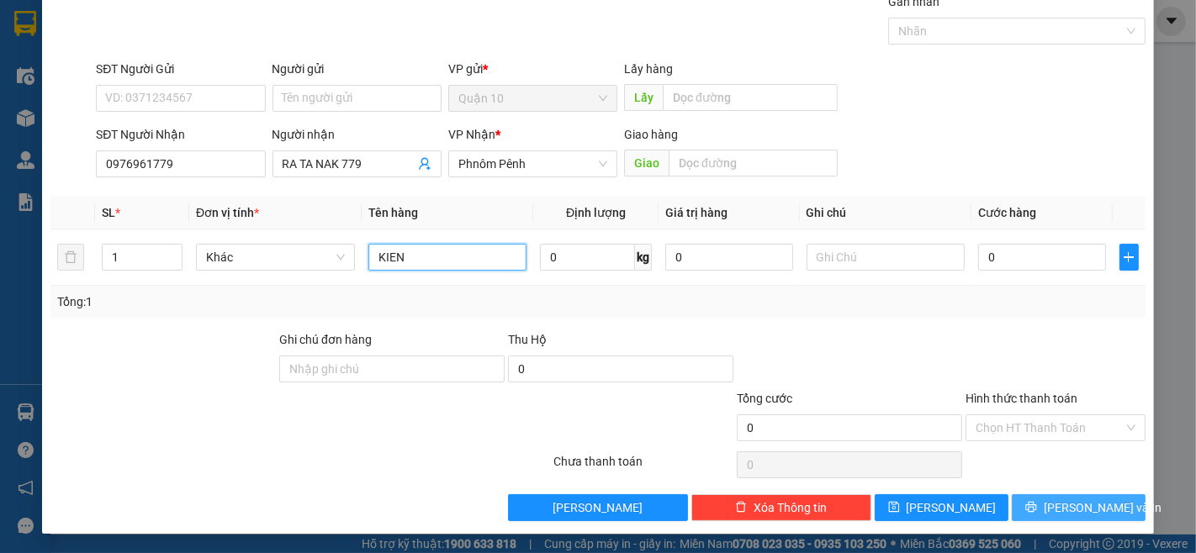
type input "KIEN"
drag, startPoint x: 1094, startPoint y: 498, endPoint x: 1085, endPoint y: 553, distance: 55.5
click at [1087, 527] on div "TẠO ĐƠN HÀNG Yêu cầu xuất hóa đơn điện tử Transit Pickup Surcharge Ids Transit …" at bounding box center [598, 237] width 1112 height 594
click at [1071, 514] on span "[PERSON_NAME] và In" at bounding box center [1103, 508] width 118 height 19
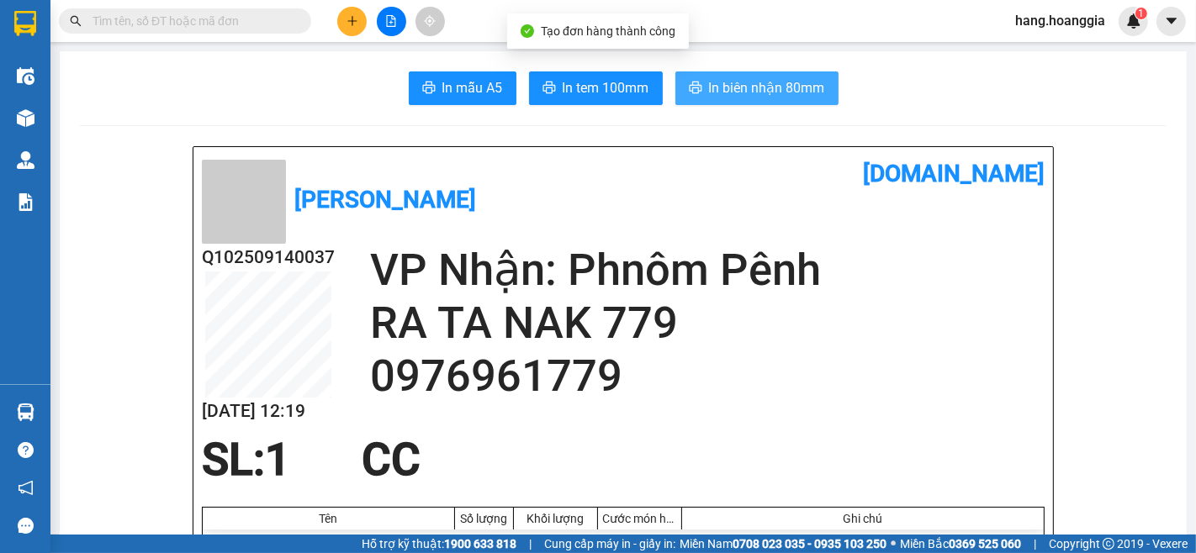
click at [770, 80] on span "In biên nhận 80mm" at bounding box center [767, 87] width 116 height 21
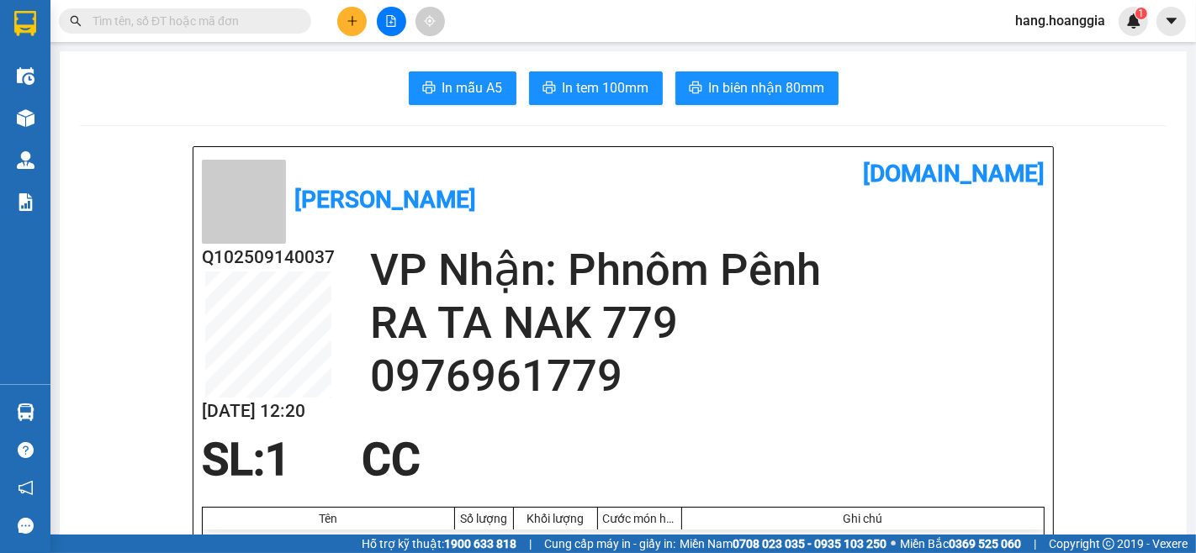
drag, startPoint x: 442, startPoint y: 231, endPoint x: 472, endPoint y: 225, distance: 30.2
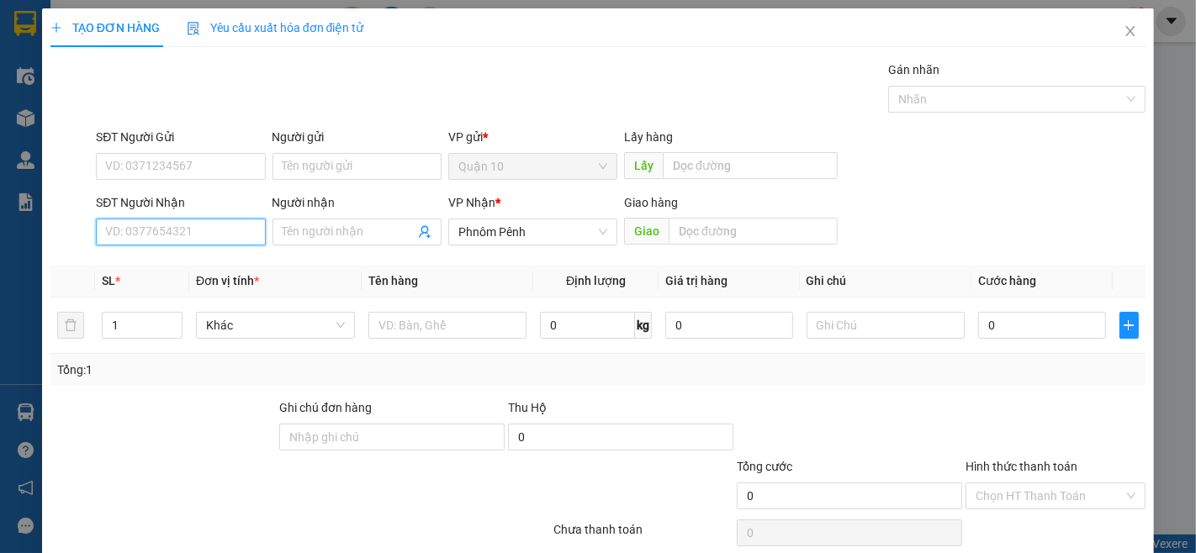
drag, startPoint x: 141, startPoint y: 220, endPoint x: 129, endPoint y: 241, distance: 23.8
click at [135, 224] on input "SĐT Người Nhận" at bounding box center [180, 232] width 169 height 27
type input "070227229"
click at [188, 259] on div "070227229 - [PERSON_NAME]" at bounding box center [184, 266] width 159 height 19
type input "[PERSON_NAME]"
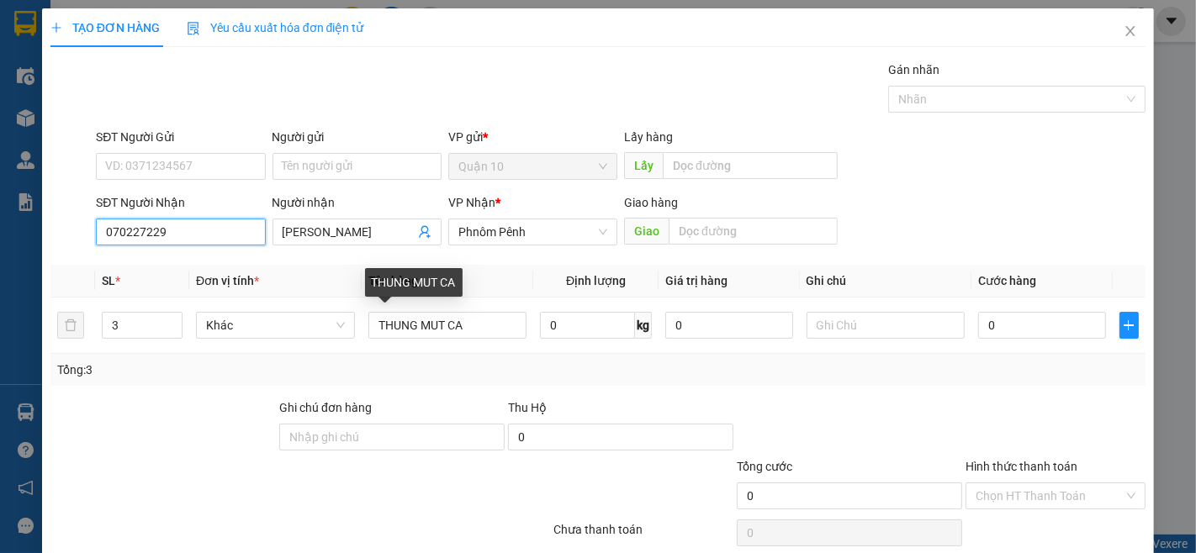
scroll to position [68, 0]
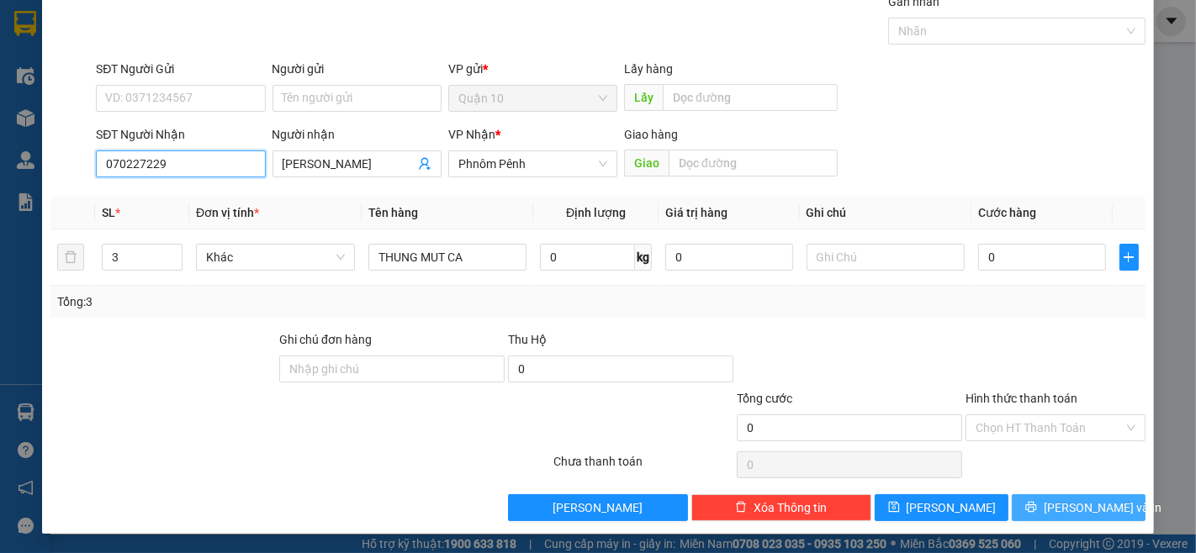
type input "070227229"
click at [1110, 507] on button "[PERSON_NAME] và In" at bounding box center [1079, 508] width 134 height 27
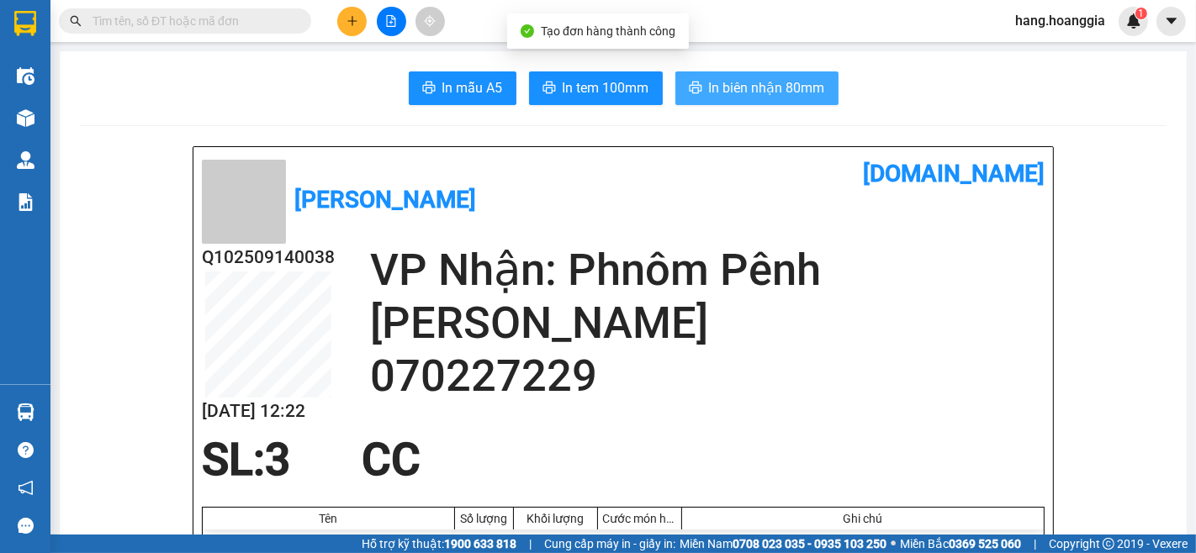
click at [783, 88] on span "In biên nhận 80mm" at bounding box center [767, 87] width 116 height 21
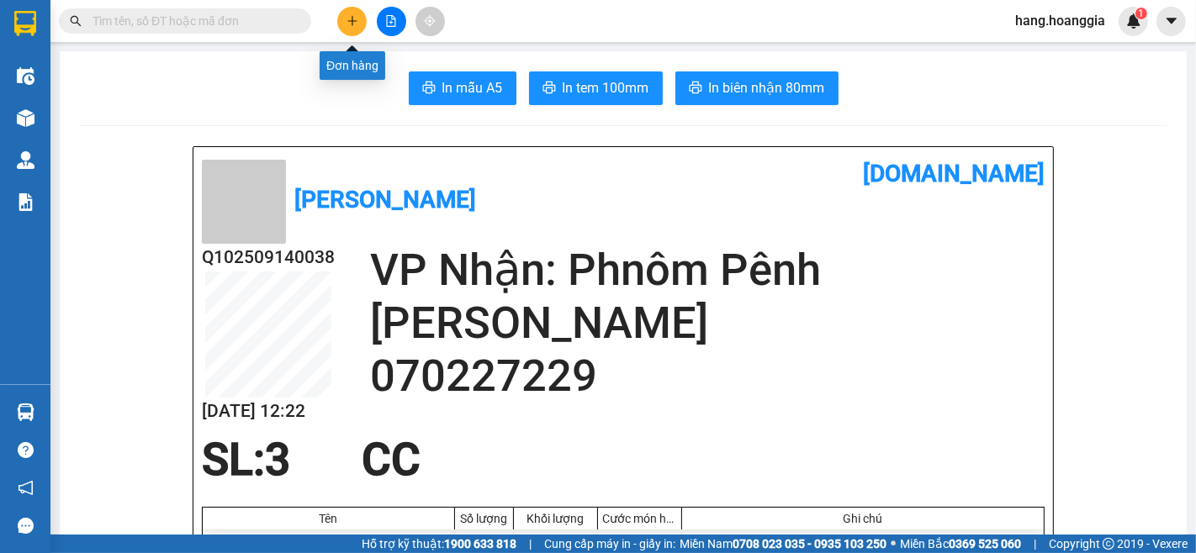
click at [364, 26] on button at bounding box center [351, 21] width 29 height 29
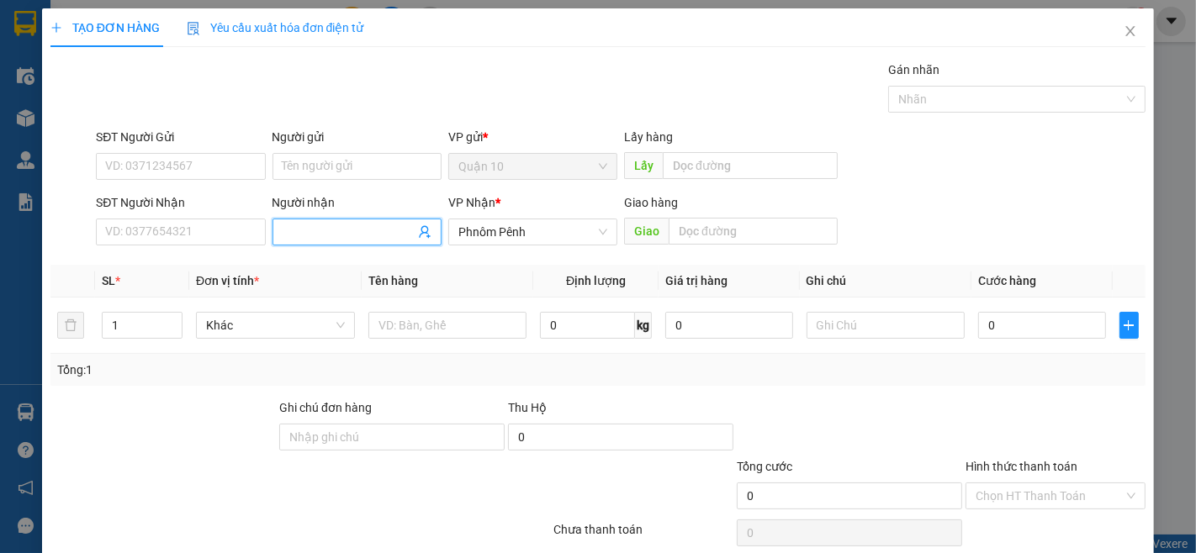
drag, startPoint x: 315, startPoint y: 220, endPoint x: 336, endPoint y: 220, distance: 21.0
click at [323, 220] on span at bounding box center [357, 232] width 169 height 27
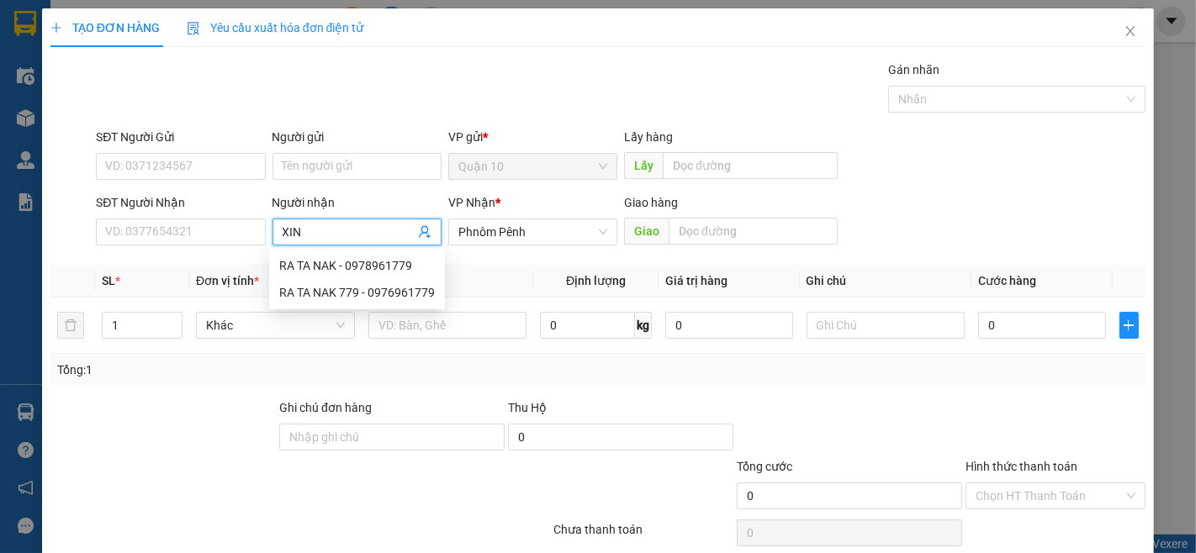
type input "XING"
click at [357, 263] on div "XING - 011504450" at bounding box center [352, 266] width 147 height 19
type input "011504450"
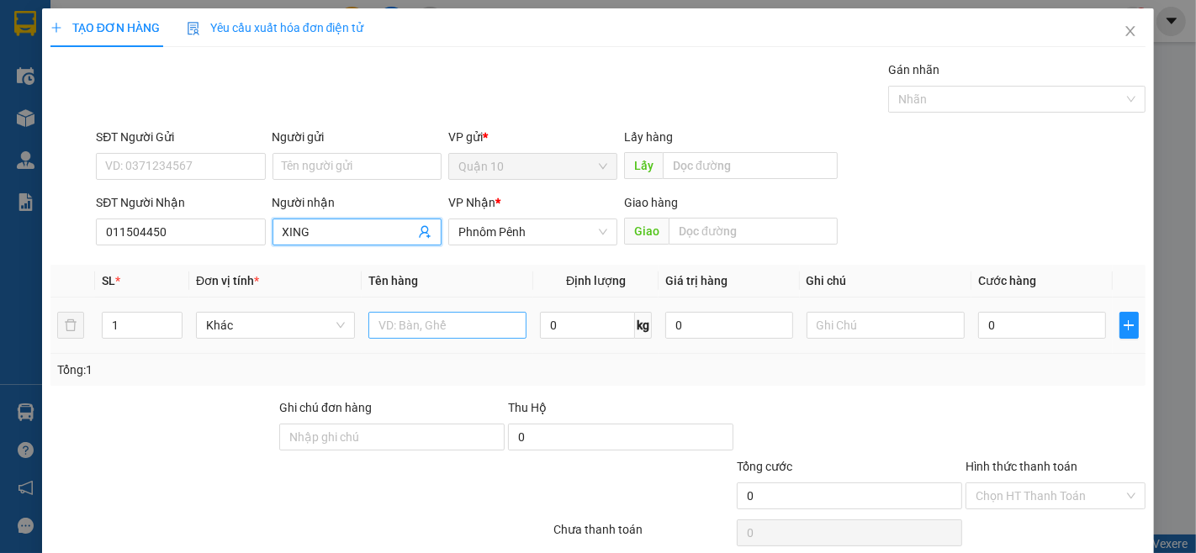
type input "XING"
click at [474, 329] on input "text" at bounding box center [447, 325] width 159 height 27
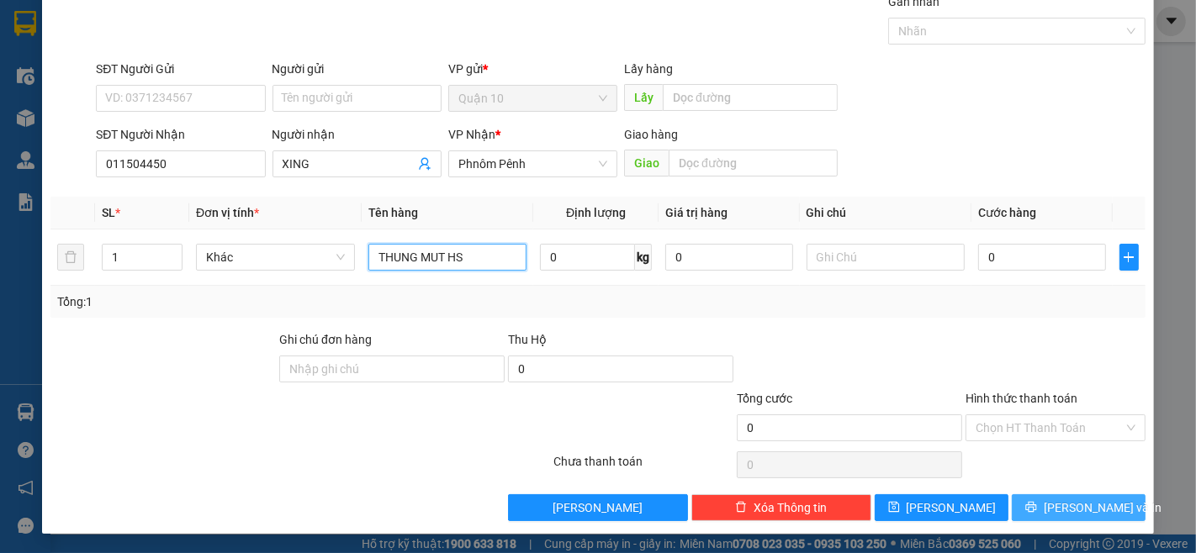
type input "THUNG MUT HS"
click at [1063, 506] on span "[PERSON_NAME] và In" at bounding box center [1103, 508] width 118 height 19
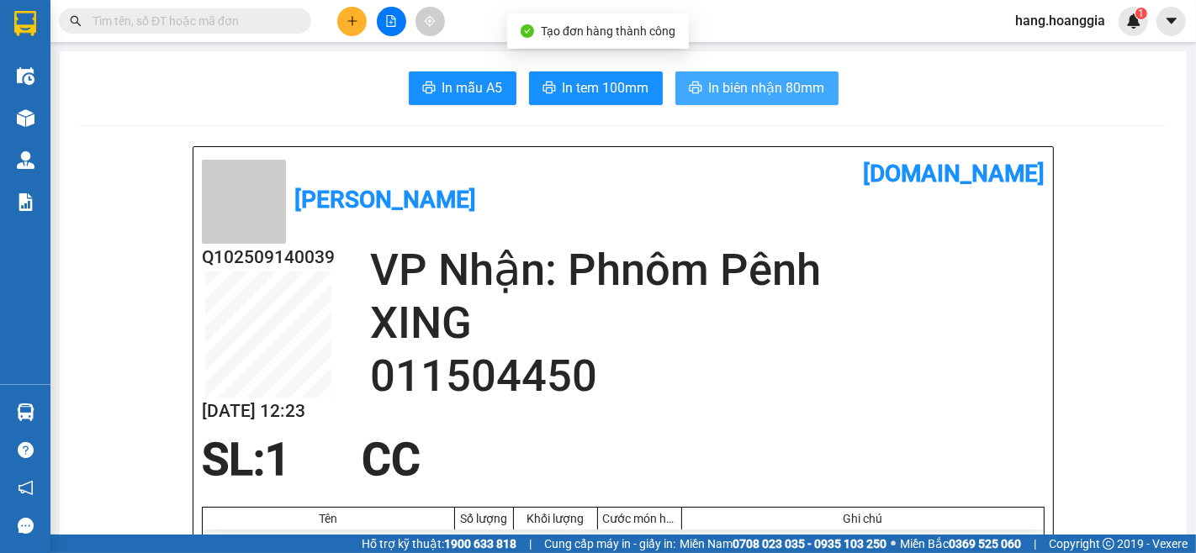
drag, startPoint x: 762, startPoint y: 81, endPoint x: 741, endPoint y: 172, distance: 93.2
click at [762, 82] on span "In biên nhận 80mm" at bounding box center [767, 87] width 116 height 21
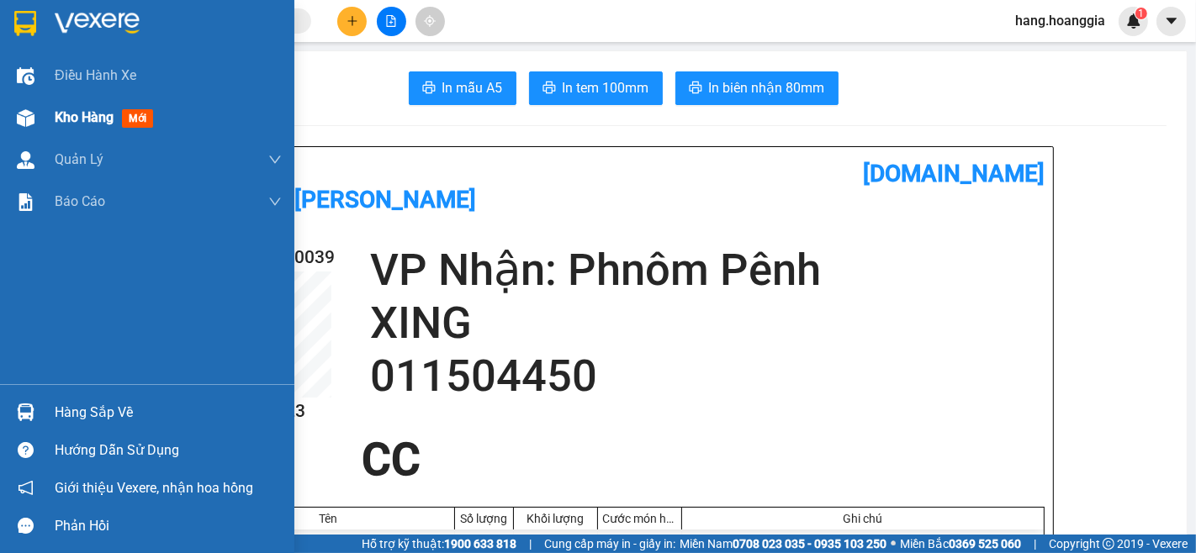
drag, startPoint x: 72, startPoint y: 118, endPoint x: 124, endPoint y: 354, distance: 241.9
click at [77, 131] on div "Kho hàng mới" at bounding box center [168, 118] width 227 height 42
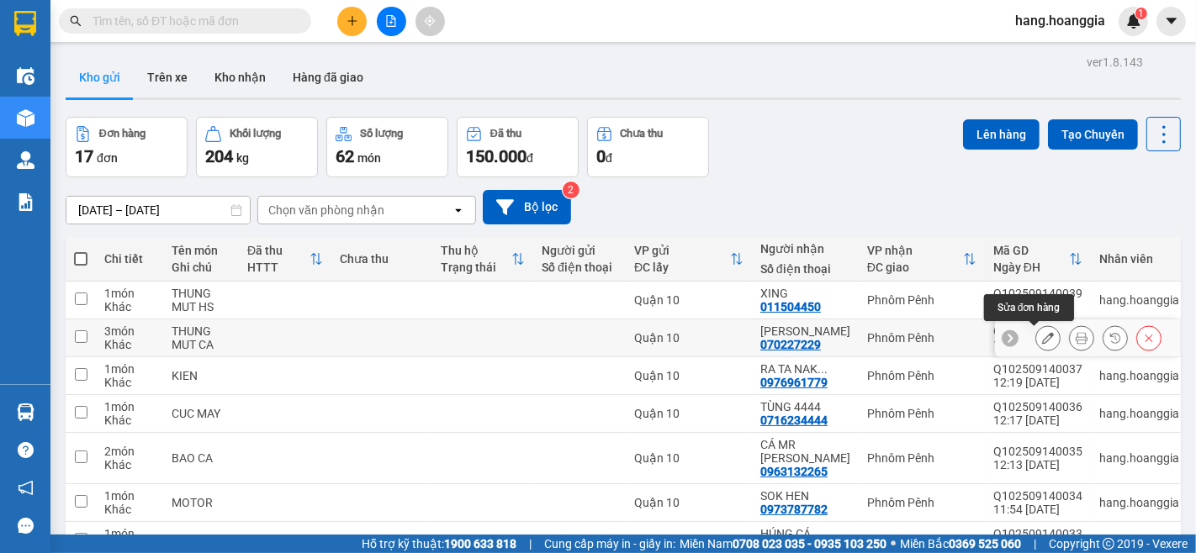
click at [1042, 343] on icon at bounding box center [1048, 338] width 12 height 12
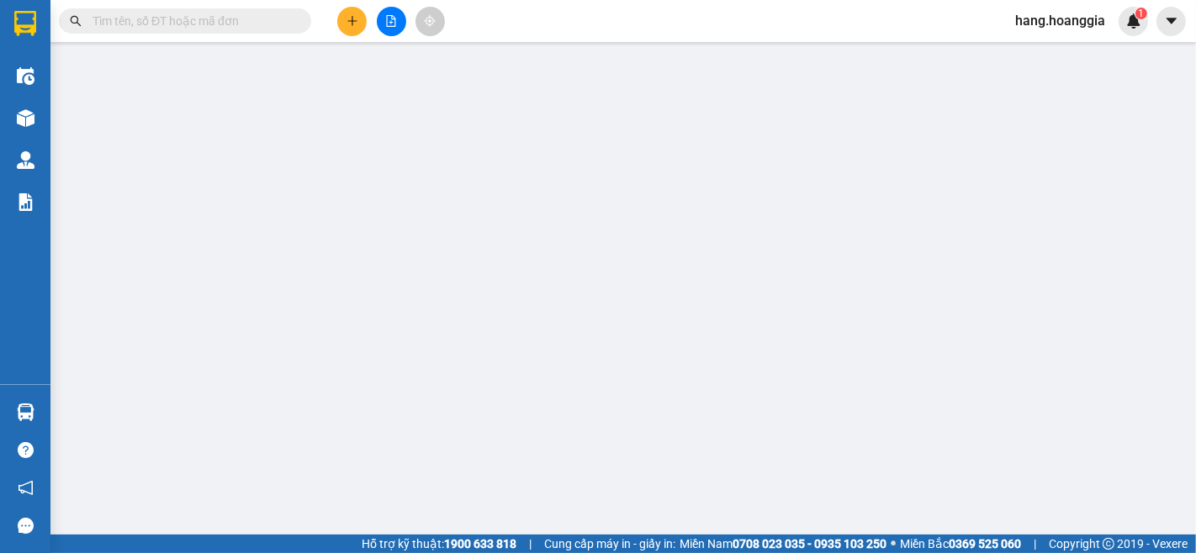
type input "070227229"
type input "[PERSON_NAME]"
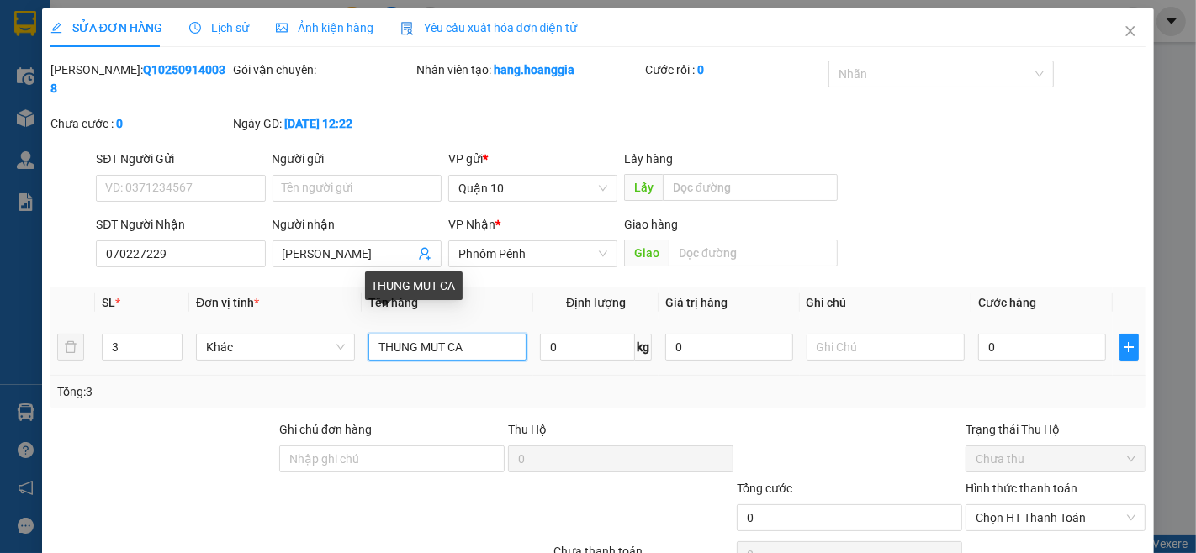
click at [471, 334] on input "THUNG MUT CA" at bounding box center [447, 347] width 159 height 27
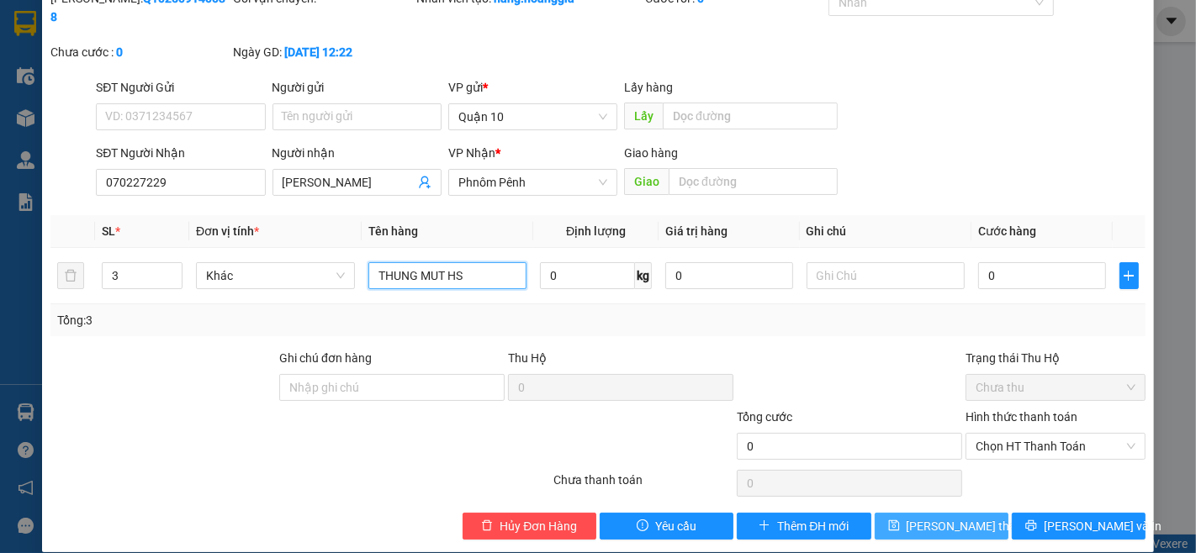
type input "THUNG MUT HS"
click at [948, 517] on span "[PERSON_NAME] thay đổi" at bounding box center [974, 526] width 135 height 19
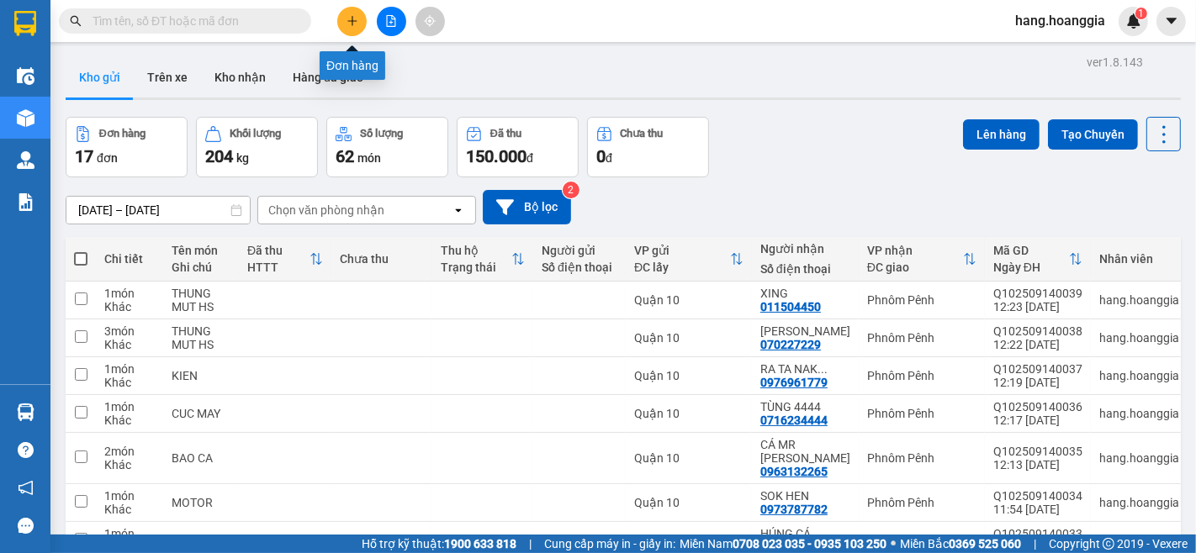
click at [357, 29] on button at bounding box center [351, 21] width 29 height 29
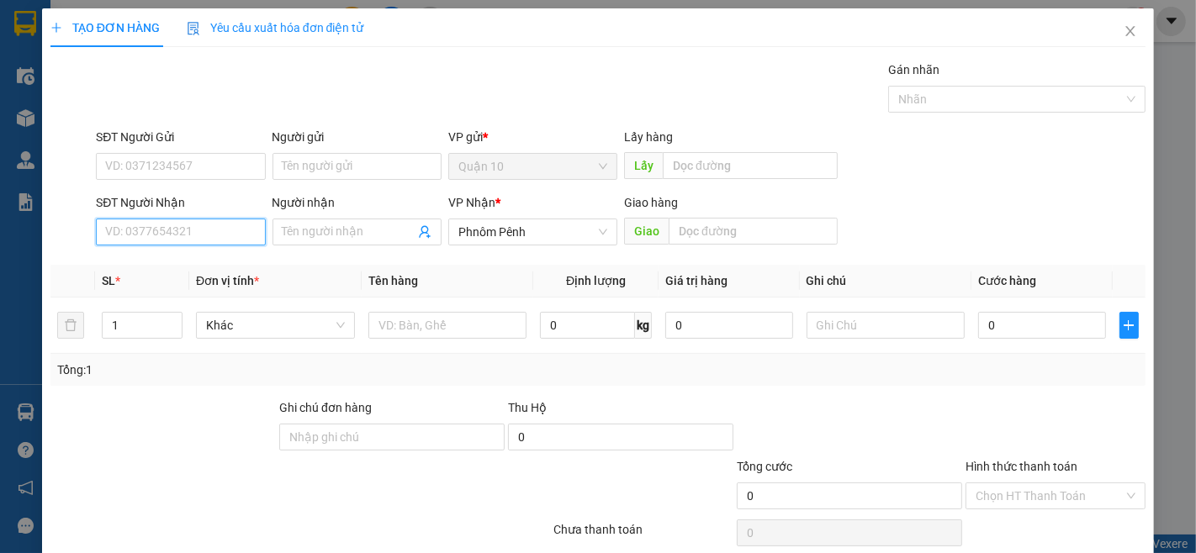
click at [174, 236] on input "SĐT Người Nhận" at bounding box center [180, 232] width 169 height 27
type input "9"
click at [192, 272] on div "095727215" at bounding box center [178, 266] width 147 height 19
type input "095727215"
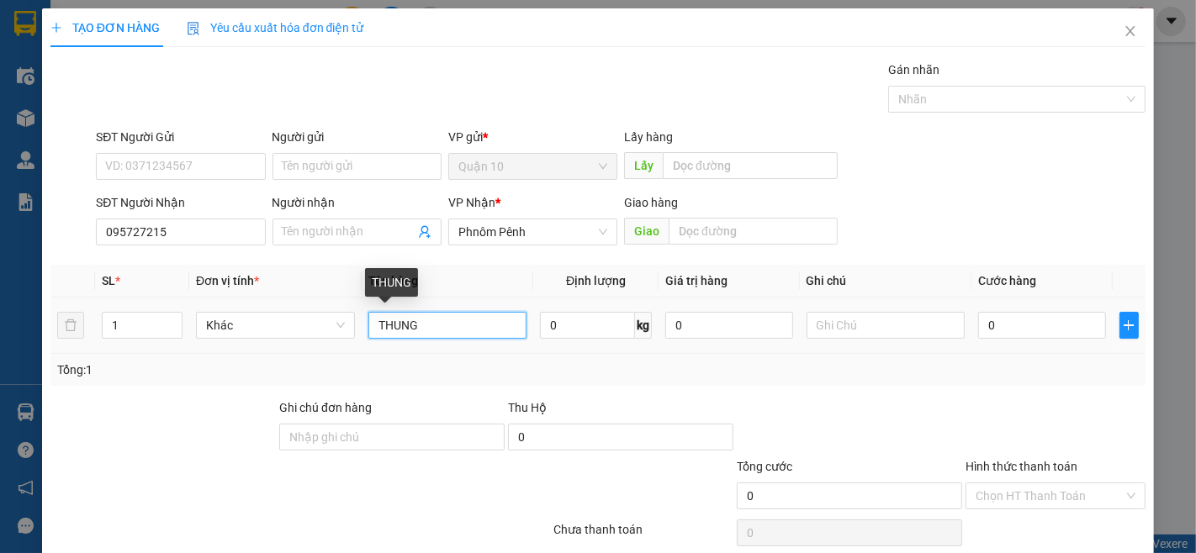
click at [433, 320] on input "THUNG" at bounding box center [447, 325] width 159 height 27
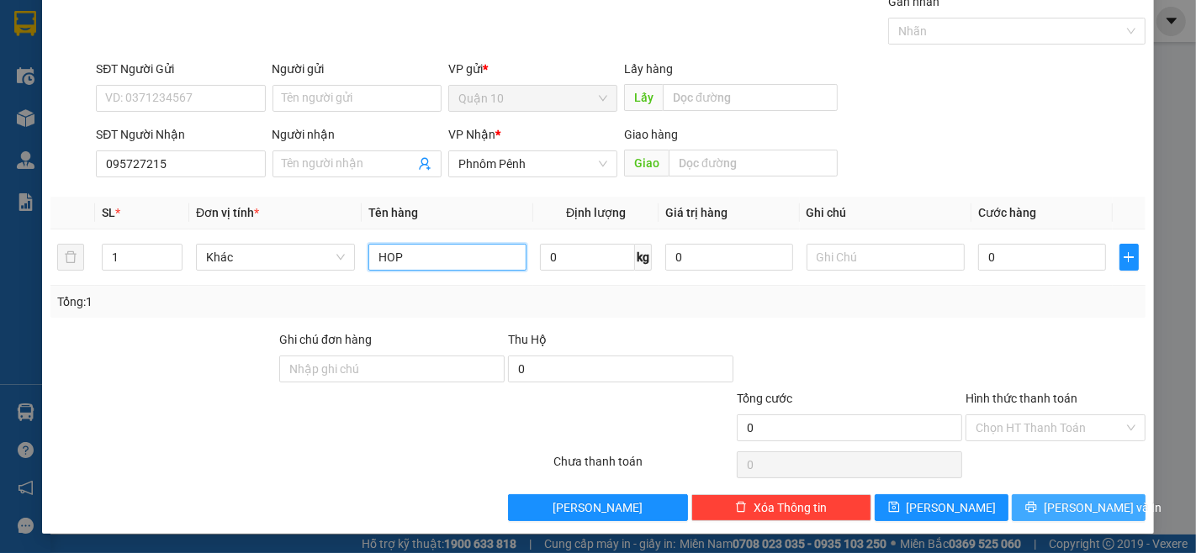
type input "HOP"
drag, startPoint x: 1070, startPoint y: 505, endPoint x: 999, endPoint y: 518, distance: 71.9
click at [1068, 505] on span "[PERSON_NAME] và In" at bounding box center [1103, 508] width 118 height 19
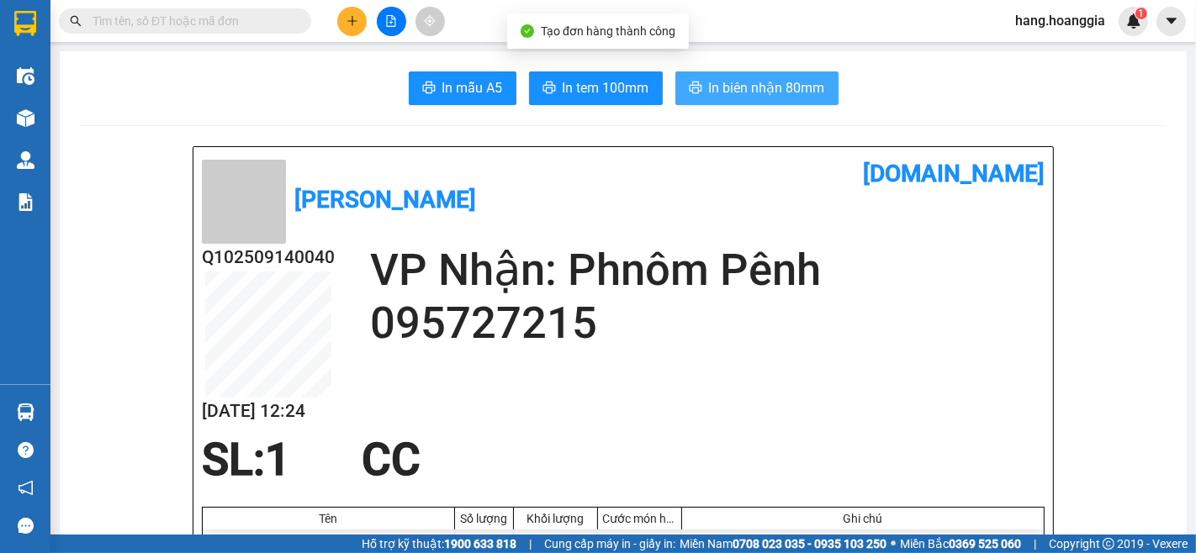
click at [796, 103] on button "In biên nhận 80mm" at bounding box center [756, 88] width 163 height 34
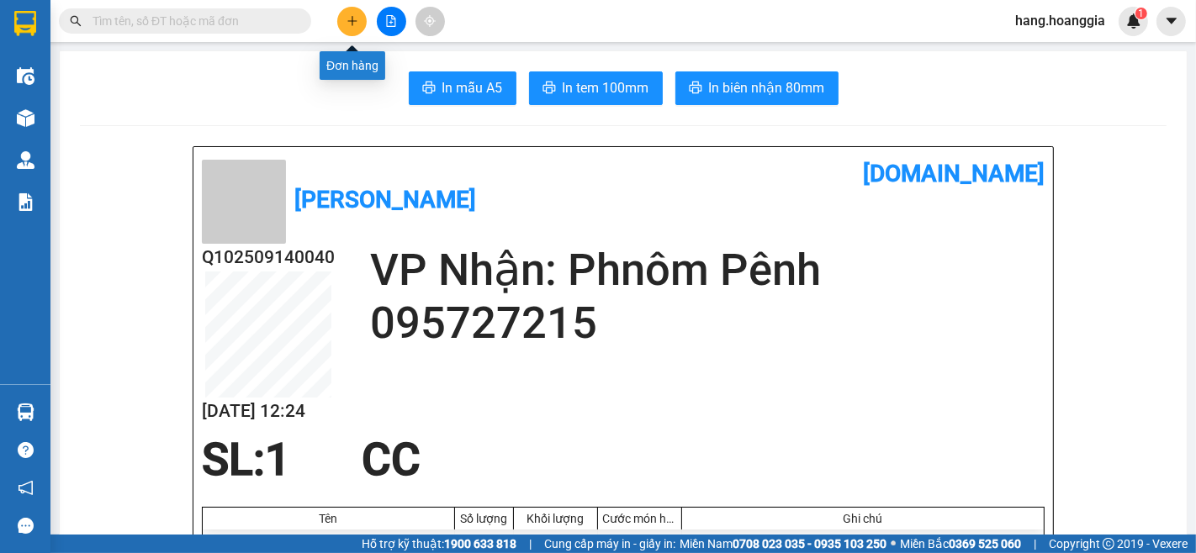
click at [349, 23] on icon "plus" at bounding box center [353, 21] width 12 height 12
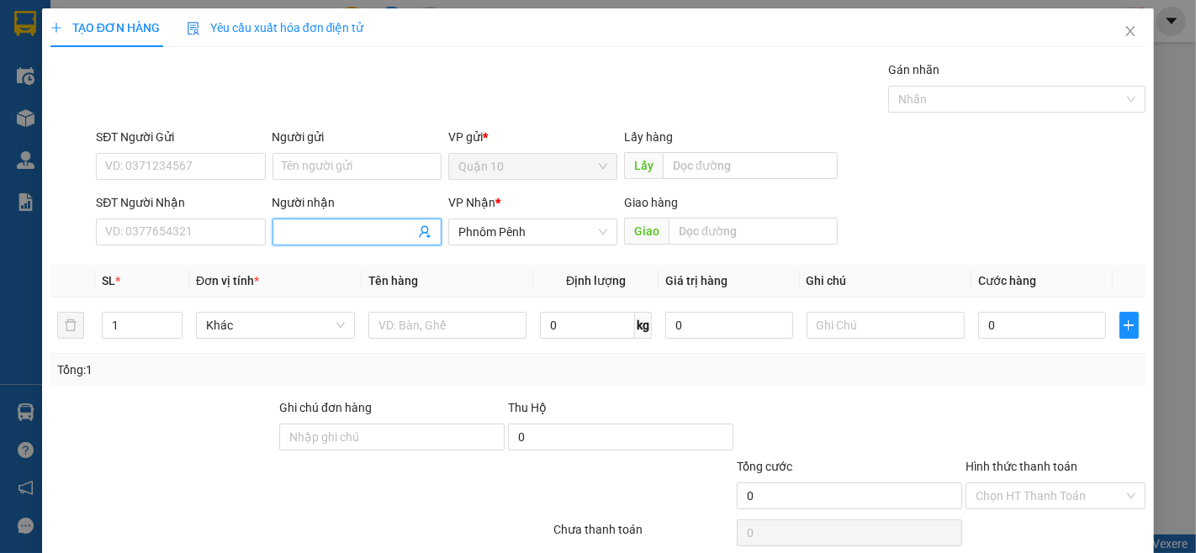
click at [347, 236] on input "Người nhận" at bounding box center [349, 232] width 132 height 19
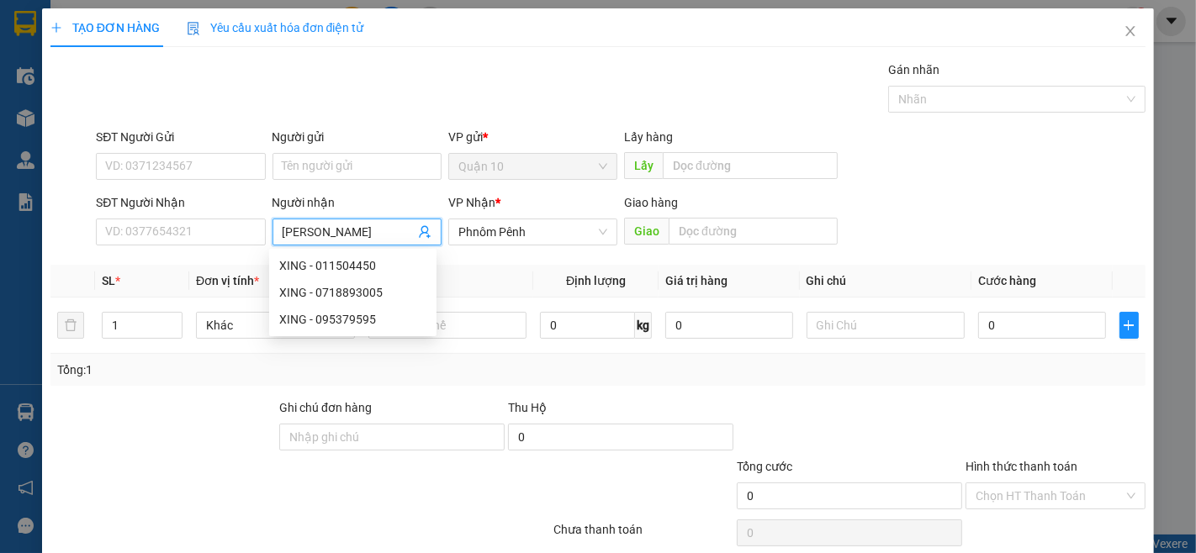
type input "[PERSON_NAME]"
click at [382, 324] on div "[PERSON_NAME] - 0972328886" at bounding box center [362, 319] width 166 height 19
type input "0972328886"
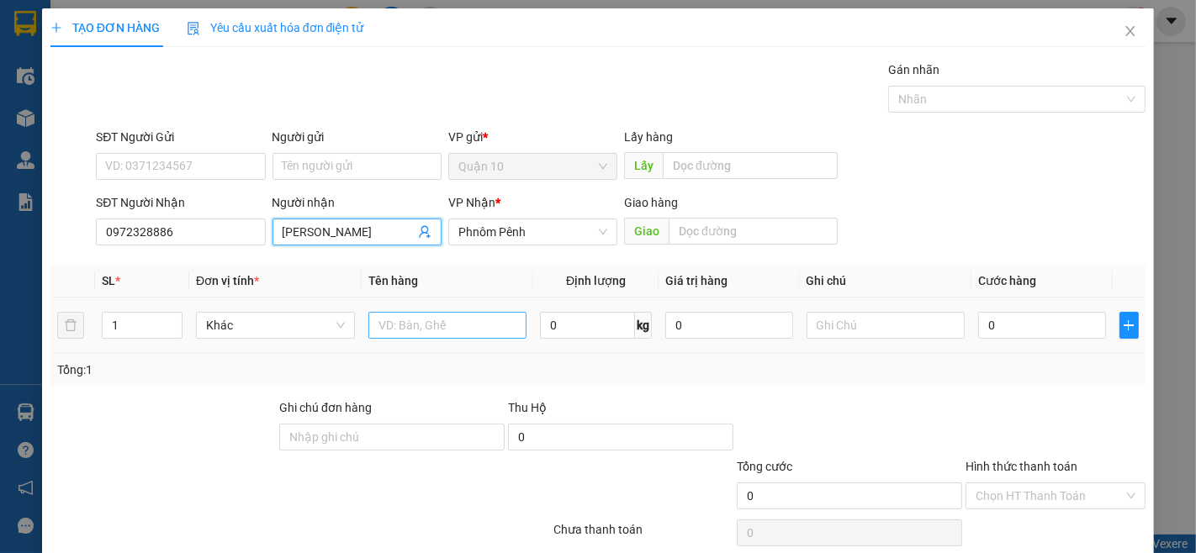
type input "[PERSON_NAME]"
click at [460, 338] on input "text" at bounding box center [447, 325] width 159 height 27
type input "BAO"
click at [171, 322] on icon "up" at bounding box center [173, 322] width 6 height 6
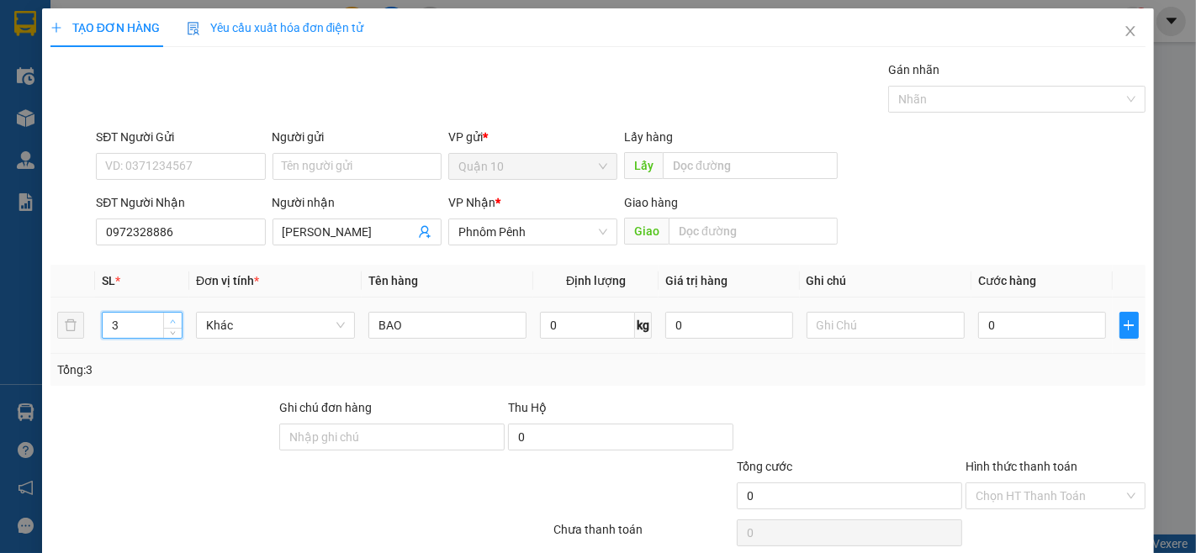
type input "4"
click at [171, 322] on icon "up" at bounding box center [173, 322] width 6 height 6
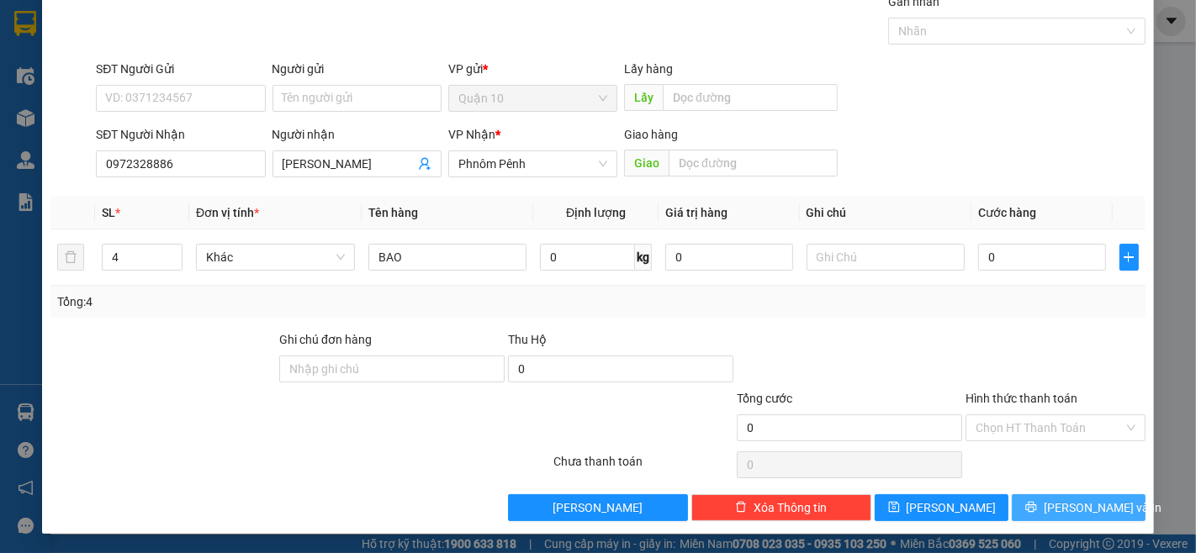
click at [1047, 509] on button "[PERSON_NAME] và In" at bounding box center [1079, 508] width 134 height 27
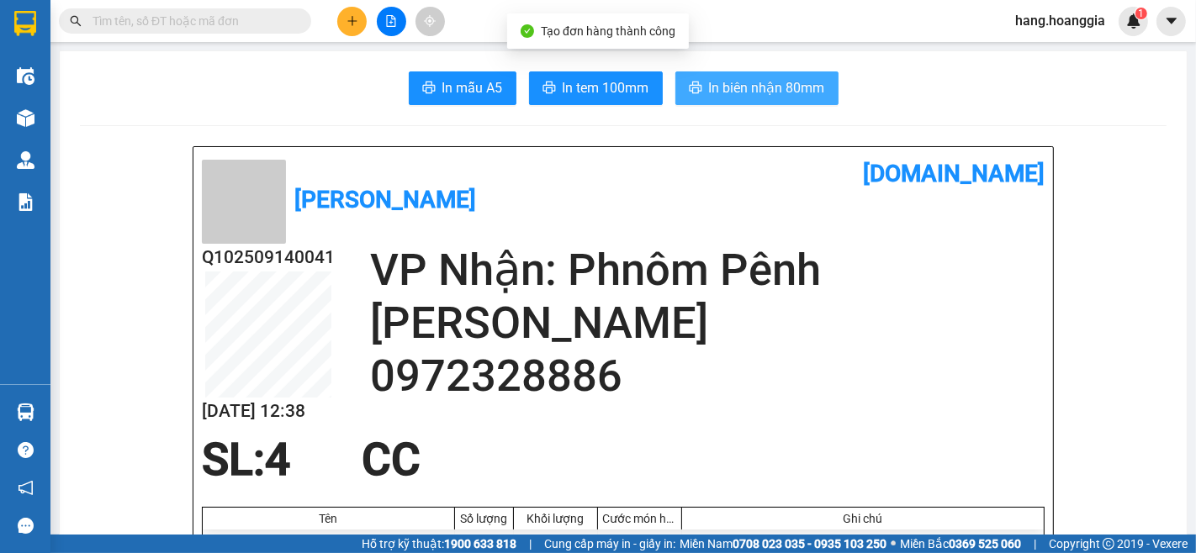
click at [789, 81] on span "In biên nhận 80mm" at bounding box center [767, 87] width 116 height 21
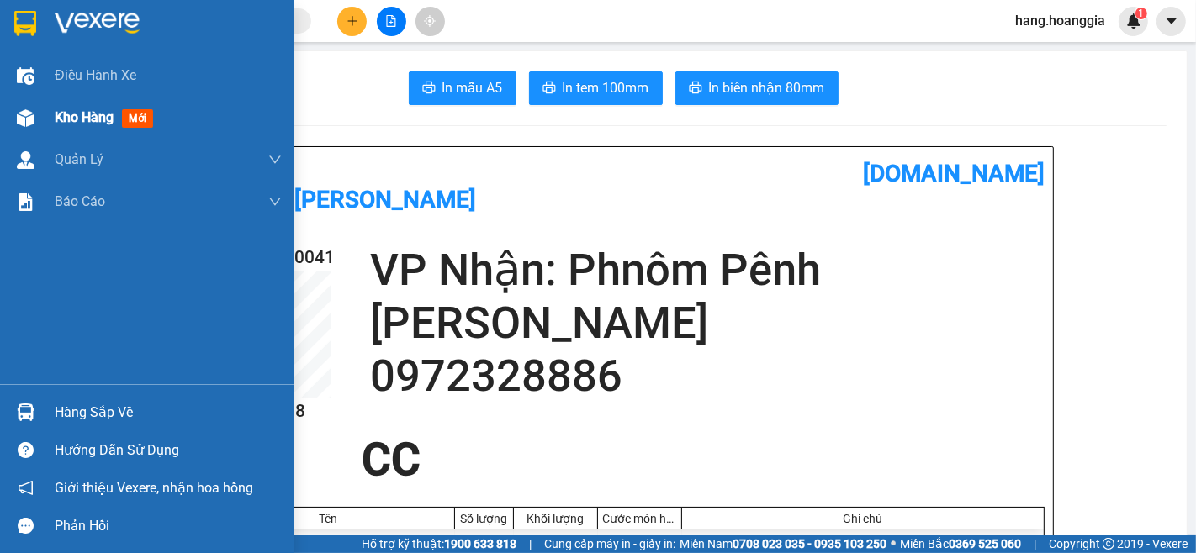
click at [67, 125] on span "Kho hàng" at bounding box center [84, 117] width 59 height 16
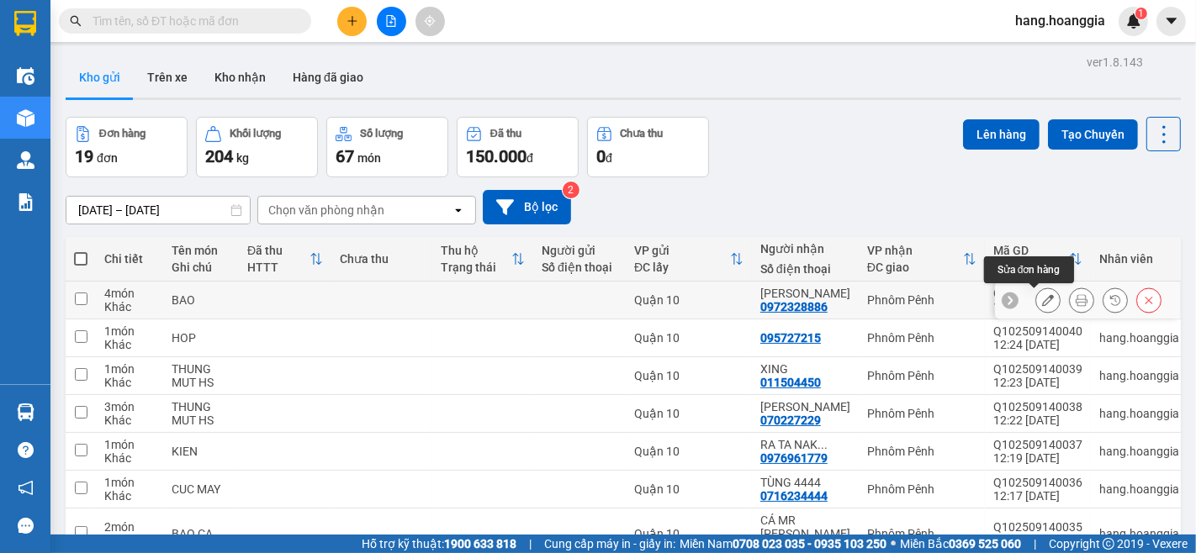
click at [1042, 295] on icon at bounding box center [1048, 300] width 12 height 12
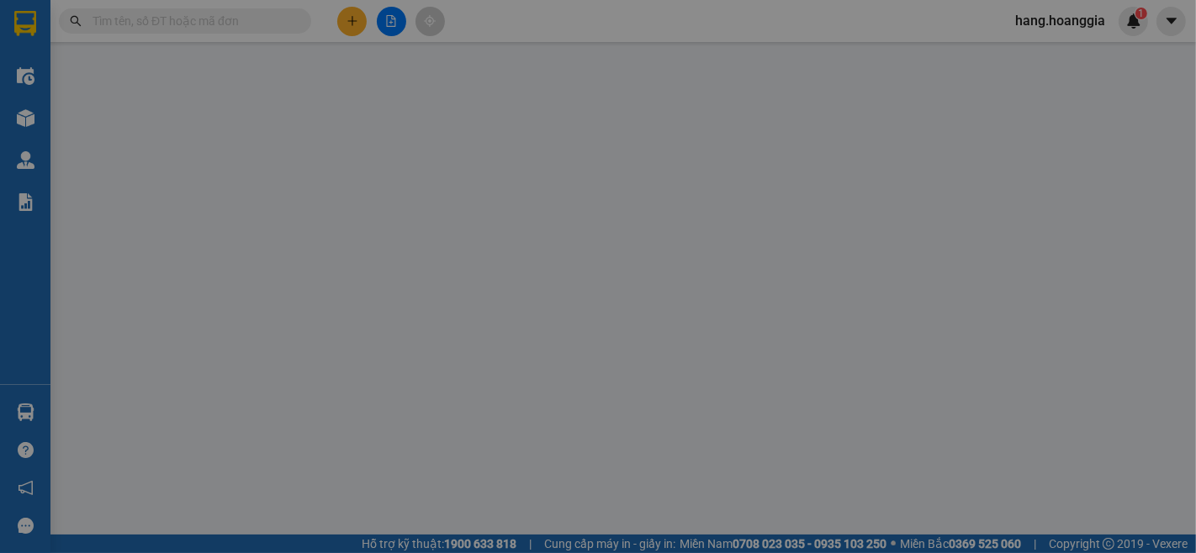
type input "0972328886"
type input "[PERSON_NAME]"
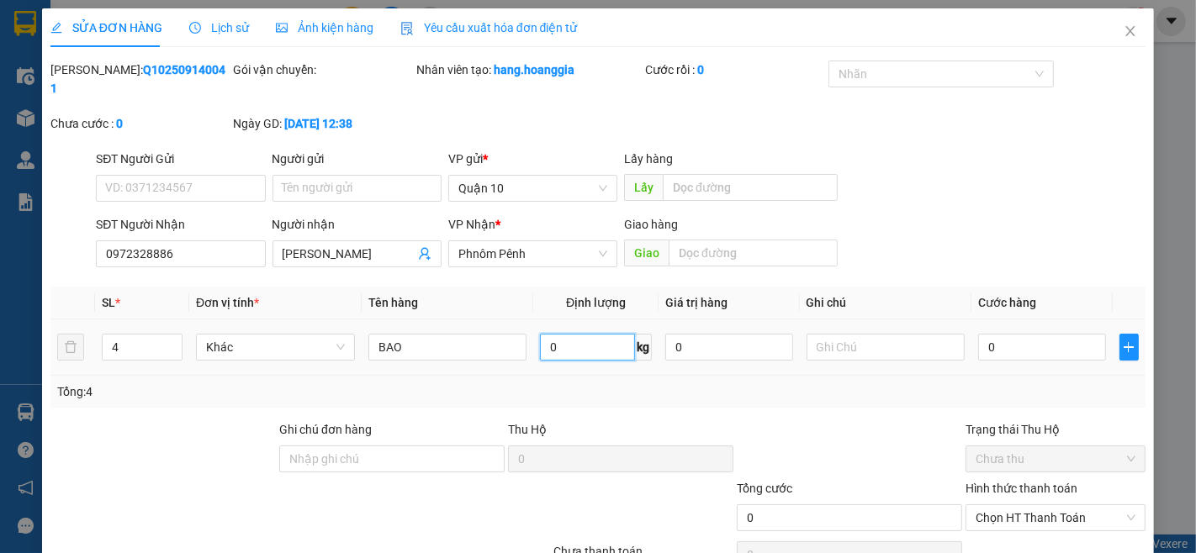
drag, startPoint x: 569, startPoint y: 317, endPoint x: 579, endPoint y: 328, distance: 14.3
click at [569, 334] on input "0" at bounding box center [587, 347] width 95 height 27
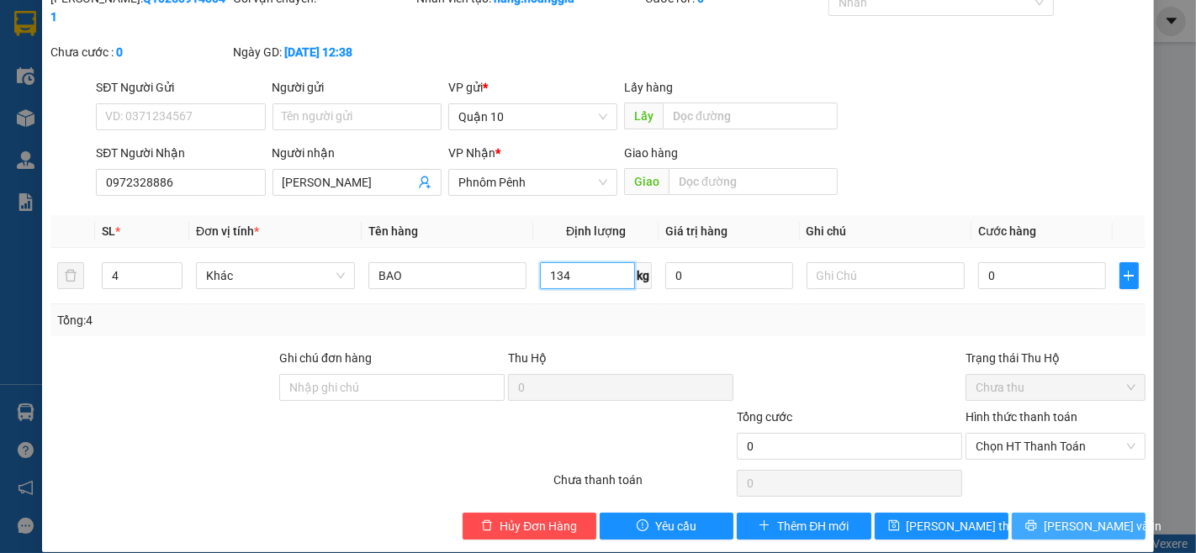
type input "134"
click at [1033, 520] on icon "printer" at bounding box center [1031, 526] width 12 height 12
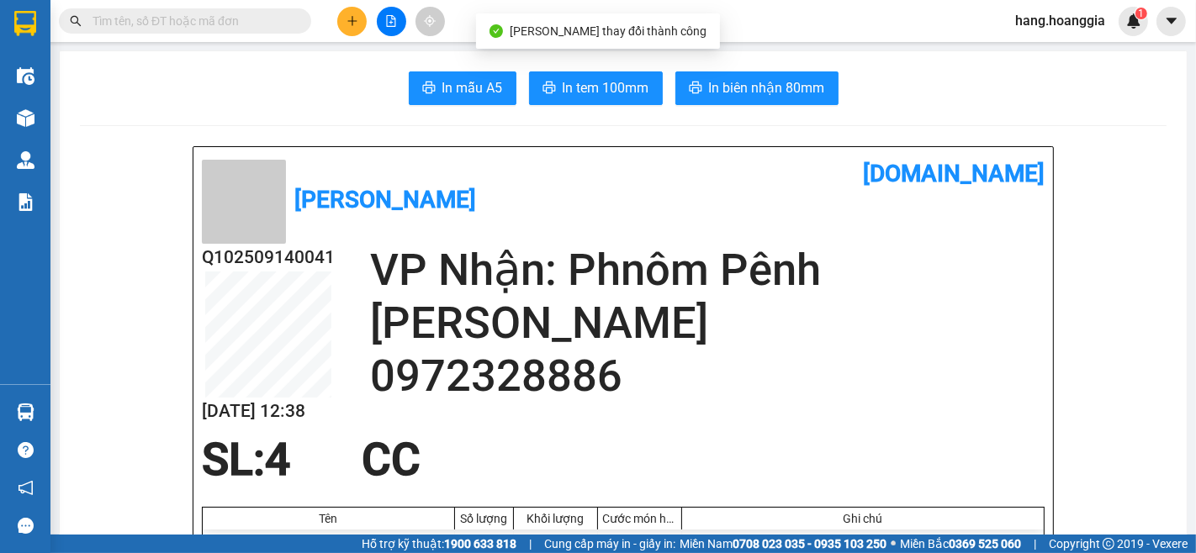
scroll to position [93, 0]
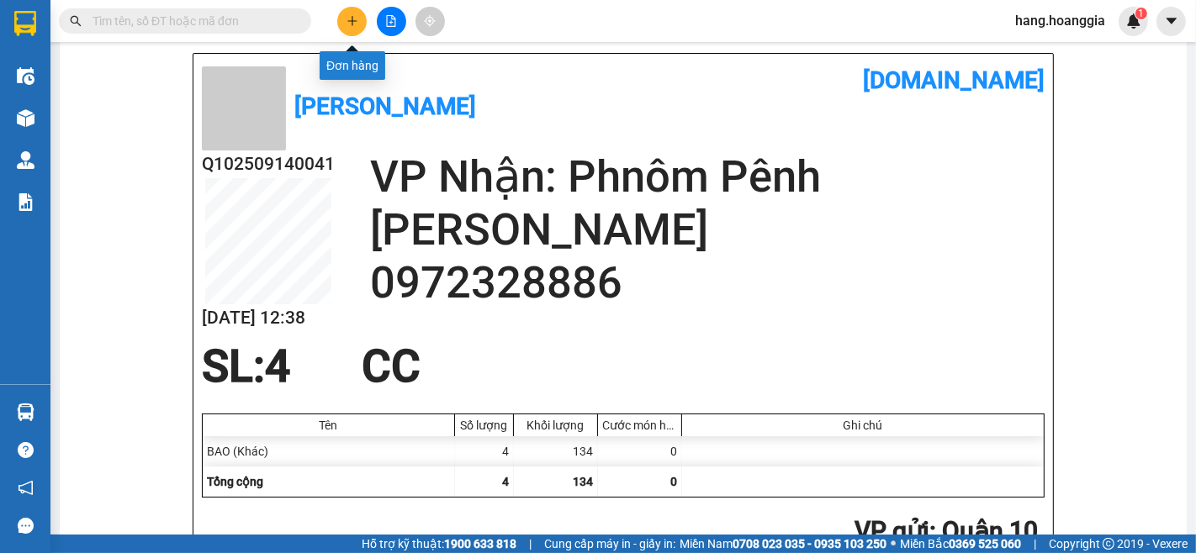
click at [339, 12] on button at bounding box center [351, 21] width 29 height 29
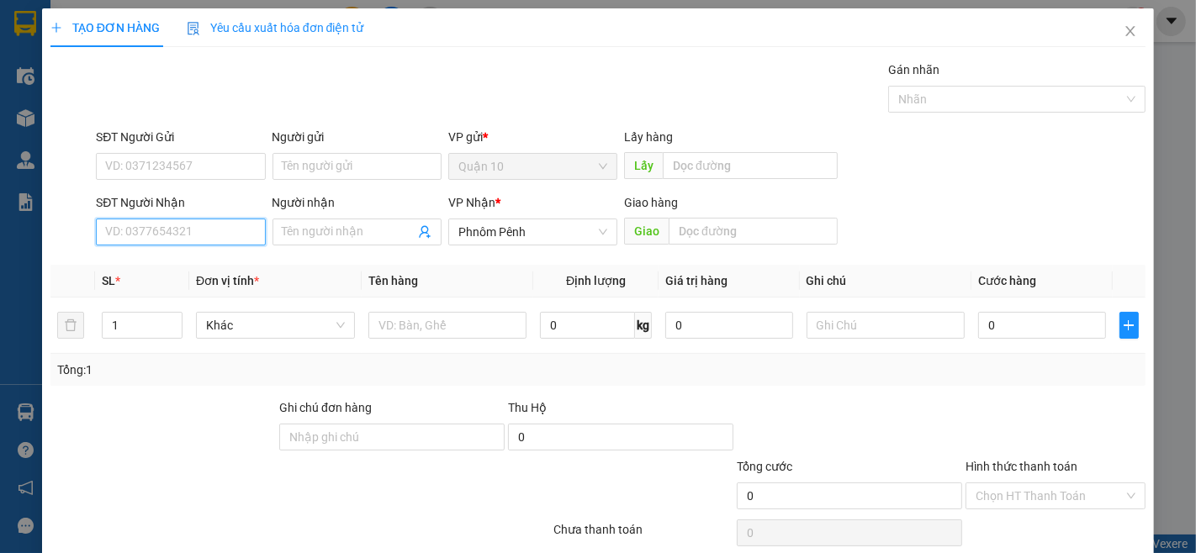
drag, startPoint x: 124, startPoint y: 237, endPoint x: 1195, endPoint y: 541, distance: 1113.8
click at [204, 241] on input "SĐT Người Nhận" at bounding box center [180, 232] width 169 height 27
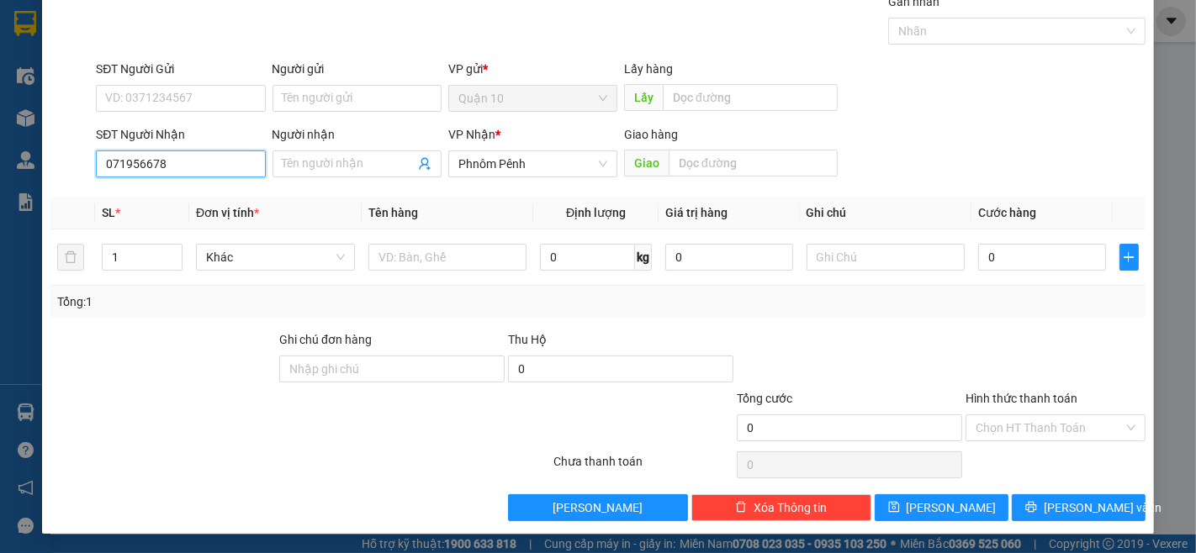
type input "0719566789"
click at [188, 202] on div "0719566789 - HẢI 789" at bounding box center [178, 197] width 147 height 19
type input "HẢI 789"
type input "0719566789"
click at [163, 263] on span "Decrease Value" at bounding box center [172, 262] width 19 height 15
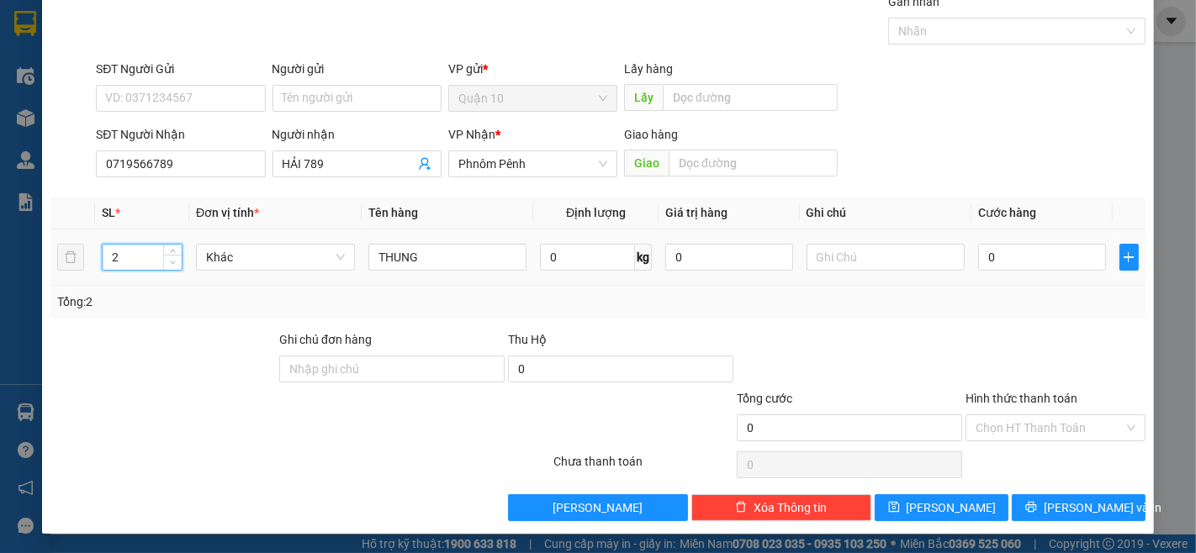
type input "1"
click at [163, 263] on span "Decrease Value" at bounding box center [172, 262] width 19 height 15
click at [1073, 513] on span "[PERSON_NAME] và In" at bounding box center [1103, 508] width 118 height 19
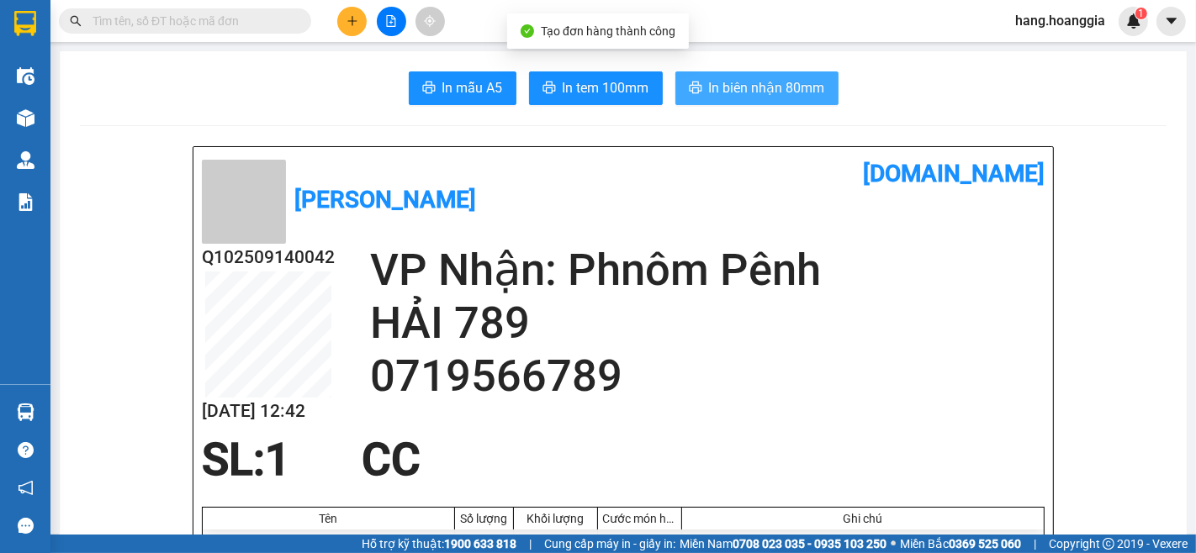
click at [771, 99] on button "In biên nhận 80mm" at bounding box center [756, 88] width 163 height 34
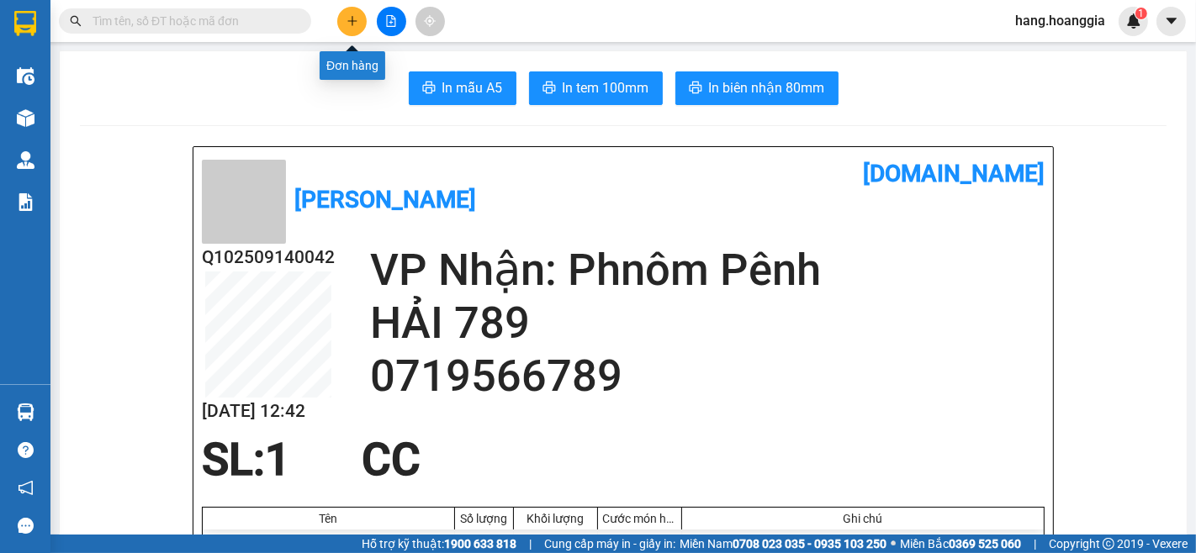
click at [347, 21] on icon "plus" at bounding box center [353, 21] width 12 height 12
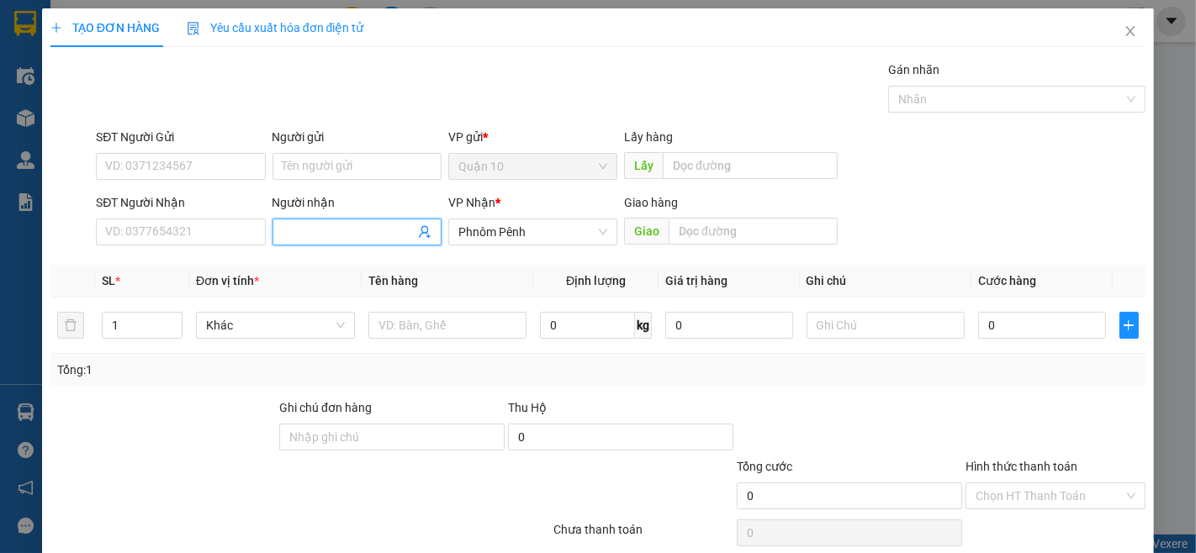
click at [342, 236] on input "Người nhận" at bounding box center [349, 232] width 132 height 19
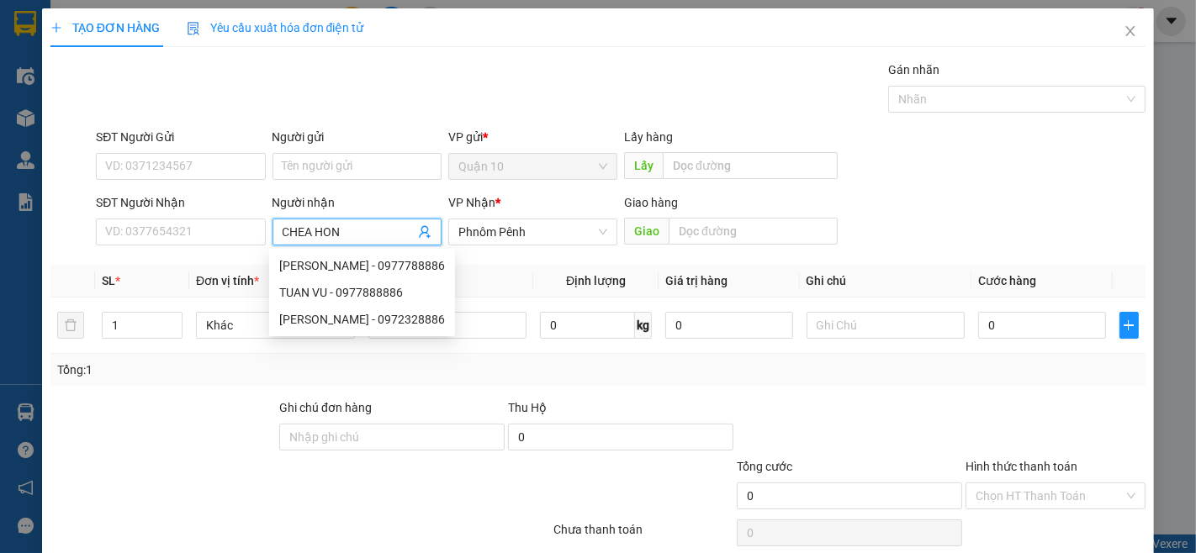
type input "[PERSON_NAME]"
click at [381, 267] on div "[PERSON_NAME] - 077555557" at bounding box center [358, 266] width 159 height 19
type input "077555557"
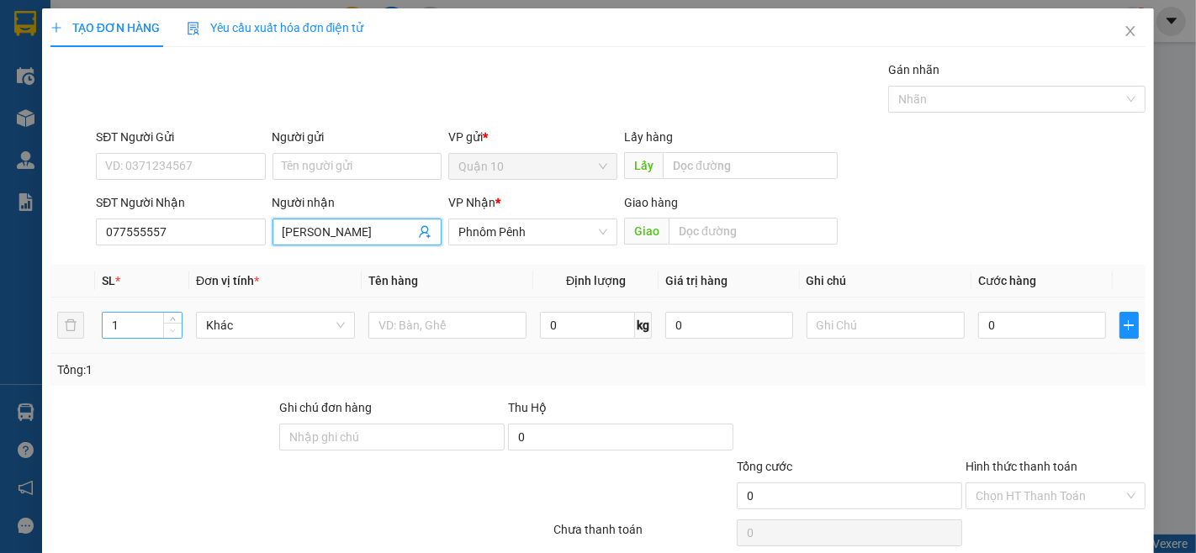
click at [177, 326] on span "Decrease Value" at bounding box center [172, 330] width 19 height 15
type input "[PERSON_NAME]"
click at [177, 318] on span "Increase Value" at bounding box center [172, 320] width 19 height 15
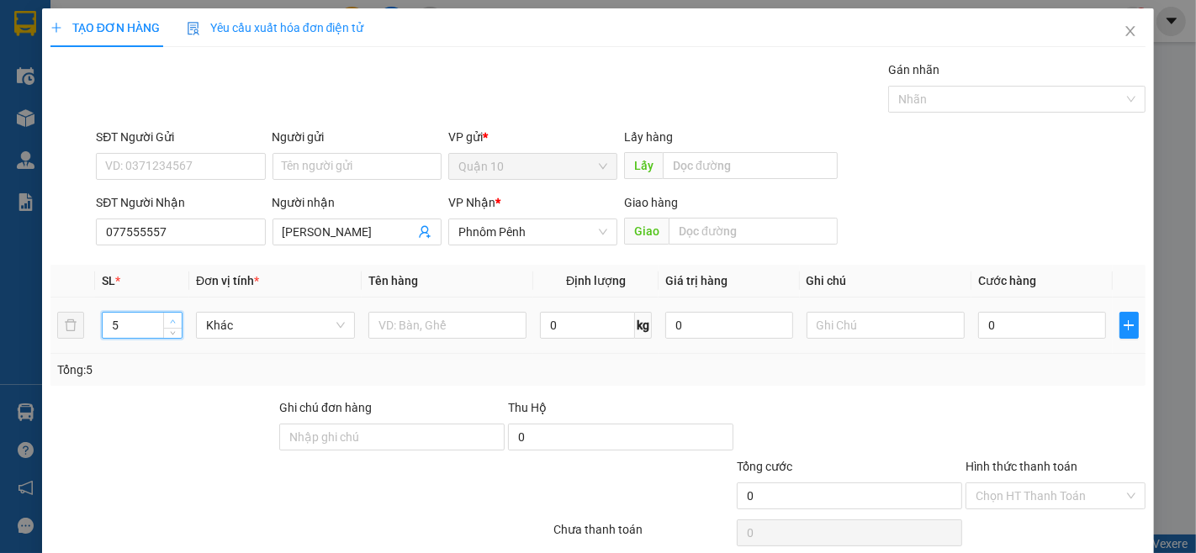
click at [177, 318] on span "Increase Value" at bounding box center [172, 320] width 19 height 15
type input "6"
click at [177, 333] on span "Decrease Value" at bounding box center [172, 330] width 19 height 15
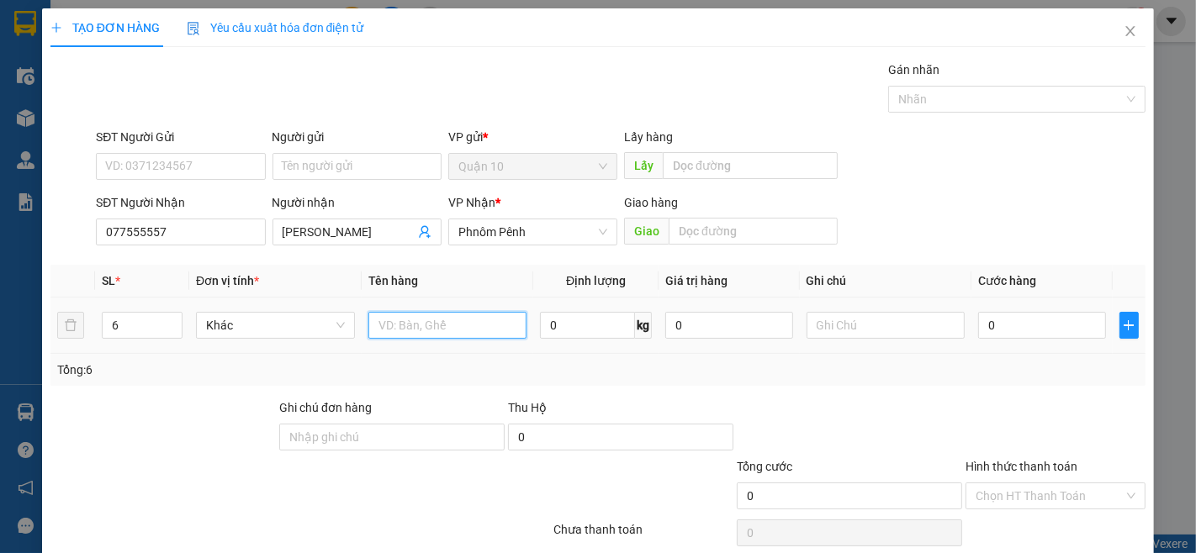
drag, startPoint x: 463, startPoint y: 332, endPoint x: 492, endPoint y: 283, distance: 57.3
click at [464, 332] on input "text" at bounding box center [447, 325] width 159 height 27
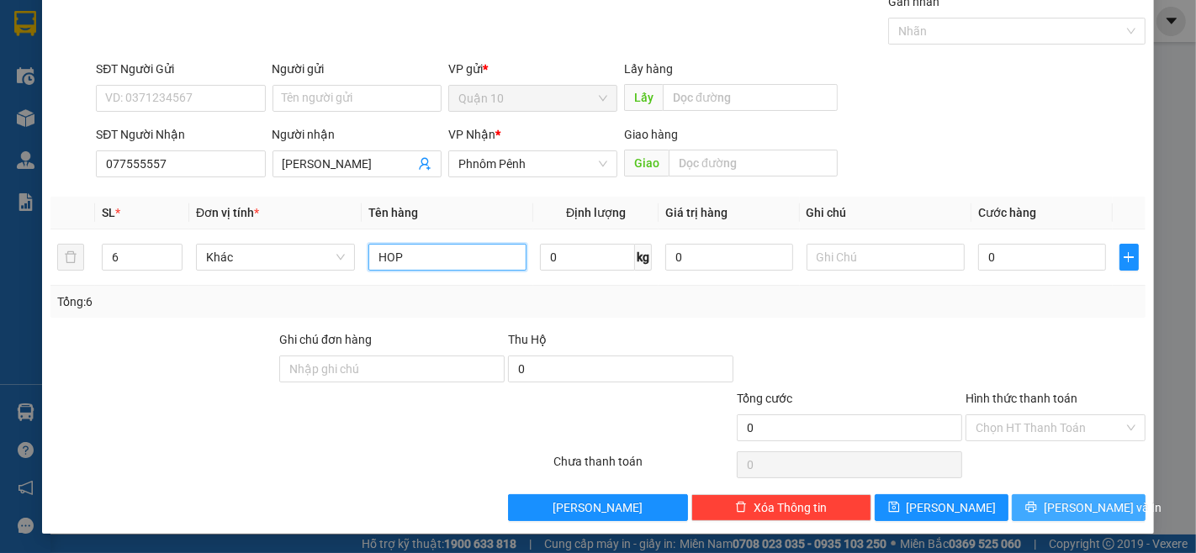
type input "HOP"
click at [1075, 508] on span "[PERSON_NAME] và In" at bounding box center [1103, 508] width 118 height 19
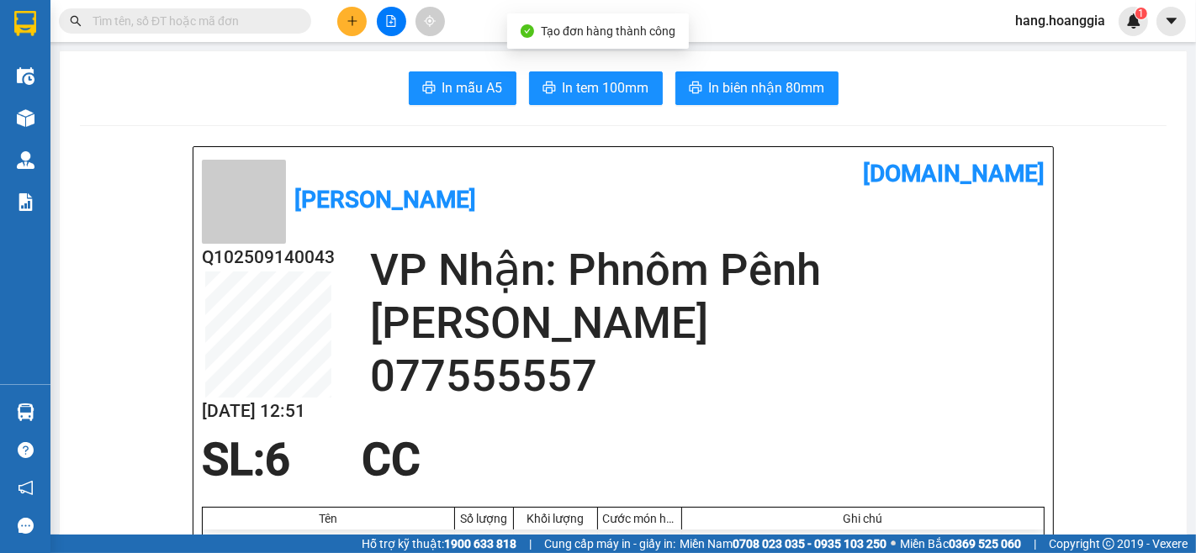
click at [779, 98] on span "In biên nhận 80mm" at bounding box center [767, 87] width 116 height 21
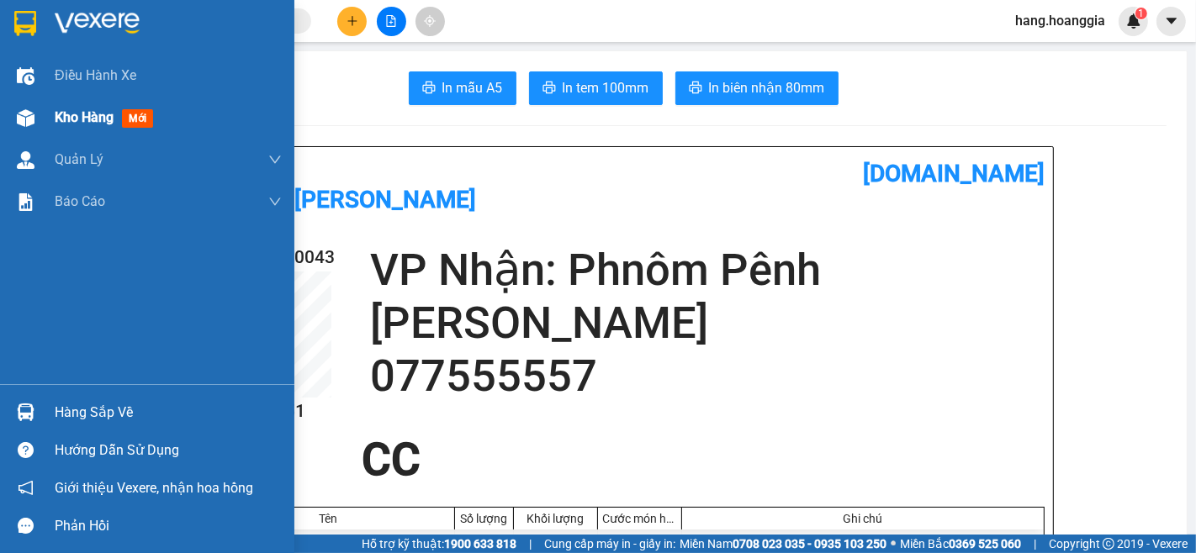
drag, startPoint x: 109, startPoint y: 99, endPoint x: 231, endPoint y: 158, distance: 135.4
click at [109, 99] on div "Kho hàng mới" at bounding box center [168, 118] width 227 height 42
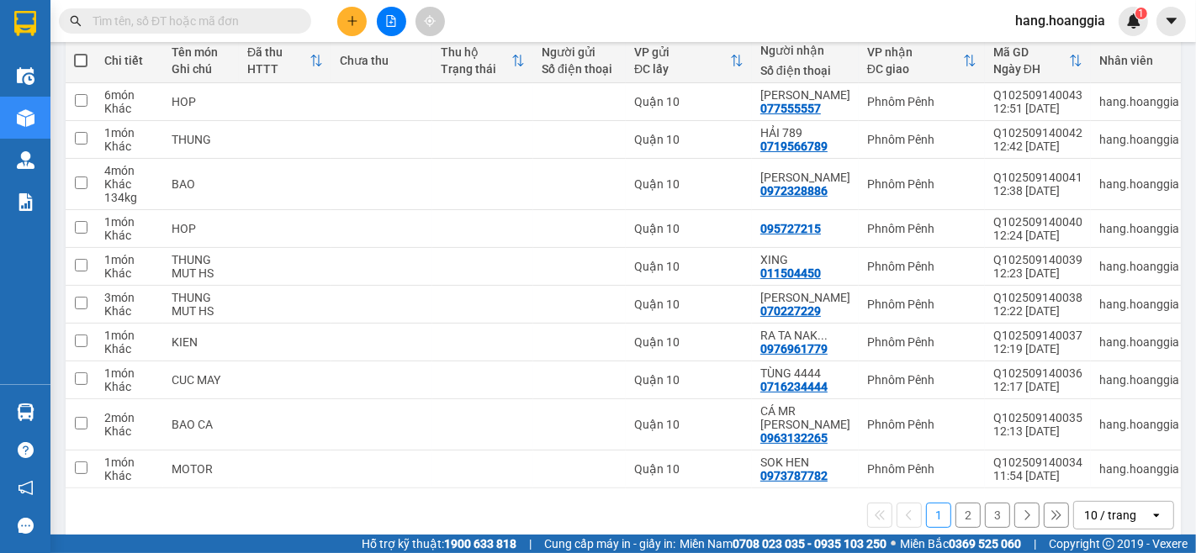
scroll to position [200, 0]
click at [985, 510] on button "3" at bounding box center [997, 513] width 25 height 25
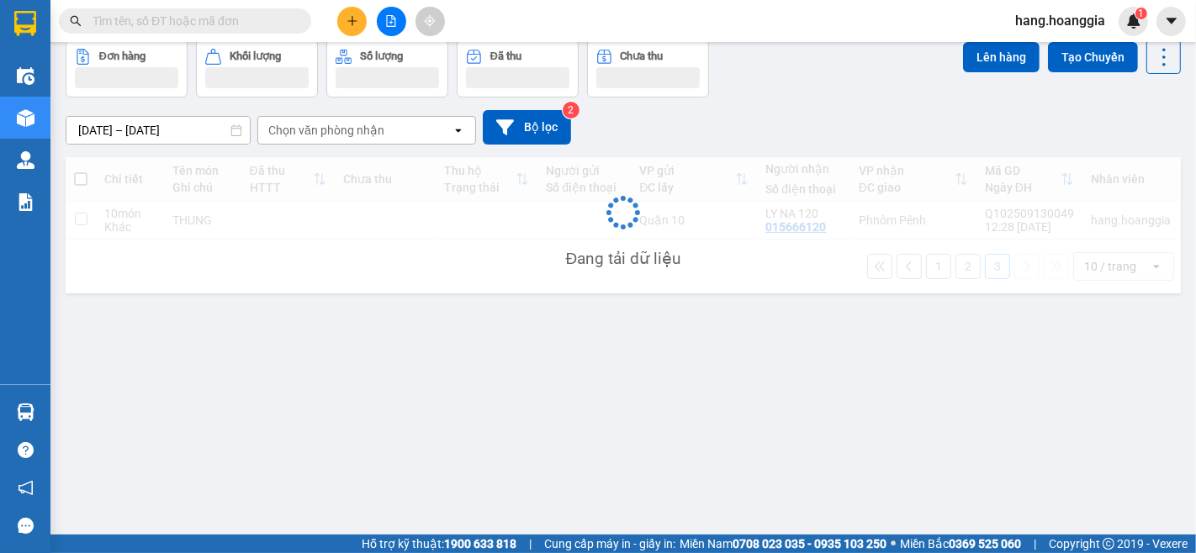
scroll to position [77, 0]
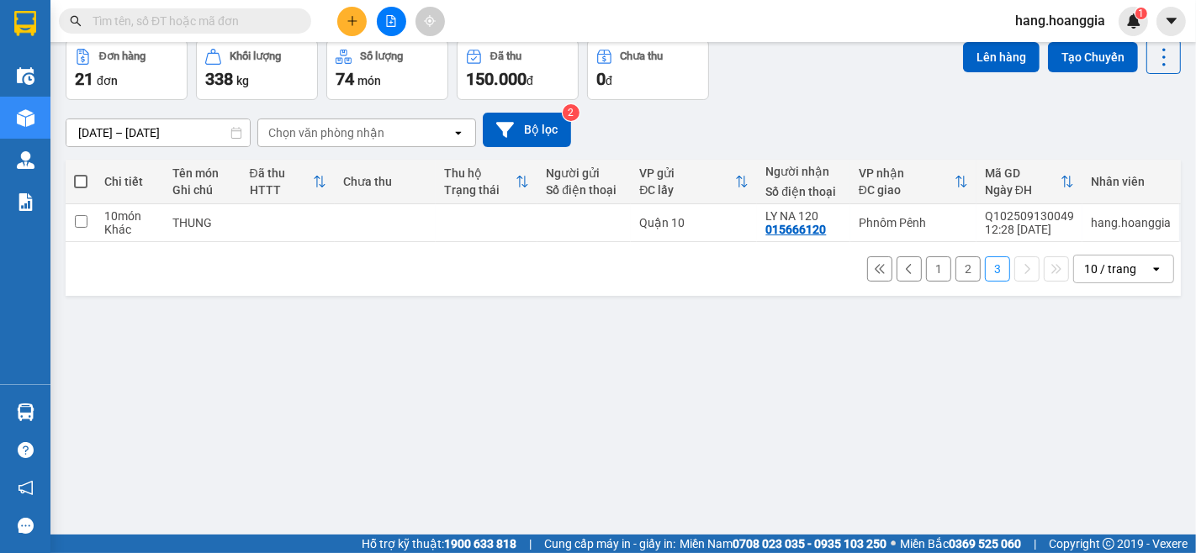
click at [956, 280] on button "2" at bounding box center [968, 269] width 25 height 25
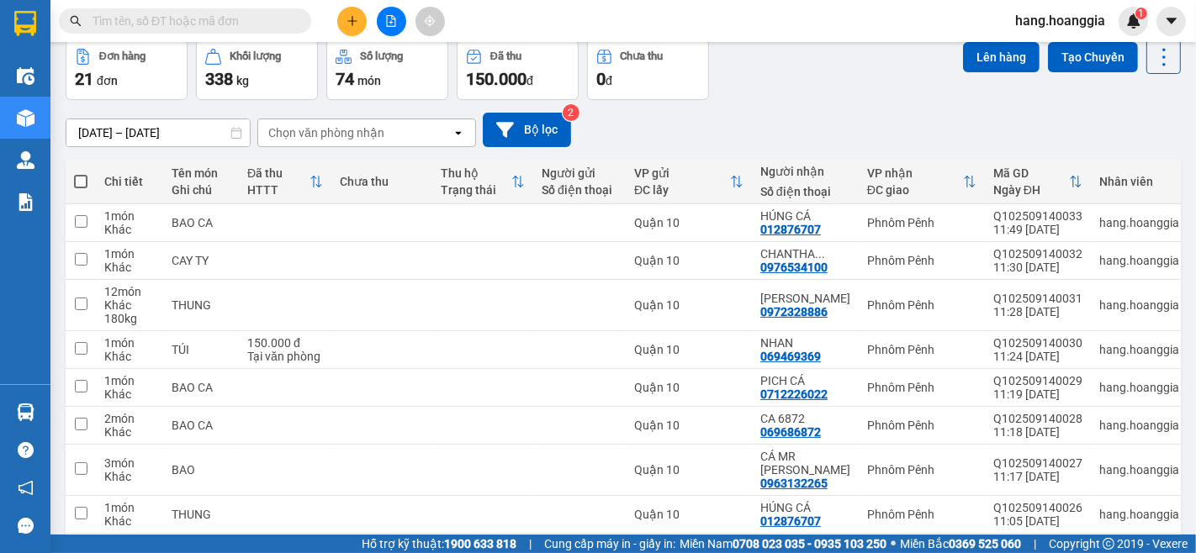
click at [81, 179] on span at bounding box center [80, 181] width 13 height 13
click at [81, 173] on input "checkbox" at bounding box center [81, 173] width 0 height 0
checkbox input "true"
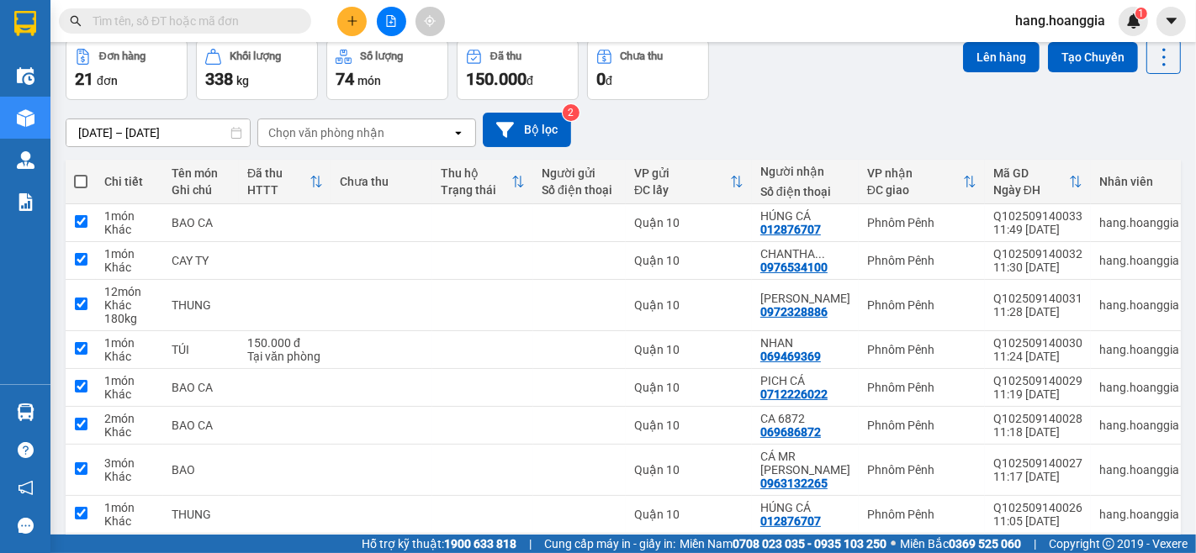
checkbox input "true"
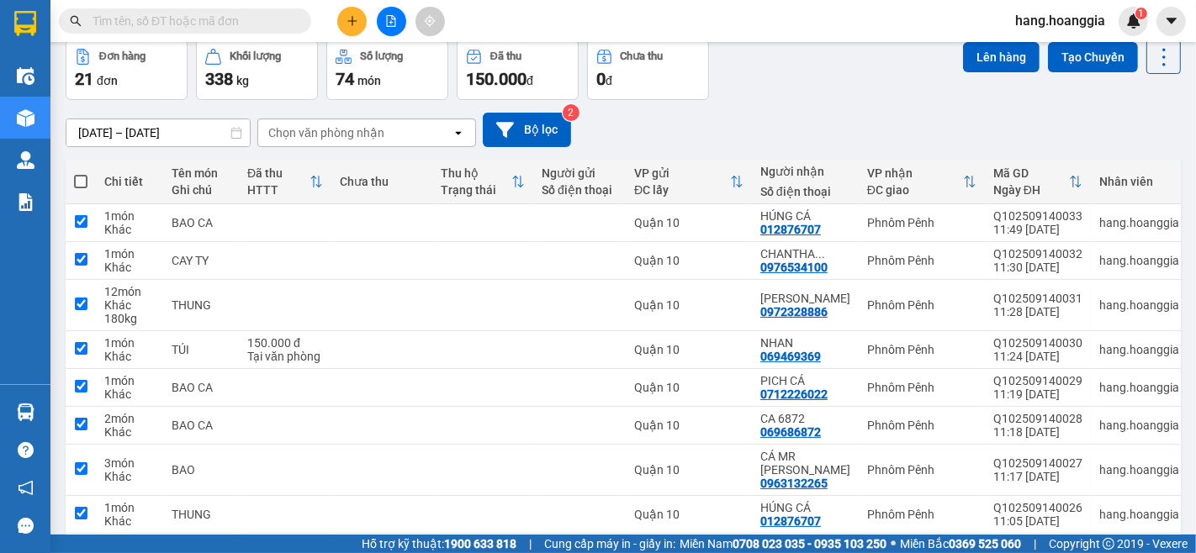
checkbox input "true"
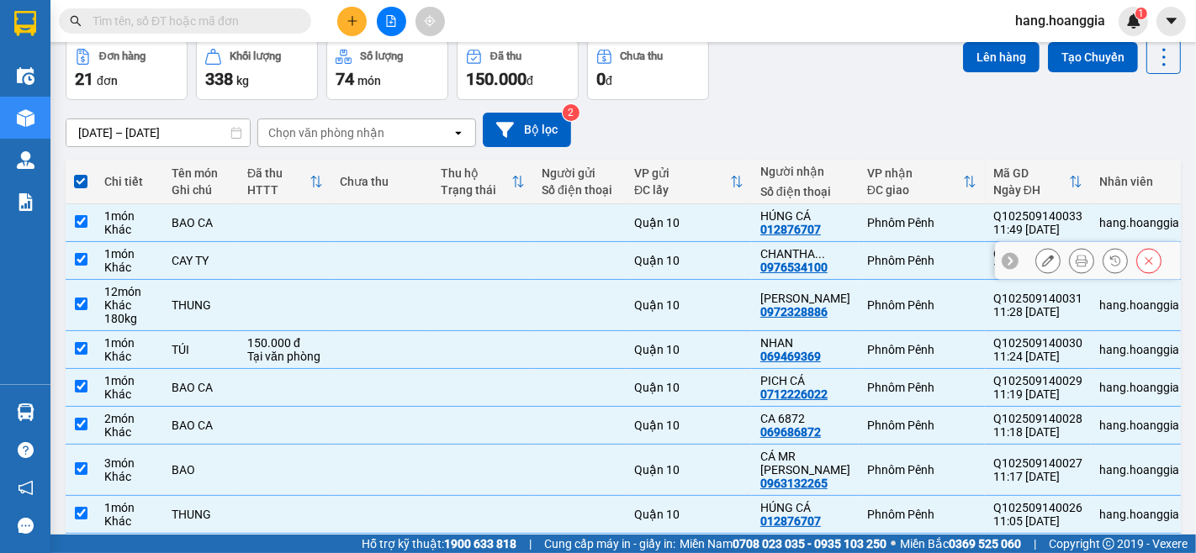
scroll to position [171, 0]
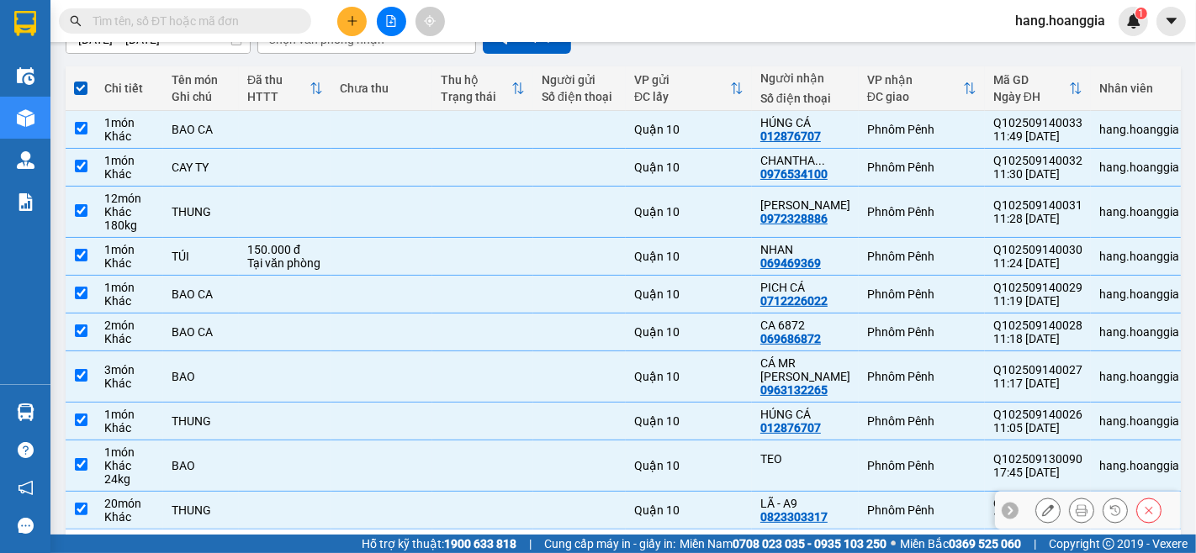
click at [232, 506] on td "THUNG" at bounding box center [201, 511] width 76 height 38
checkbox input "false"
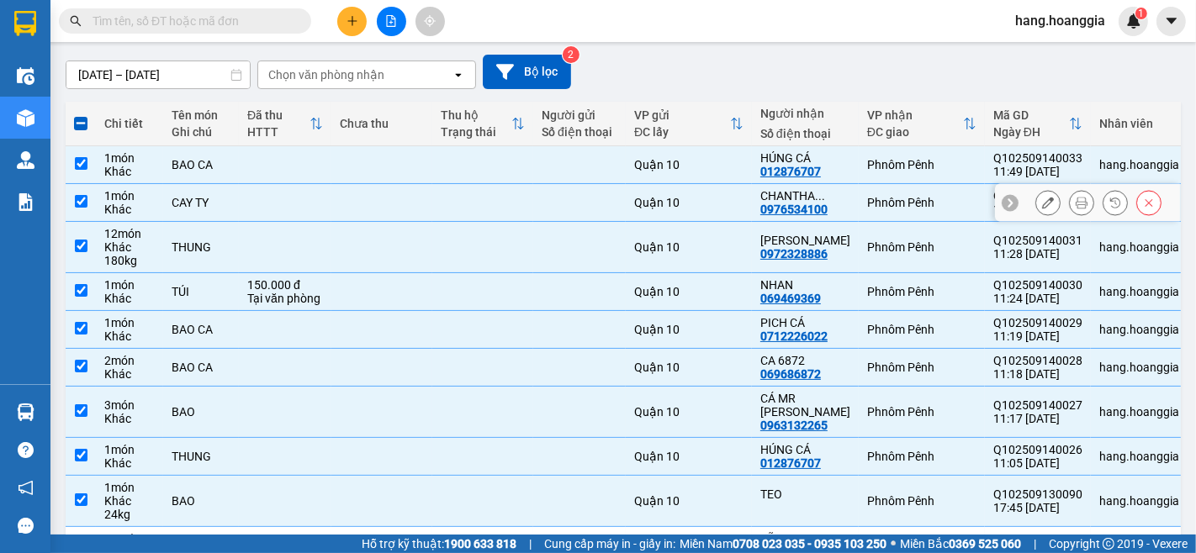
scroll to position [42, 0]
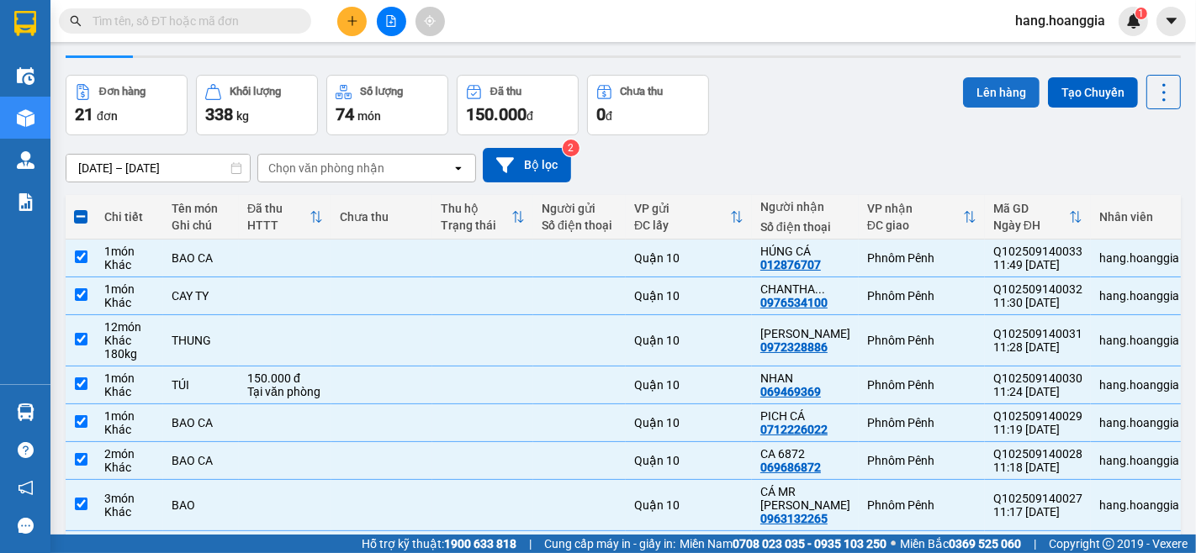
click at [979, 93] on button "Lên hàng" at bounding box center [1001, 92] width 77 height 30
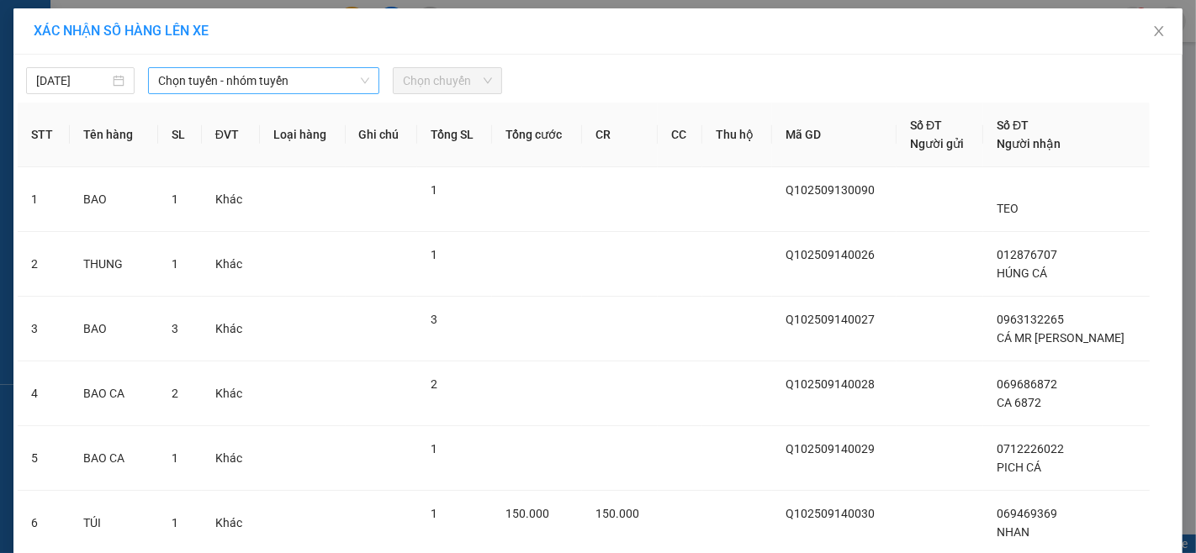
drag, startPoint x: 266, startPoint y: 74, endPoint x: 265, endPoint y: 91, distance: 16.8
click at [265, 74] on span "Chọn tuyến - nhóm tuyến" at bounding box center [263, 80] width 211 height 25
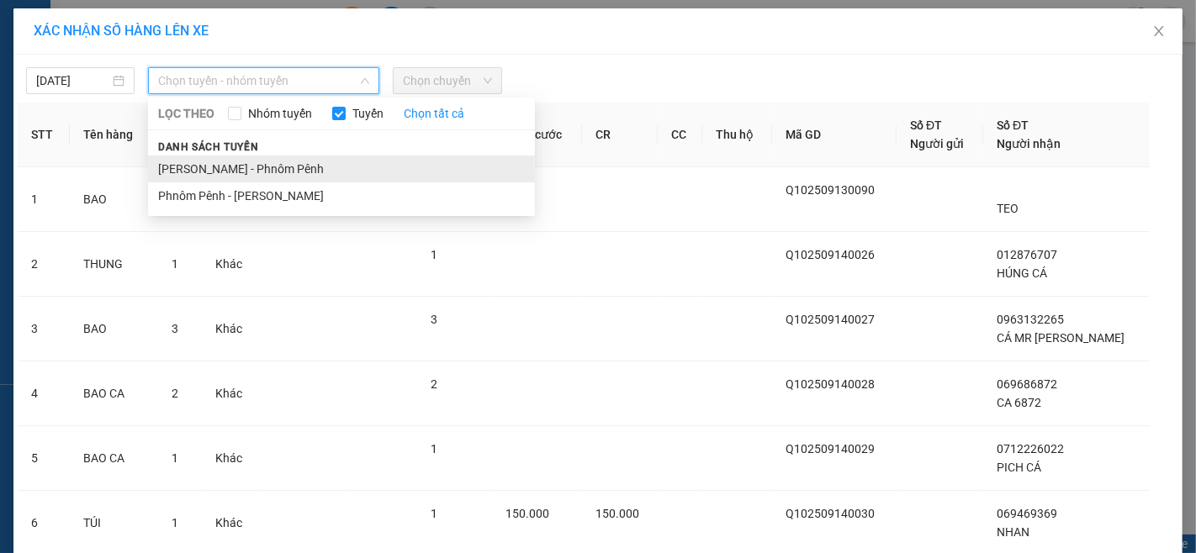
click at [261, 158] on li "[PERSON_NAME] - Phnôm Pênh" at bounding box center [341, 169] width 387 height 27
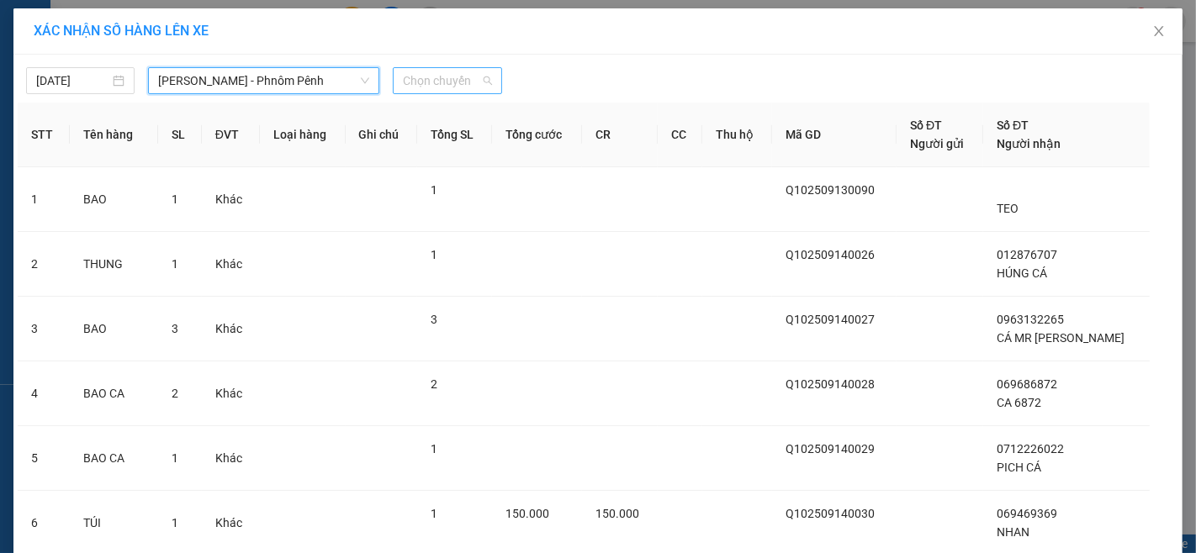
click at [455, 80] on span "Chọn chuyến" at bounding box center [447, 80] width 88 height 25
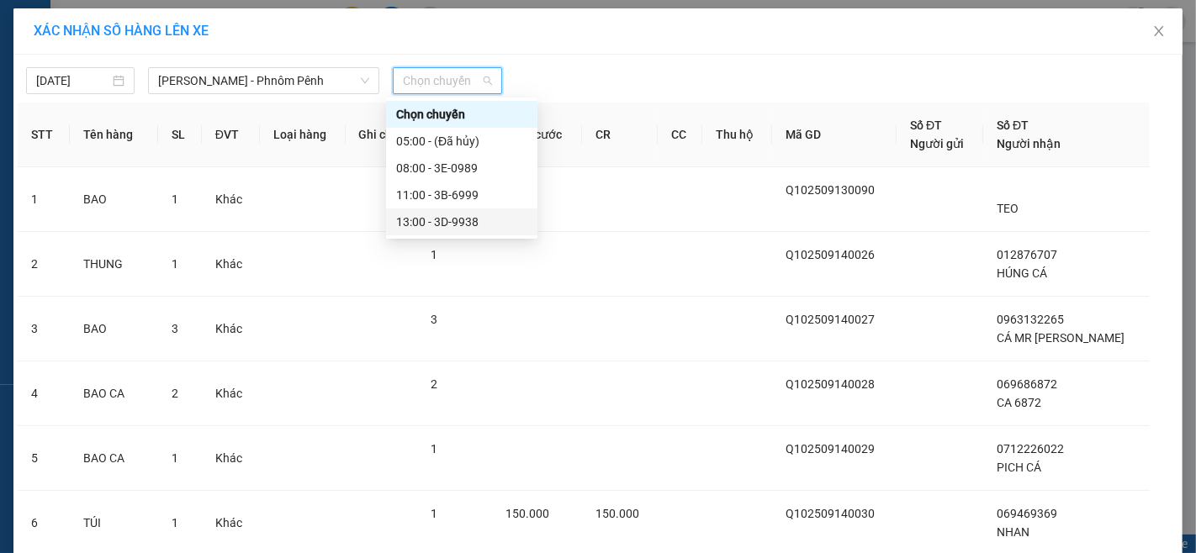
click at [469, 225] on div "13:00 - 3D-9938" at bounding box center [461, 222] width 131 height 19
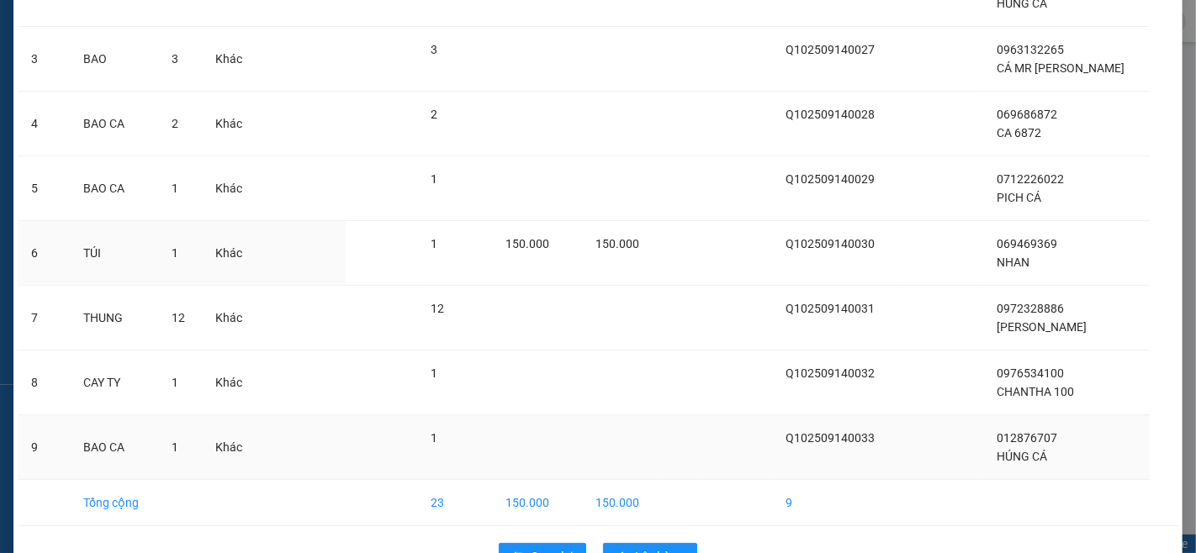
scroll to position [330, 0]
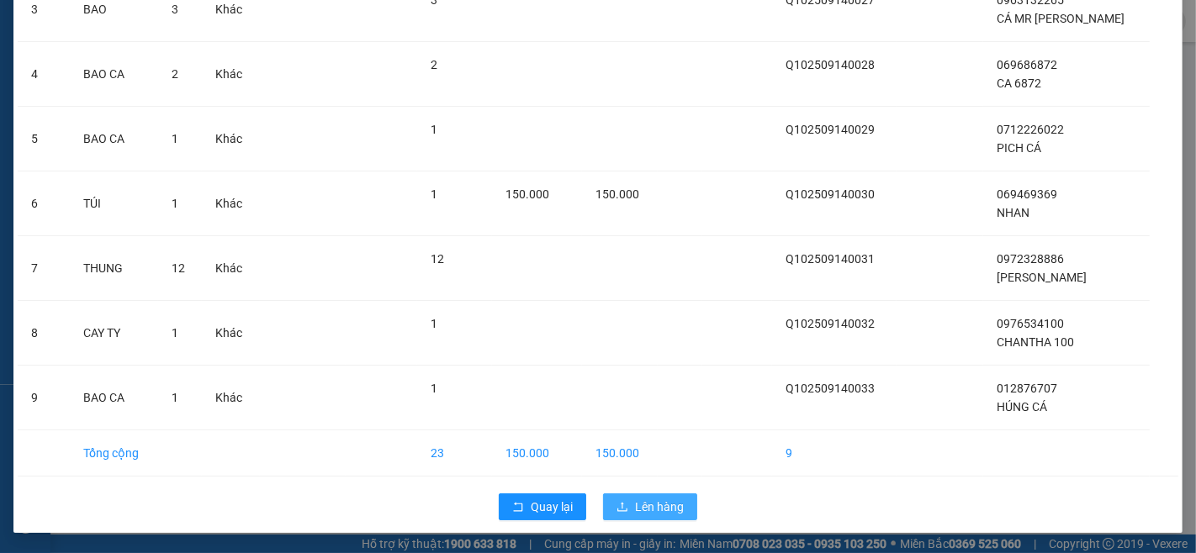
click at [640, 514] on span "Lên hàng" at bounding box center [659, 507] width 49 height 19
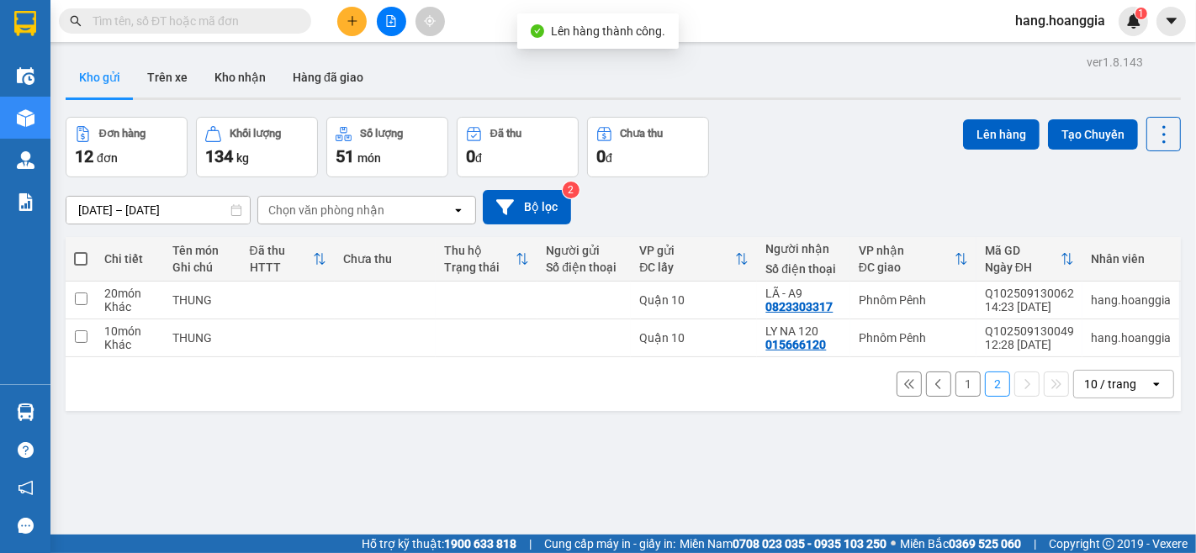
scroll to position [77, 0]
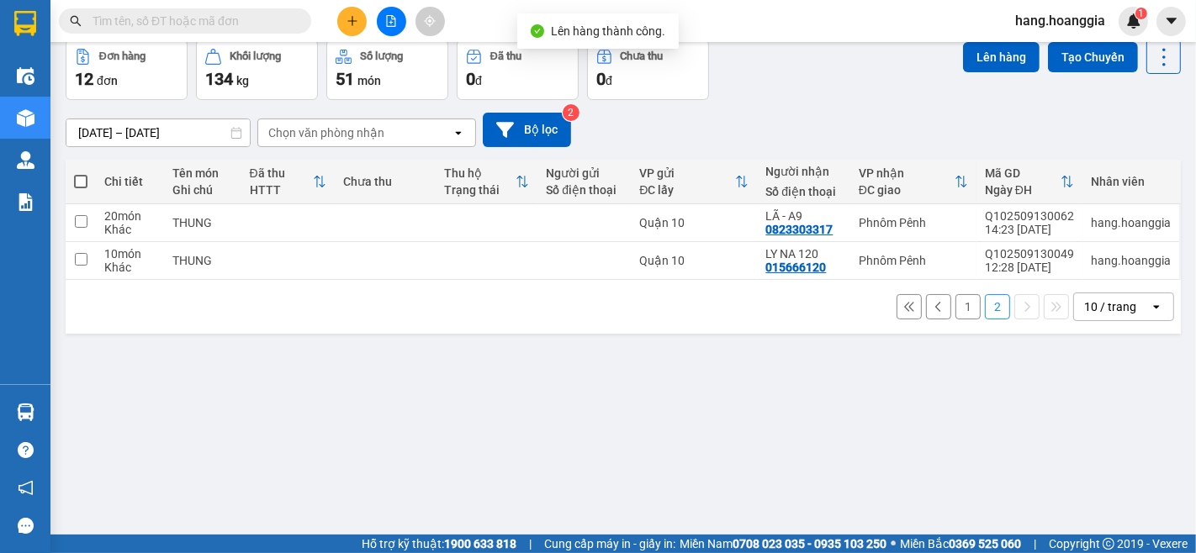
click at [956, 306] on button "1" at bounding box center [968, 306] width 25 height 25
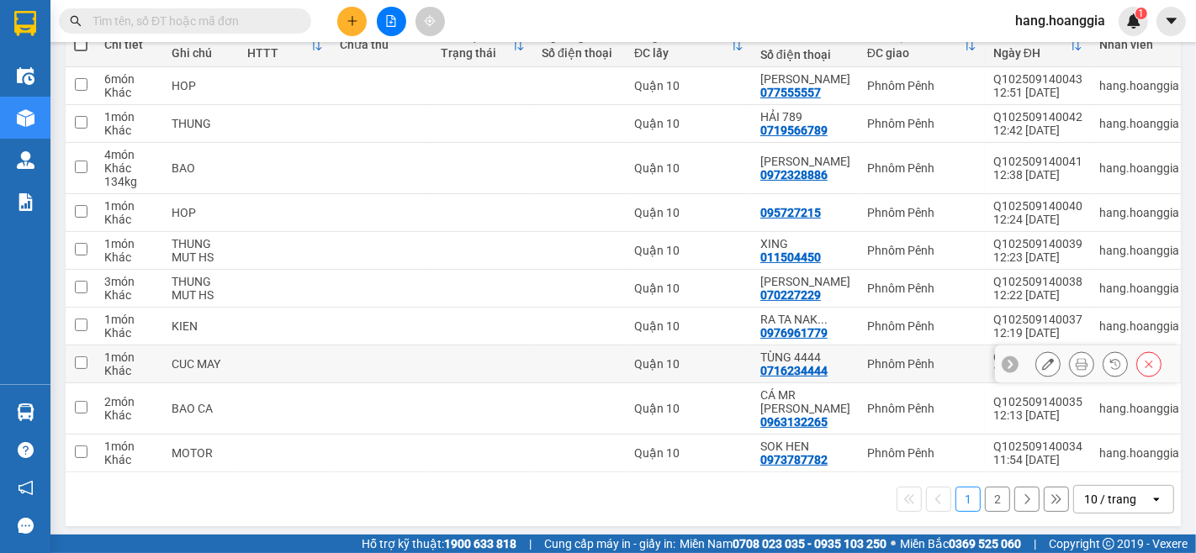
scroll to position [0, 0]
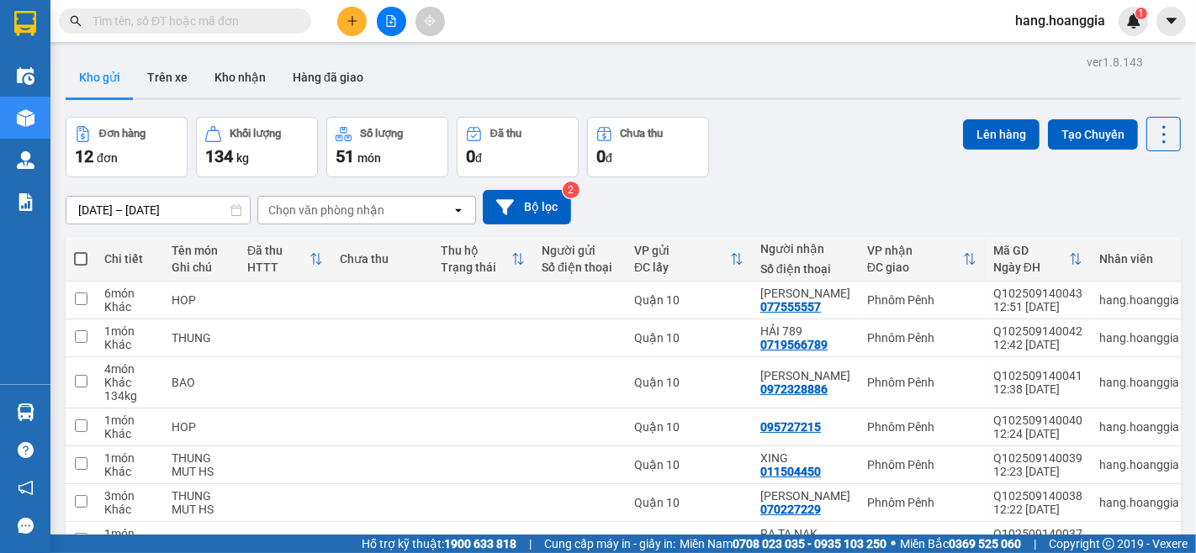
click at [77, 256] on span at bounding box center [80, 258] width 13 height 13
click at [81, 251] on input "checkbox" at bounding box center [81, 251] width 0 height 0
checkbox input "true"
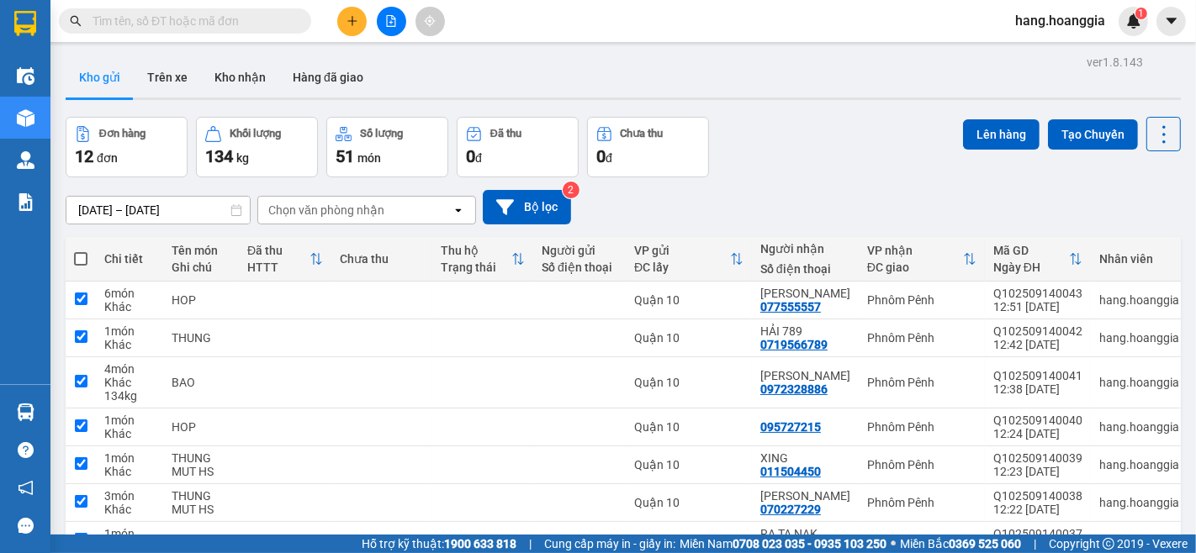
checkbox input "true"
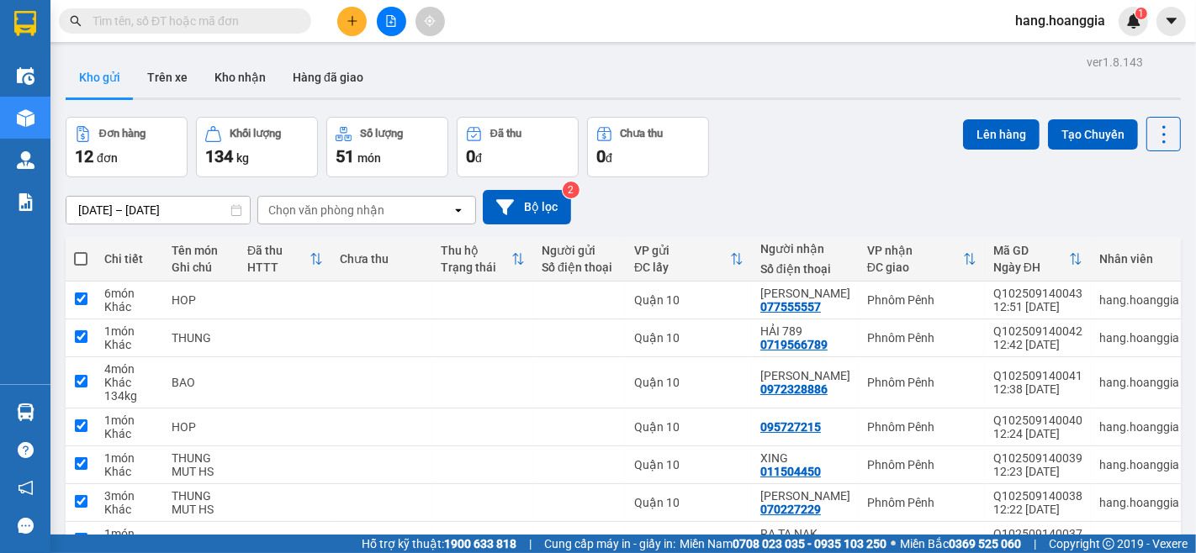
checkbox input "true"
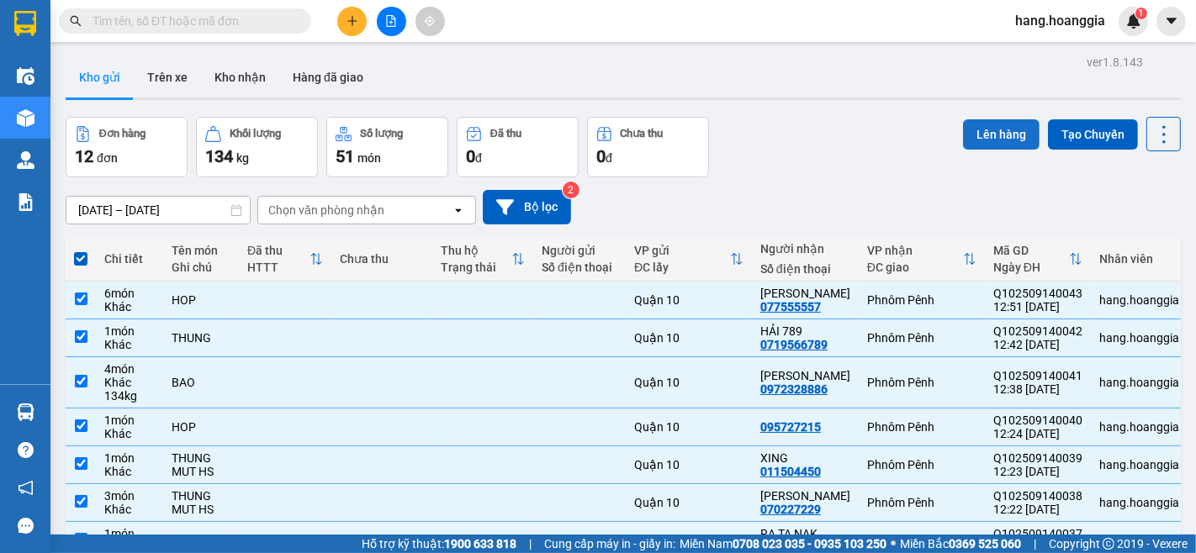
click at [995, 138] on button "Lên hàng" at bounding box center [1001, 134] width 77 height 30
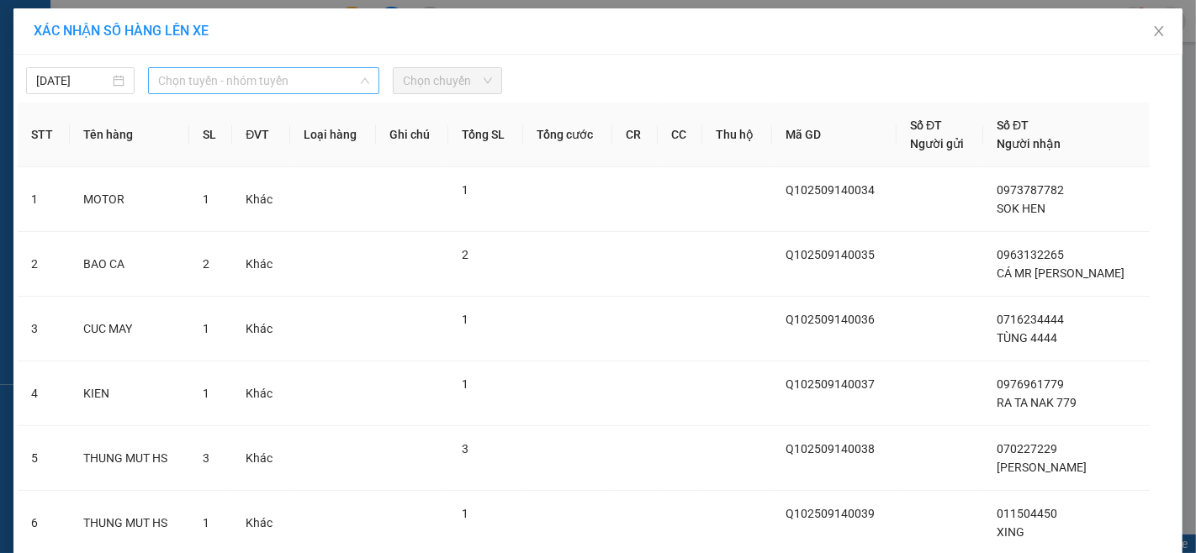
click at [181, 82] on span "Chọn tuyến - nhóm tuyến" at bounding box center [263, 80] width 211 height 25
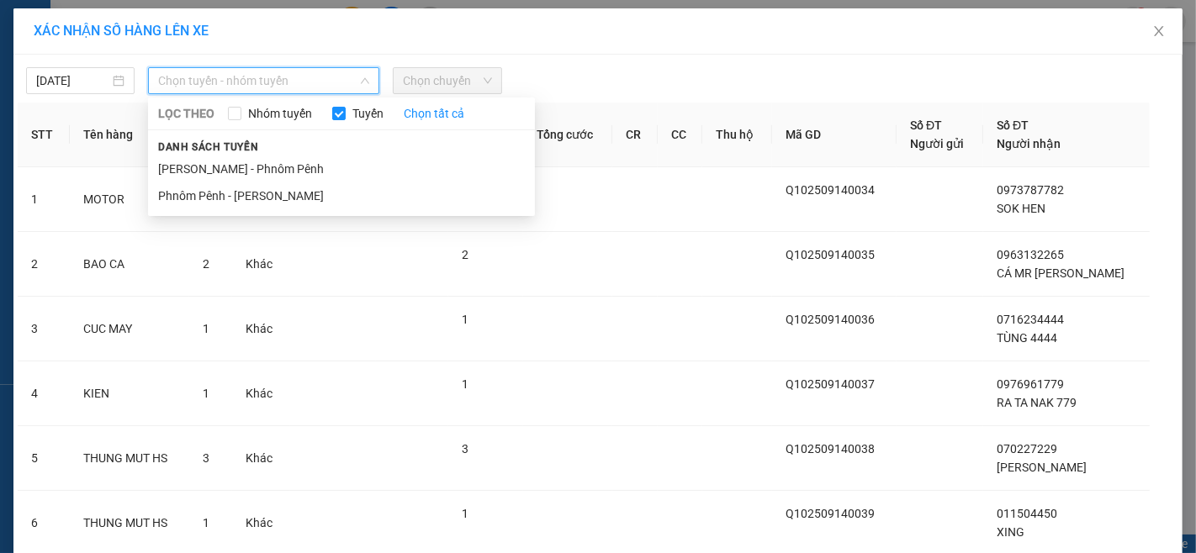
drag, startPoint x: 187, startPoint y: 163, endPoint x: 246, endPoint y: 151, distance: 60.9
click at [204, 163] on li "[PERSON_NAME] - Phnôm Pênh" at bounding box center [341, 169] width 387 height 27
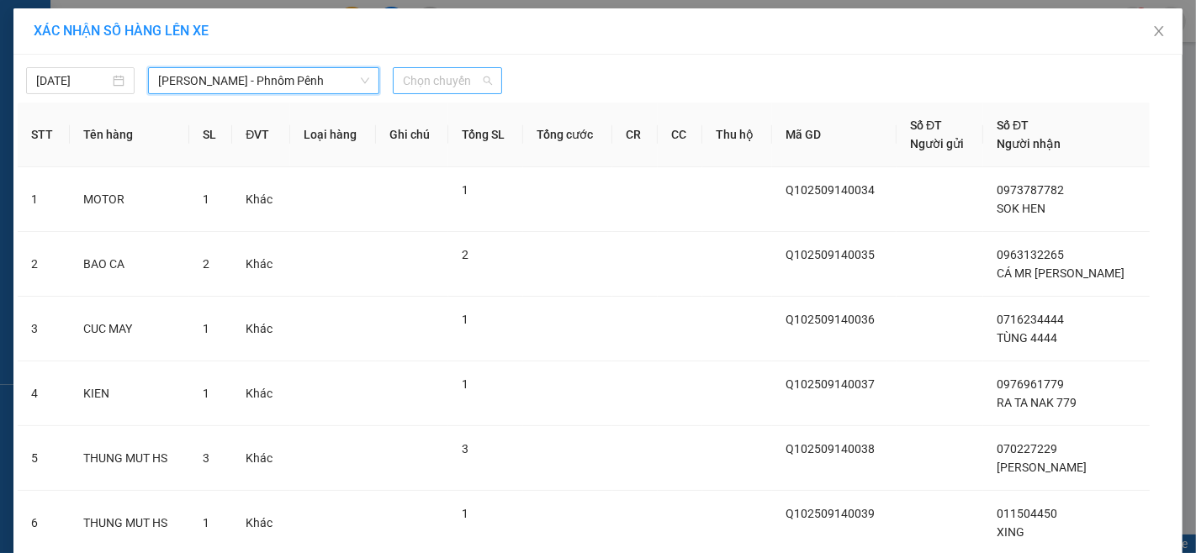
click at [432, 86] on span "Chọn chuyến" at bounding box center [447, 80] width 88 height 25
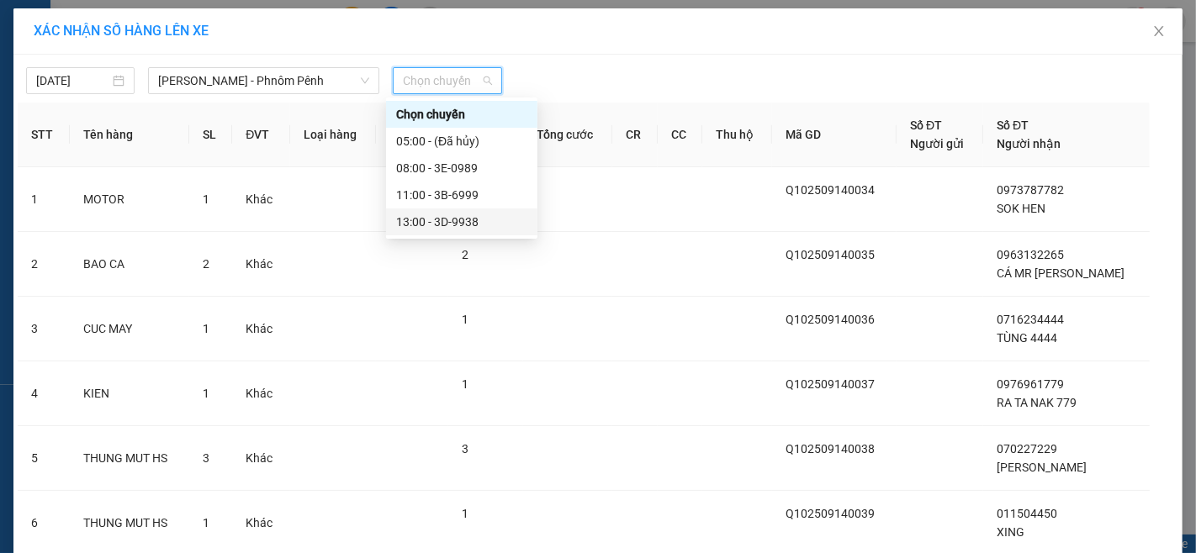
click at [429, 228] on div "13:00 - 3D-9938" at bounding box center [461, 222] width 131 height 19
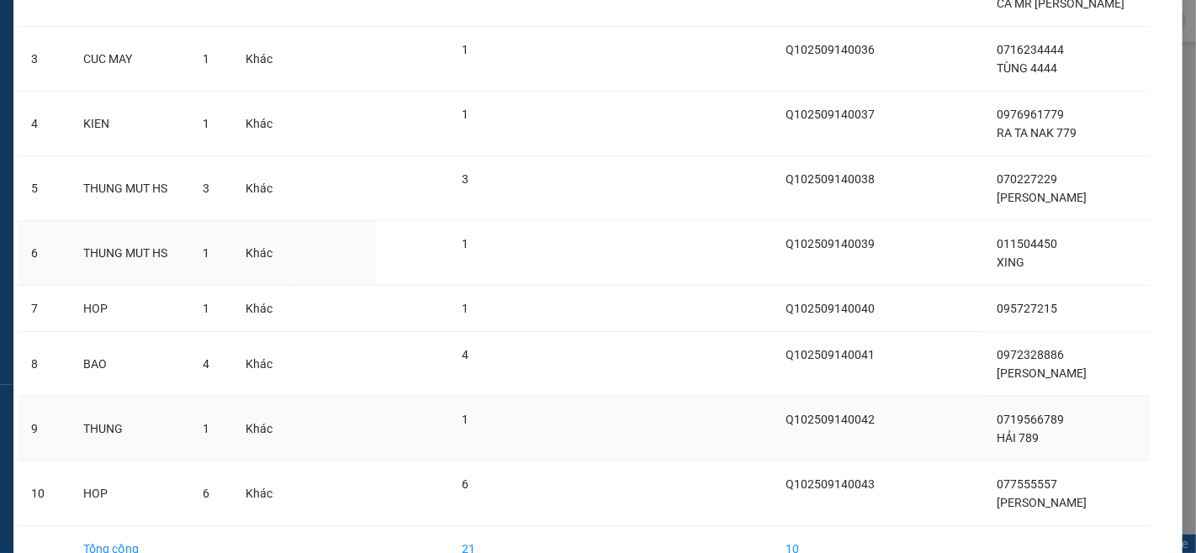
scroll to position [373, 0]
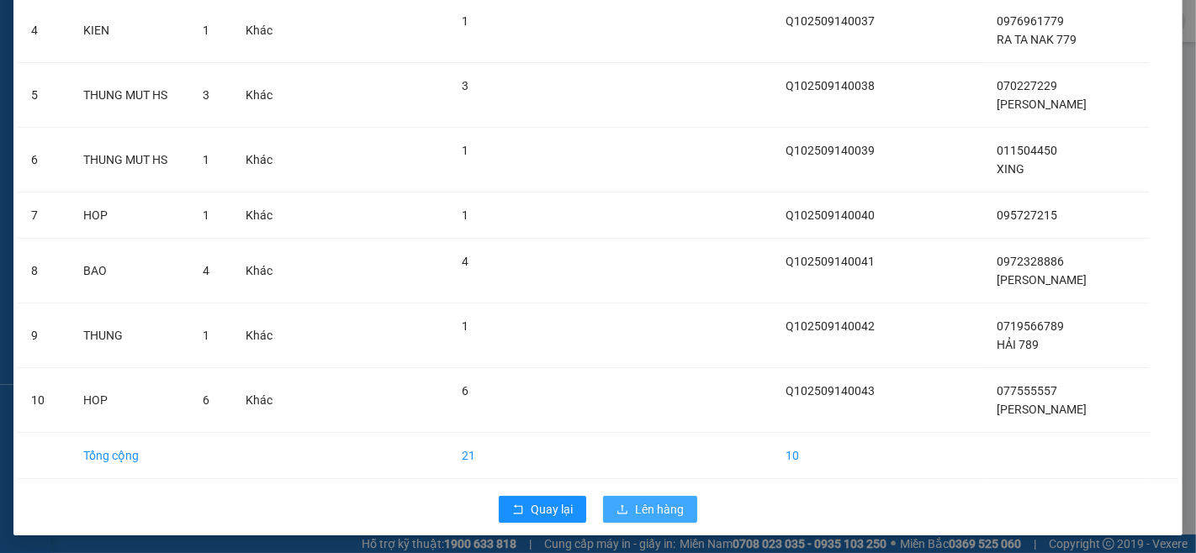
click at [643, 519] on button "Lên hàng" at bounding box center [650, 509] width 94 height 27
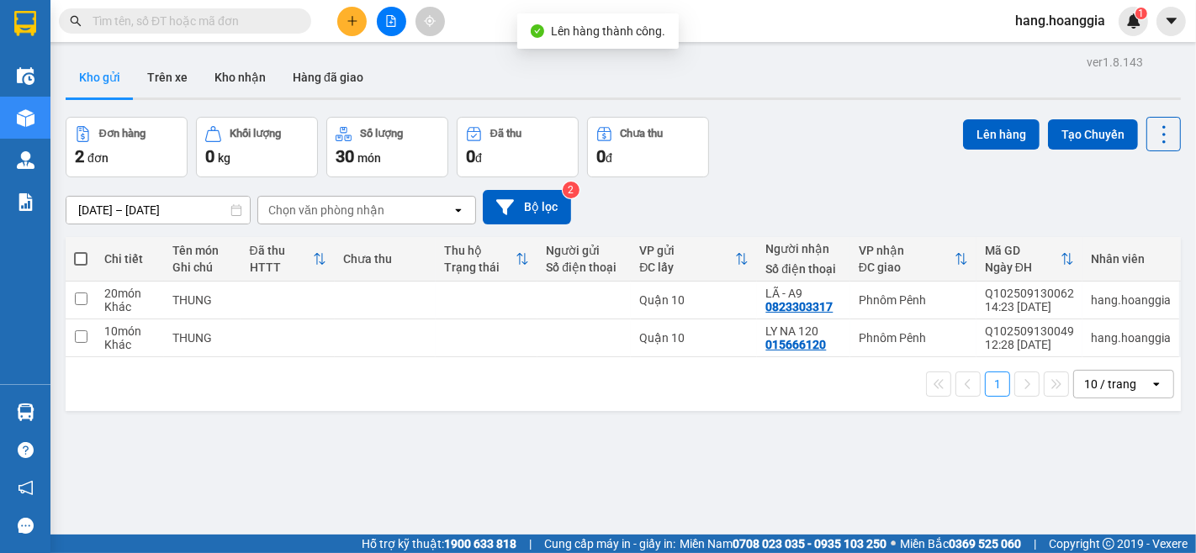
click at [368, 18] on div at bounding box center [391, 21] width 126 height 29
click at [351, 34] on button at bounding box center [351, 21] width 29 height 29
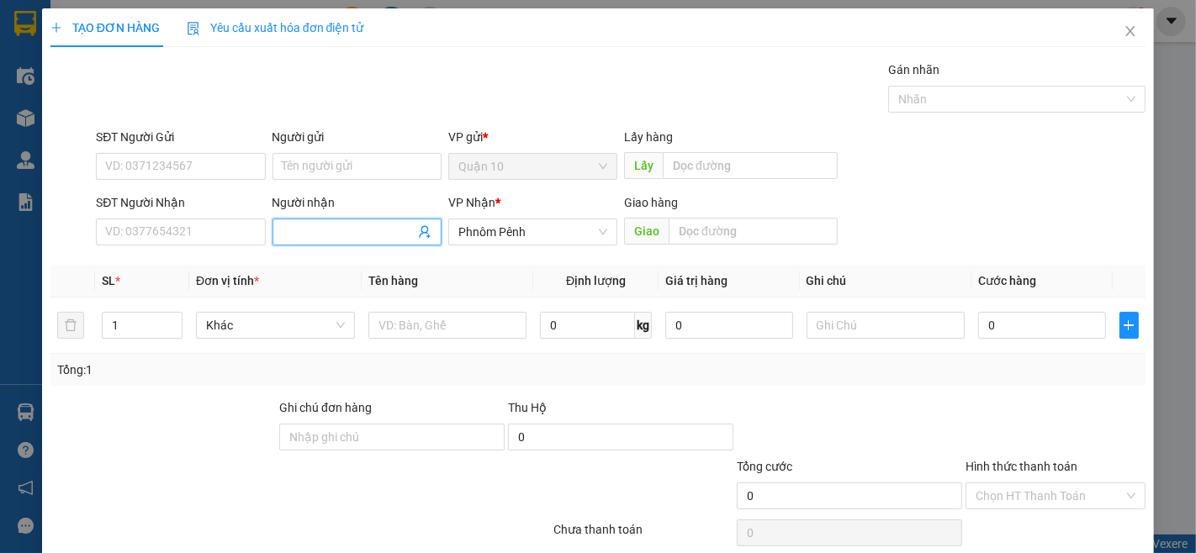
click at [293, 230] on input "Người nhận" at bounding box center [349, 232] width 132 height 19
type input "LY NAM"
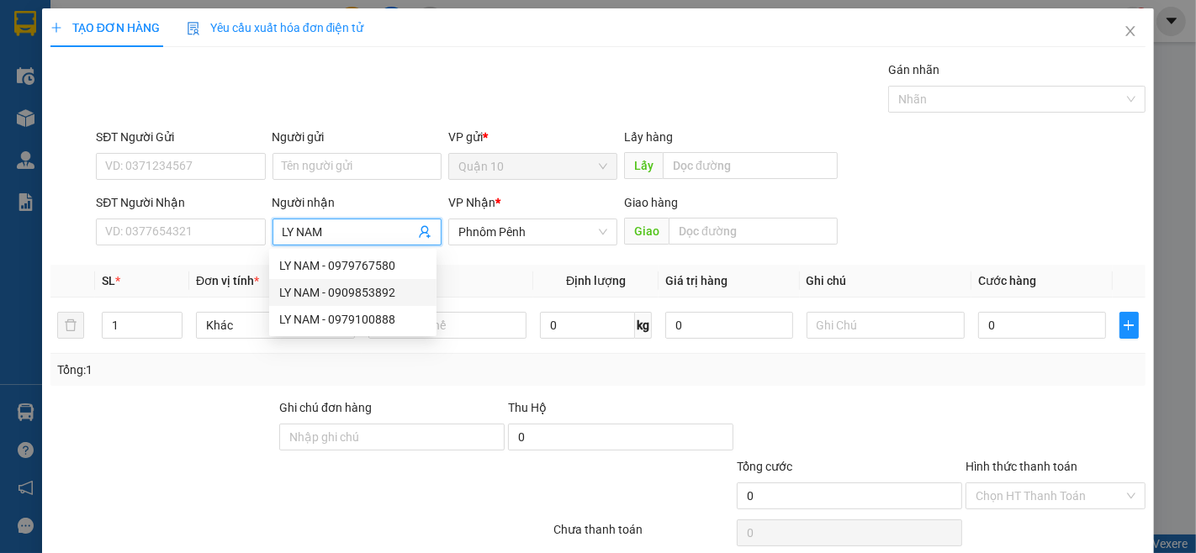
click at [342, 293] on div "LY NAM - 0909853892" at bounding box center [352, 292] width 147 height 19
type input "0909853892"
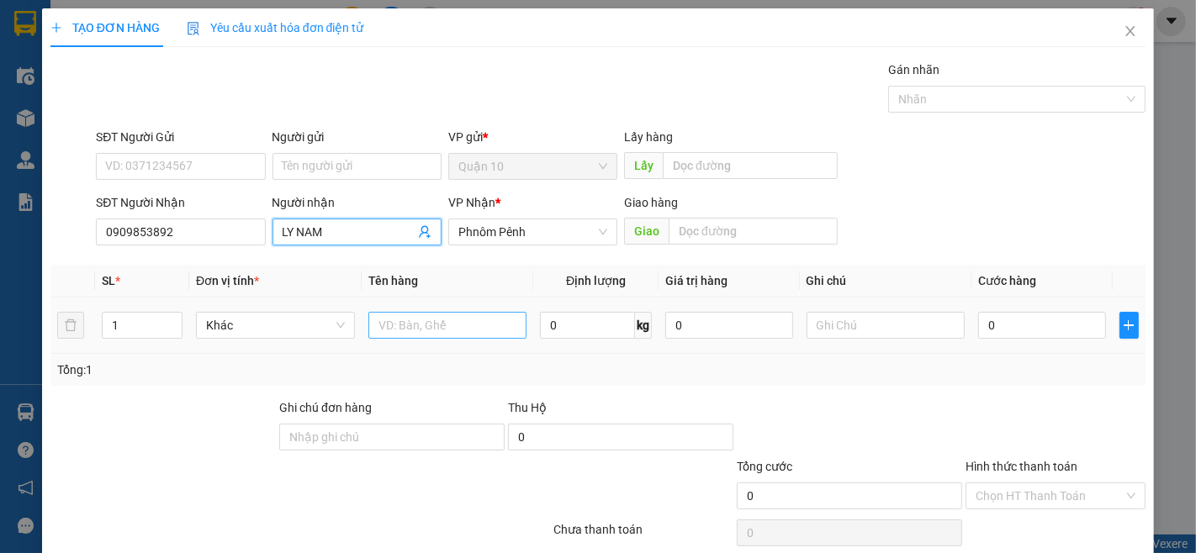
type input "LY NAM"
click at [507, 336] on input "text" at bounding box center [447, 325] width 159 height 27
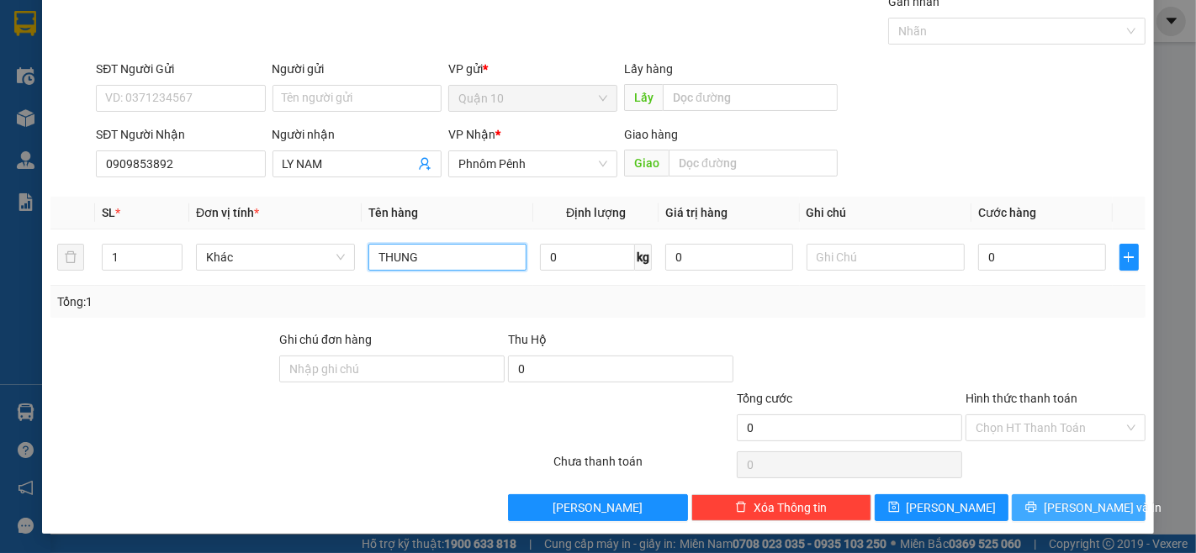
type input "THUNG"
drag, startPoint x: 1098, startPoint y: 502, endPoint x: 1079, endPoint y: 437, distance: 67.4
click at [1091, 500] on span "[PERSON_NAME] và In" at bounding box center [1103, 508] width 118 height 19
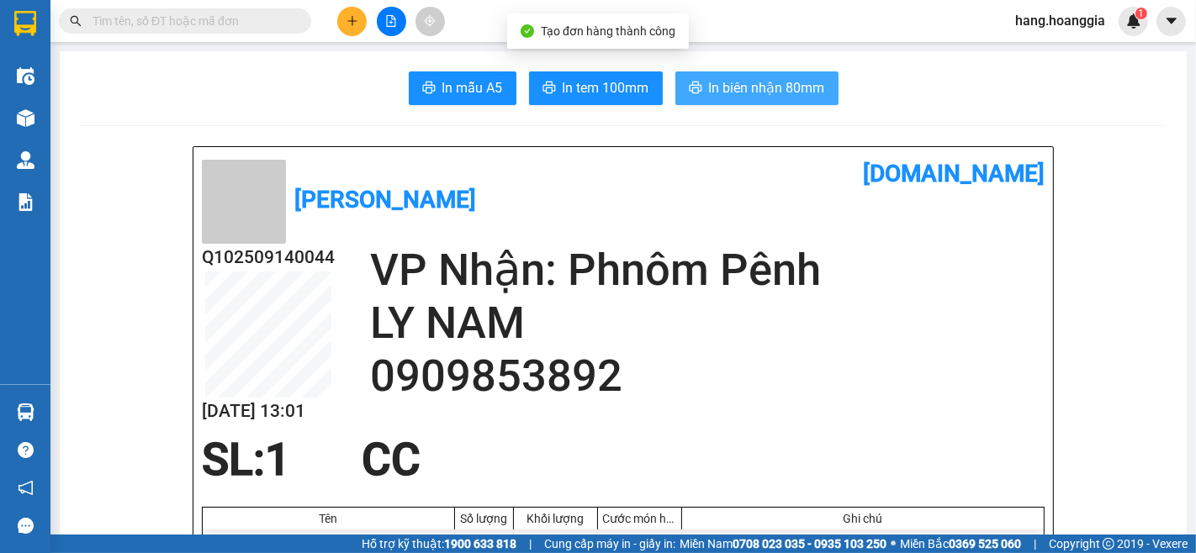
click at [779, 97] on span "In biên nhận 80mm" at bounding box center [767, 87] width 116 height 21
